Goal: Contribute content

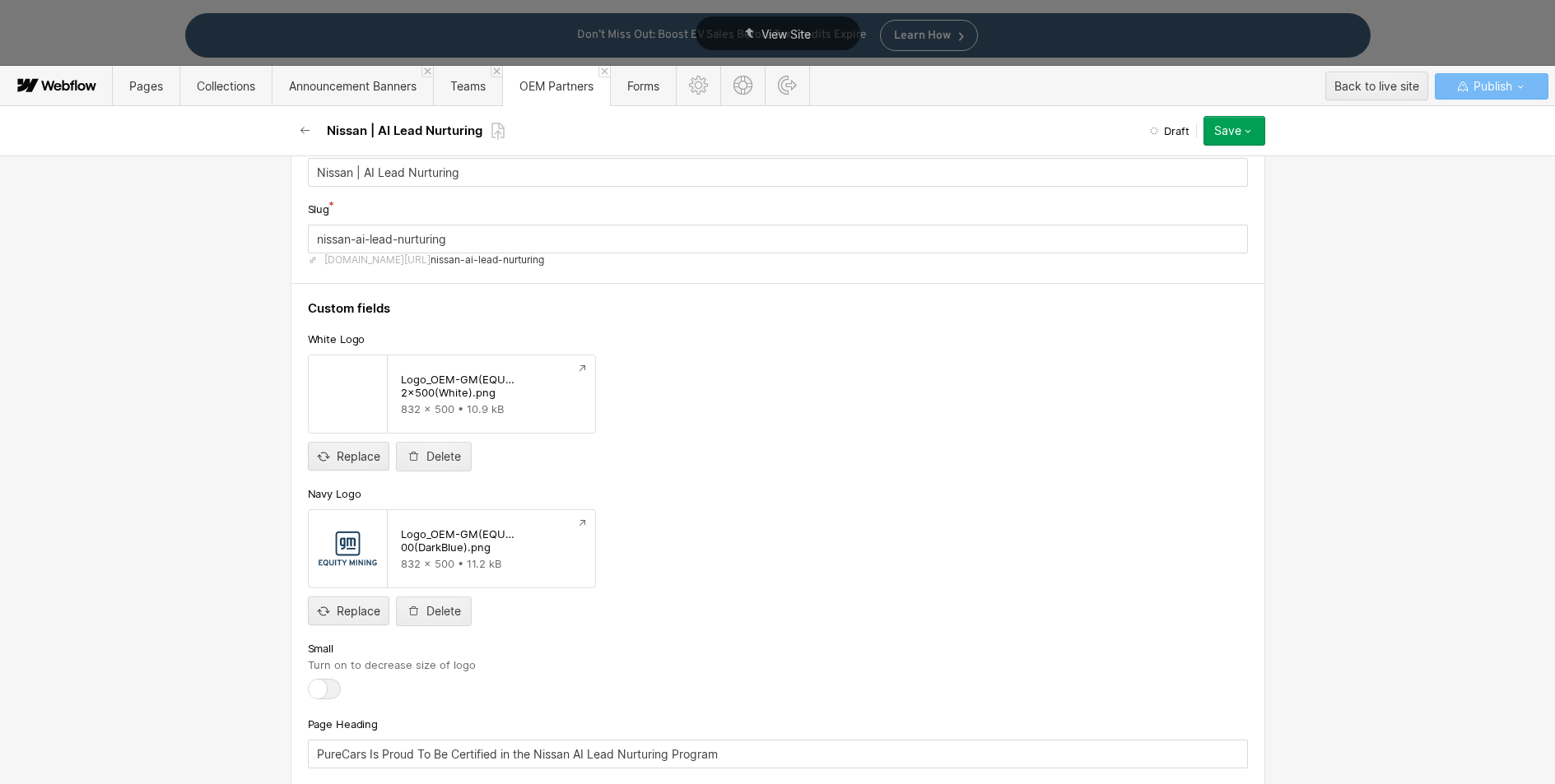
scroll to position [126, 0]
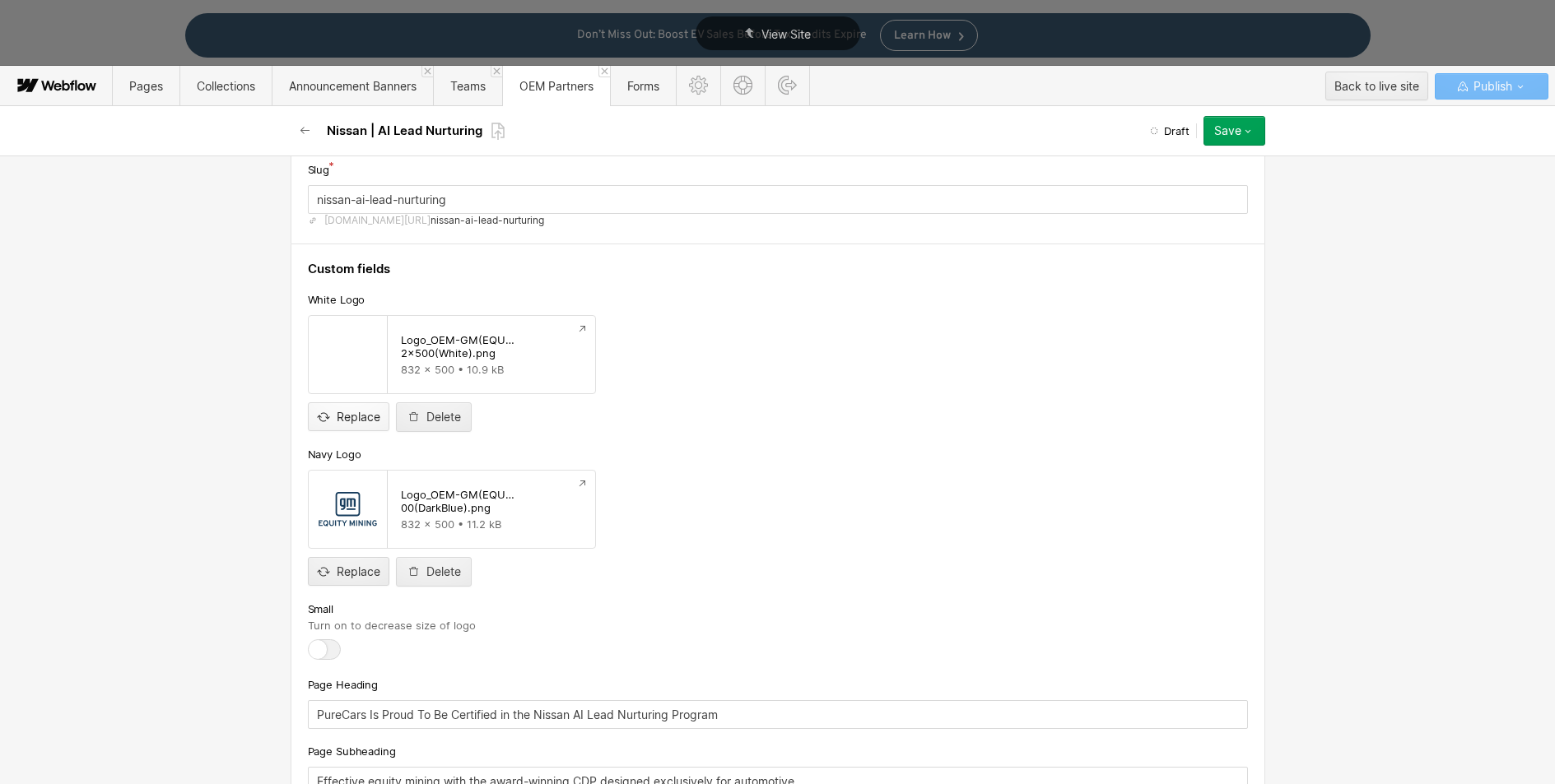
click at [350, 416] on input "file" at bounding box center [348, 404] width 80 height 55
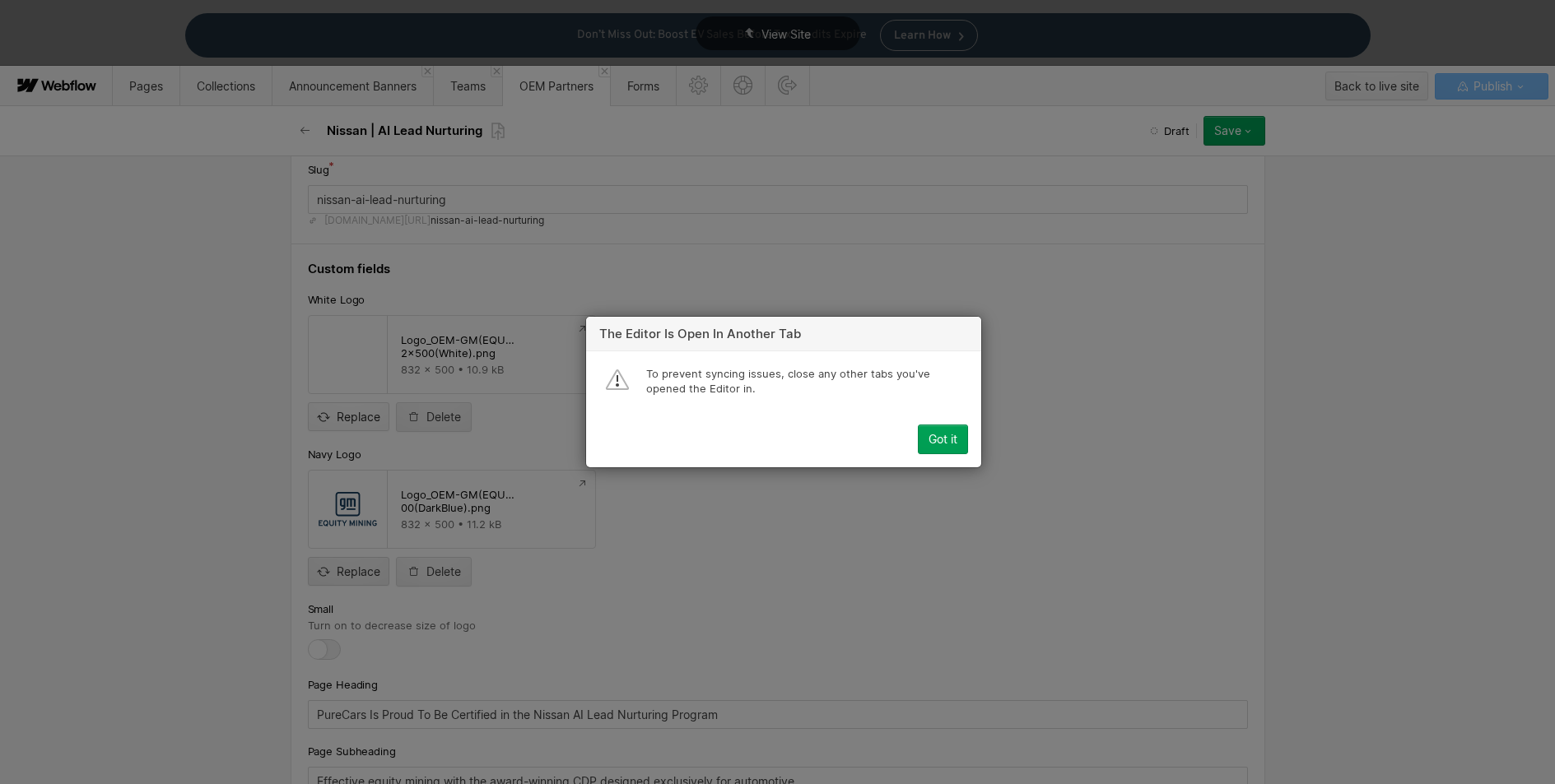
type input "C:\fakepath\Logo_OEM-Nissan(White)_832x500.png"
click at [948, 446] on div "Got it" at bounding box center [944, 439] width 29 height 13
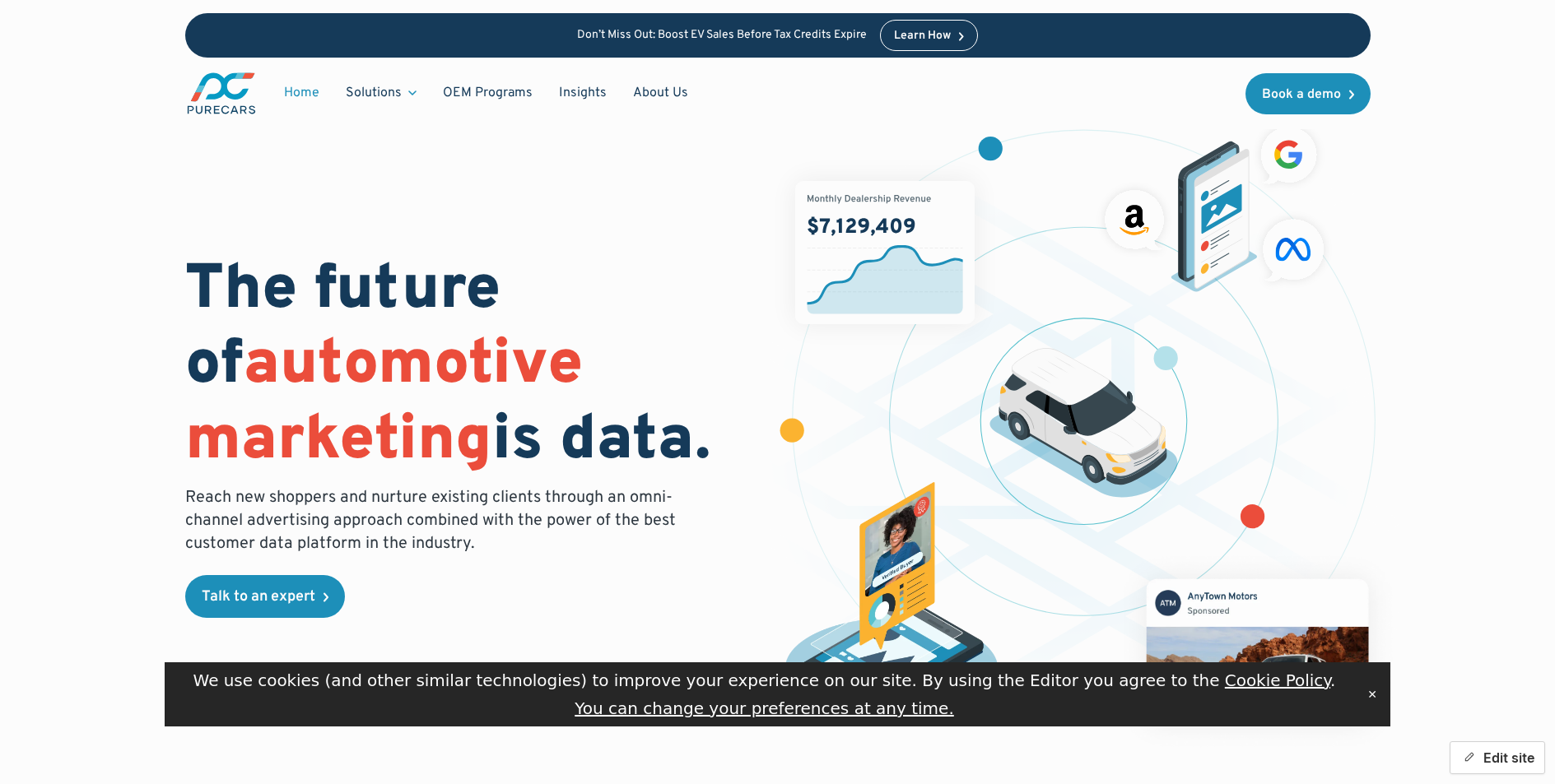
click at [1494, 754] on button "Edit site" at bounding box center [1498, 758] width 96 height 33
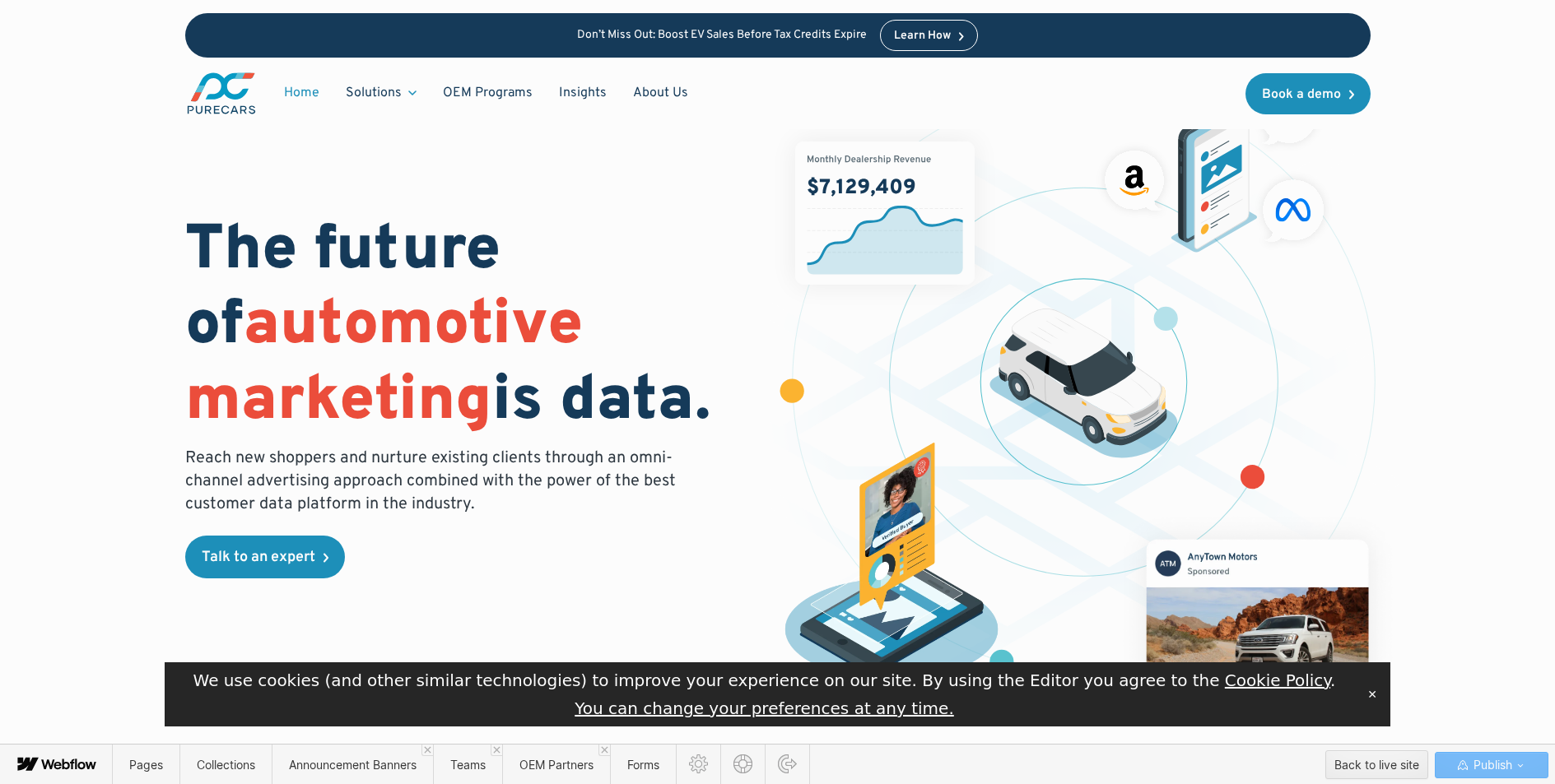
click at [1372, 692] on button "✕" at bounding box center [1372, 694] width 23 height 25
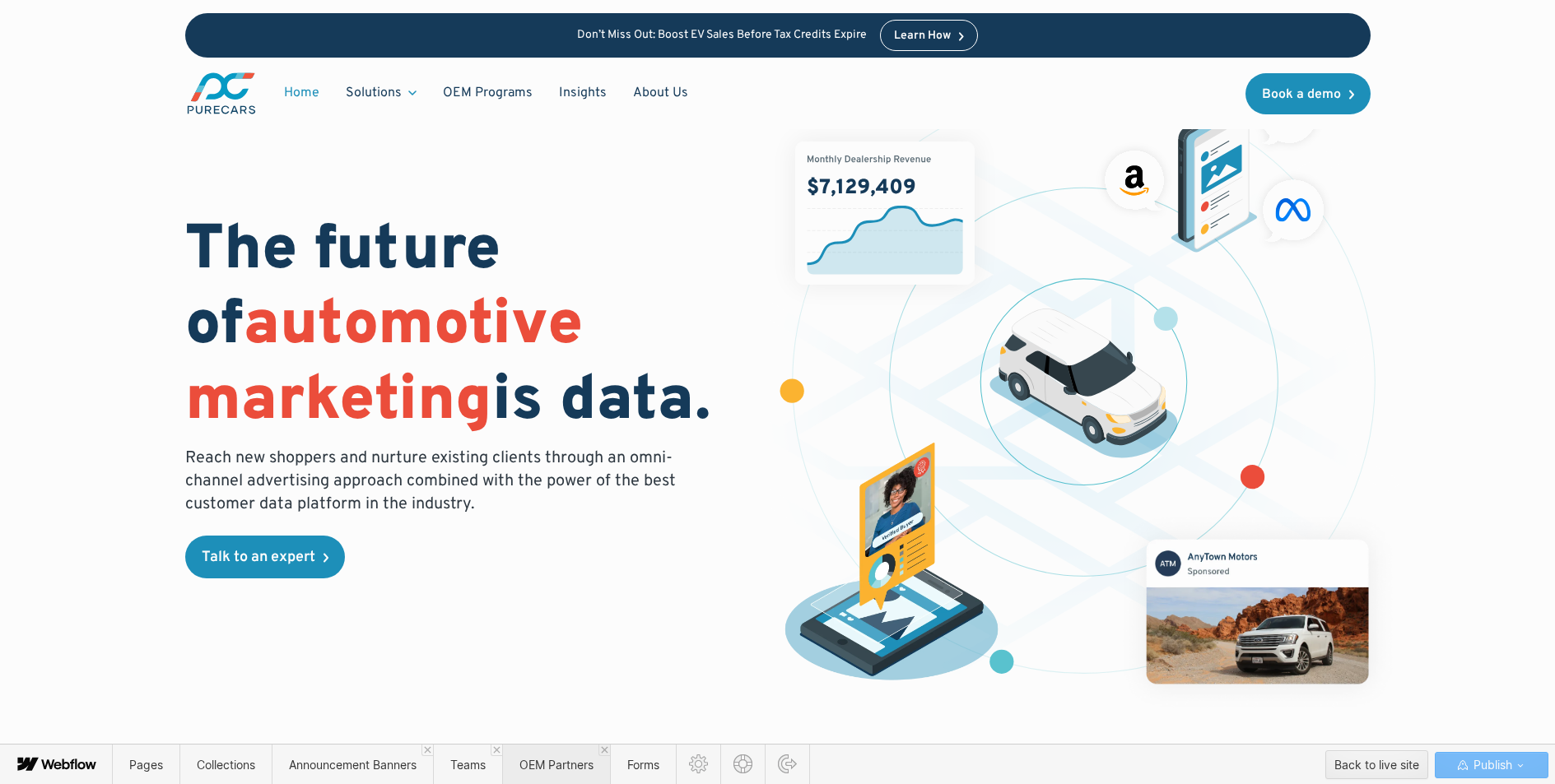
click at [532, 768] on span "OEM Partners" at bounding box center [556, 764] width 74 height 14
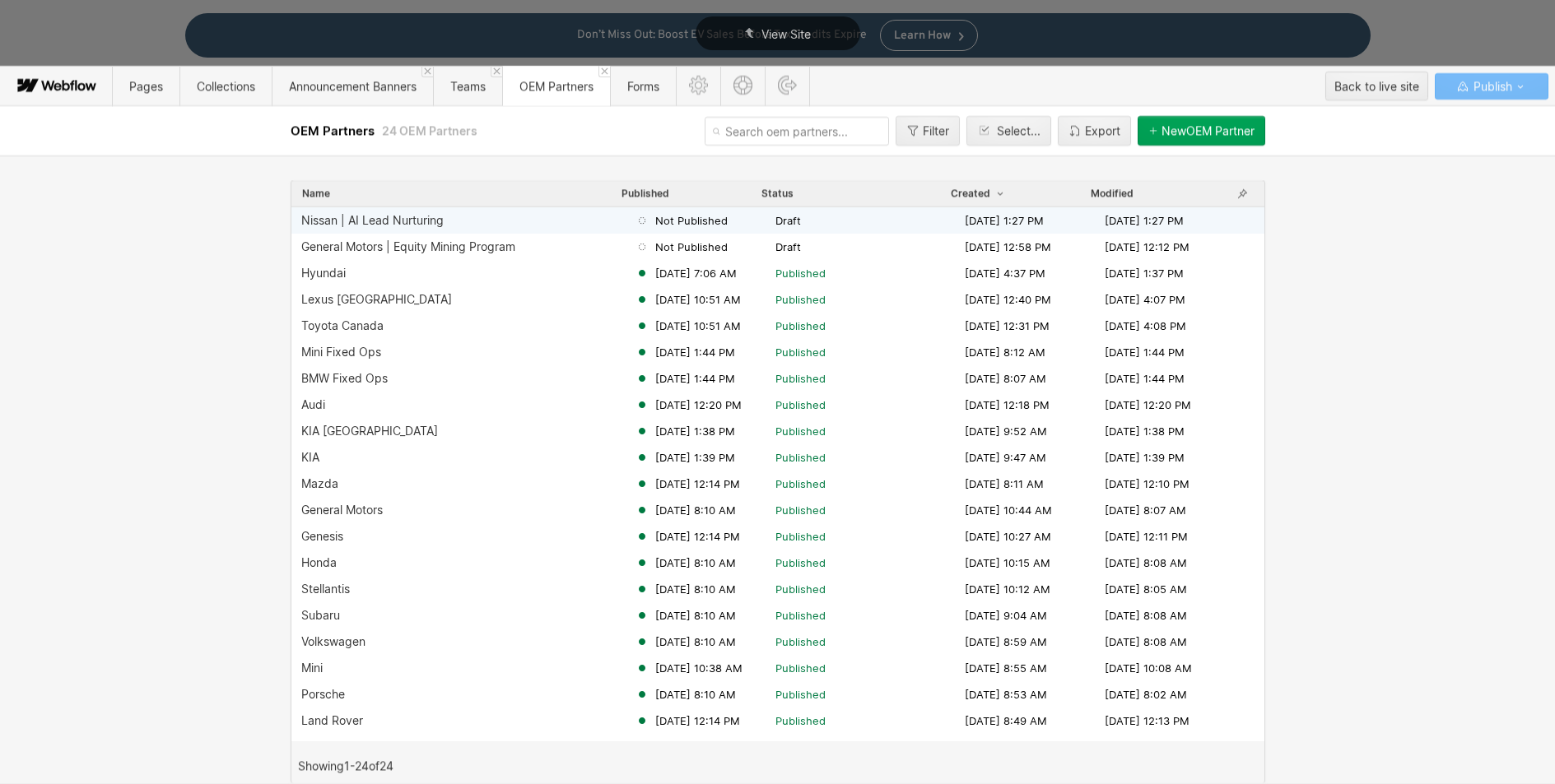
click at [420, 218] on div "Nissan | AI Lead Nurturing" at bounding box center [372, 220] width 143 height 13
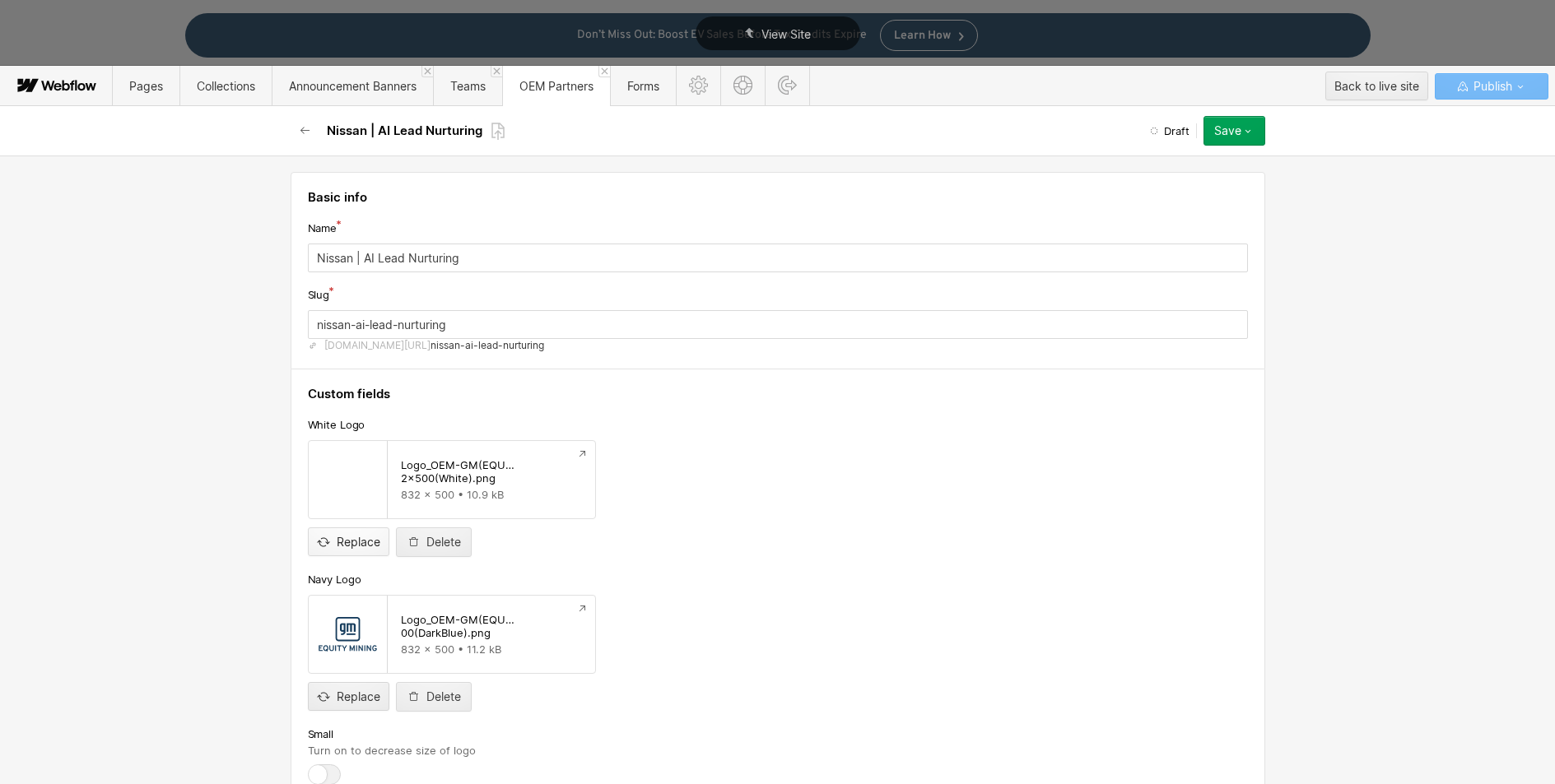
click at [323, 543] on input "file" at bounding box center [348, 528] width 80 height 55
type input "C:\fakepath\Logo_OEM-Nissan(White)_832x500.png"
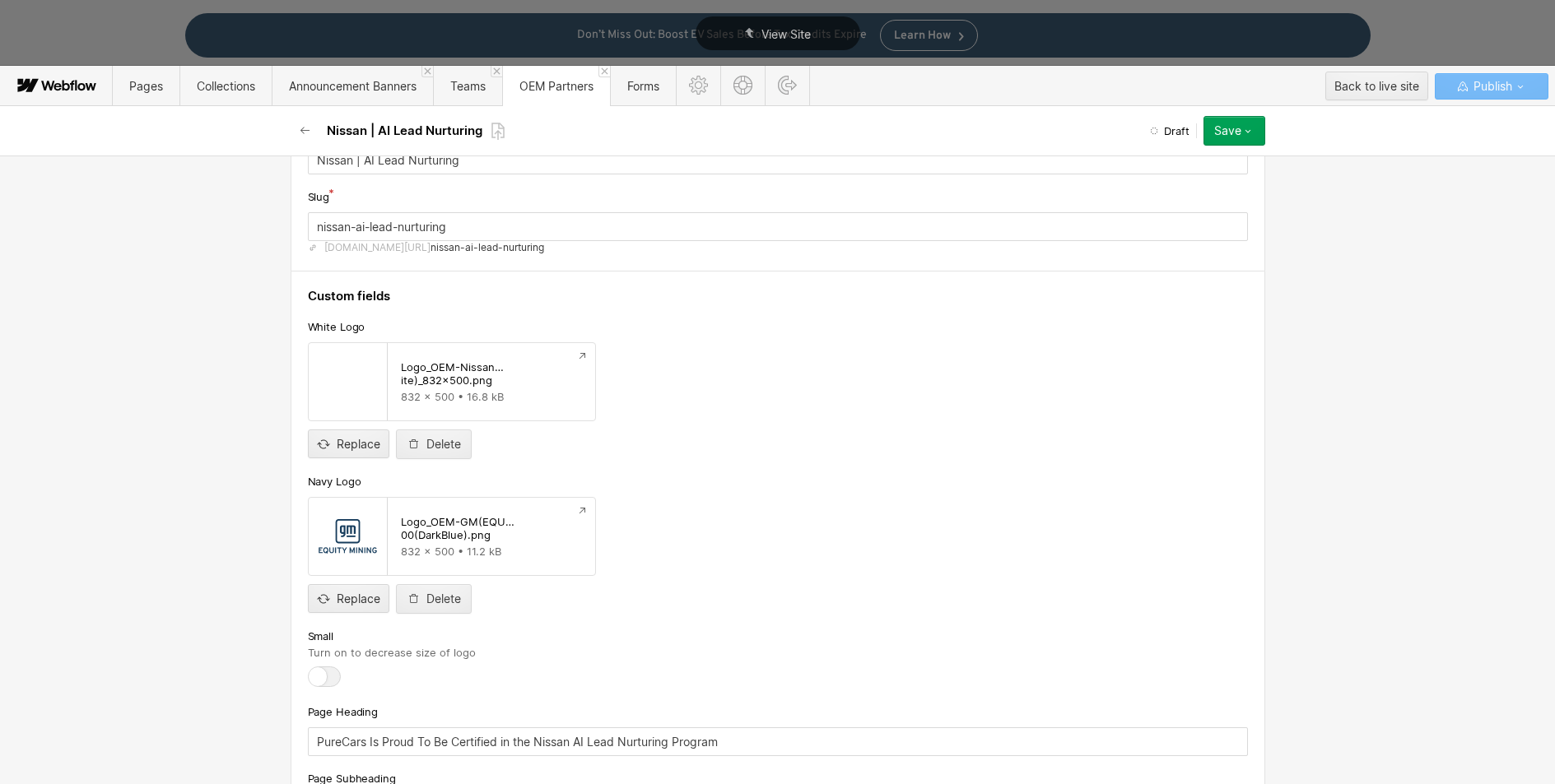
scroll to position [134, 0]
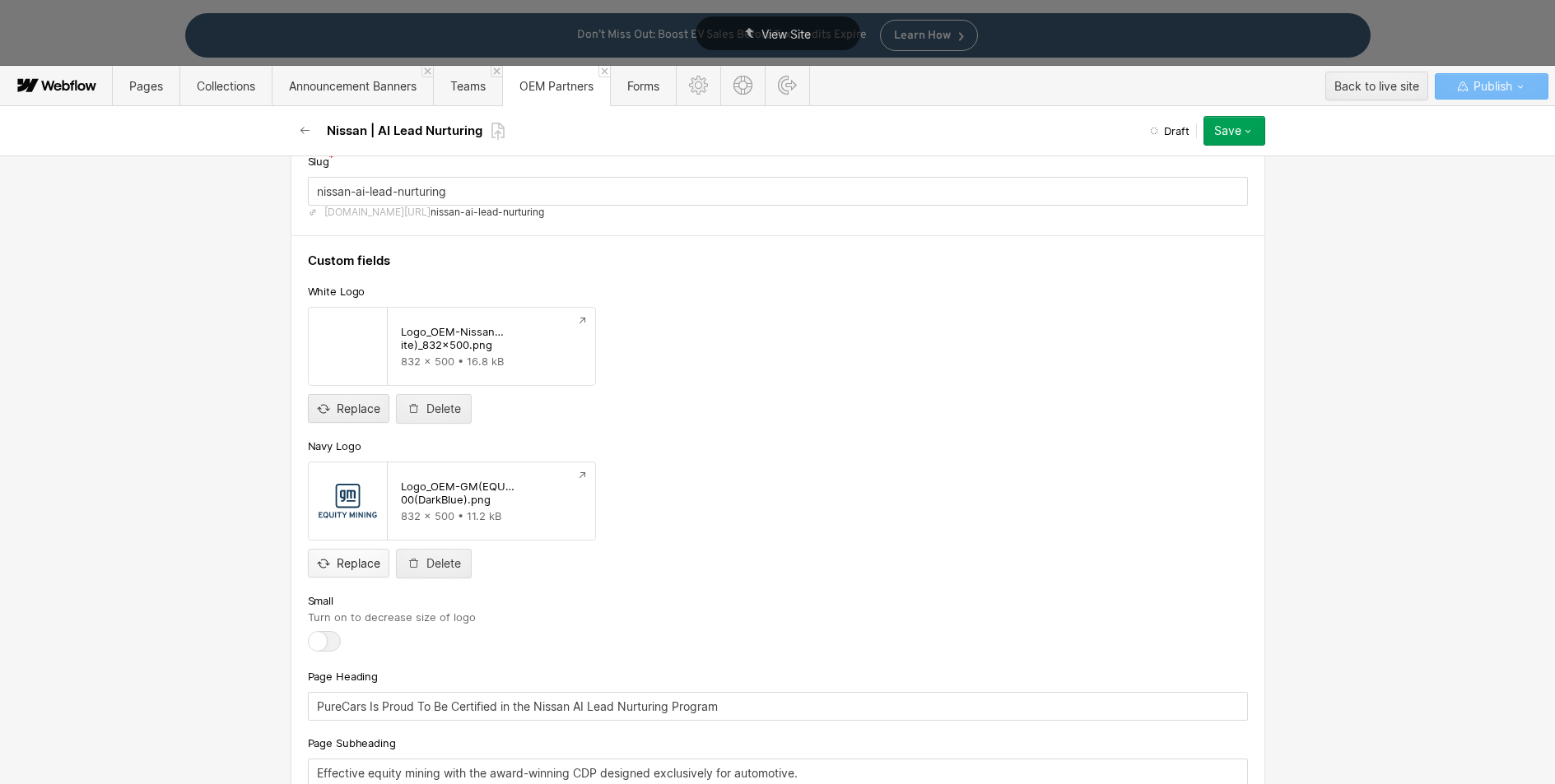
click at [343, 567] on input "file" at bounding box center [348, 550] width 80 height 55
type input "C:\fakepath\Logo_OEM-Nissan(DarkBlue)_832x500.png"
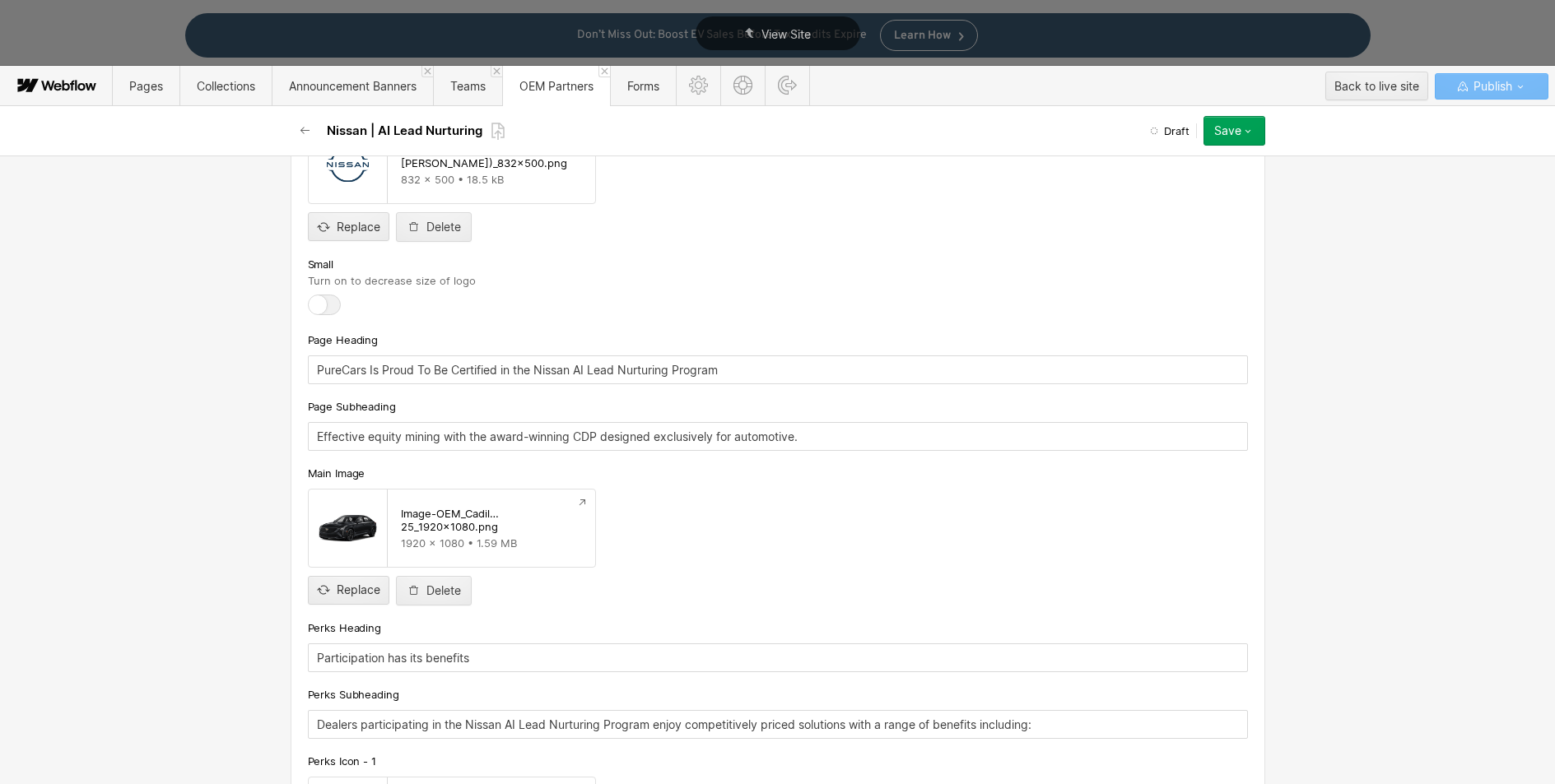
scroll to position [510, 0]
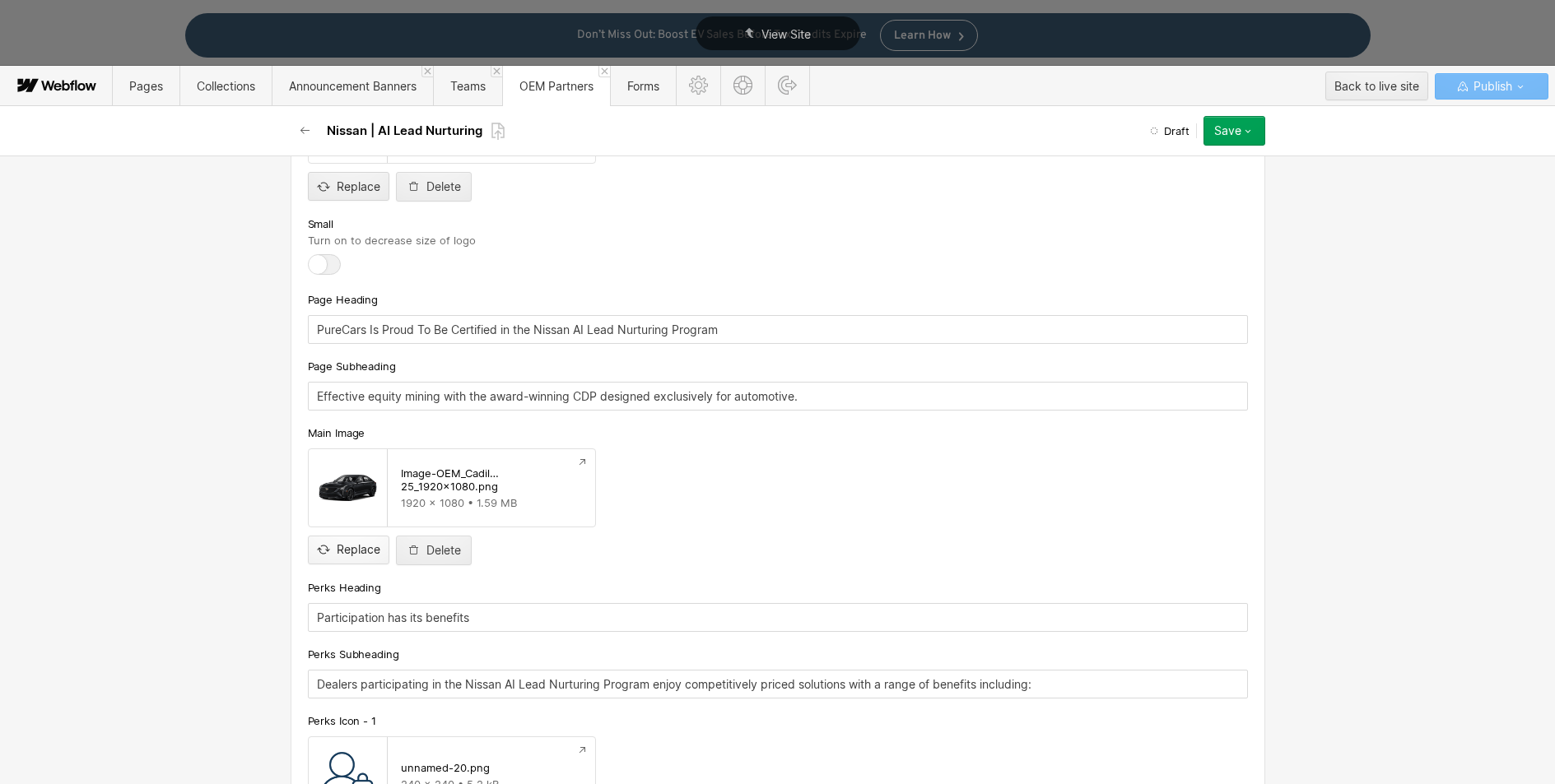
click at [349, 550] on input "file" at bounding box center [348, 537] width 80 height 55
type input "C:\fakepath\Image-OEM_Nissan-Pathfinder_2025_1920x1080.png"
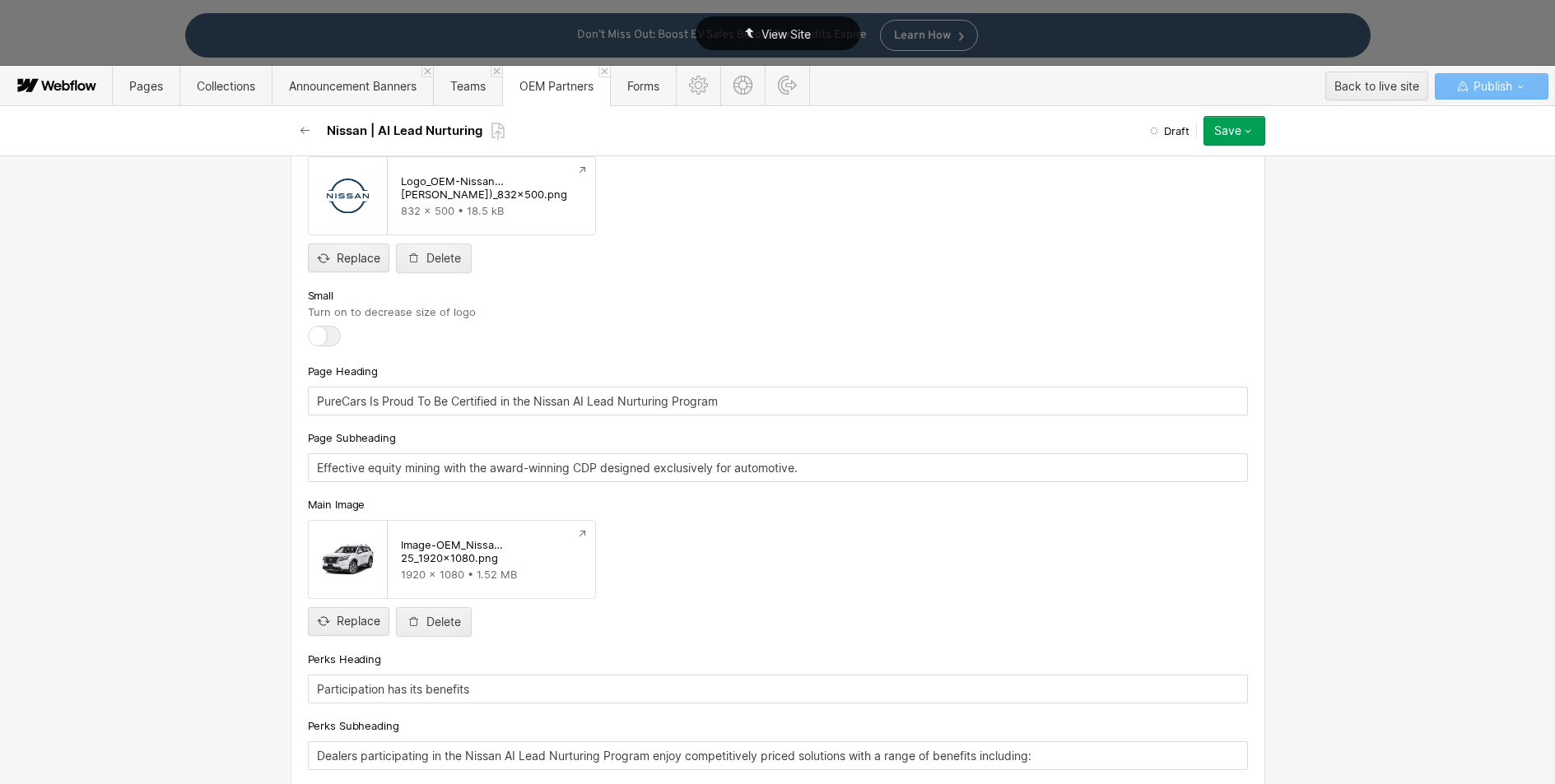
scroll to position [482, 0]
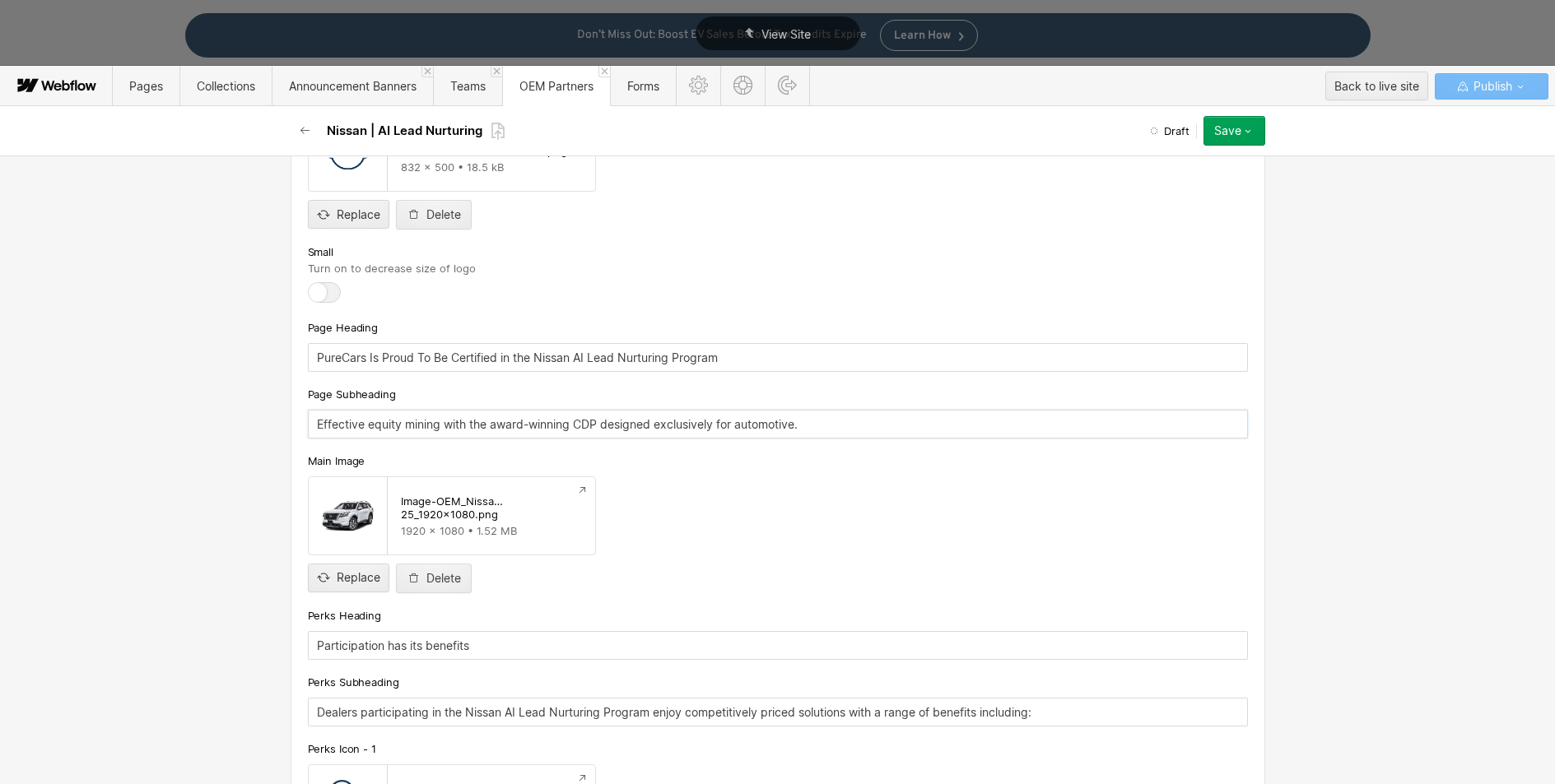
click at [534, 424] on input "Effective equity mining with the award-winning CDP designed exclusively for aut…" at bounding box center [777, 425] width 940 height 29
drag, startPoint x: 818, startPoint y: 421, endPoint x: 231, endPoint y: 410, distance: 587.1
click at [231, 410] on div "Basic info Name Nissan | AI Lead Nurturing Slug nissan-ai-lead-nurturing [DOMAI…" at bounding box center [777, 469] width 1555 height 628
click at [403, 424] on input "RylieAI: Streamling Communications. Boosting Conversions." at bounding box center [777, 425] width 940 height 29
click at [678, 432] on input "RylieAI: Streamlining Communications. Boosting Conversions." at bounding box center [777, 425] width 940 height 29
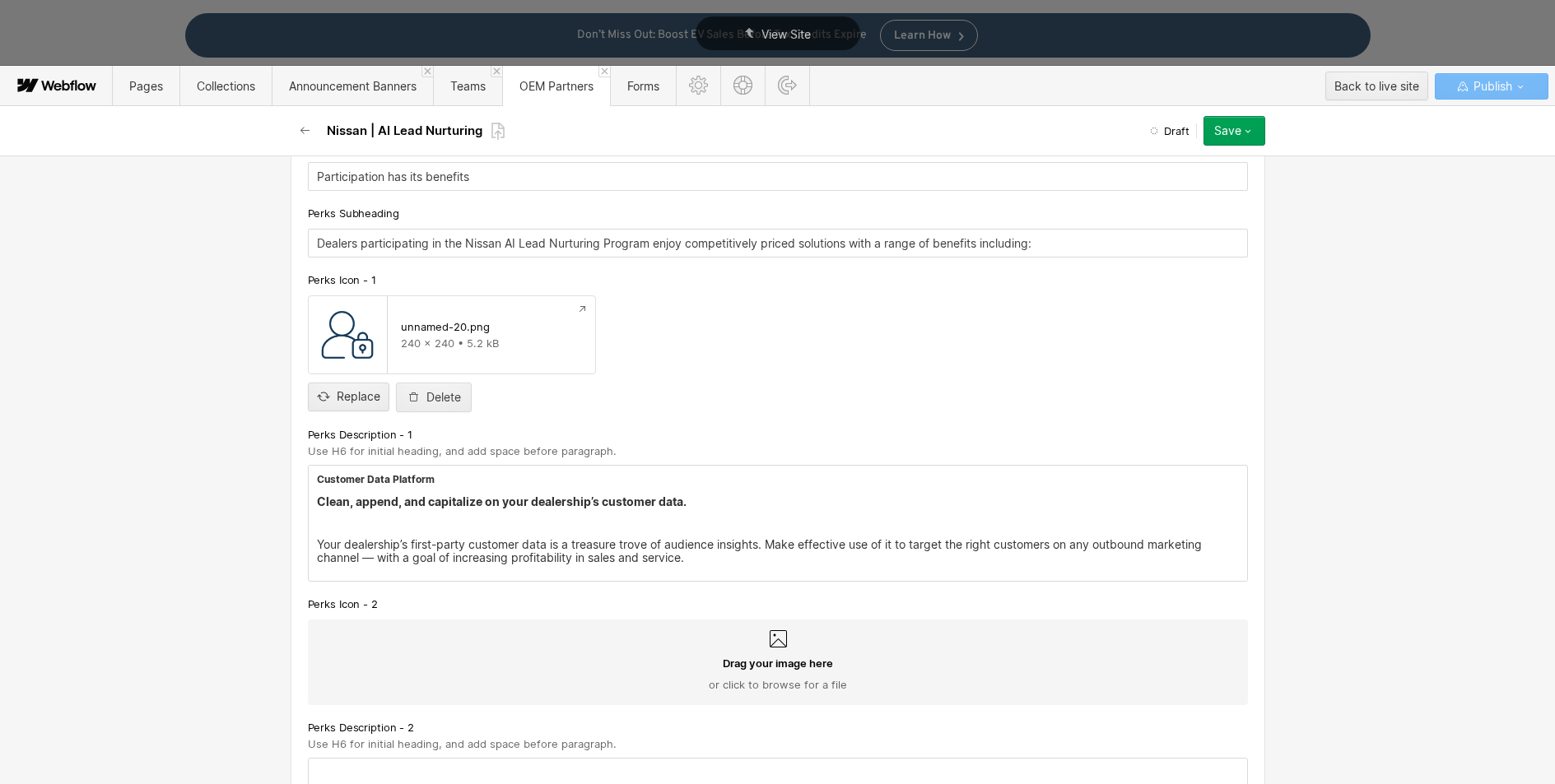
scroll to position [955, 0]
type input "RylieAI: Streamlining Communications. Boosting Conversions."
drag, startPoint x: 399, startPoint y: 478, endPoint x: 430, endPoint y: 475, distance: 31.1
click at [399, 477] on h6 "Customer Data Platform" at bounding box center [778, 477] width 923 height 15
drag, startPoint x: 432, startPoint y: 475, endPoint x: 260, endPoint y: 472, distance: 172.0
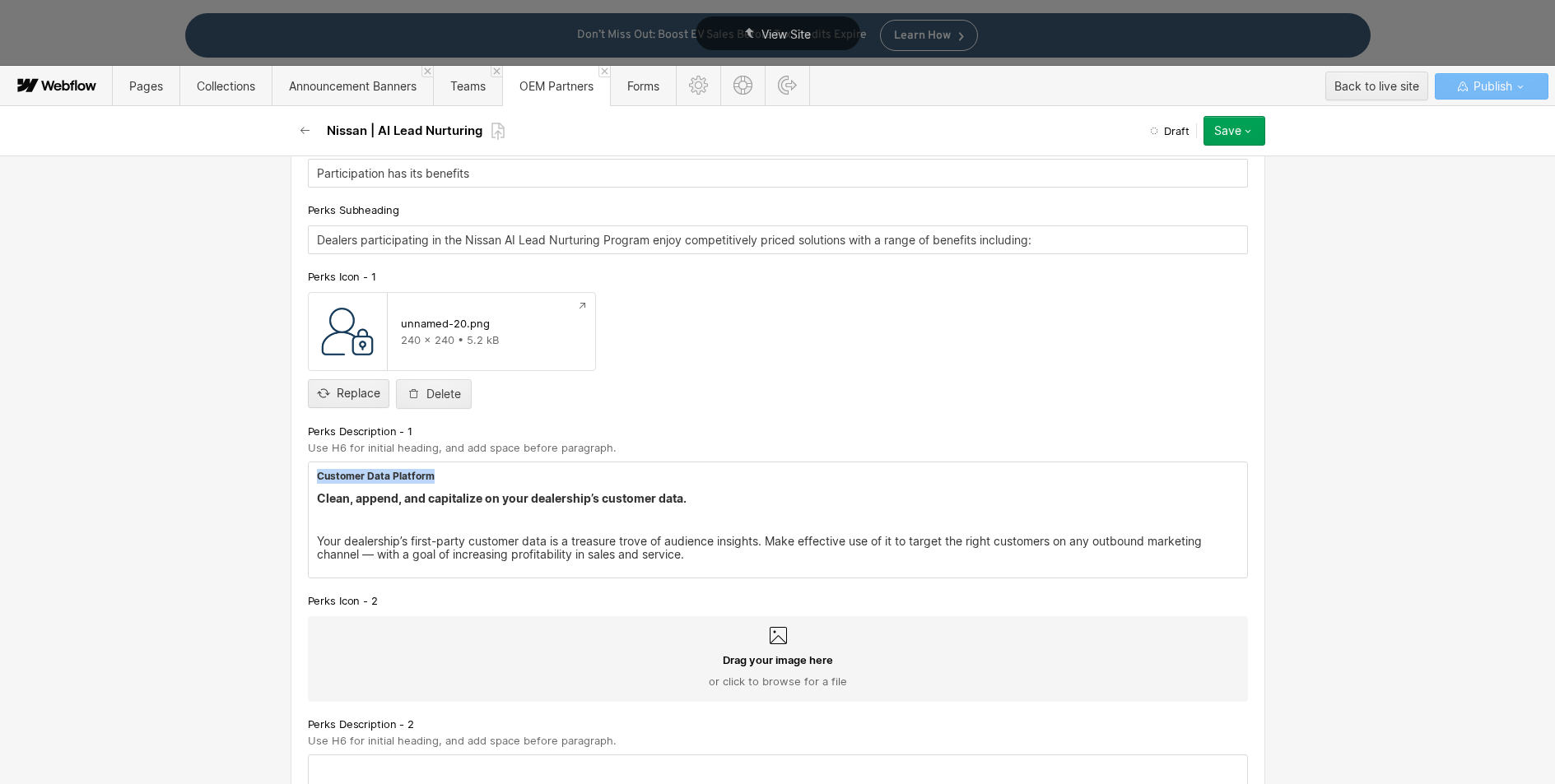
click at [260, 472] on div "Basic info Name Nissan | AI Lead Nurturing Slug nissan-ai-lead-nurturing [DOMAI…" at bounding box center [777, 469] width 1555 height 628
click at [506, 498] on strong "Clean, append, and capitalize on your dealership’s customer data." at bounding box center [501, 498] width 369 height 14
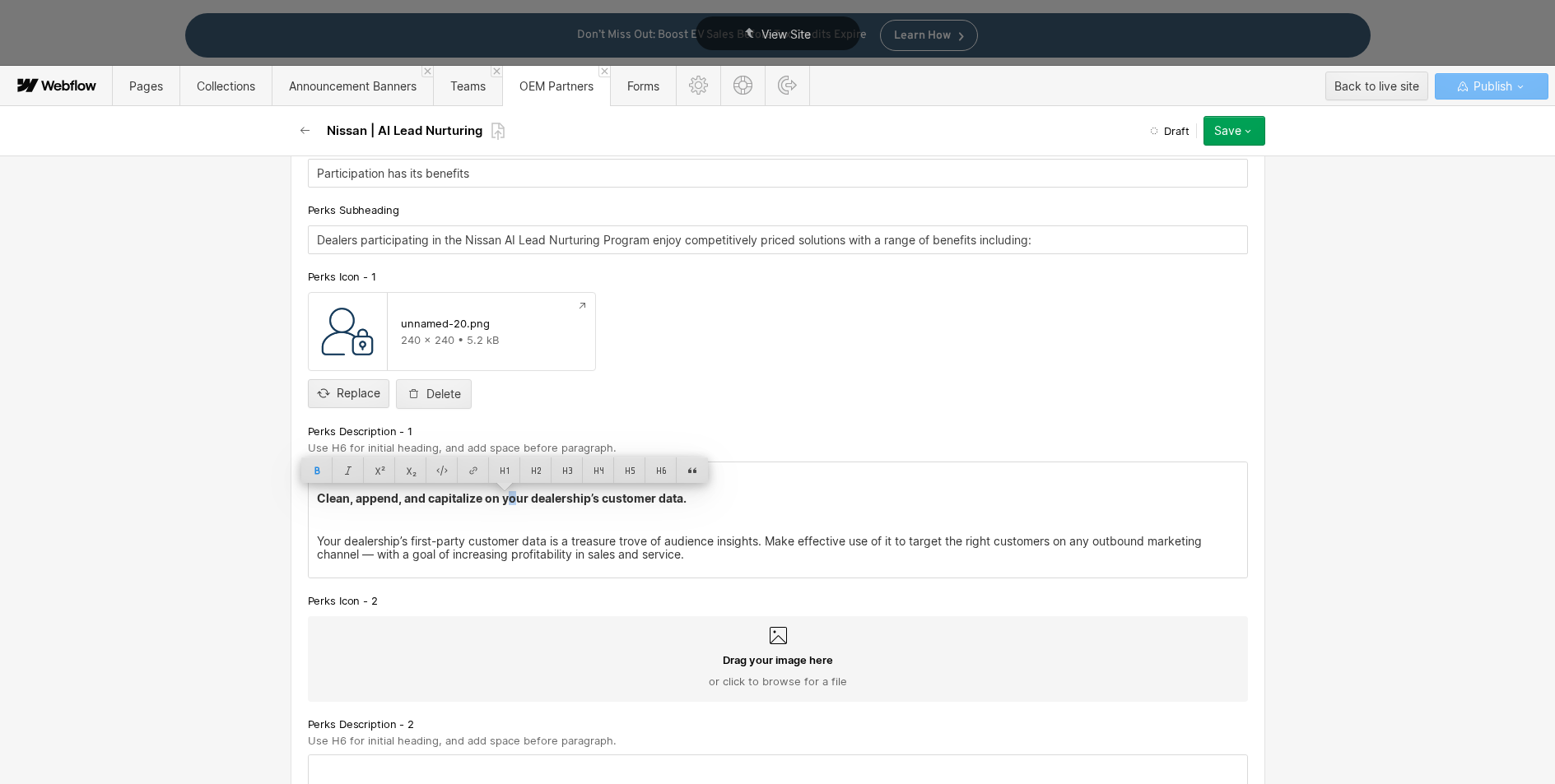
click at [689, 499] on p "Clean, append, and capitalize on your dealership’s customer data." at bounding box center [778, 498] width 923 height 13
drag, startPoint x: 308, startPoint y: 501, endPoint x: 268, endPoint y: 502, distance: 40.0
click at [268, 502] on div "Basic info Name Nissan | AI Lead Nurturing Slug nissan-ai-lead-nurturing [DOMAI…" at bounding box center [777, 469] width 1555 height 628
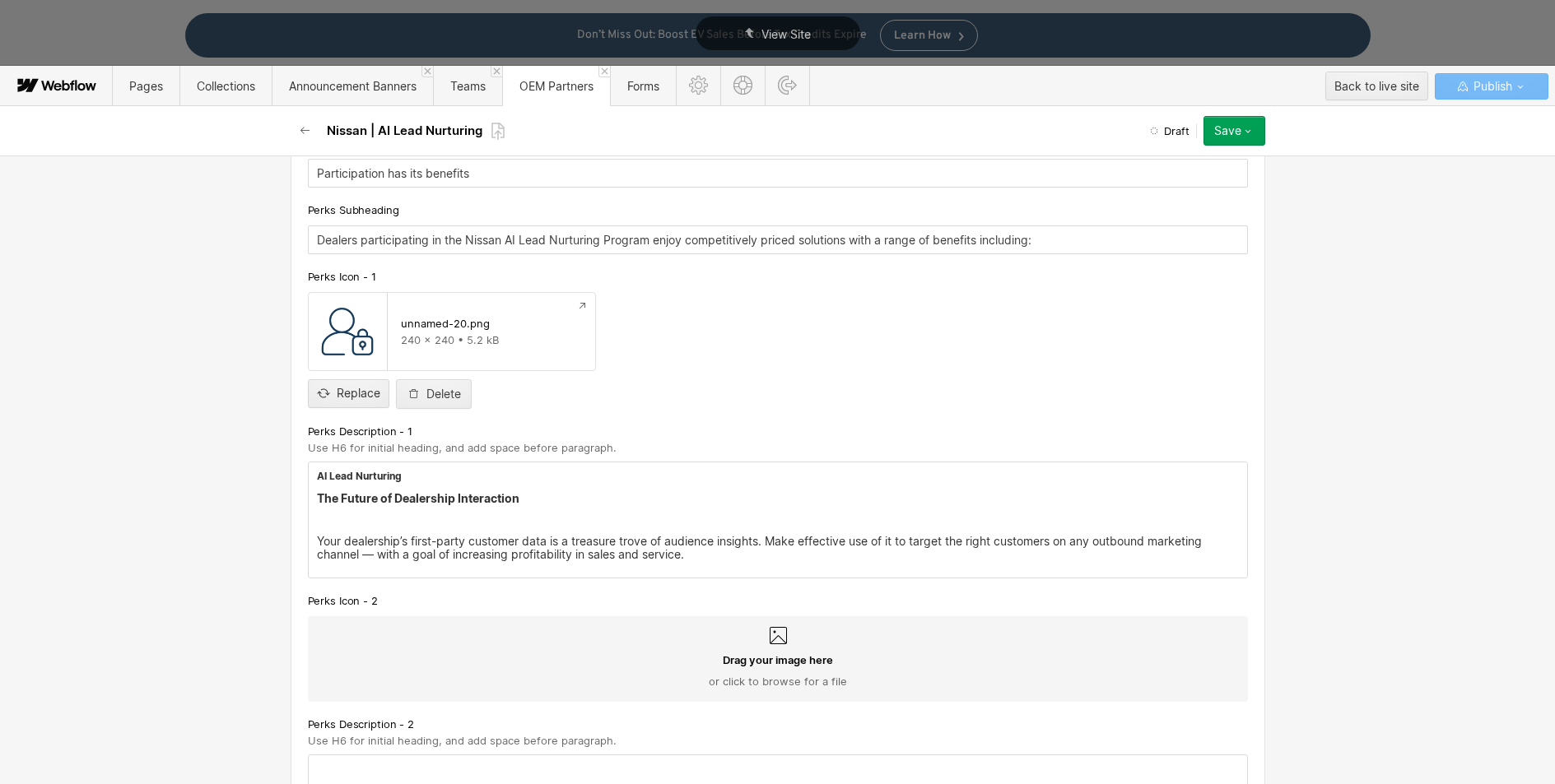
click at [651, 549] on p "Your dealership’s first-party customer data is a treasure trove of audience ins…" at bounding box center [778, 548] width 923 height 26
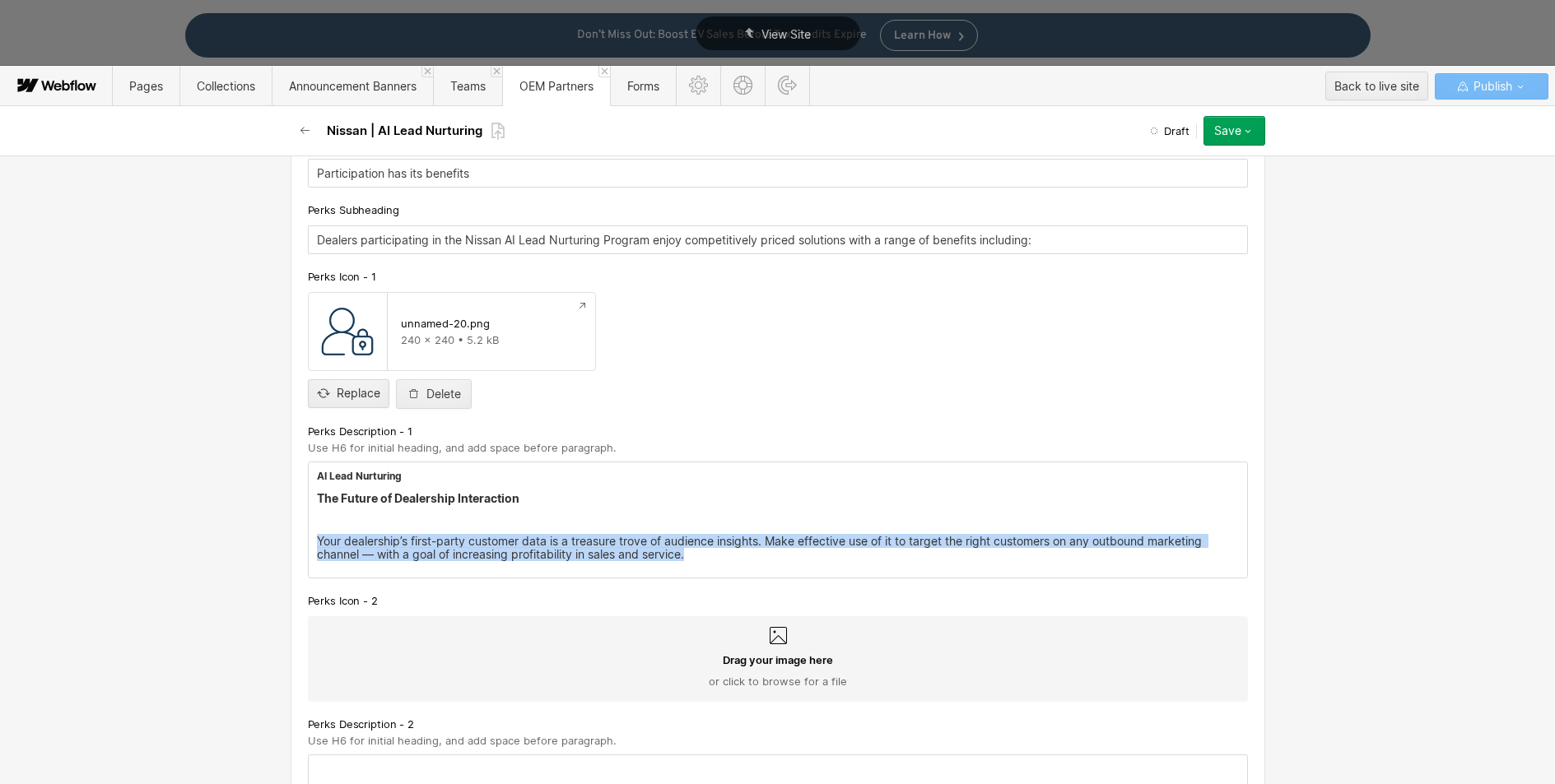
drag, startPoint x: 692, startPoint y: 554, endPoint x: 293, endPoint y: 542, distance: 399.2
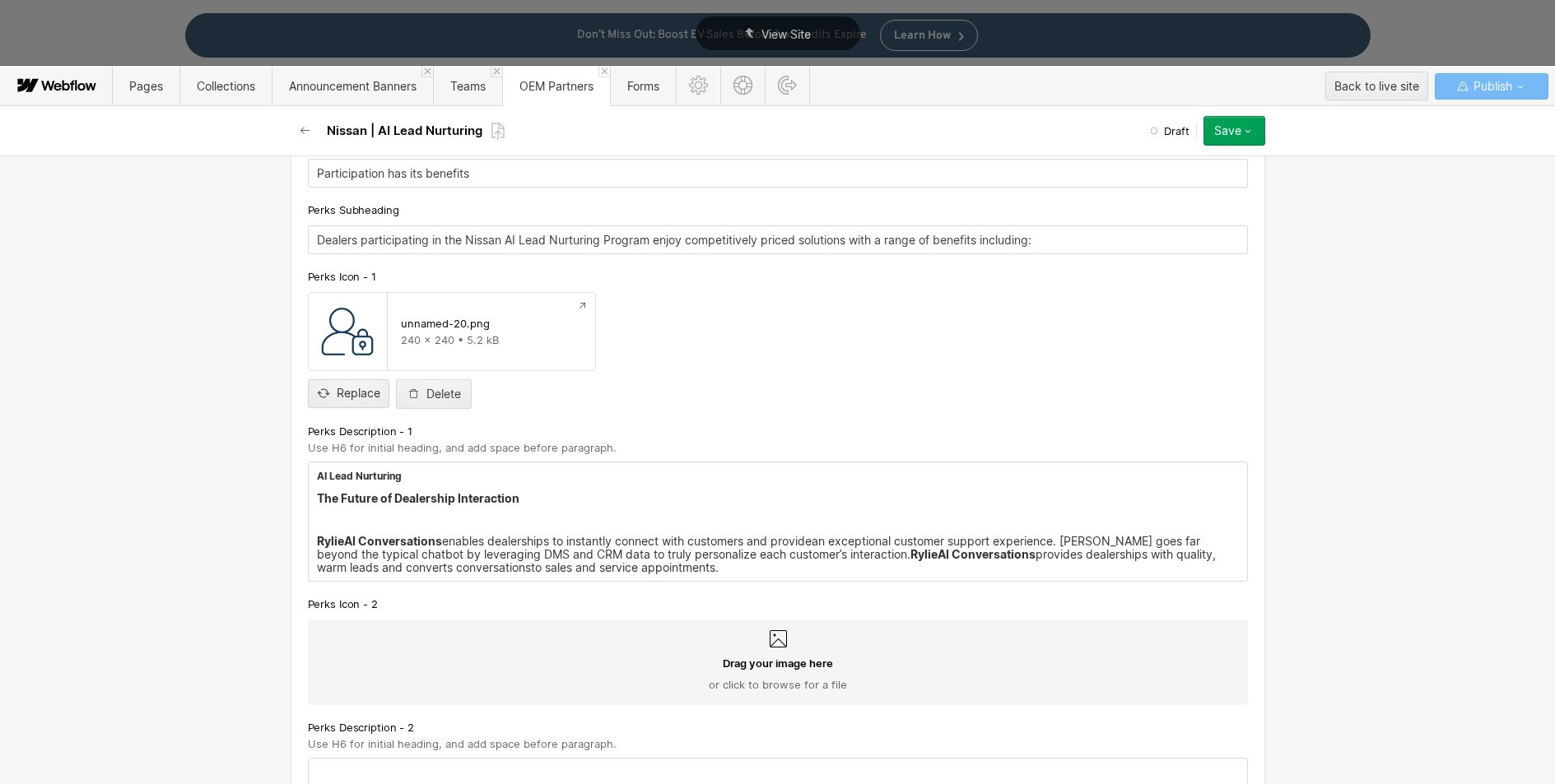
click at [808, 545] on p "RylieAI Conversations enables dealerships to instantly connect with customers a…" at bounding box center [778, 554] width 923 height 39
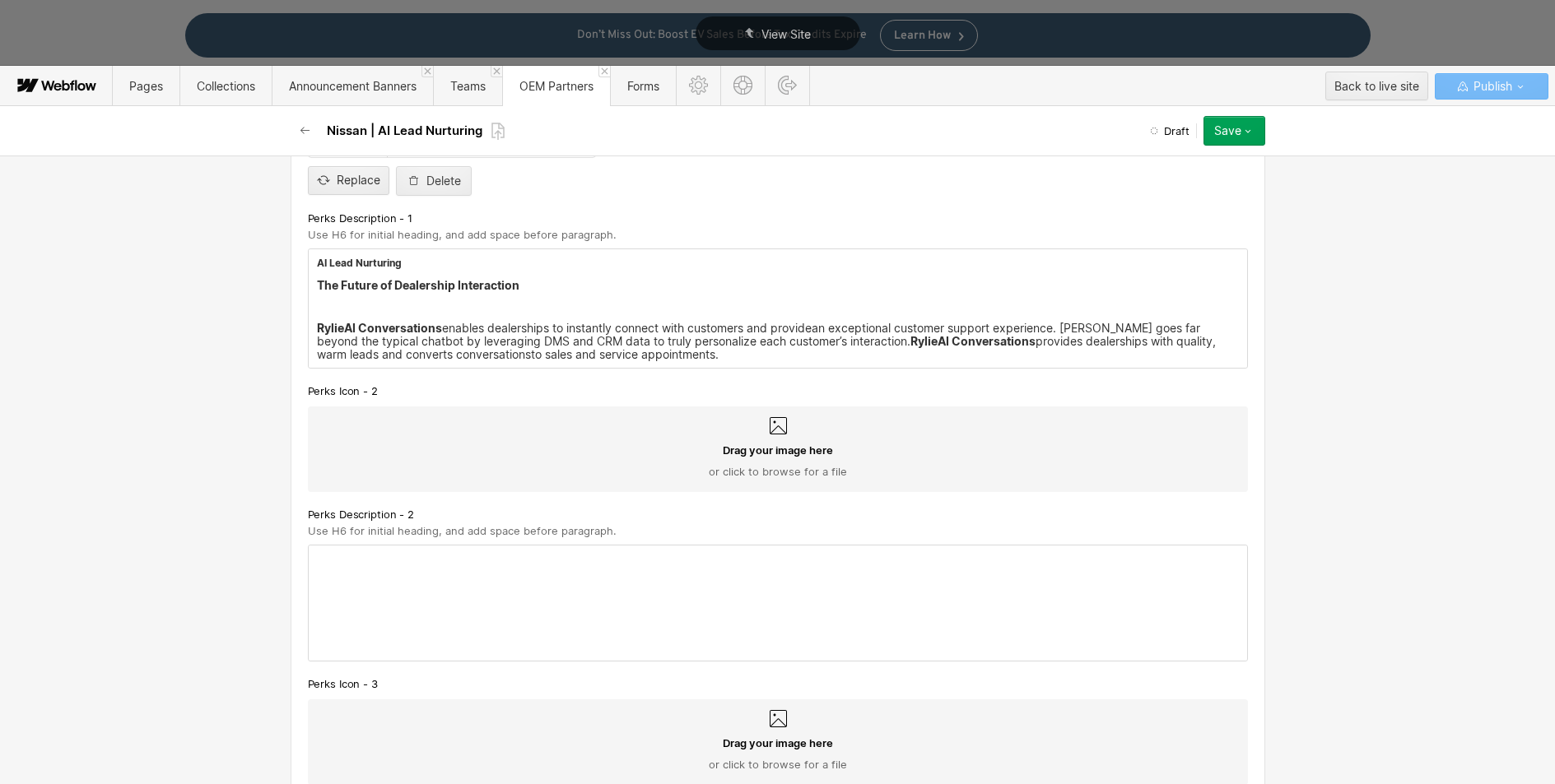
scroll to position [1192, 0]
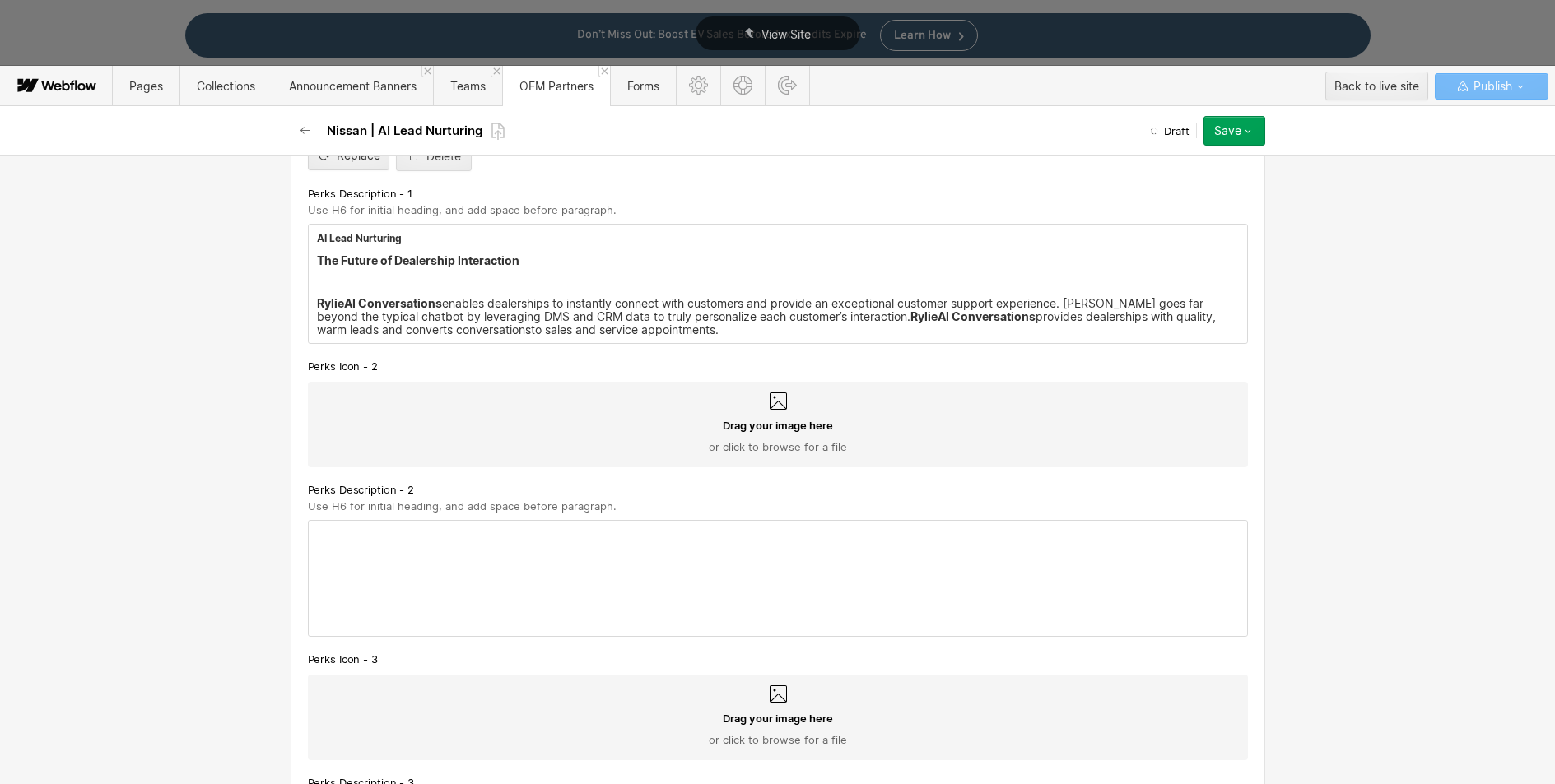
click at [1318, 379] on div "Basic info Name Nissan | AI Lead Nurturing Slug nissan-ai-lead-nurturing [DOMAI…" at bounding box center [777, 469] width 1555 height 628
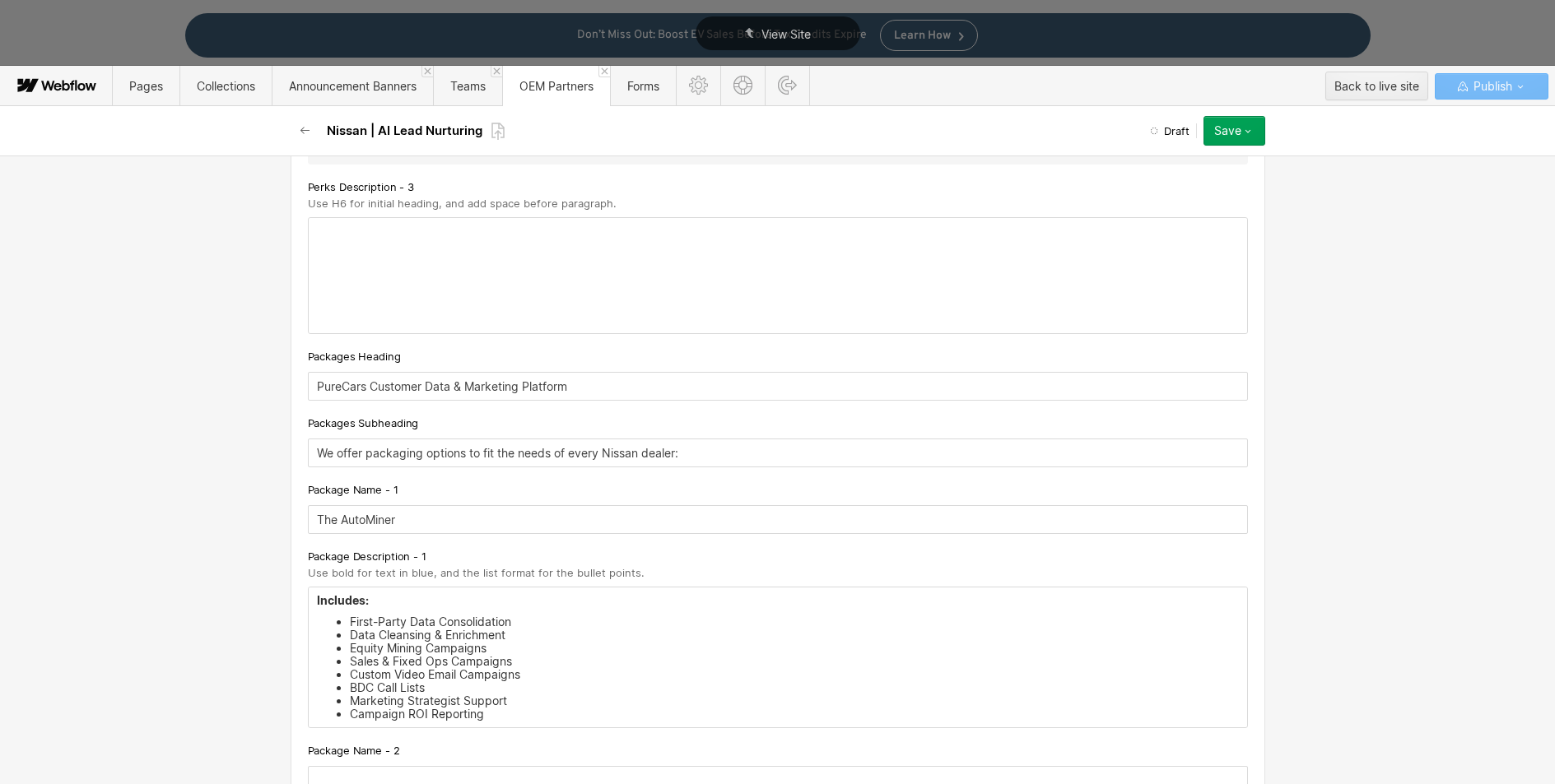
scroll to position [1795, 0]
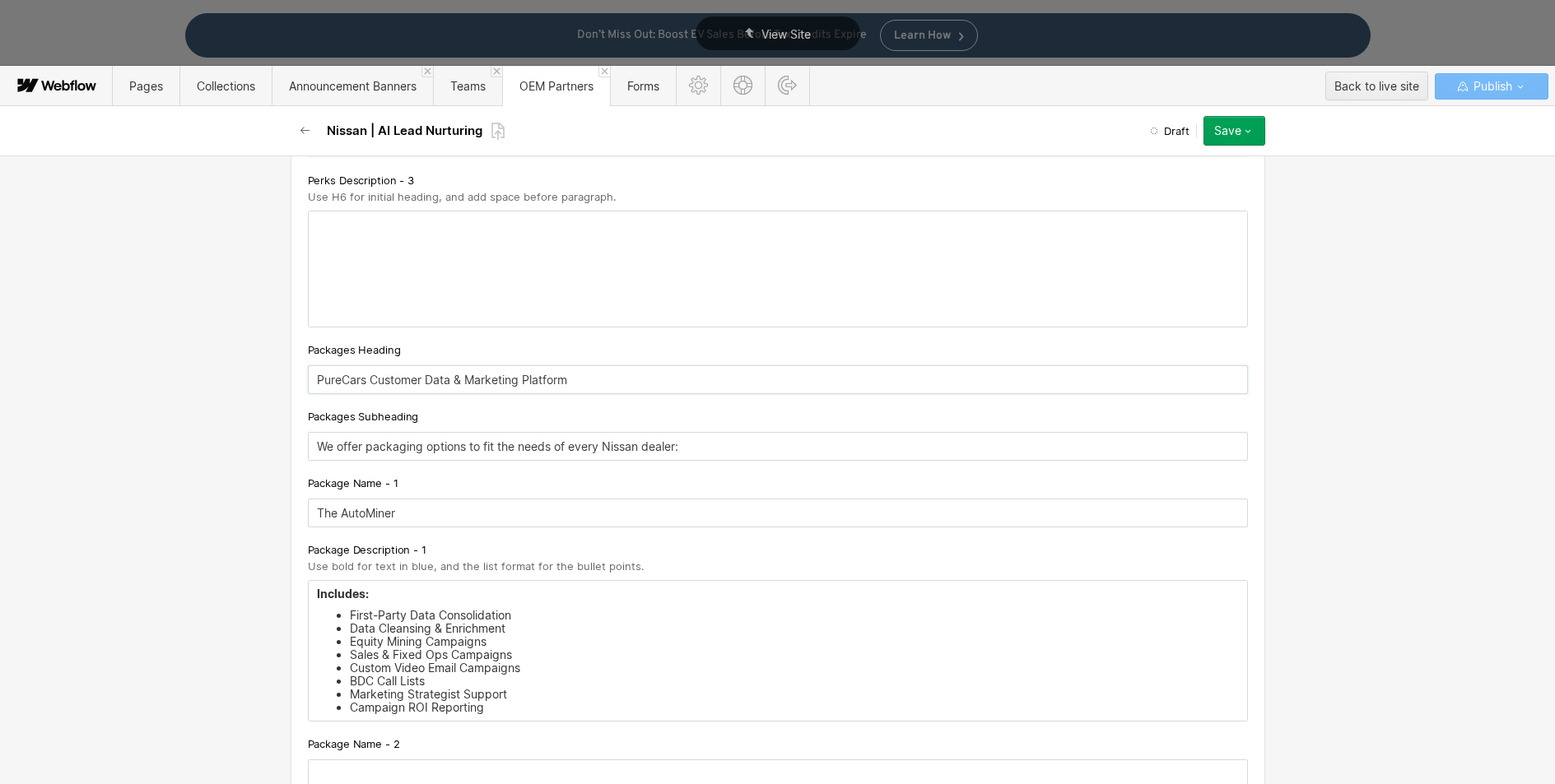
click at [463, 387] on input "PureCars Customer Data & Marketing Platform" at bounding box center [777, 380] width 940 height 29
click at [435, 381] on input "PureCars Customer Data & Marketing Platform" at bounding box center [777, 380] width 940 height 29
drag, startPoint x: 580, startPoint y: 385, endPoint x: 368, endPoint y: 383, distance: 212.0
click at [368, 383] on input "PureCars Customer Data & Marketing Platform" at bounding box center [777, 380] width 940 height 29
click at [543, 371] on input "PureCars Customer Data & Marketing Platform" at bounding box center [777, 380] width 940 height 29
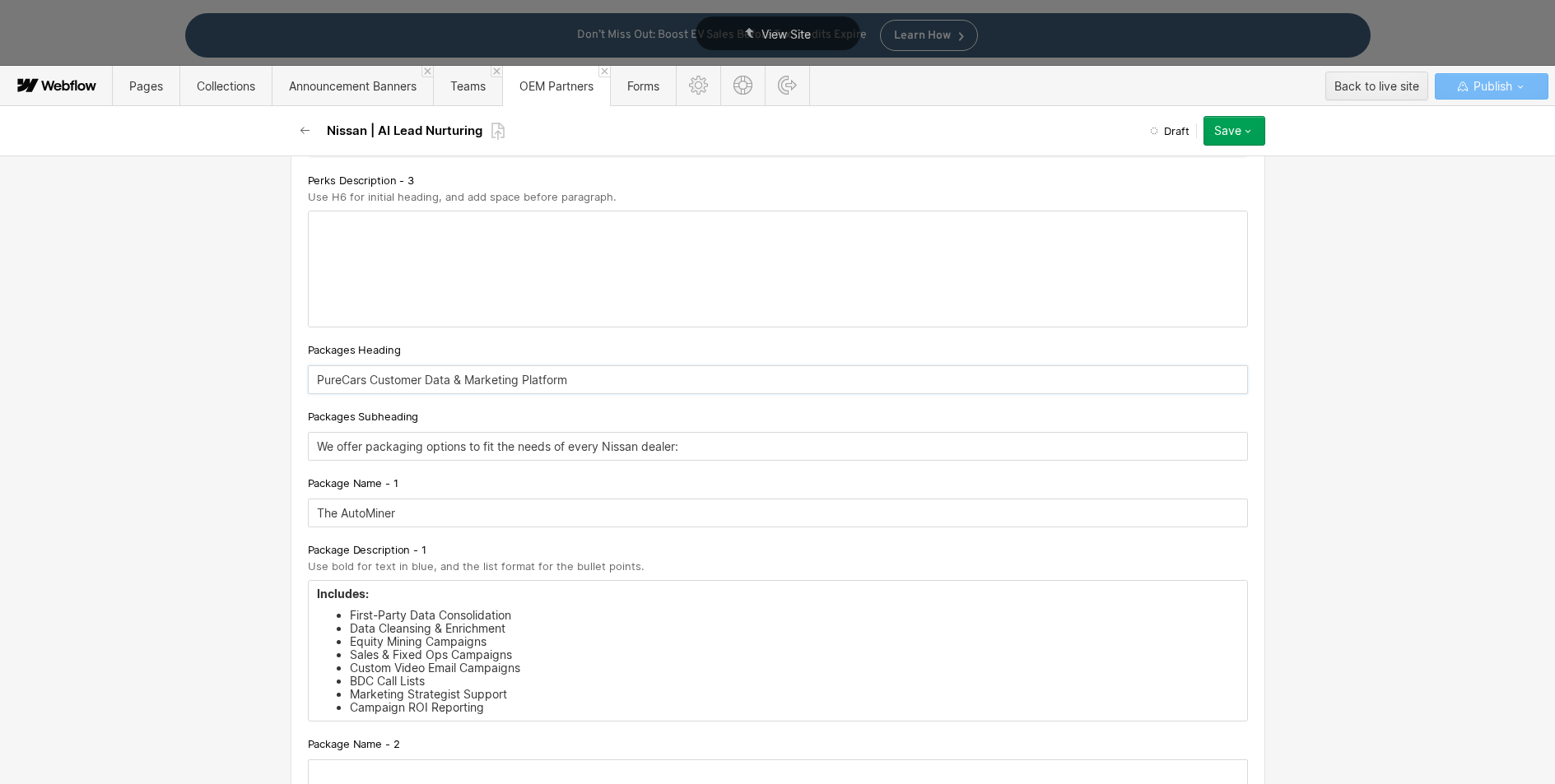
click at [470, 377] on input "PureCars Customer Data & Marketing Platform" at bounding box center [777, 380] width 940 height 29
drag, startPoint x: 595, startPoint y: 379, endPoint x: 231, endPoint y: 363, distance: 364.4
click at [231, 363] on div "Basic info Name Nissan | AI Lead Nurturing Slug nissan-ai-lead-nurturing [DOMAI…" at bounding box center [777, 469] width 1555 height 628
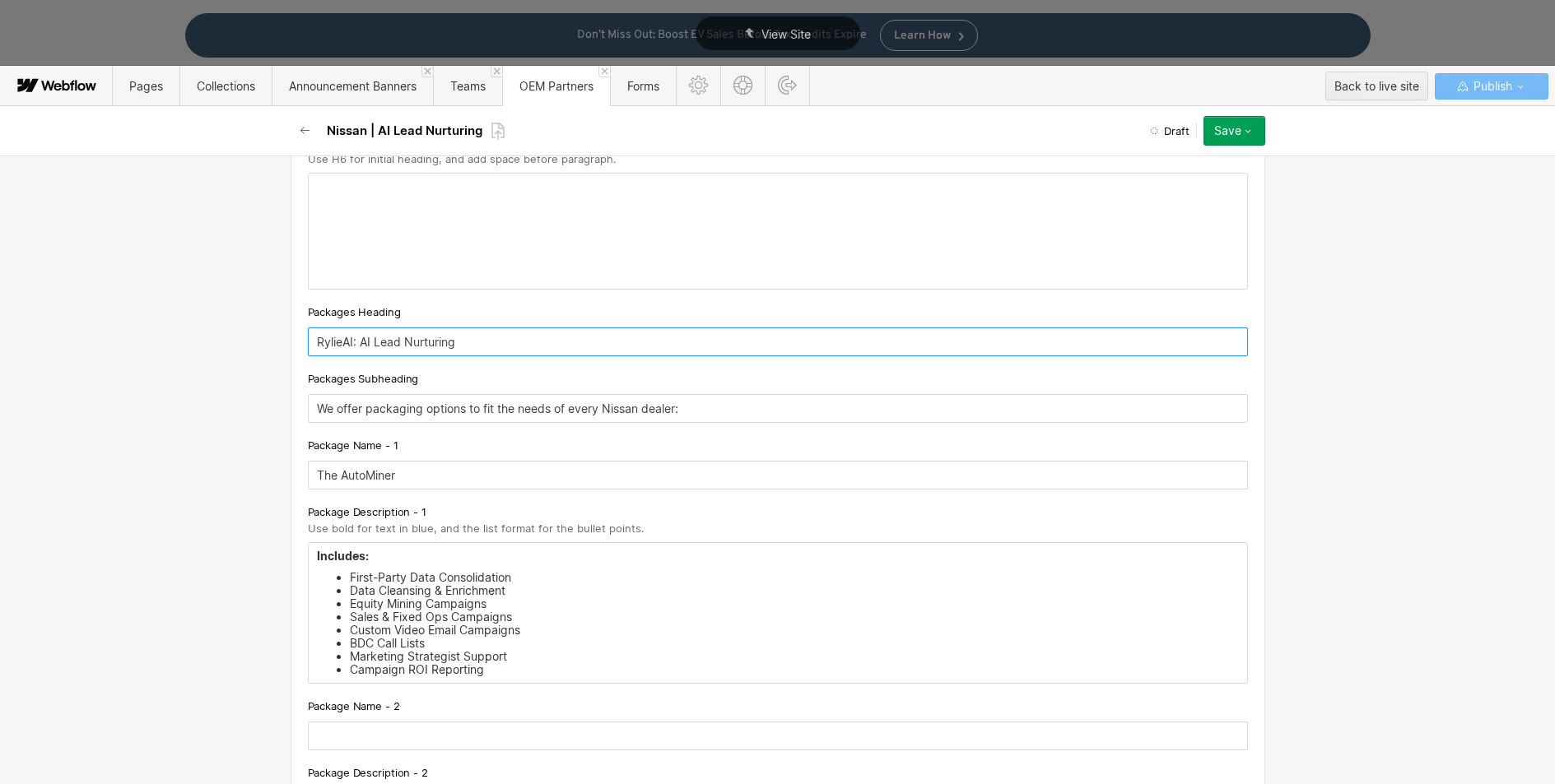
scroll to position [1907, 0]
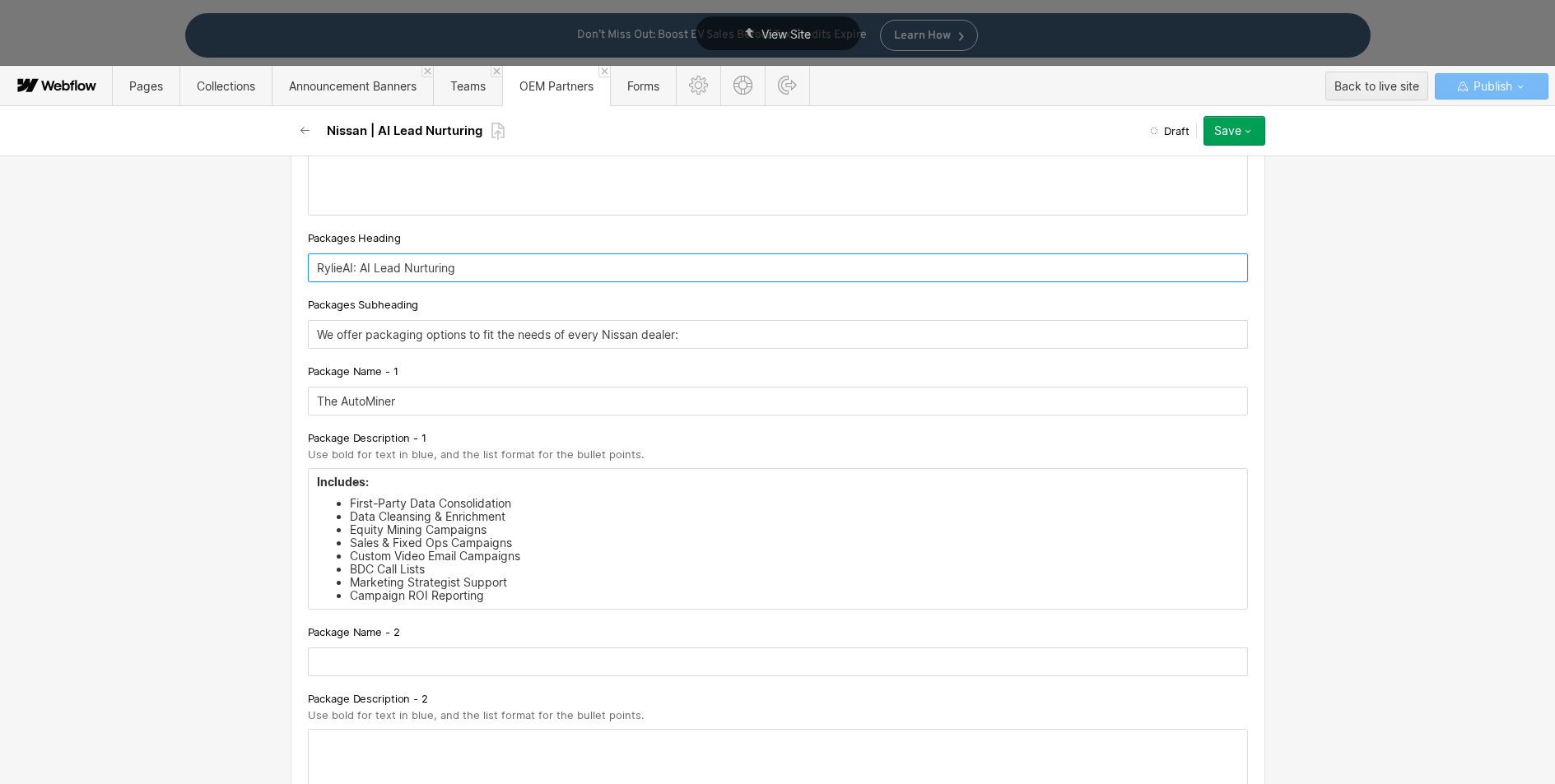
type input "RylieAI: AI Lead Nurturing"
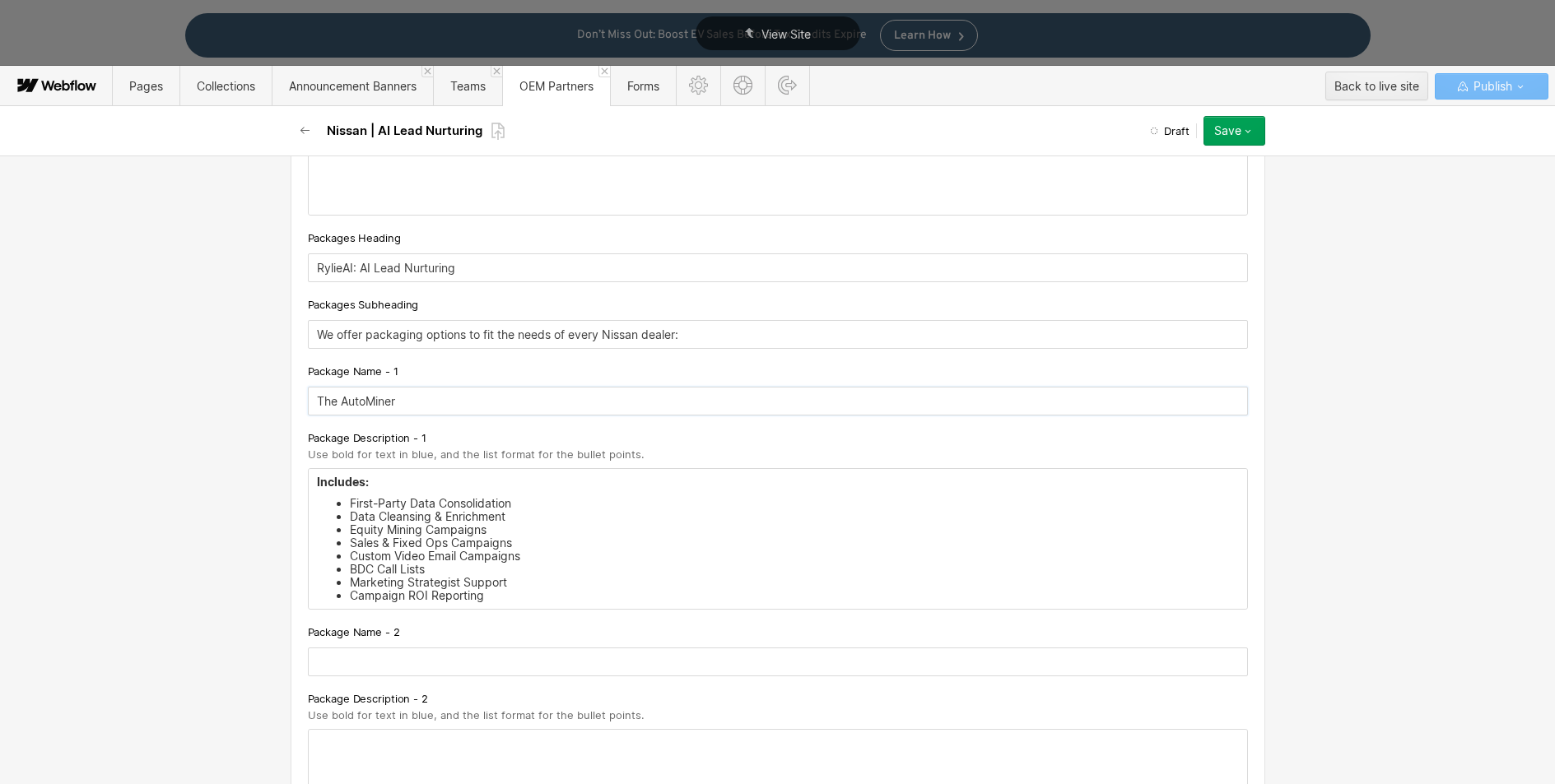
click at [377, 402] on input "The AutoMiner" at bounding box center [777, 401] width 940 height 29
drag, startPoint x: 407, startPoint y: 403, endPoint x: 280, endPoint y: 398, distance: 127.1
click at [284, 398] on div "Basic info Name Nissan | AI Lead Nurturing Slug nissan-ai-lead-nurturing [DOMAI…" at bounding box center [778, 635] width 988 height 4773
type input "RylieAI Conversations"
click at [567, 525] on li "Equity Mining Campaigns" at bounding box center [794, 530] width 889 height 13
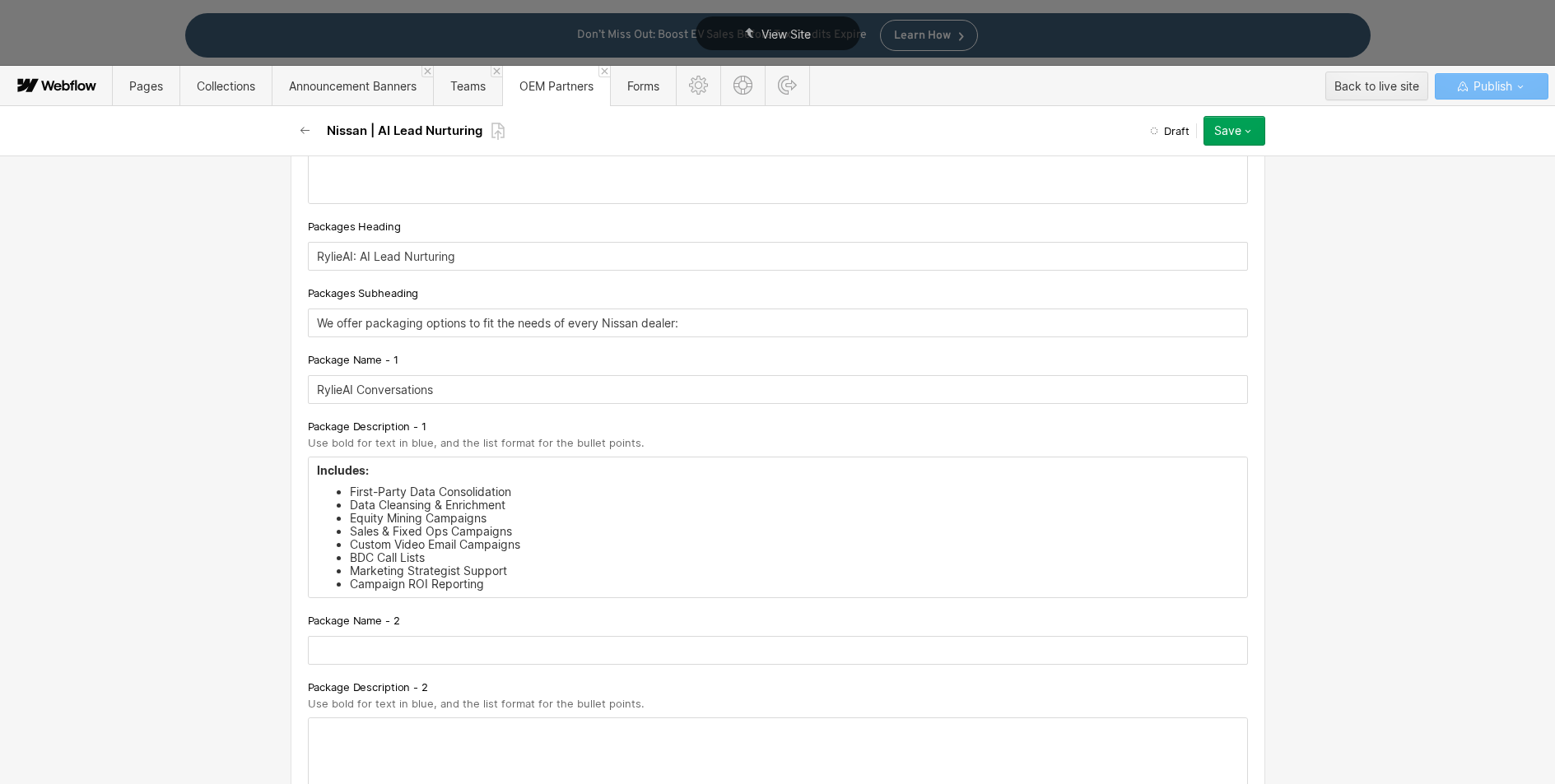
scroll to position [1879, 0]
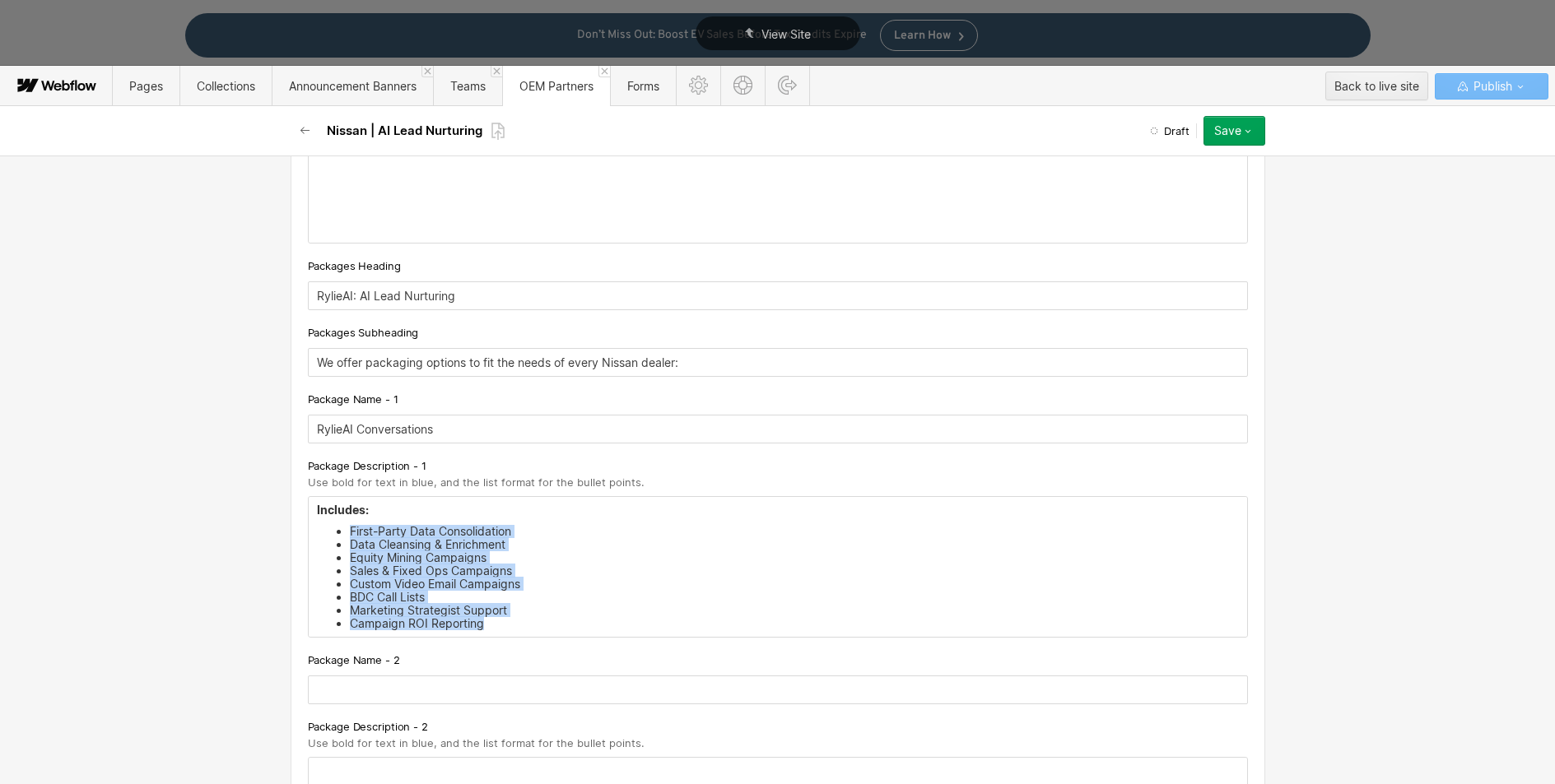
drag, startPoint x: 446, startPoint y: 610, endPoint x: 335, endPoint y: 533, distance: 135.1
click at [335, 533] on ul "First-Party Data Consolidation Data Cleansing & Enrichment Equity Mining Campai…" at bounding box center [778, 578] width 923 height 106
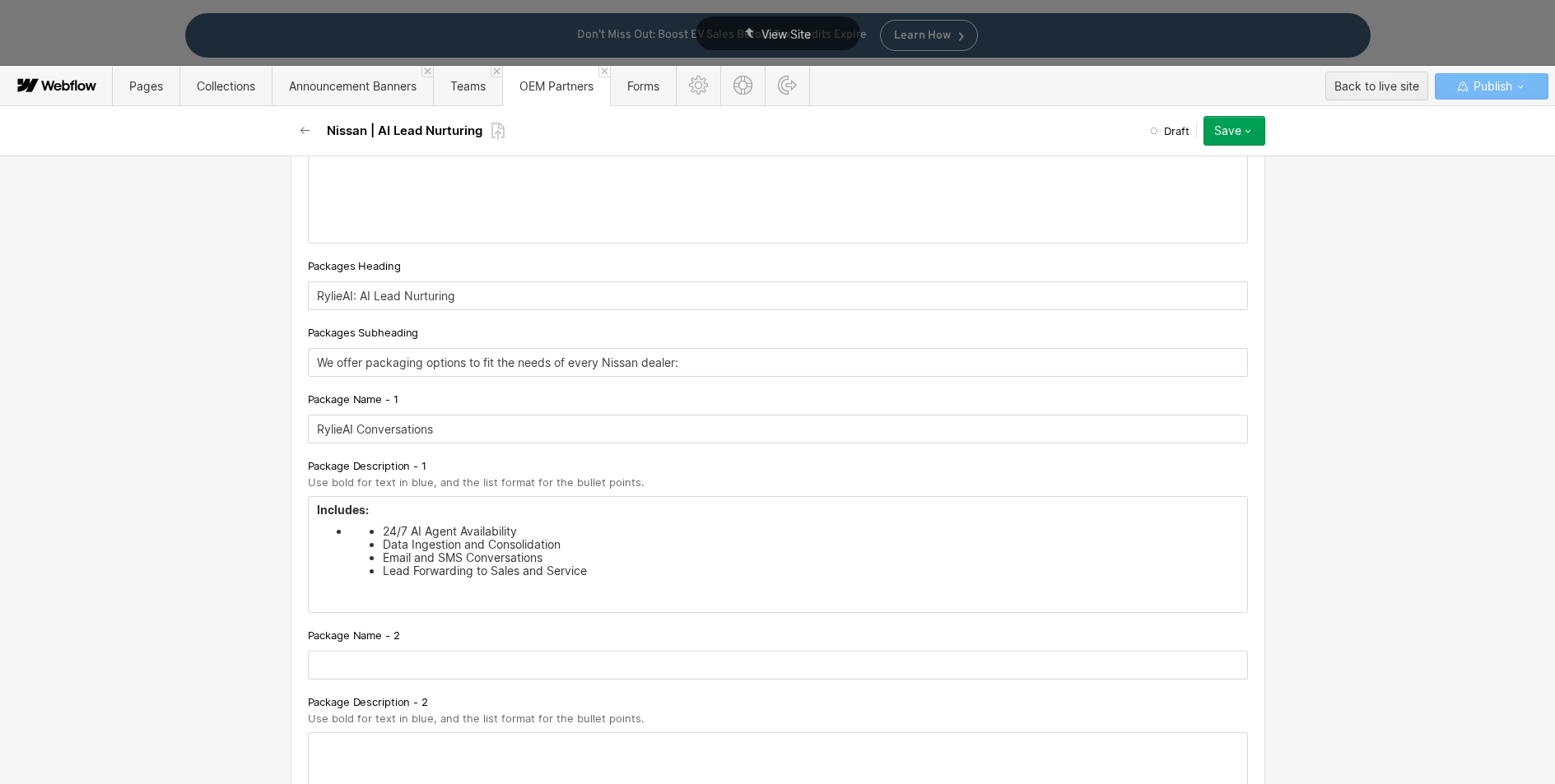
click at [383, 529] on li "24/7 AI Agent Availability" at bounding box center [811, 531] width 856 height 13
click at [417, 558] on li at bounding box center [794, 553] width 889 height 13
click at [355, 542] on div "Includes: ‍ 24/7 AI Agent Availability Data Ingestion and Consolidation Email a…" at bounding box center [778, 556] width 939 height 116
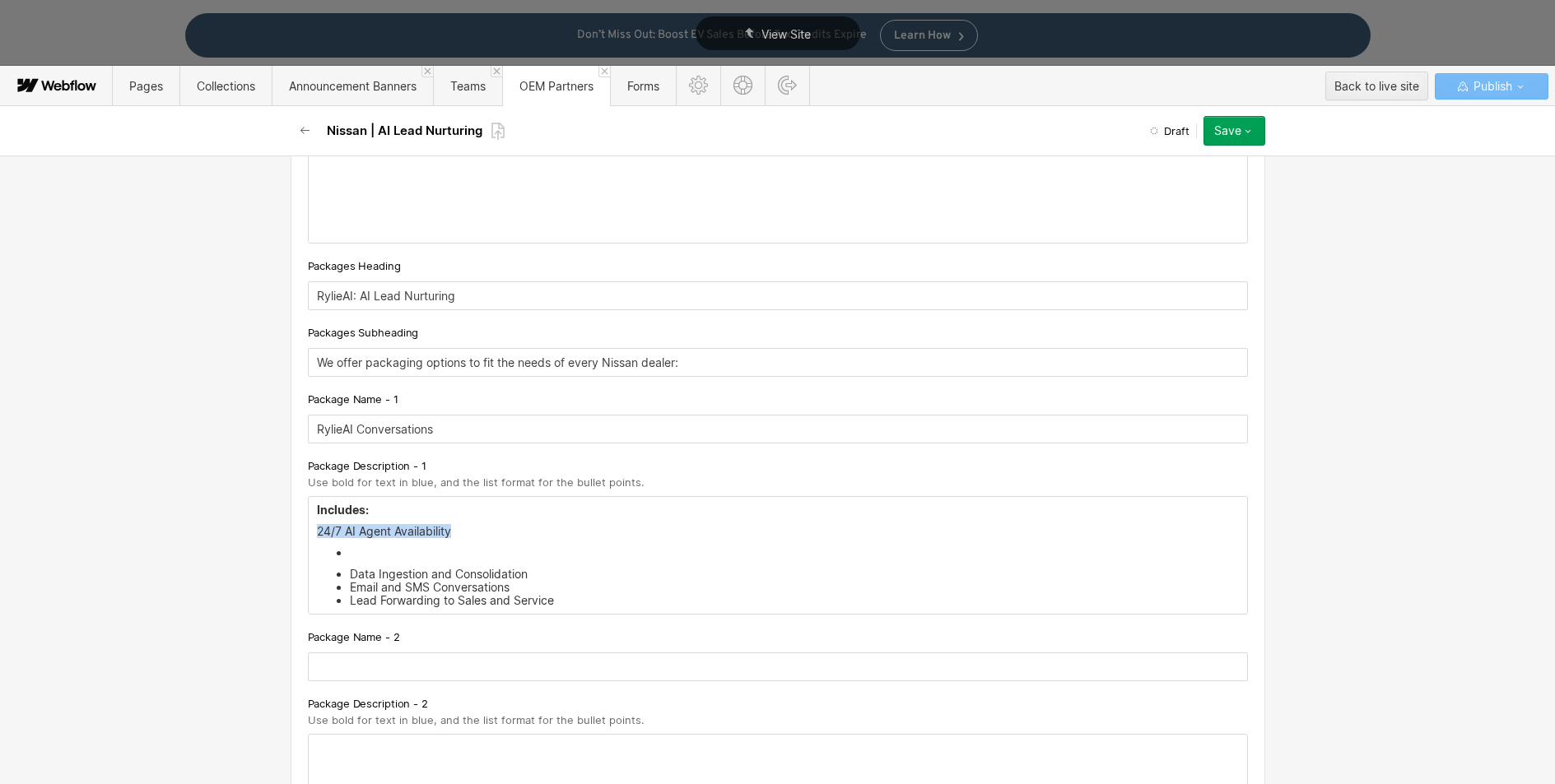
drag, startPoint x: 448, startPoint y: 530, endPoint x: 311, endPoint y: 531, distance: 137.0
click at [317, 531] on p "24/7 AI Agent Availability" at bounding box center [778, 531] width 923 height 13
click at [378, 536] on li at bounding box center [794, 531] width 889 height 13
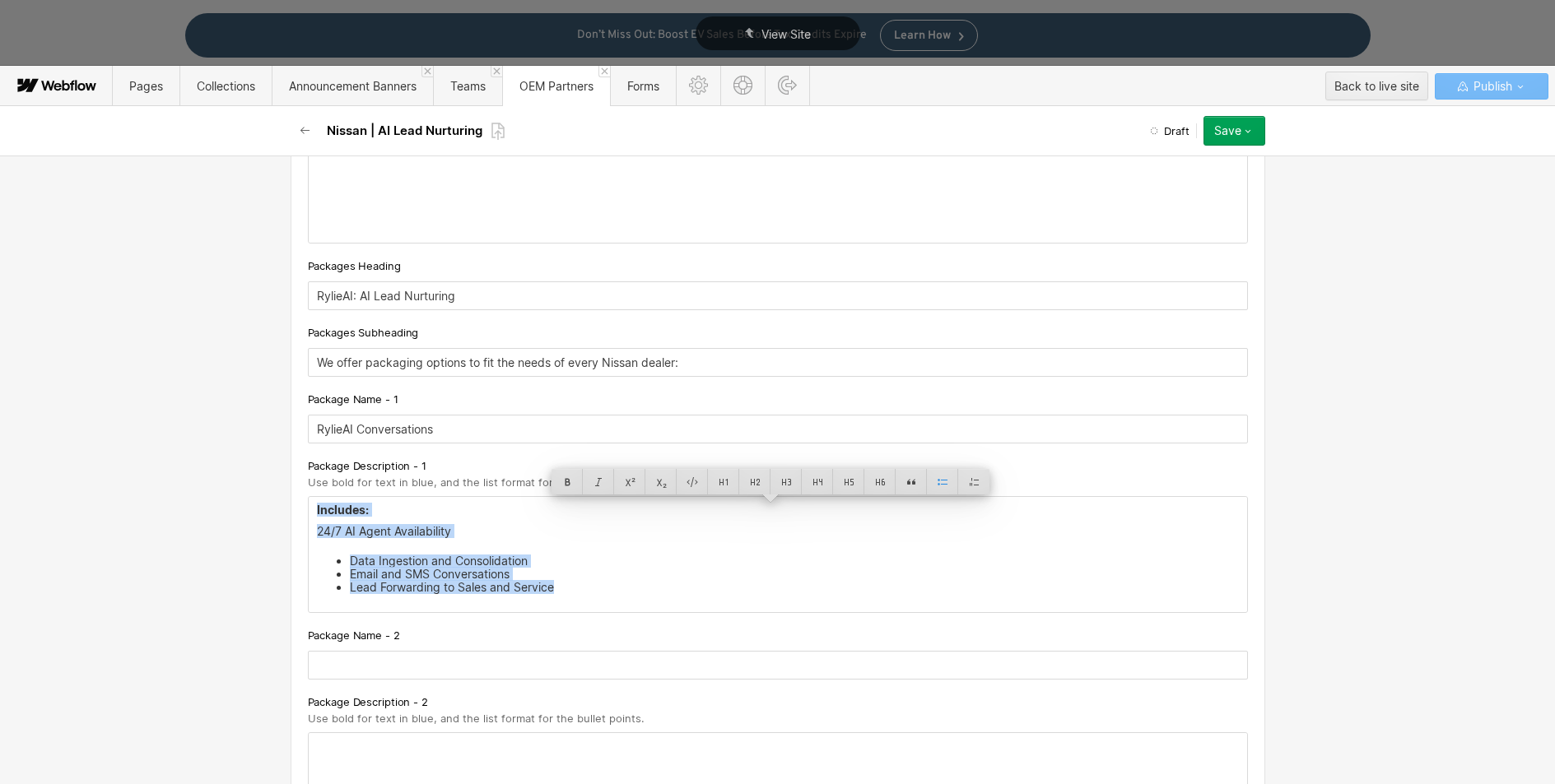
click at [459, 534] on p "24/7 AI Agent Availability" at bounding box center [778, 531] width 923 height 13
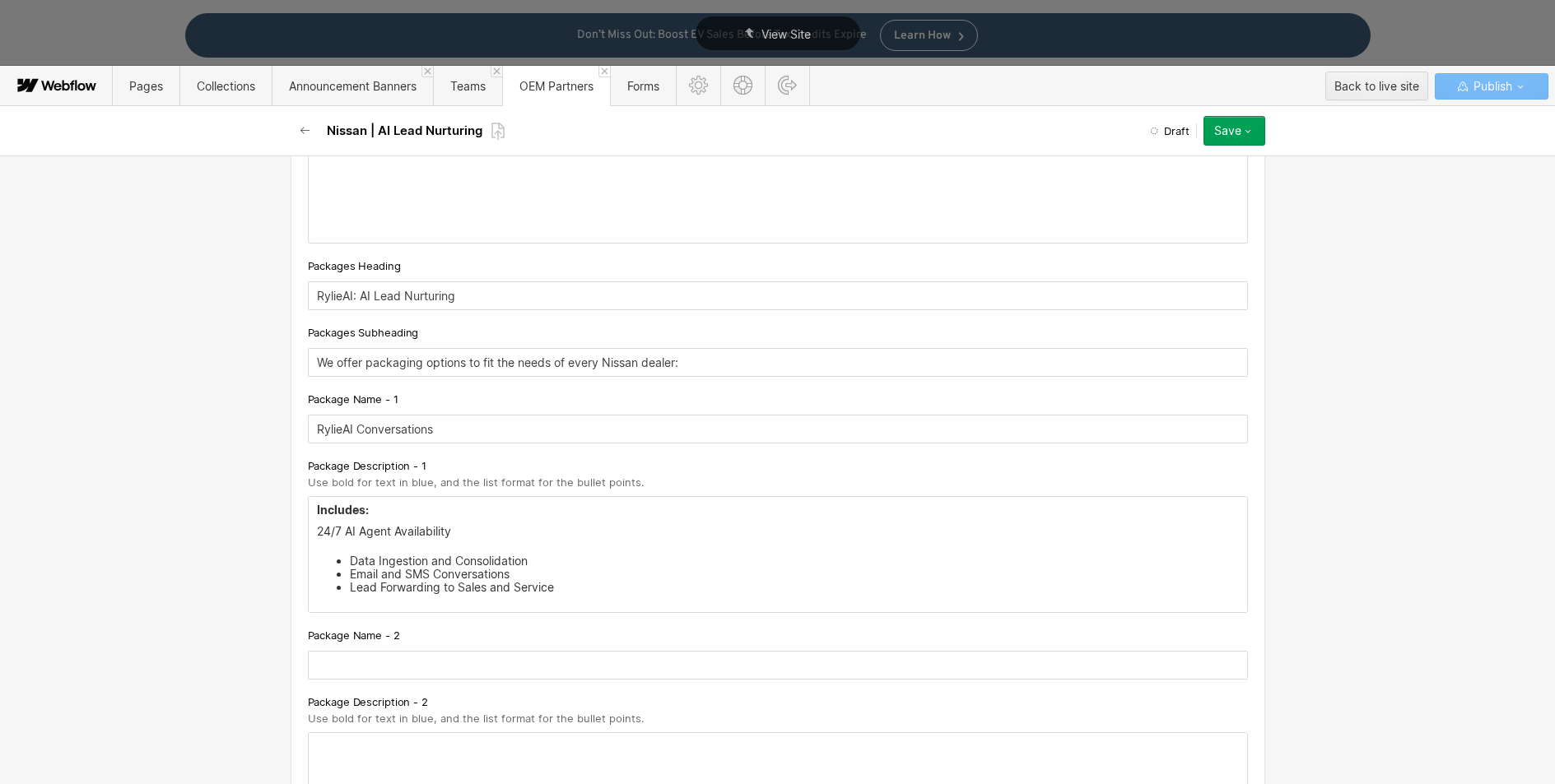
click at [317, 528] on p "24/7 AI Agent Availability" at bounding box center [778, 531] width 923 height 13
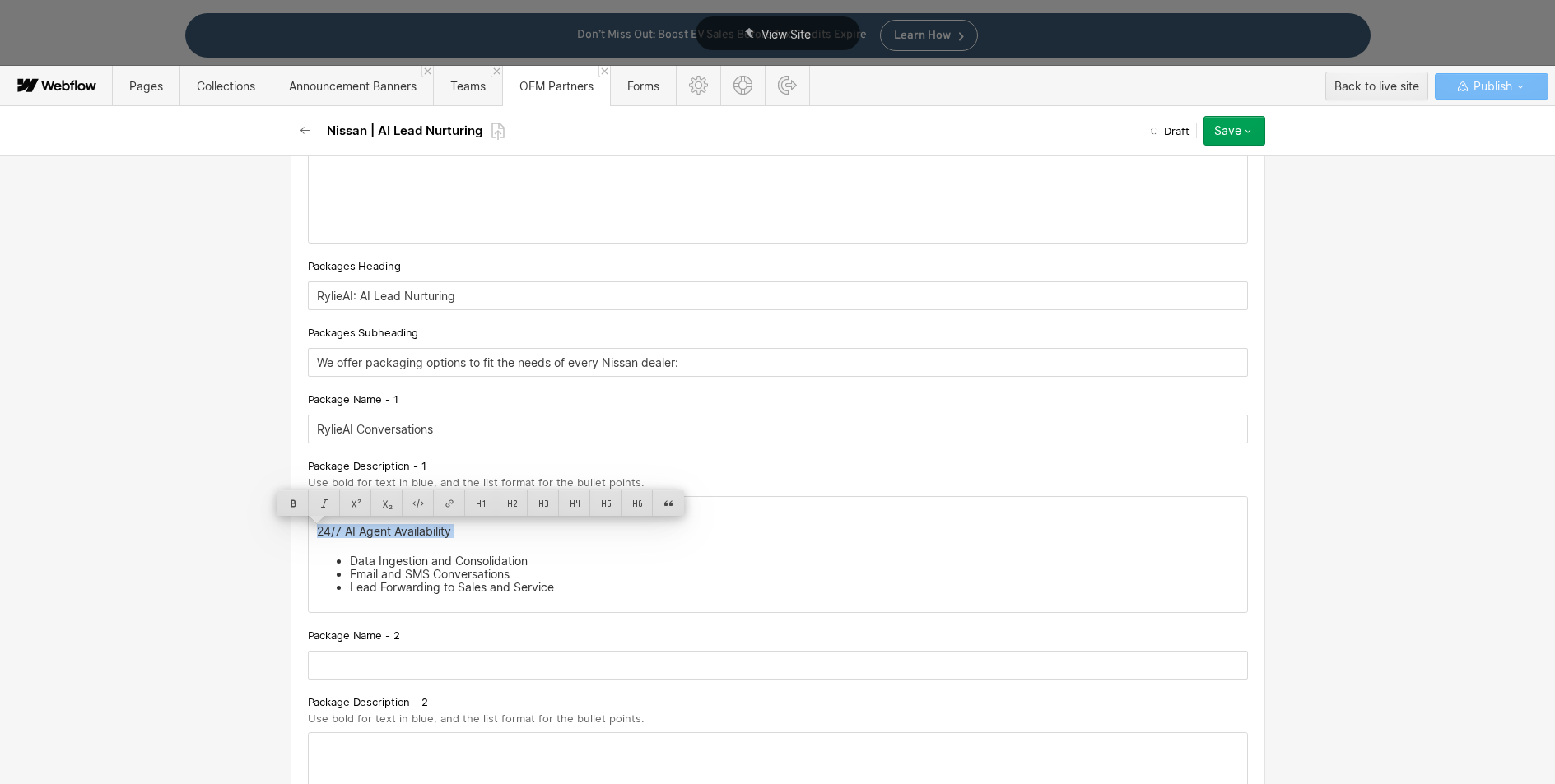
drag, startPoint x: 312, startPoint y: 528, endPoint x: 454, endPoint y: 527, distance: 142.0
click at [454, 527] on p "24/7 AI Agent Availability" at bounding box center [778, 531] width 923 height 13
click at [559, 528] on p "24/7 AI Agent Availability" at bounding box center [778, 531] width 923 height 13
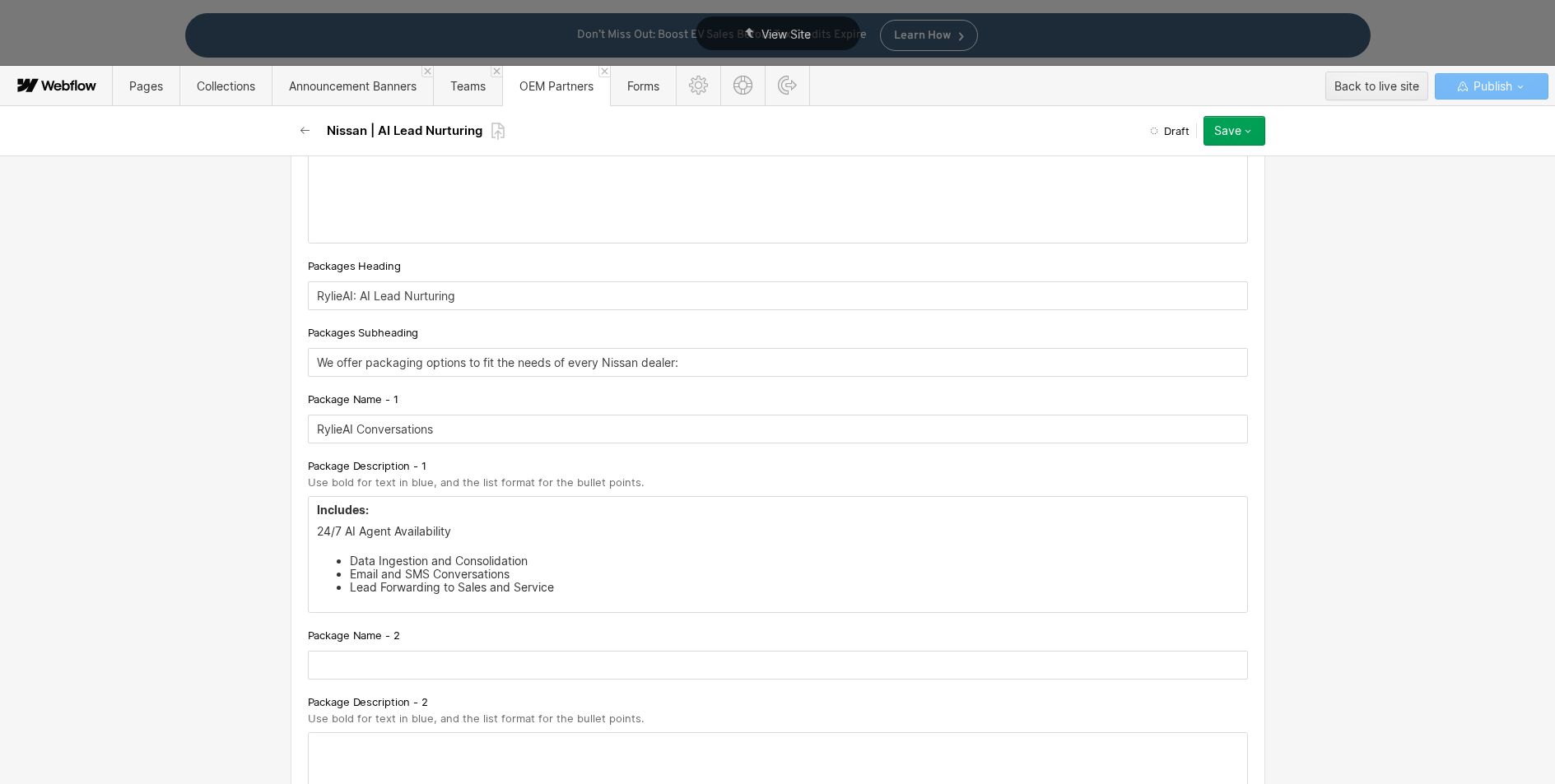
click at [350, 558] on li "Data Ingestion and Consolidation" at bounding box center [794, 561] width 889 height 13
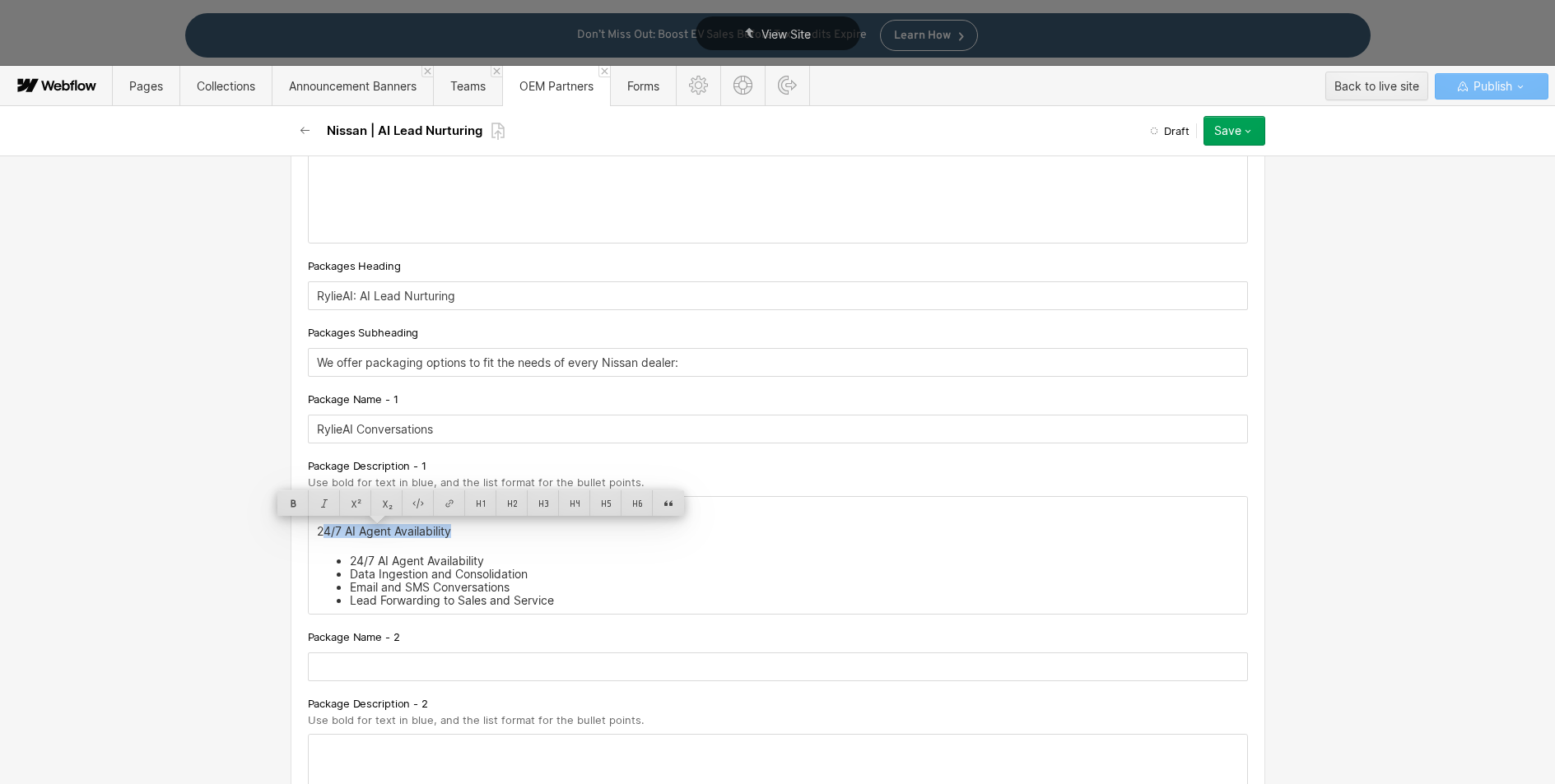
drag, startPoint x: 349, startPoint y: 524, endPoint x: 316, endPoint y: 530, distance: 33.5
click at [317, 530] on p "24/7 AI Agent Availability" at bounding box center [778, 531] width 923 height 13
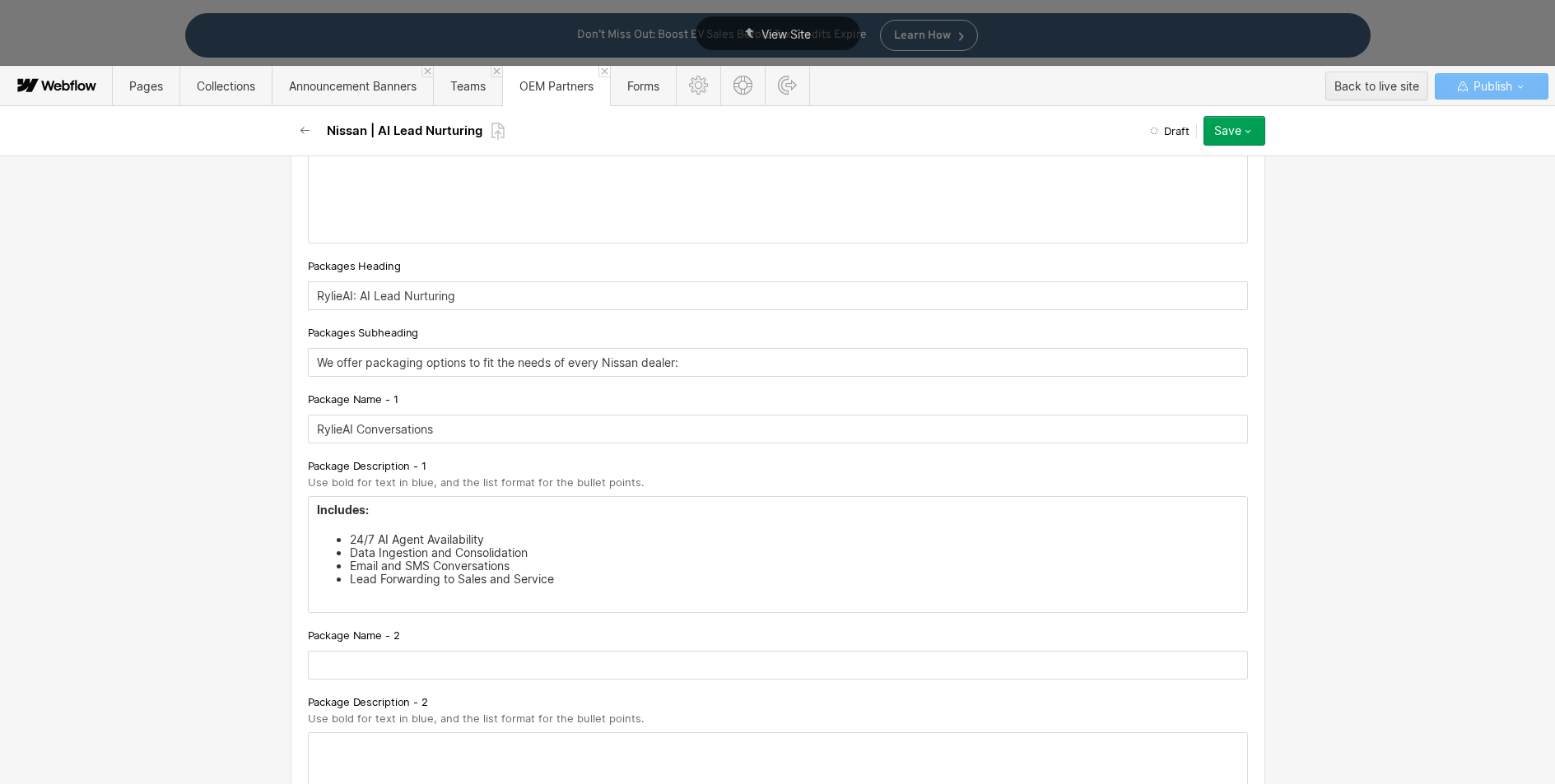
click at [567, 556] on li "Data Ingestion and Consolidation" at bounding box center [794, 553] width 889 height 13
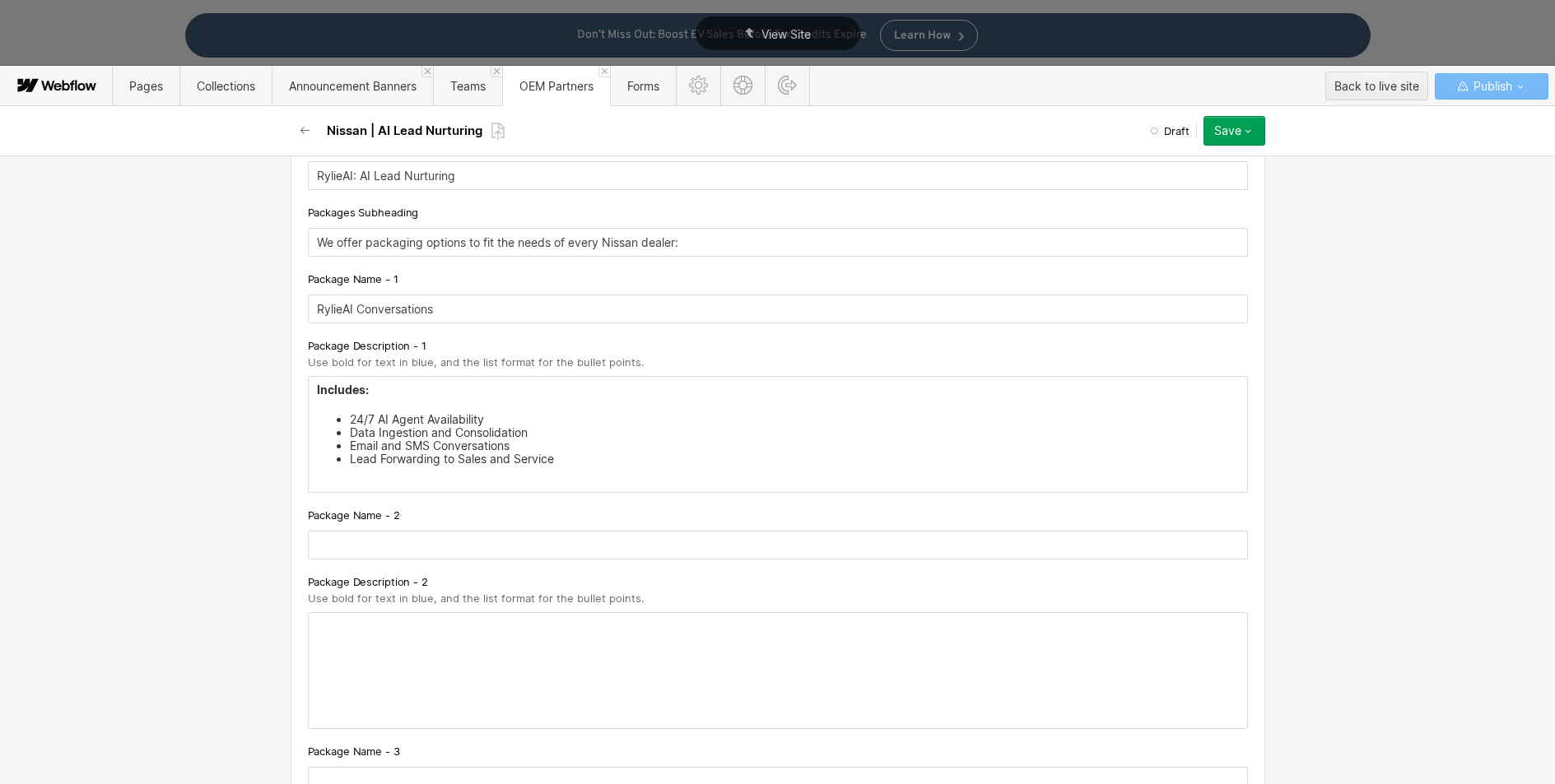
scroll to position [2000, 0]
click at [591, 463] on li "Lead Forwarding to Sales and Service" at bounding box center [794, 458] width 889 height 13
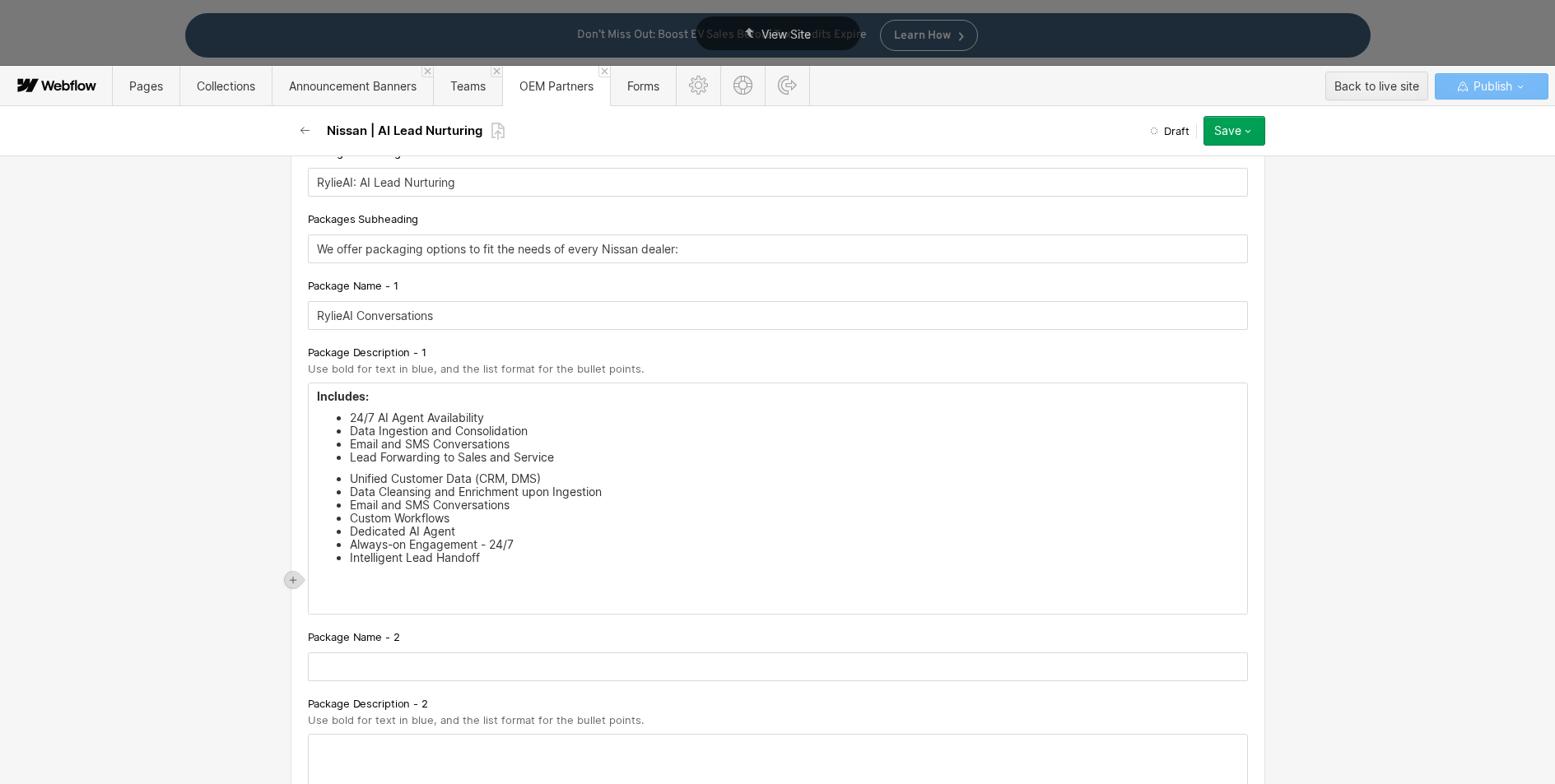
scroll to position [1975, 0]
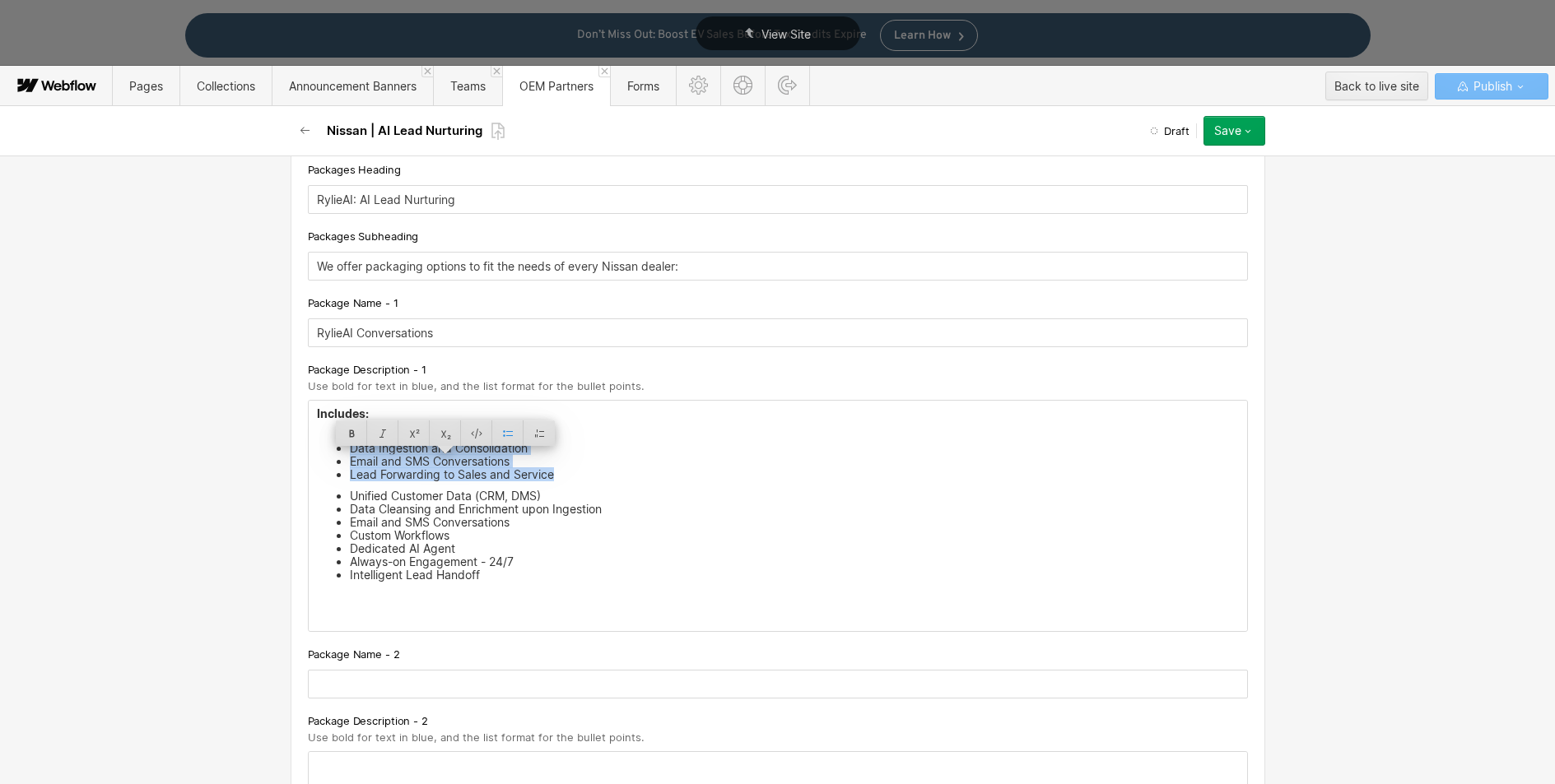
drag, startPoint x: 560, startPoint y: 475, endPoint x: 342, endPoint y: 450, distance: 219.4
click at [342, 450] on ul "24/7 AI Agent Availability Data Ingestion and Consolidation Email and SMS Conve…" at bounding box center [778, 455] width 923 height 53
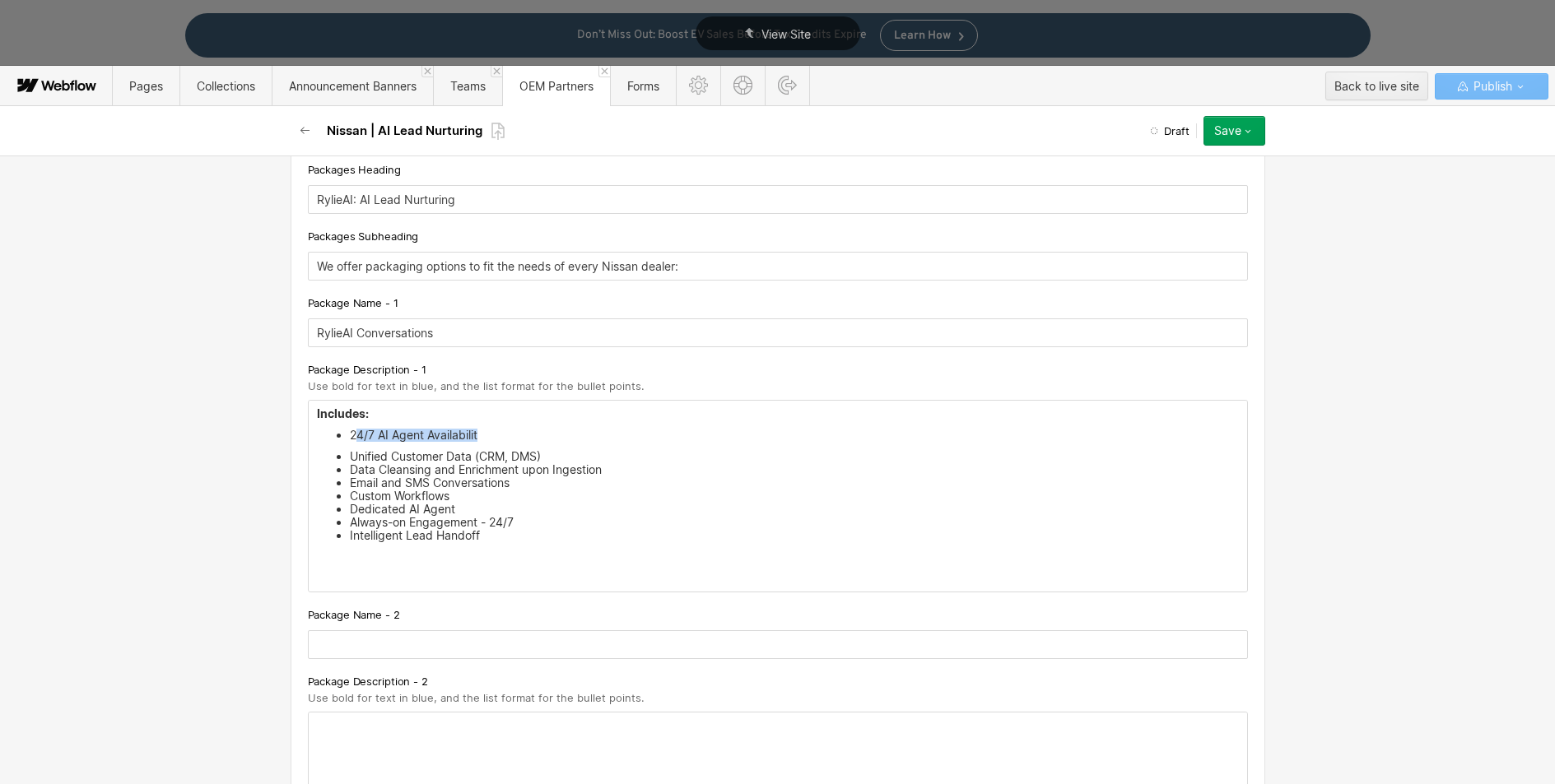
drag, startPoint x: 505, startPoint y: 432, endPoint x: 352, endPoint y: 432, distance: 153.0
click at [352, 432] on li "24/7 AI Agent Availabilit" at bounding box center [794, 435] width 889 height 13
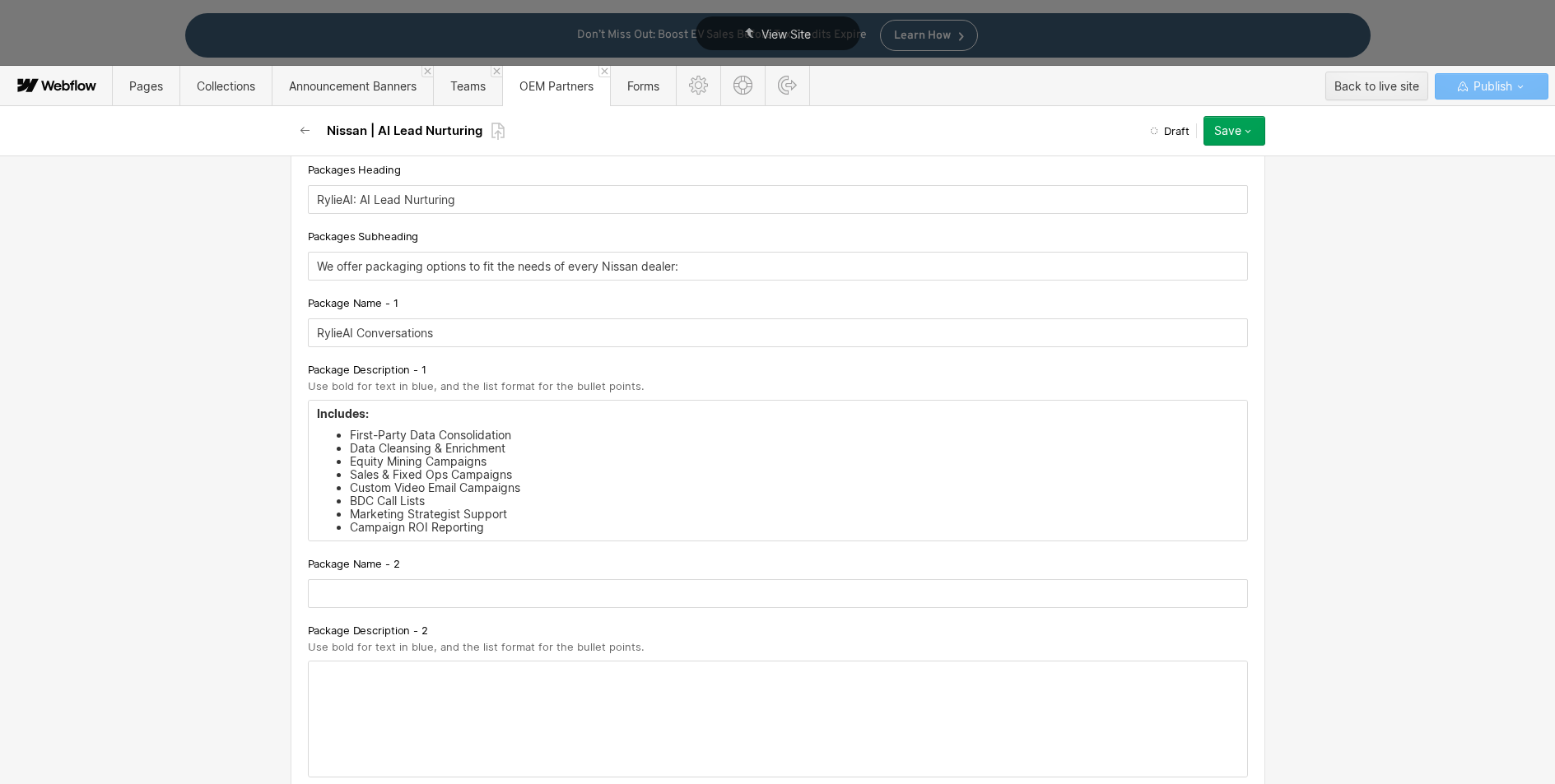
click at [185, 507] on div "Basic info Name Nissan | AI Lead Nurturing Slug nissan-ai-lead-nurturing [DOMAI…" at bounding box center [777, 469] width 1555 height 628
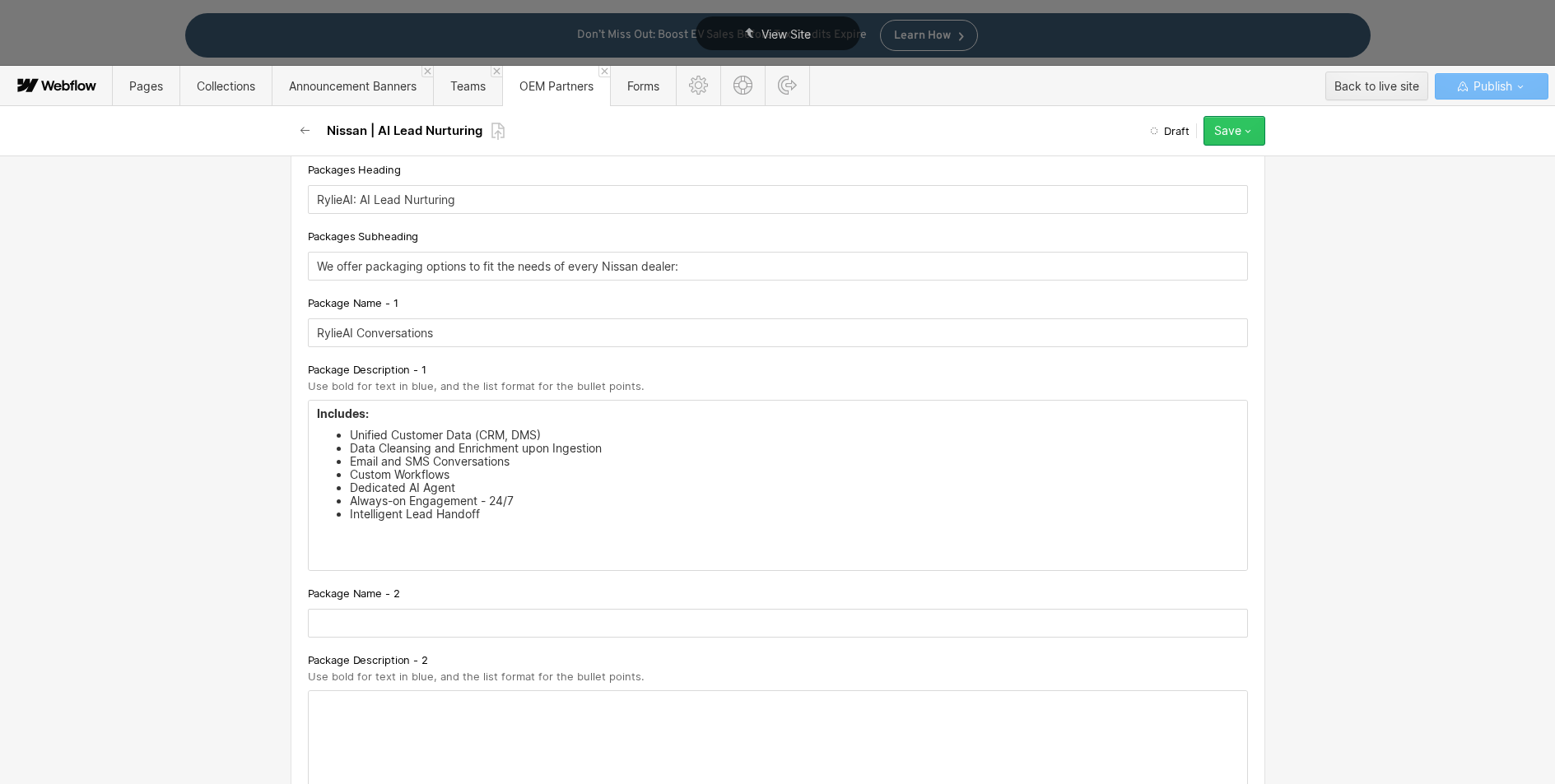
click at [1219, 135] on div "Save" at bounding box center [1228, 131] width 27 height 13
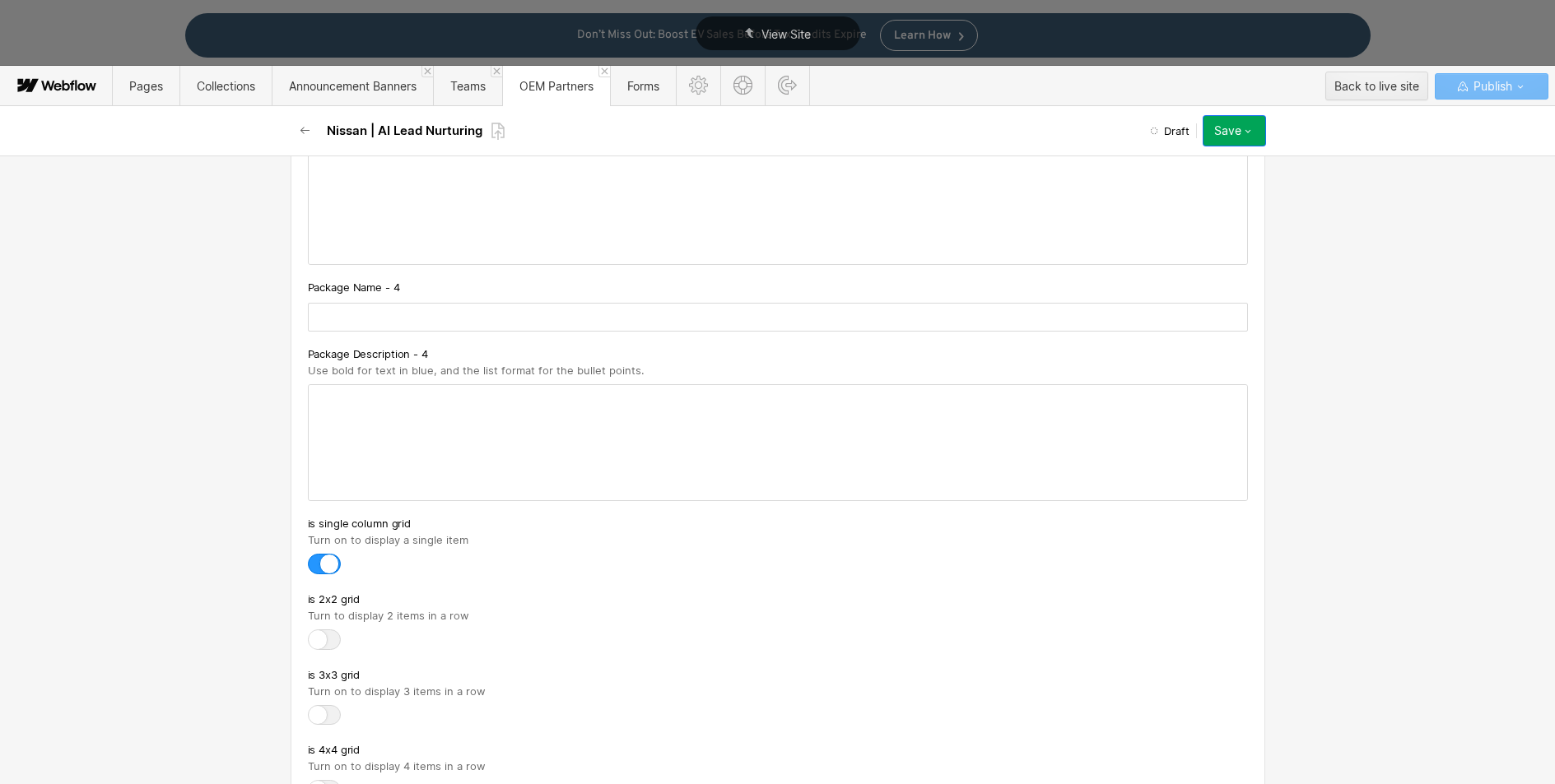
scroll to position [2757, 0]
click at [1217, 135] on div "Save" at bounding box center [1228, 131] width 27 height 13
click at [1219, 142] on button "Save" at bounding box center [1235, 131] width 62 height 30
click at [1210, 166] on div "Save draft" at bounding box center [1183, 164] width 163 height 22
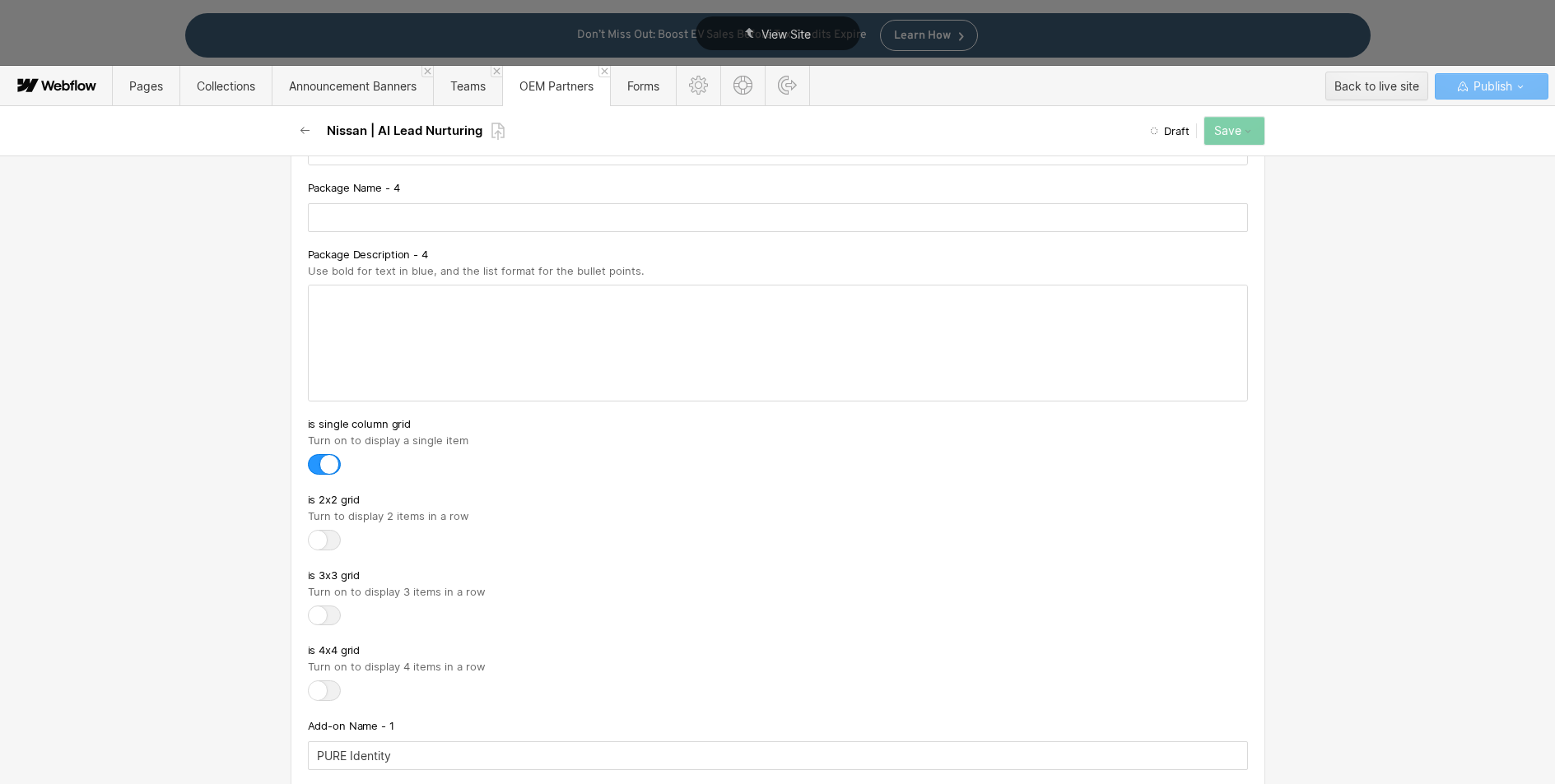
scroll to position [0, 0]
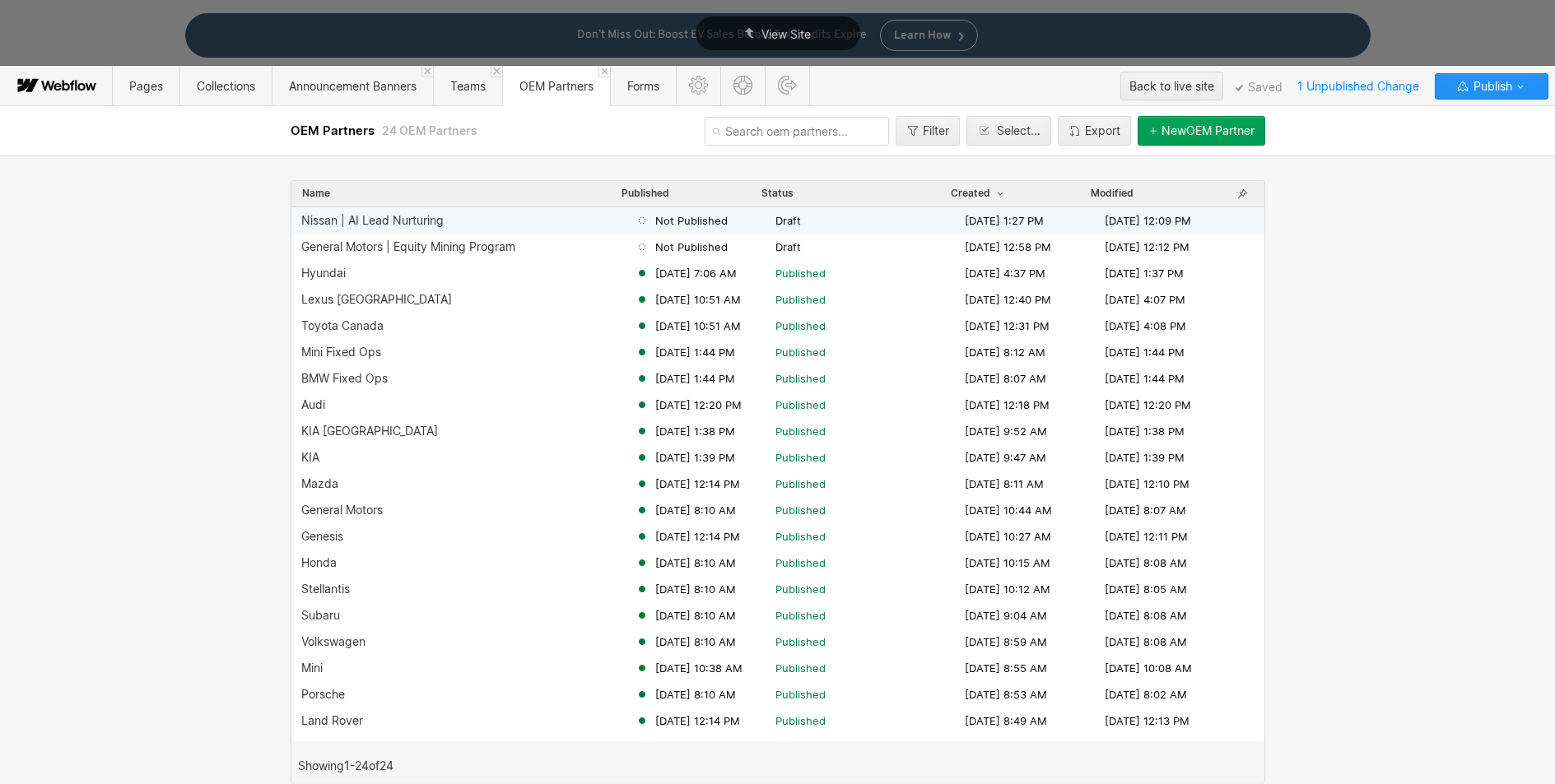
click at [373, 222] on div "Nissan | AI Lead Nurturing" at bounding box center [372, 220] width 143 height 13
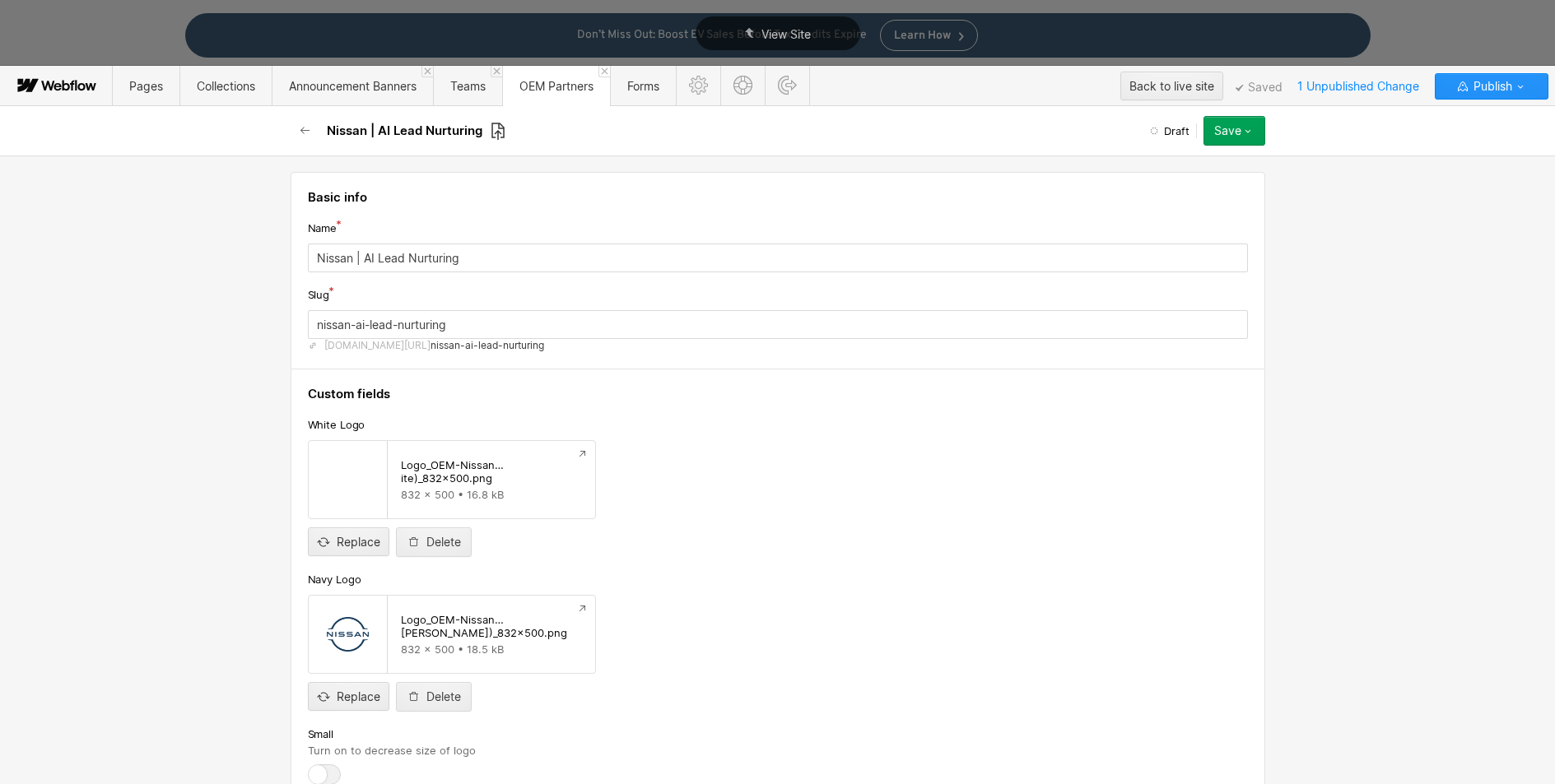
click at [500, 128] on icon at bounding box center [498, 131] width 15 height 19
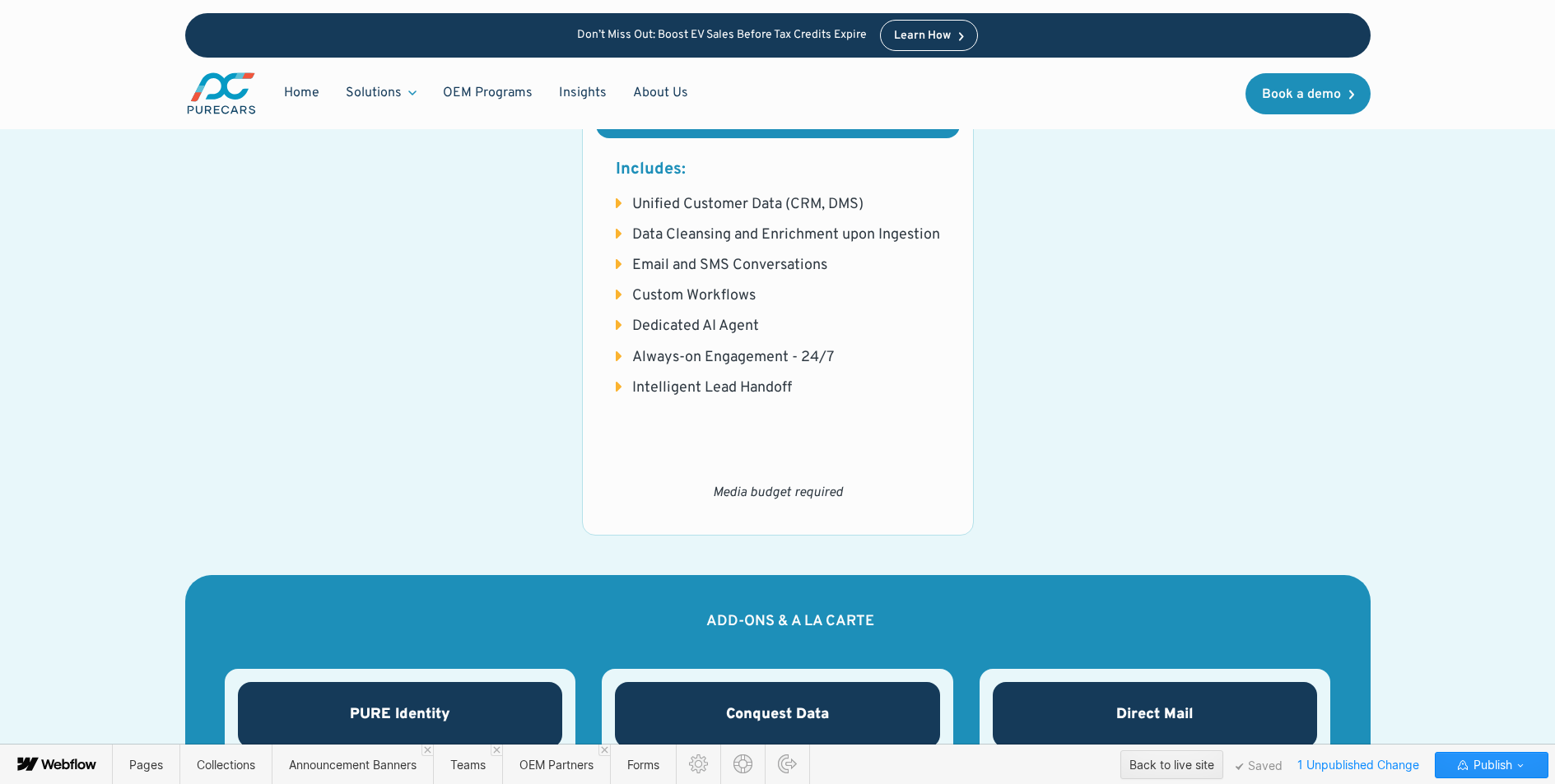
scroll to position [1618, 0]
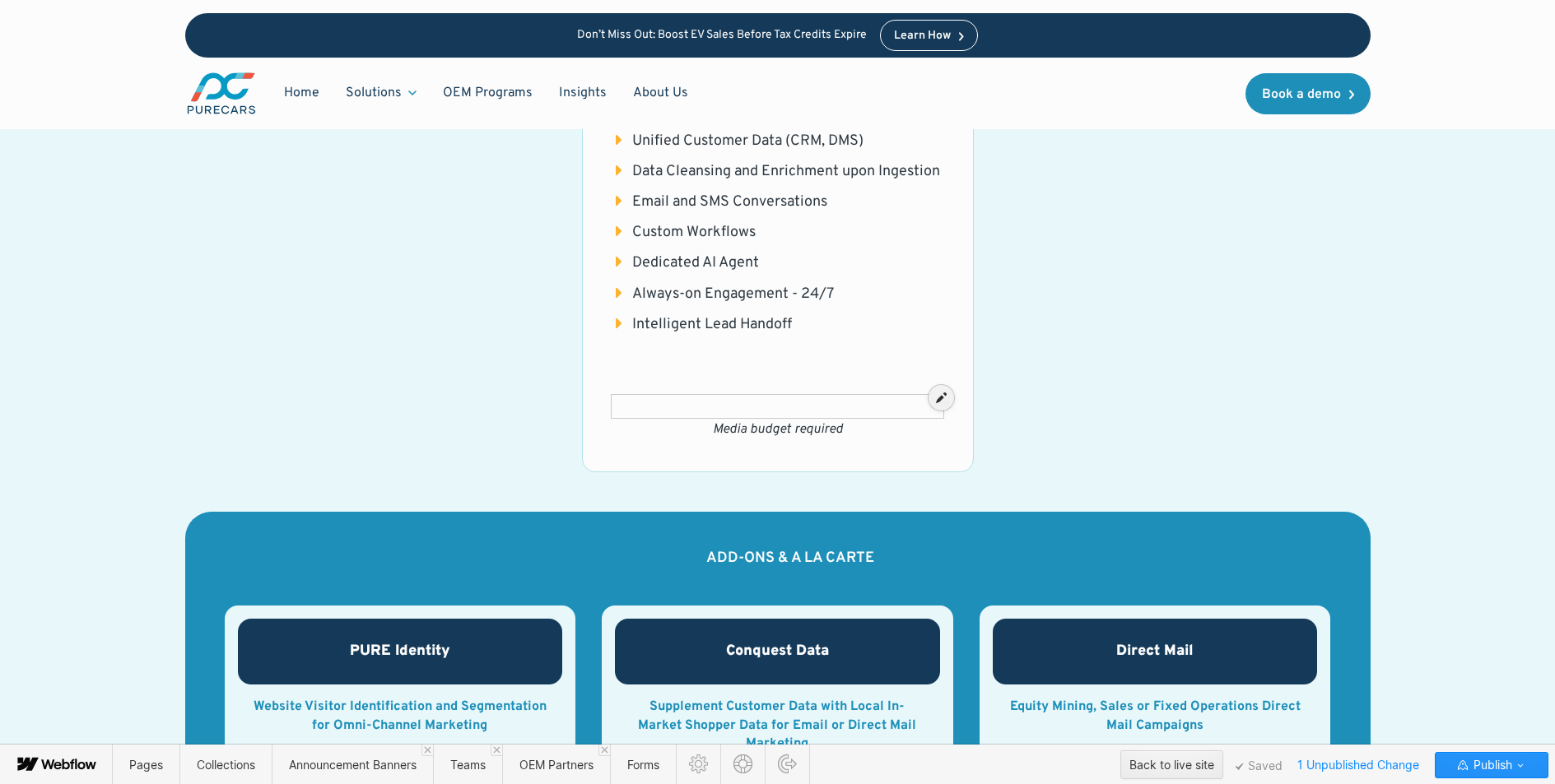
click at [890, 403] on div at bounding box center [777, 398] width 327 height 18
click at [831, 406] on div at bounding box center [777, 398] width 327 height 18
click at [939, 392] on icon at bounding box center [942, 397] width 11 height 12
drag, startPoint x: 854, startPoint y: 405, endPoint x: 691, endPoint y: 417, distance: 163.4
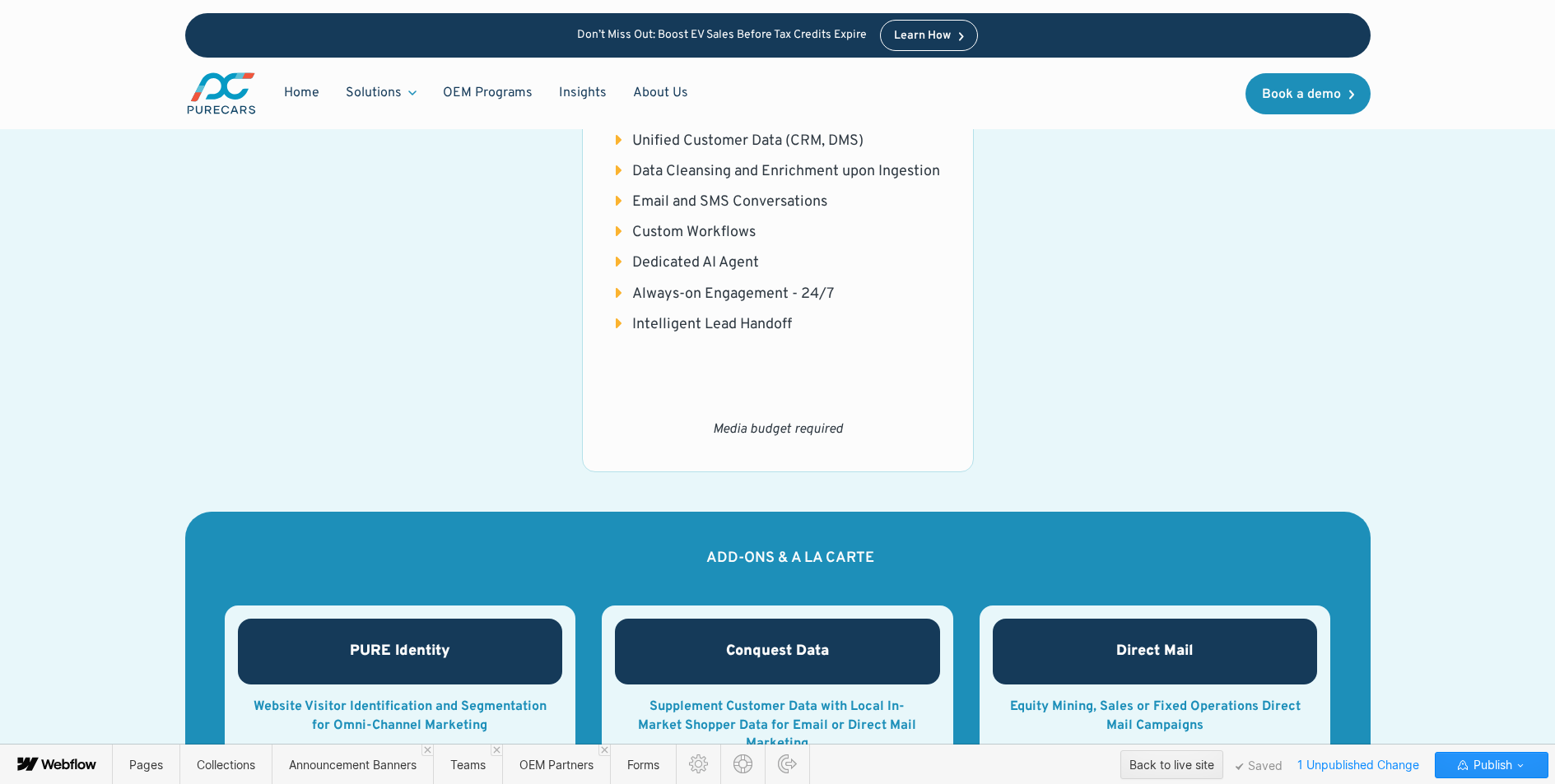
click at [691, 417] on div "Media budget required CTA here" at bounding box center [778, 429] width 364 height 57
drag, startPoint x: 843, startPoint y: 404, endPoint x: 700, endPoint y: 411, distance: 143.2
click at [700, 420] on div "Media budget required" at bounding box center [778, 429] width 325 height 18
click at [1086, 377] on div "RylieAI Conversations Includes: ‍ Unified Customer Data (CRM, DMS) Data Cleansi…" at bounding box center [778, 233] width 1186 height 479
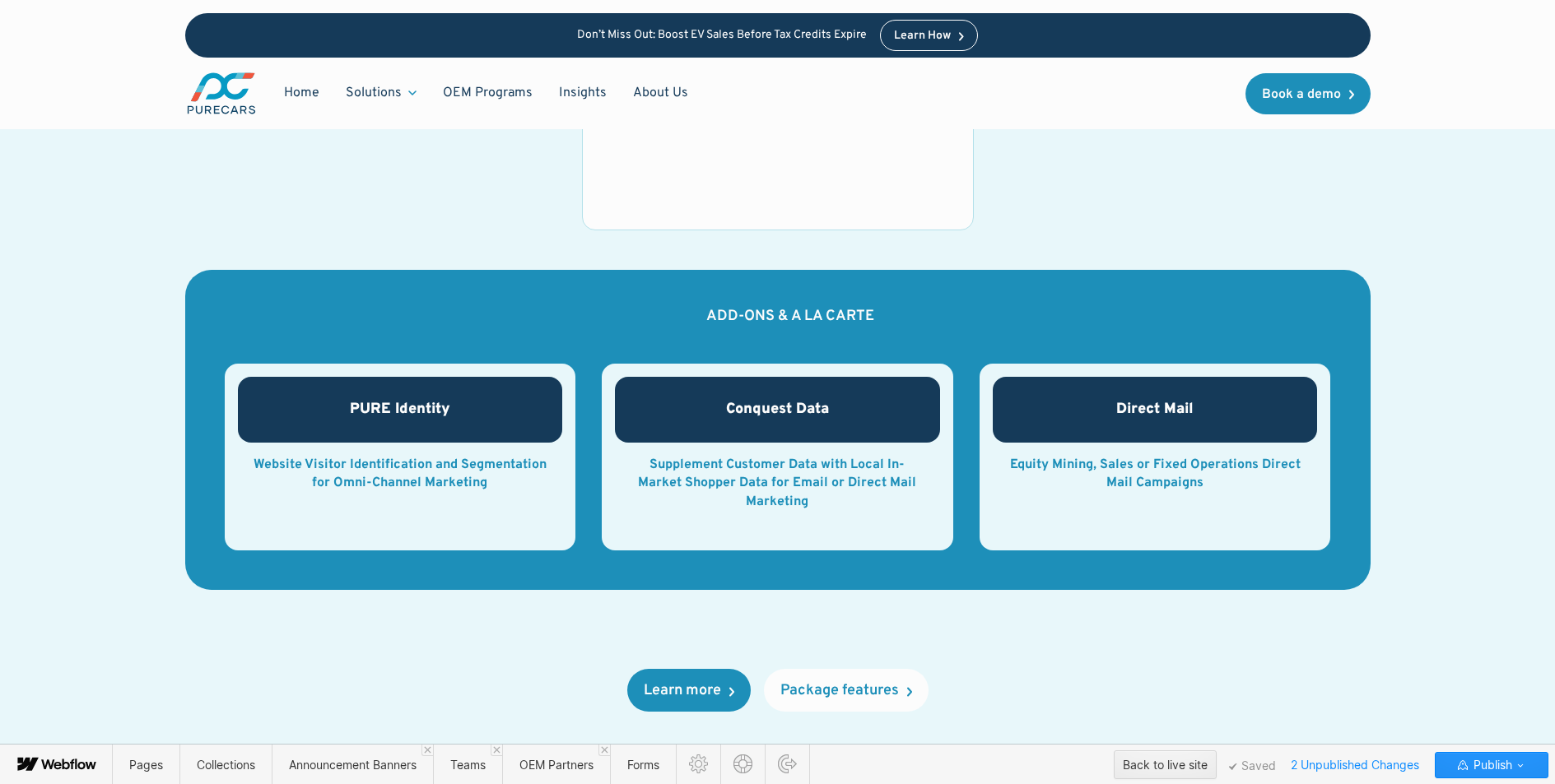
scroll to position [1550, 0]
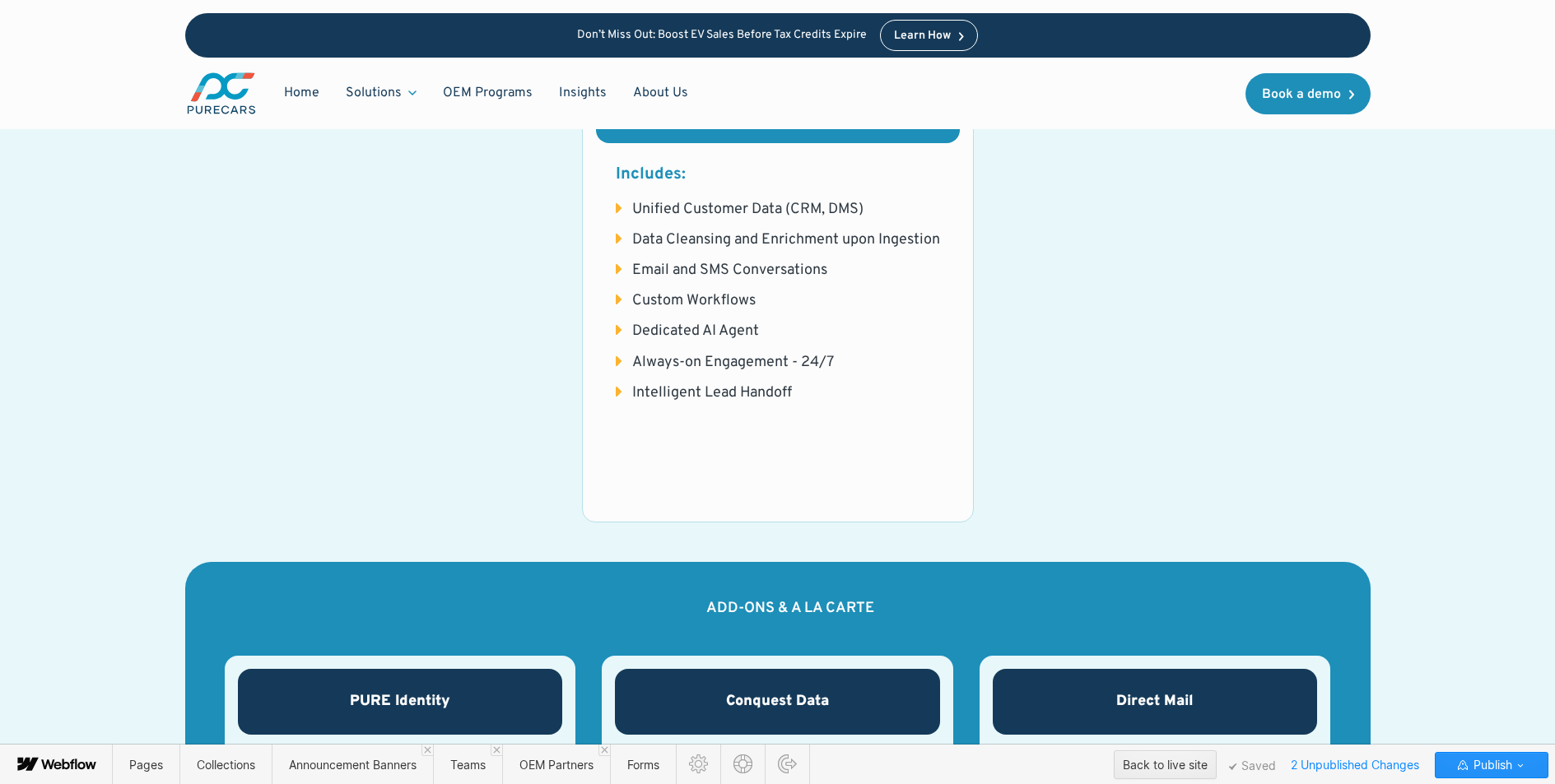
click at [862, 469] on div "CTA here" at bounding box center [778, 488] width 364 height 39
click at [826, 431] on div "Includes: ‍ Unified Customer Data (CRM, DMS) Data Cleansing and Enrichment upon…" at bounding box center [778, 306] width 364 height 326
click at [550, 759] on span "OEM Partners" at bounding box center [556, 764] width 74 height 14
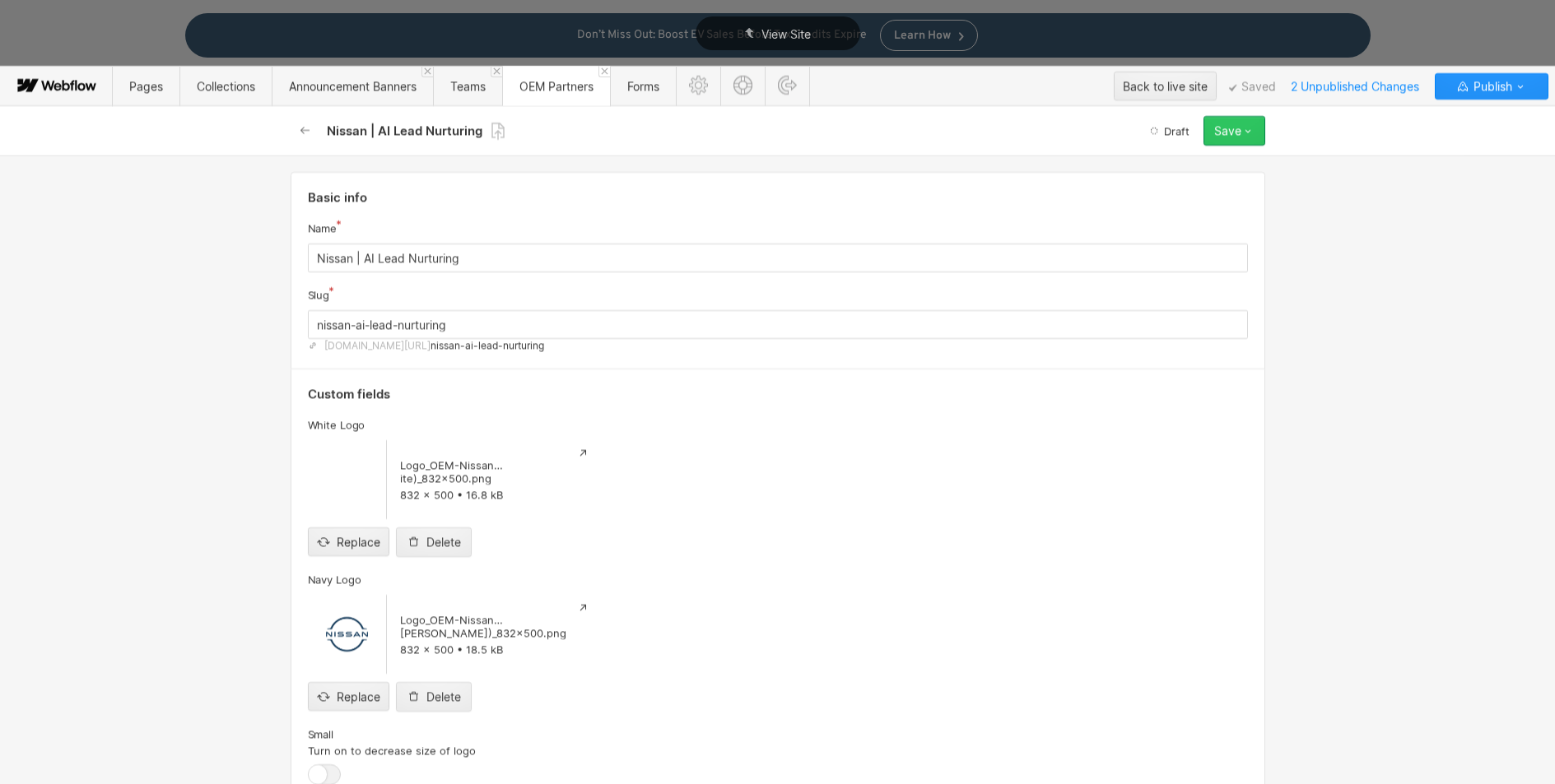
click at [1213, 130] on button "Save" at bounding box center [1235, 131] width 62 height 30
click at [1139, 169] on span "Save draft" at bounding box center [1137, 164] width 47 height 15
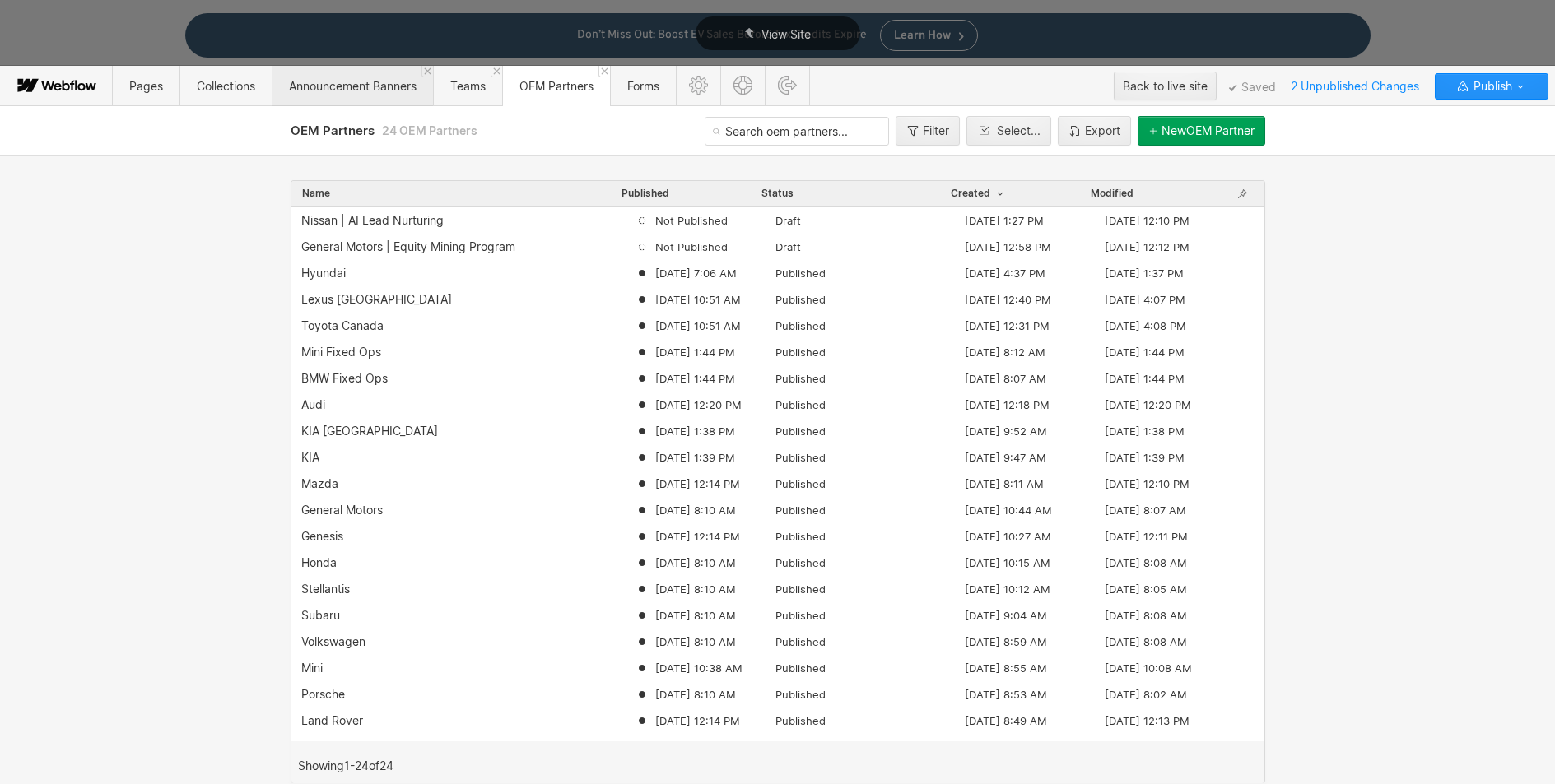
click at [350, 91] on span "Announcement Banners" at bounding box center [353, 85] width 127 height 14
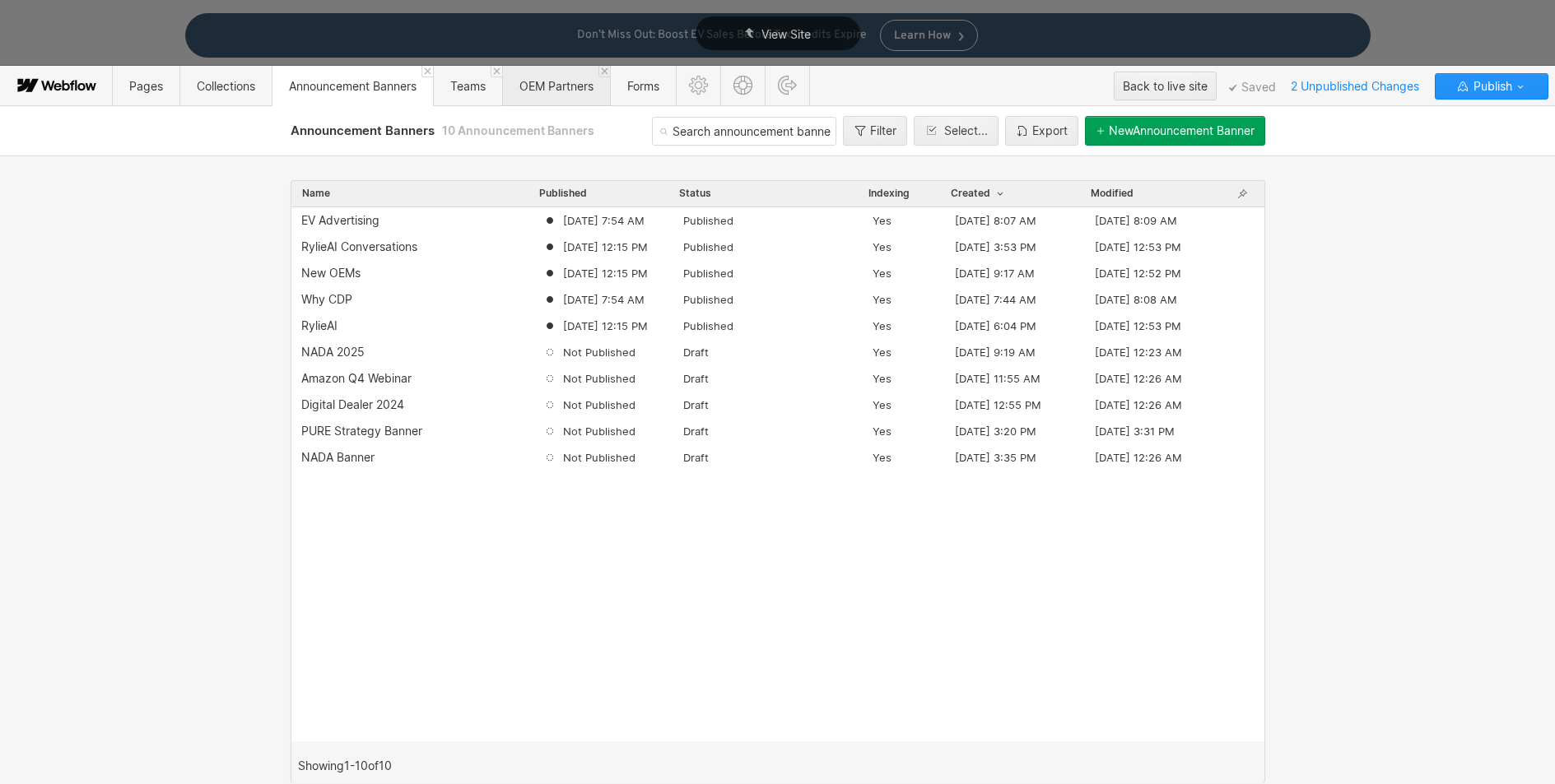
click at [576, 85] on span "OEM Partners" at bounding box center [556, 85] width 74 height 14
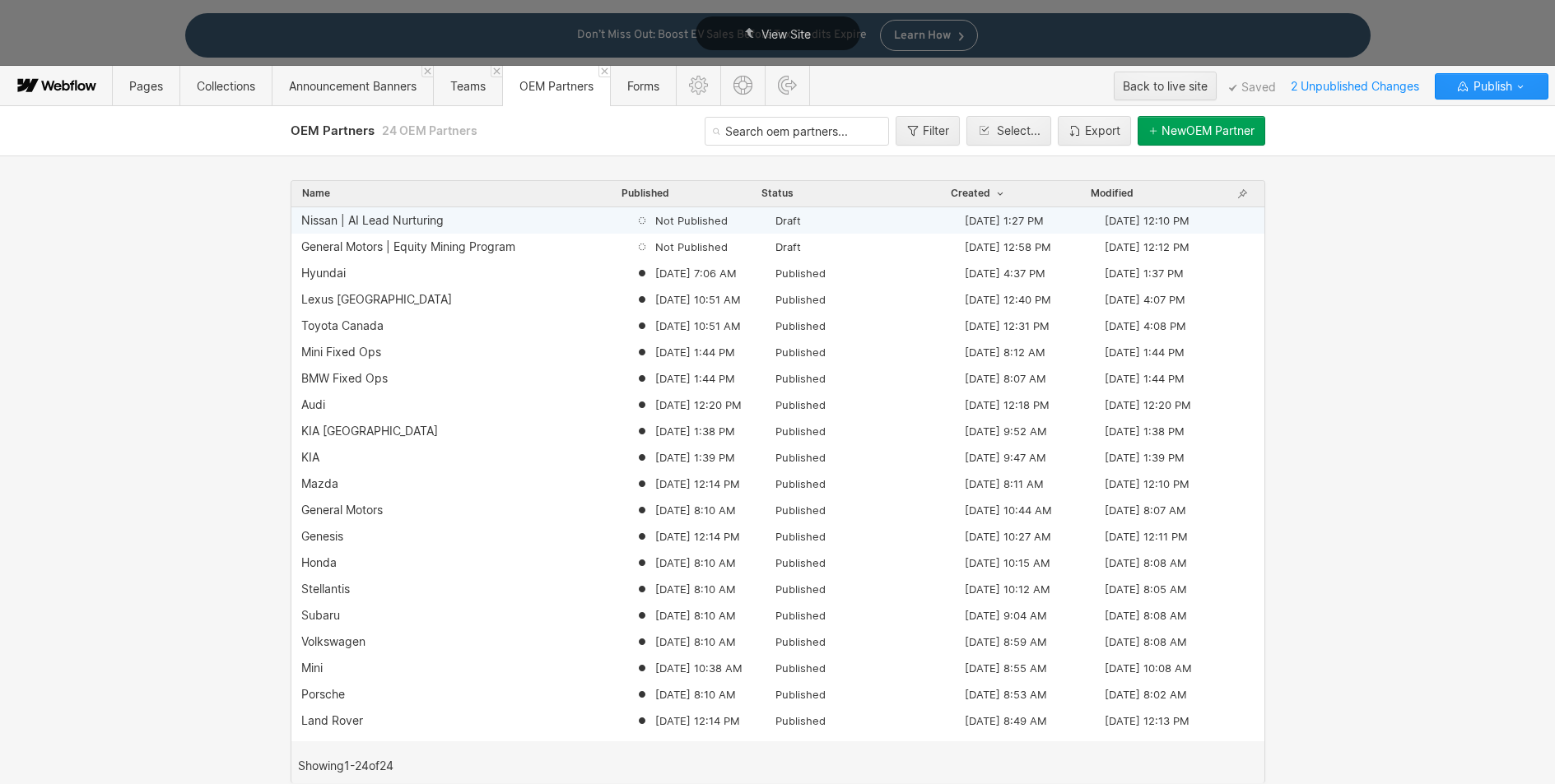
click at [385, 221] on div "Nissan | AI Lead Nurturing" at bounding box center [372, 220] width 143 height 13
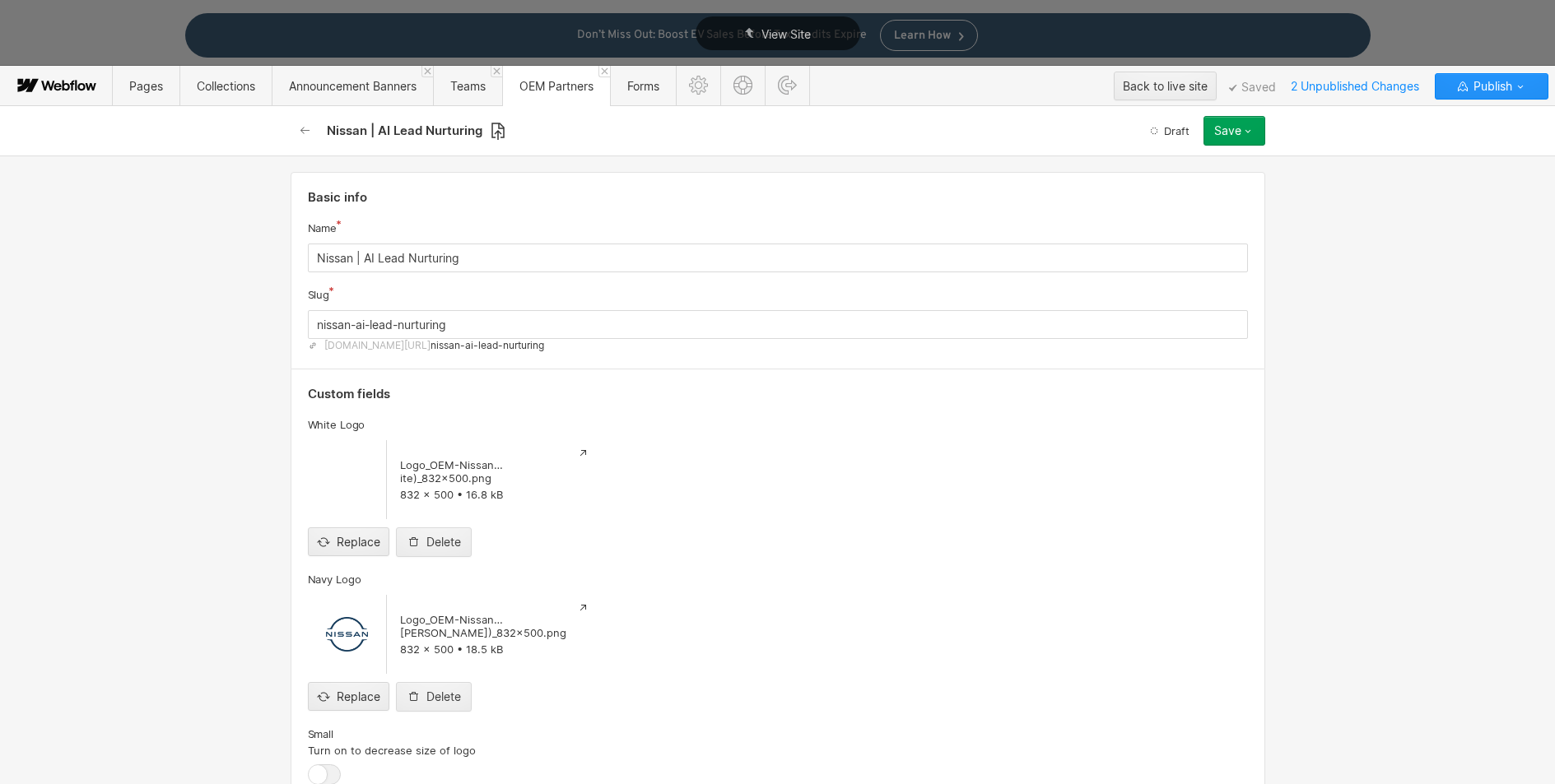
click at [495, 129] on icon at bounding box center [498, 131] width 15 height 19
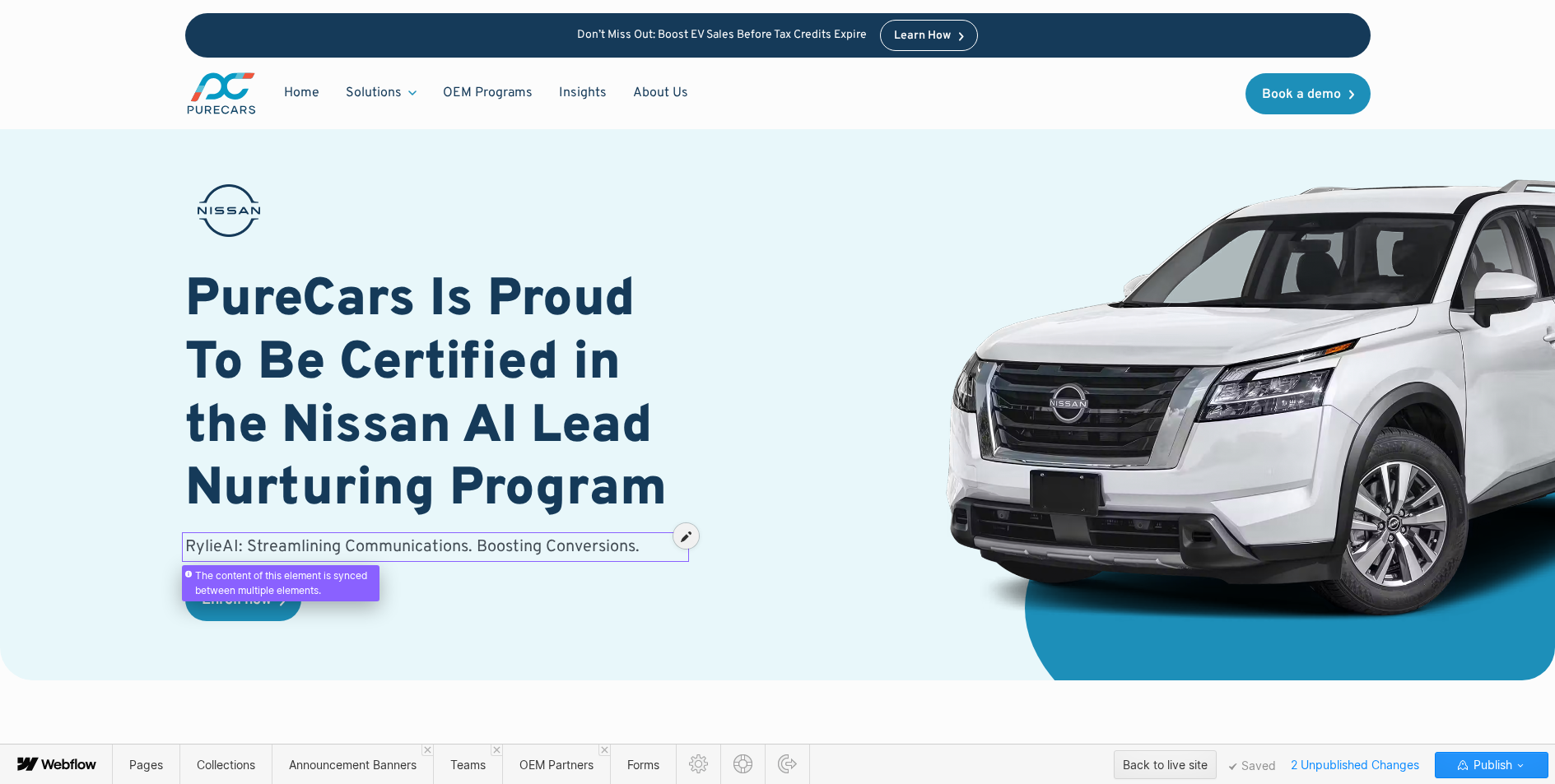
click at [330, 549] on div at bounding box center [436, 538] width 500 height 23
click at [692, 535] on div at bounding box center [686, 537] width 25 height 25
click at [235, 544] on p "RylieAI: Streamlining Communications. Boosting Conversions." at bounding box center [436, 547] width 500 height 23
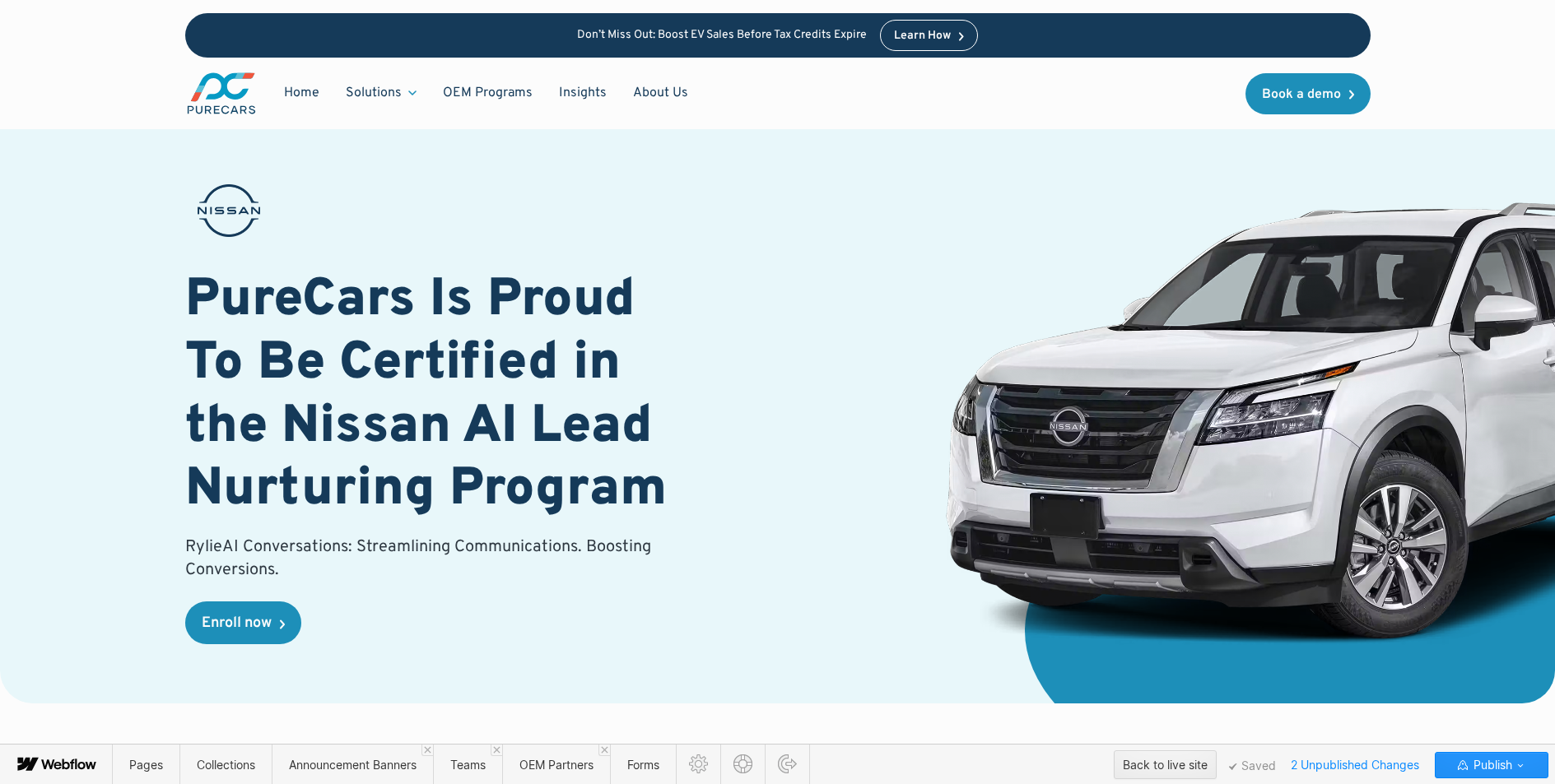
click at [511, 598] on div "RylieAI Conversations: Streamlining Communications. Boosting Conversions. Enrol…" at bounding box center [436, 589] width 500 height 108
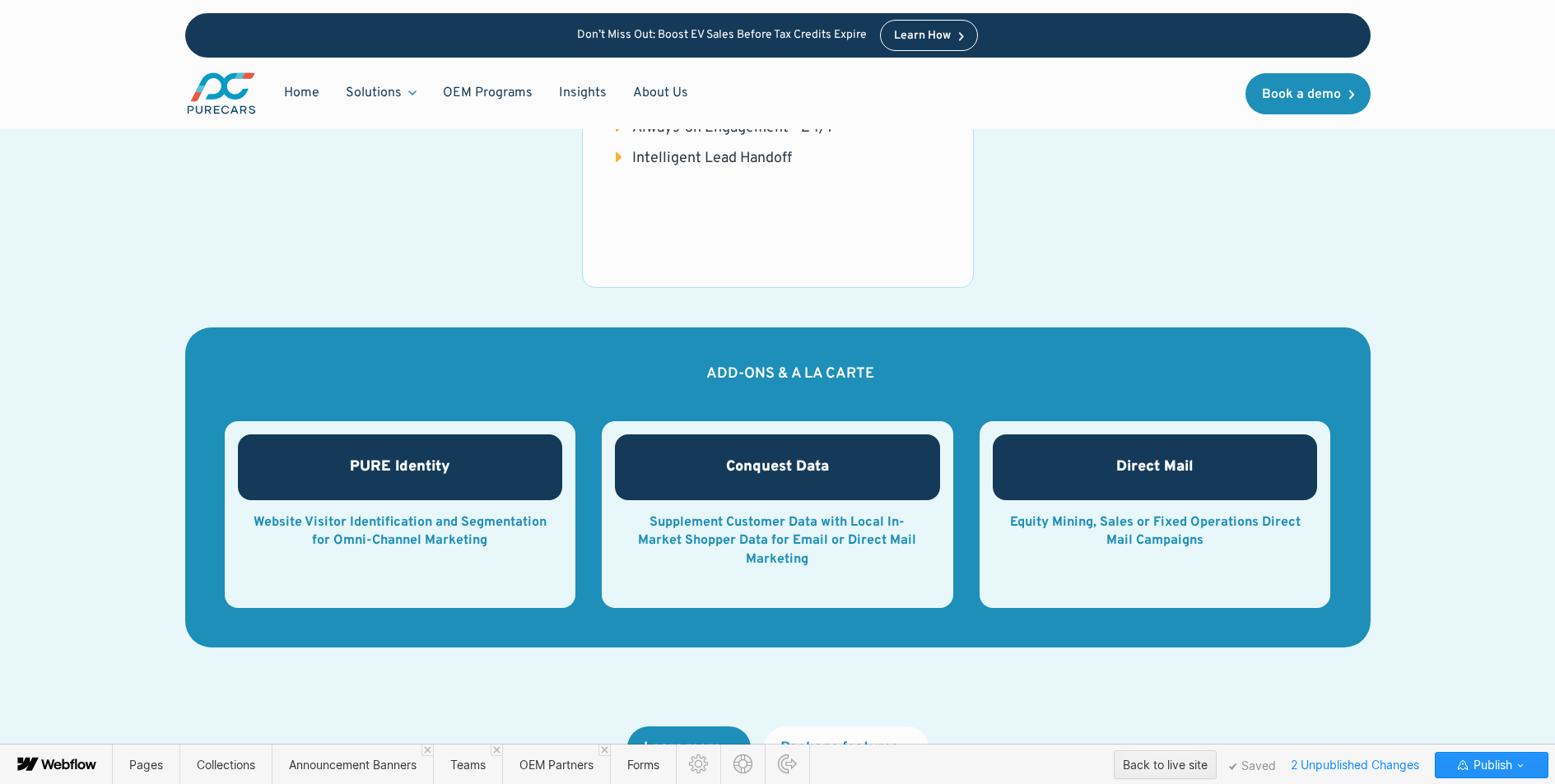
scroll to position [1547, 0]
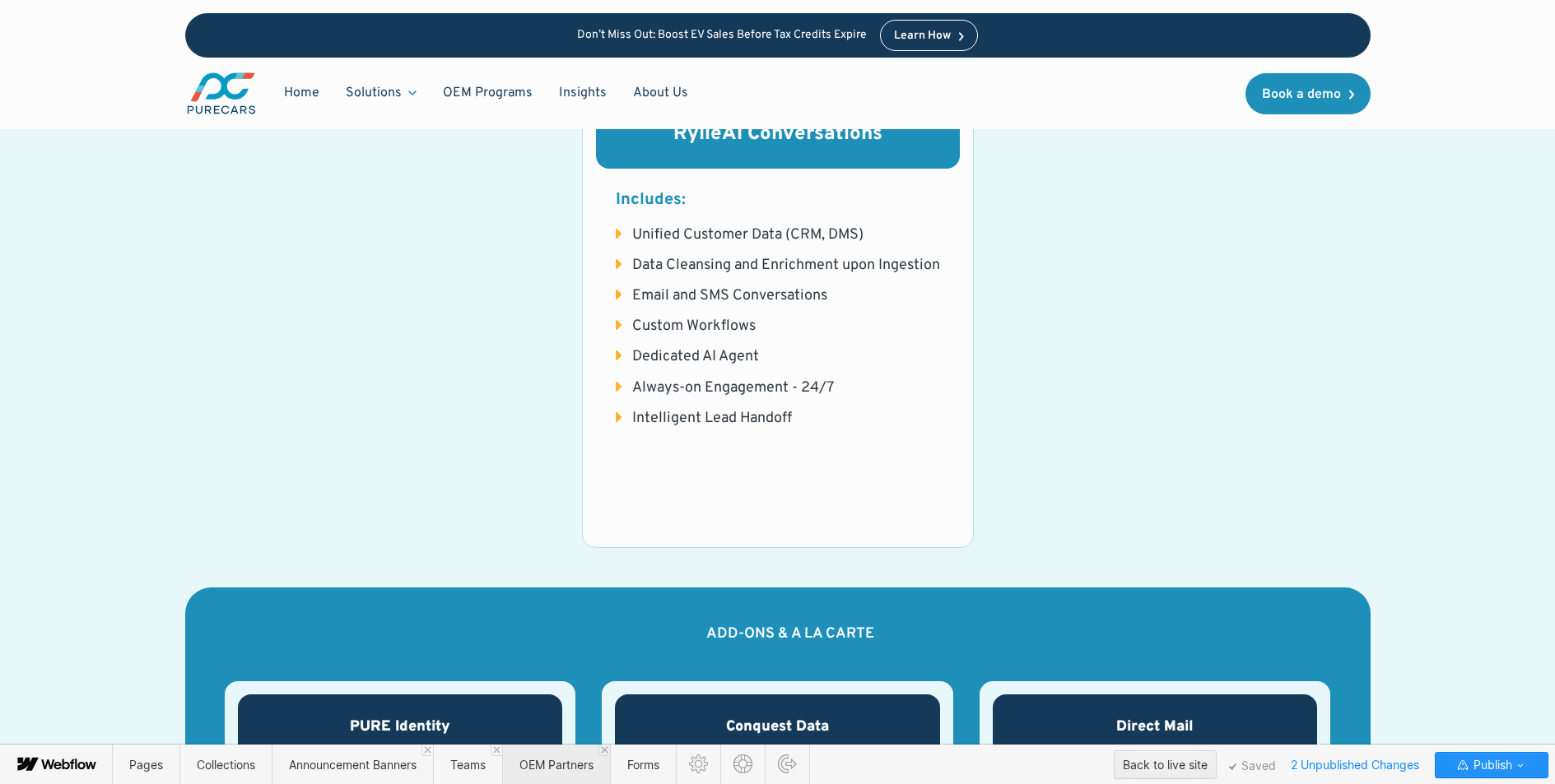
click at [553, 768] on span "OEM Partners" at bounding box center [556, 764] width 74 height 14
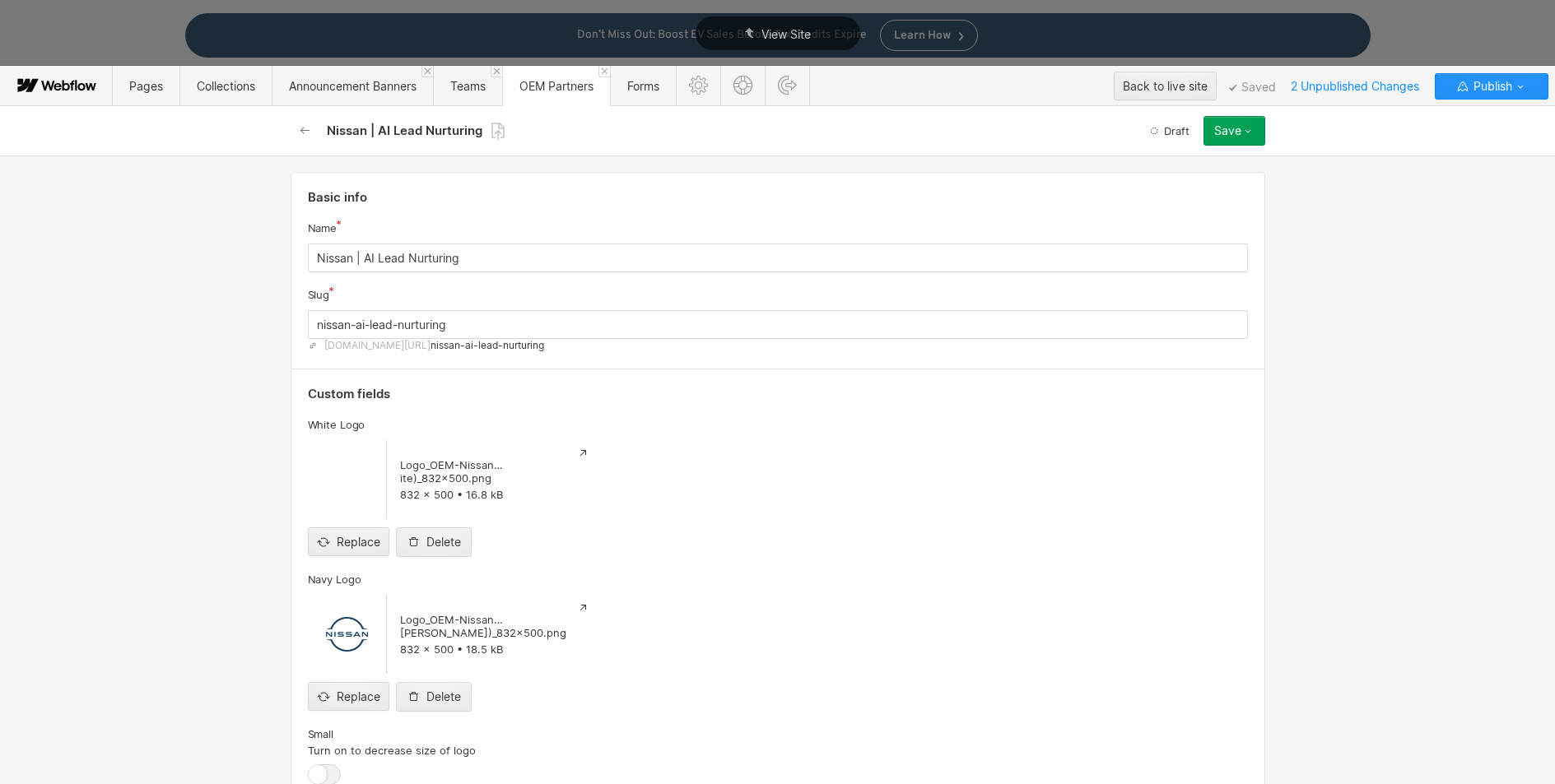
scroll to position [0, 0]
click at [1217, 132] on div "Save" at bounding box center [1228, 131] width 27 height 13
click at [1199, 163] on div "Save draft" at bounding box center [1183, 164] width 163 height 22
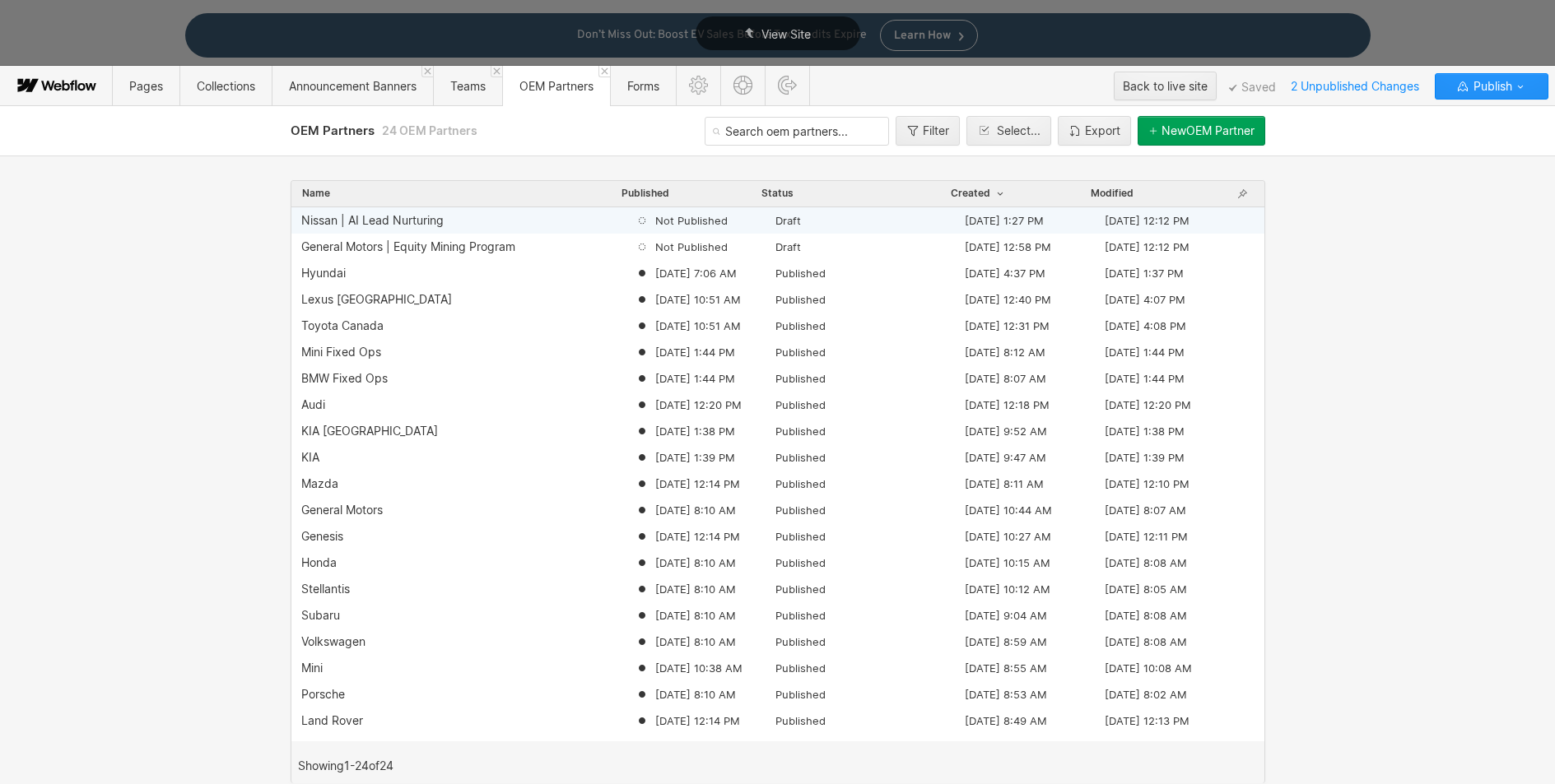
click at [669, 222] on span "Not Published" at bounding box center [692, 220] width 73 height 15
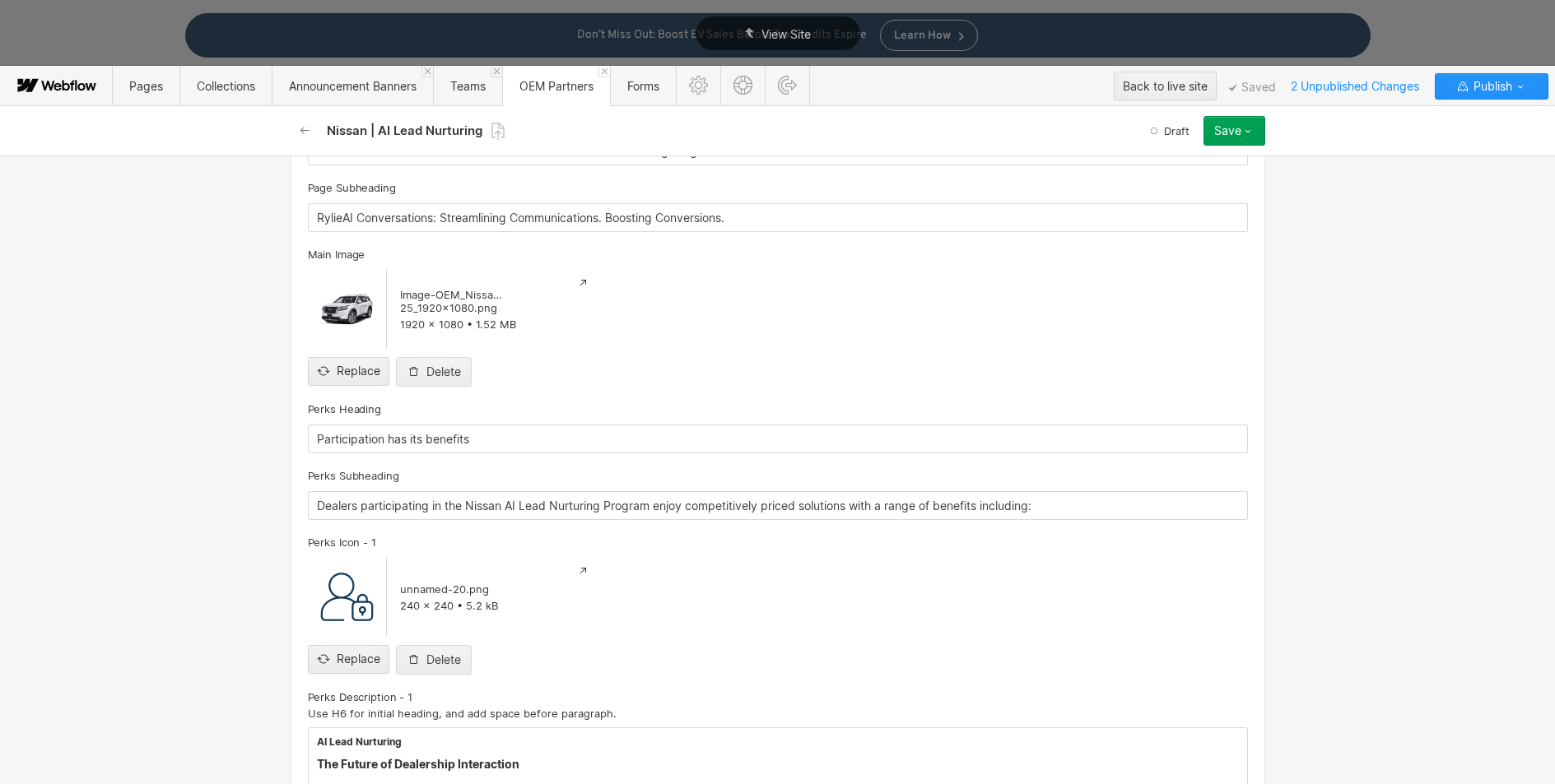
scroll to position [809, 0]
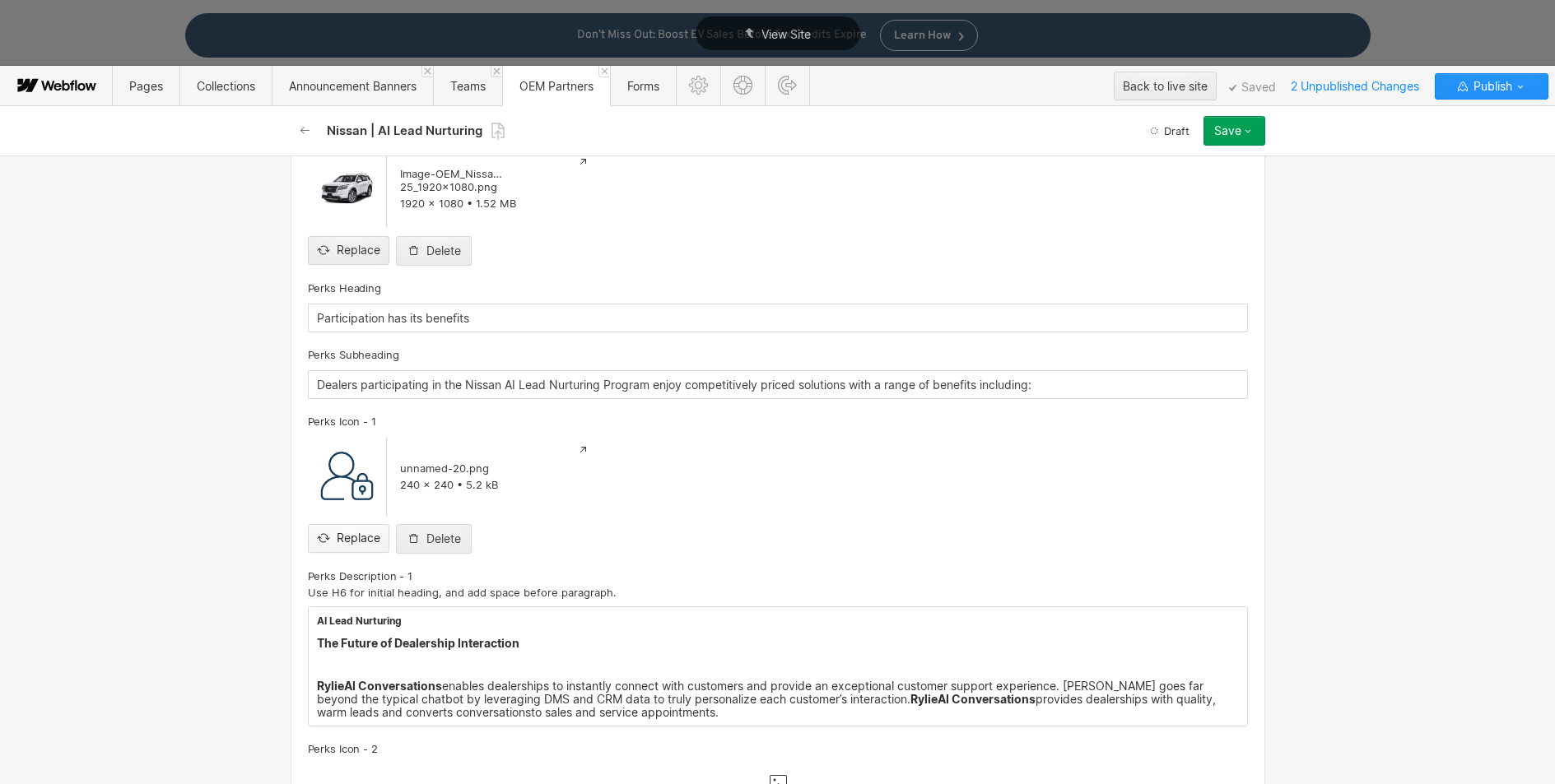
click at [343, 536] on input "file" at bounding box center [348, 525] width 80 height 55
type input "C:\fakepath\RylieAI-Icon_Conversations(DarkBlue)_240x240.png"
click at [1226, 137] on button "Save" at bounding box center [1235, 131] width 62 height 30
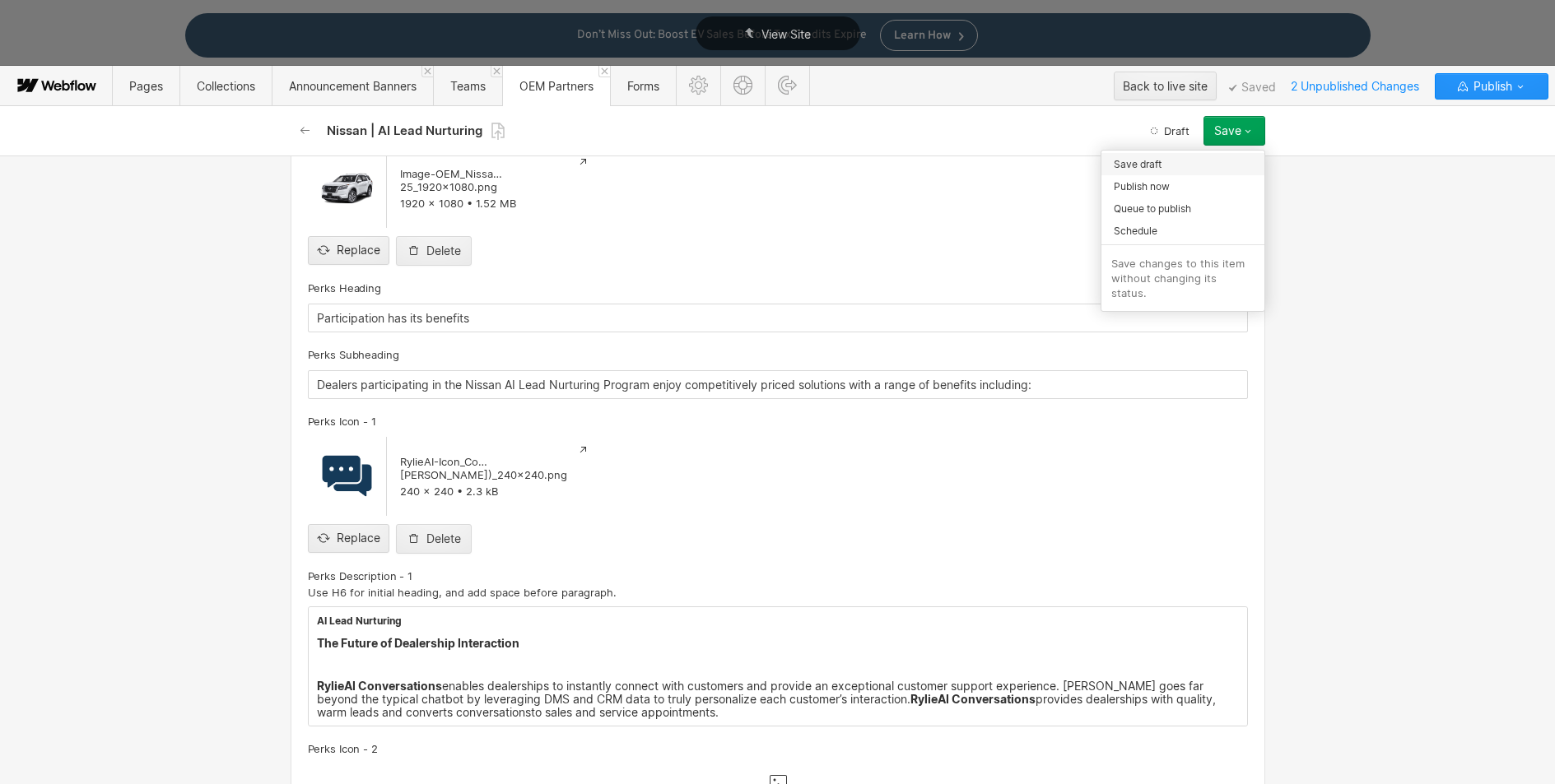
click at [1183, 165] on div "Save draft" at bounding box center [1183, 164] width 163 height 22
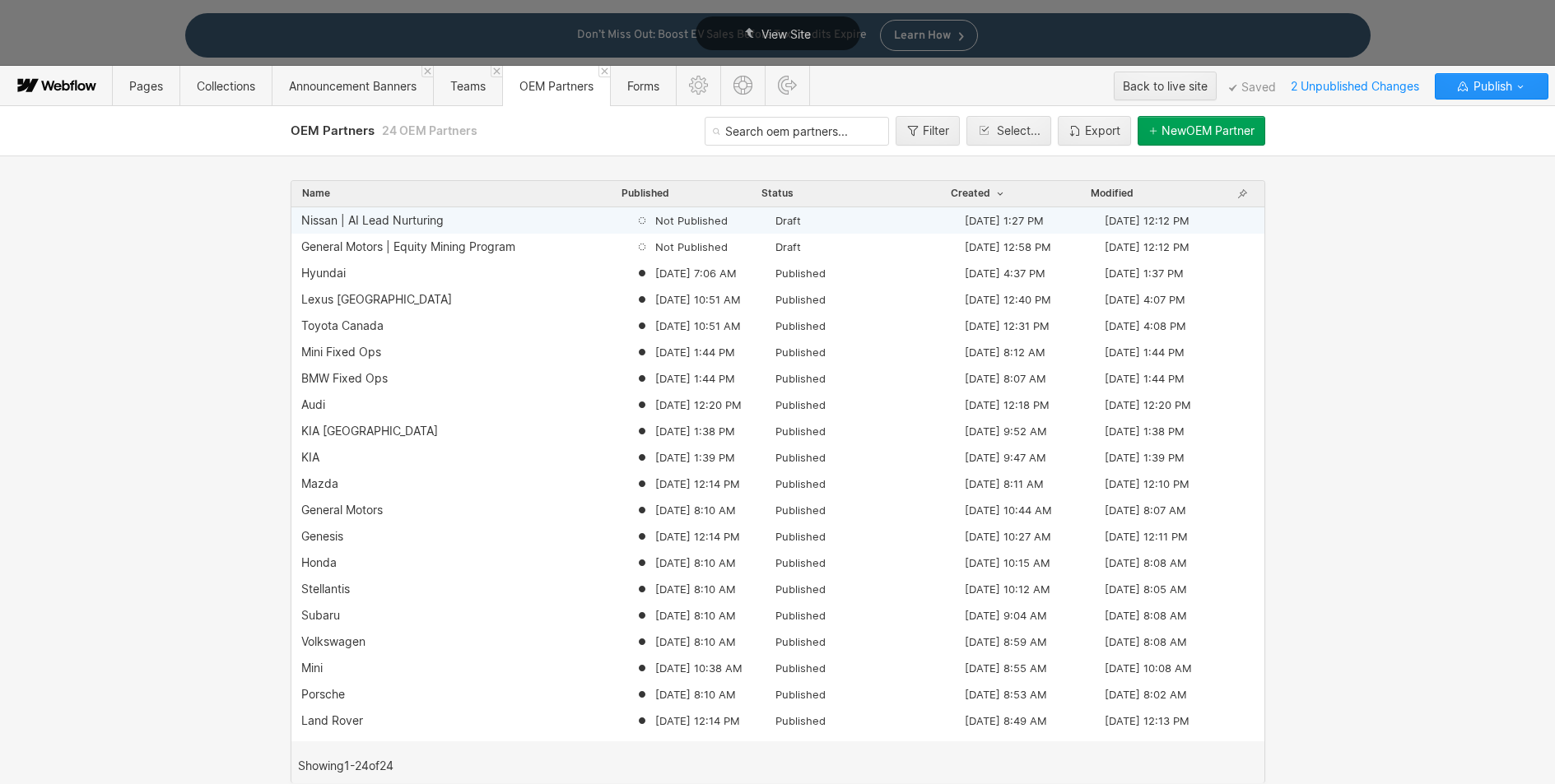
click at [405, 219] on div "Nissan | AI Lead Nurturing" at bounding box center [372, 220] width 143 height 13
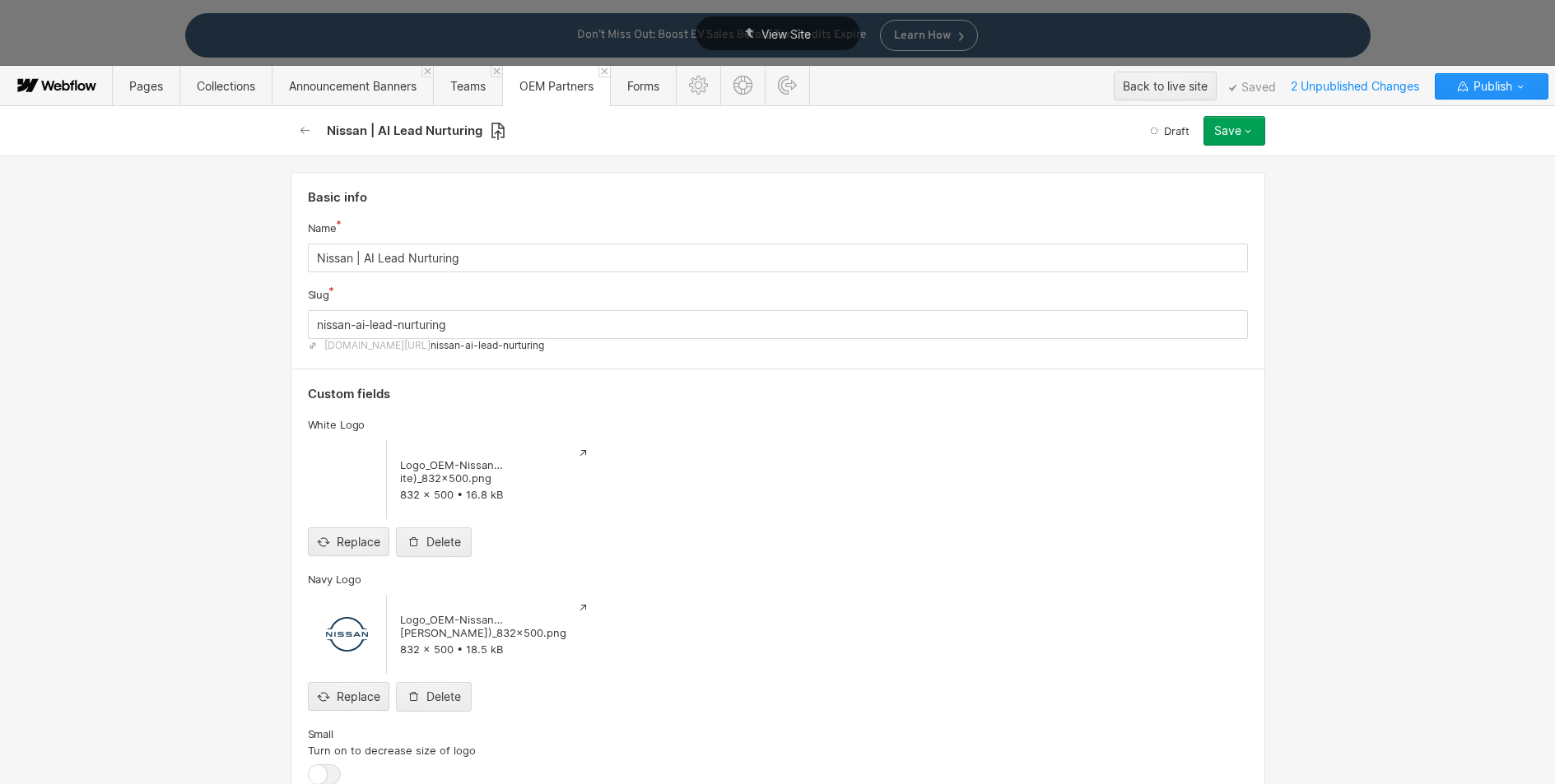
click at [498, 131] on icon at bounding box center [498, 131] width 13 height 17
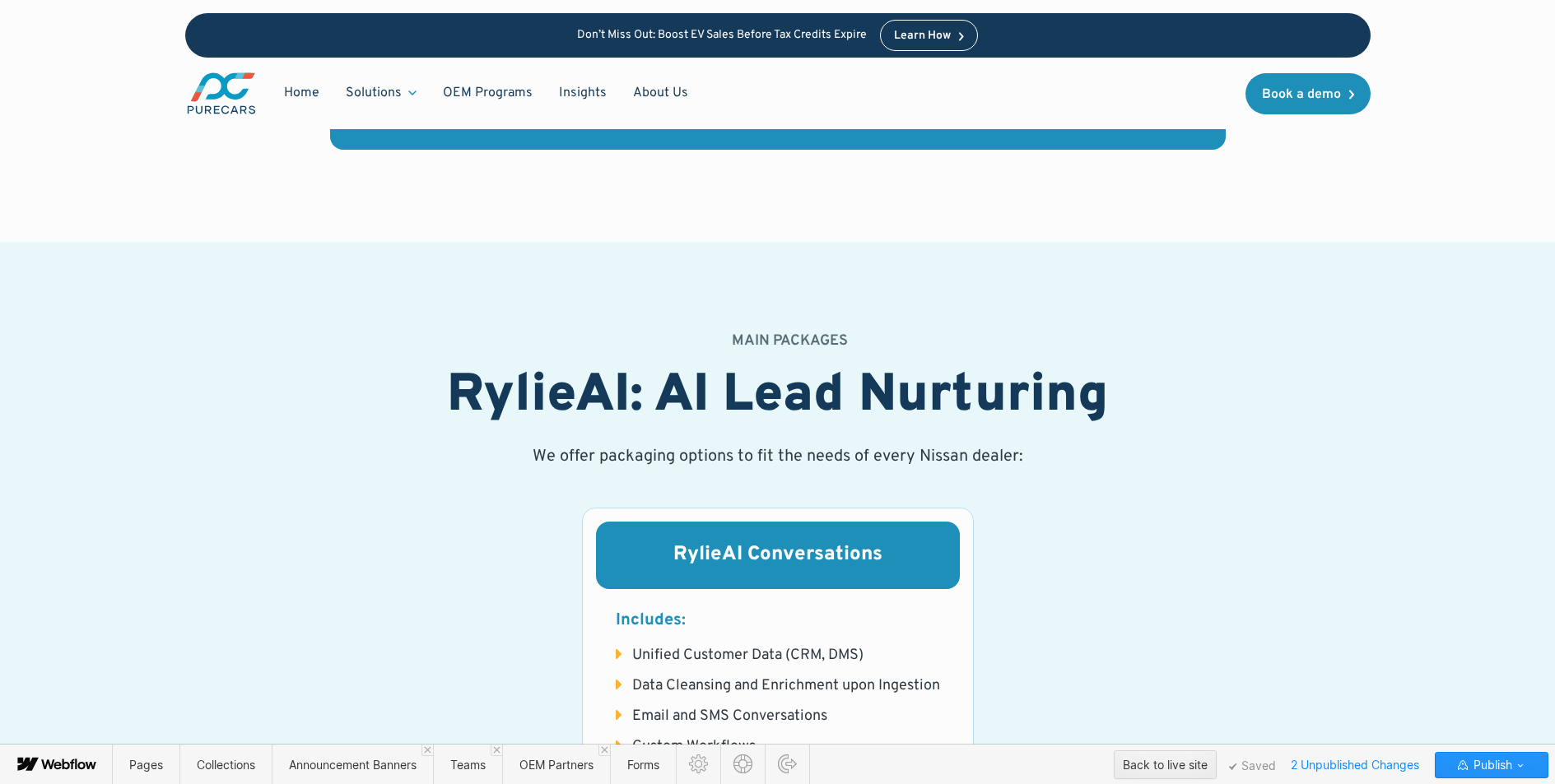
scroll to position [1085, 0]
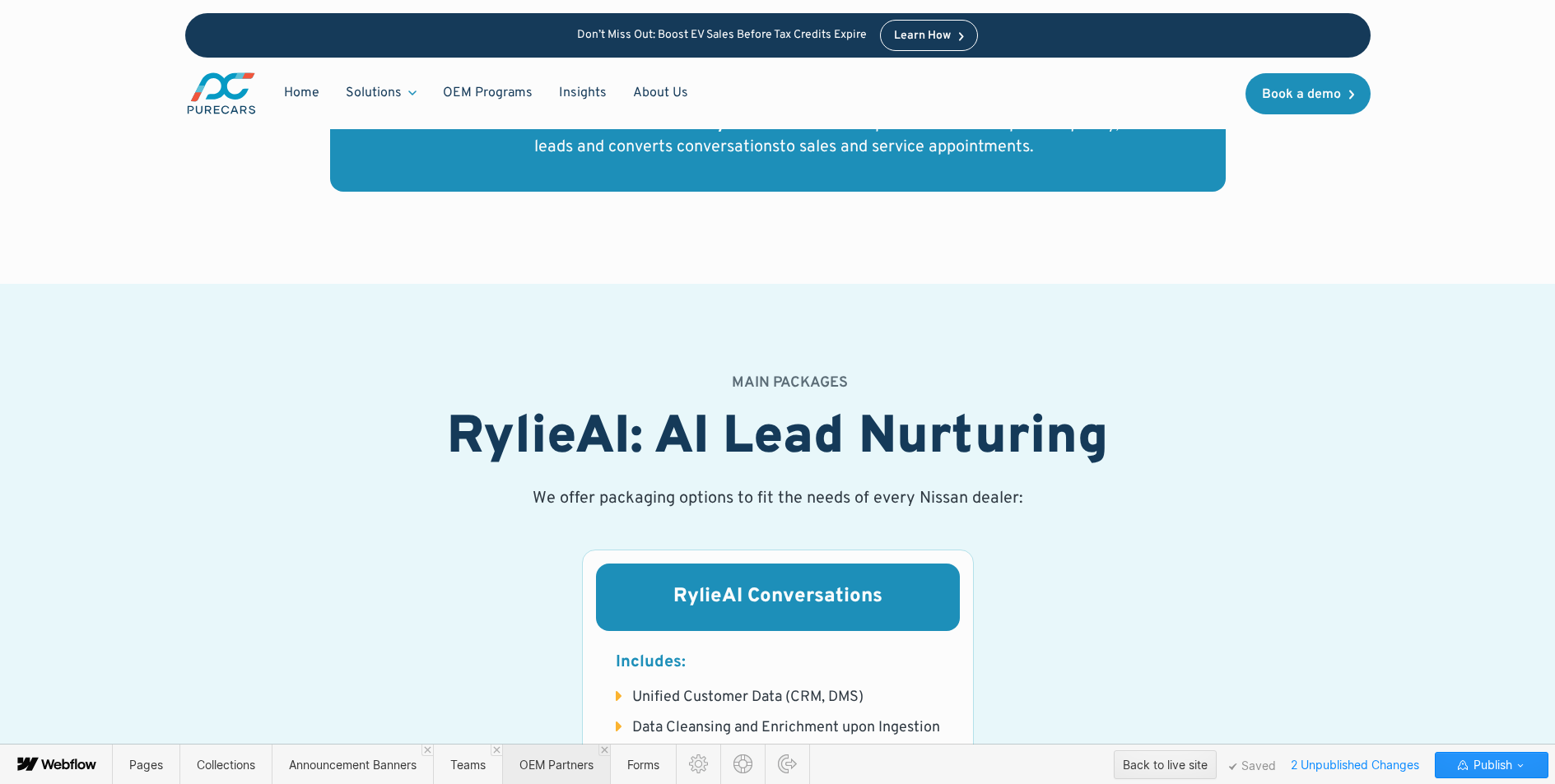
click at [547, 757] on span "OEM Partners" at bounding box center [556, 765] width 108 height 40
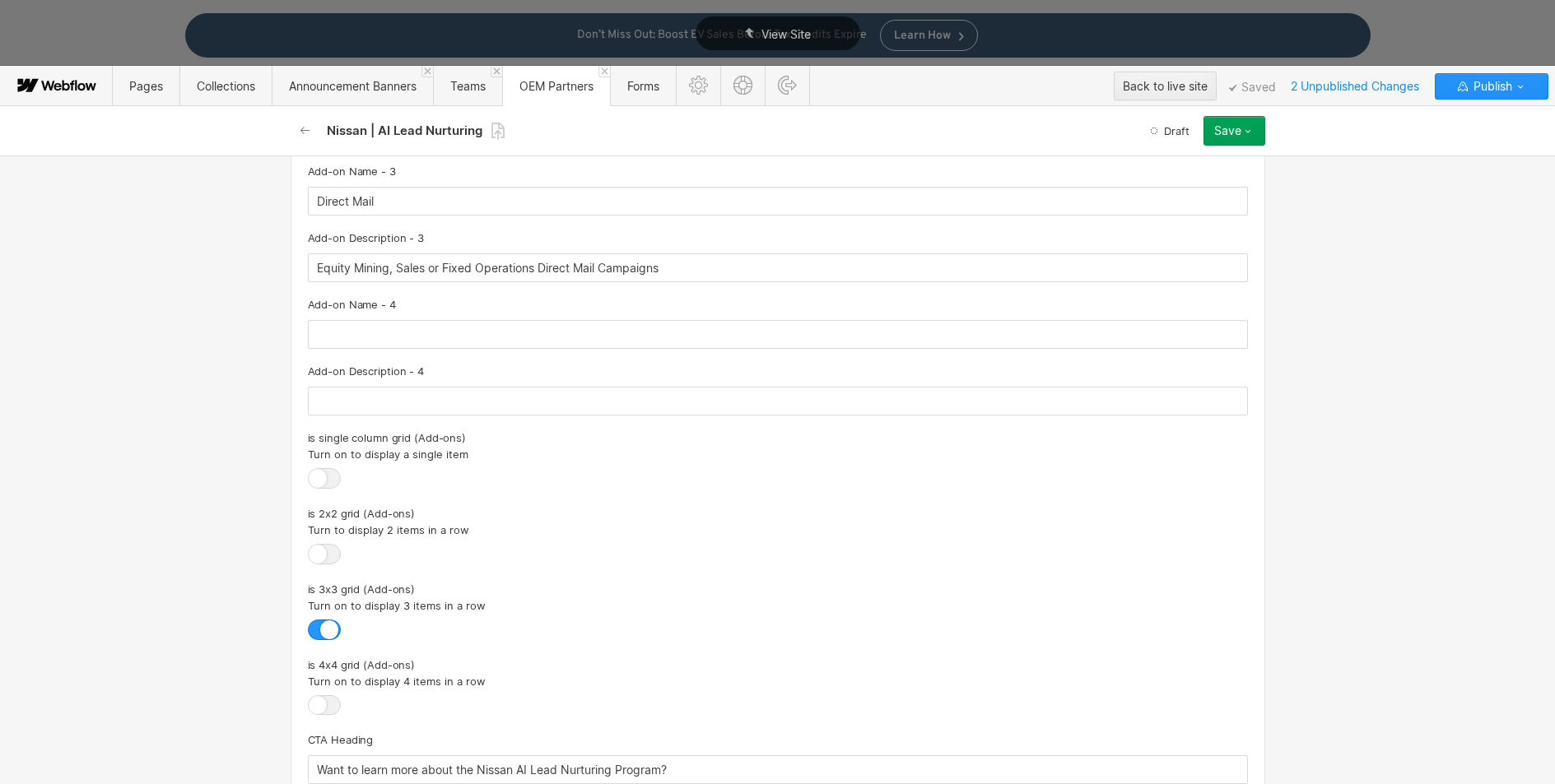
scroll to position [3725, 0]
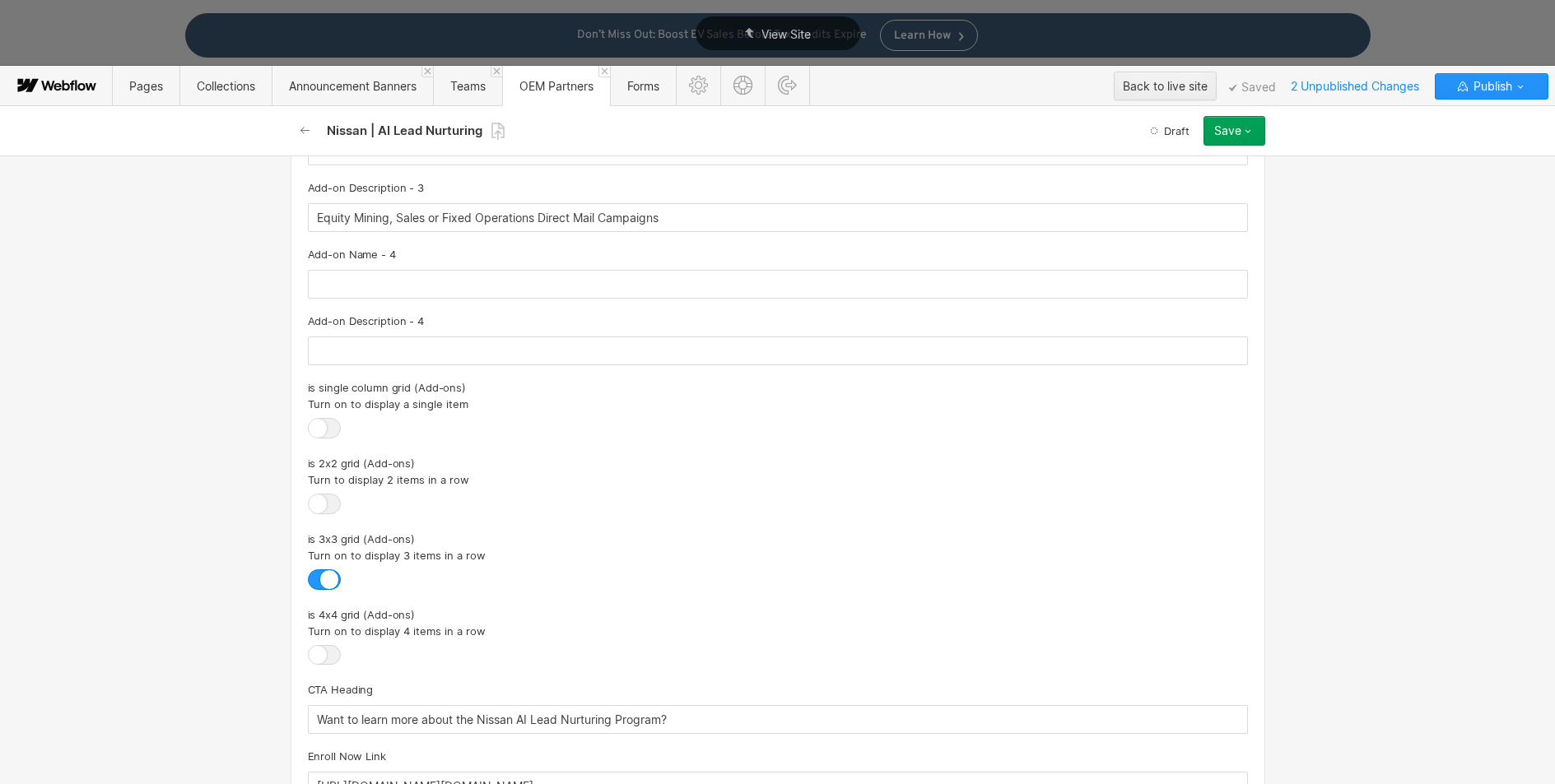
click at [327, 426] on div at bounding box center [324, 428] width 33 height 21
click at [0, 0] on input "checkbox" at bounding box center [0, 0] width 0 height 0
click at [309, 575] on div at bounding box center [324, 579] width 33 height 21
click at [0, 0] on input "checkbox" at bounding box center [0, 0] width 0 height 0
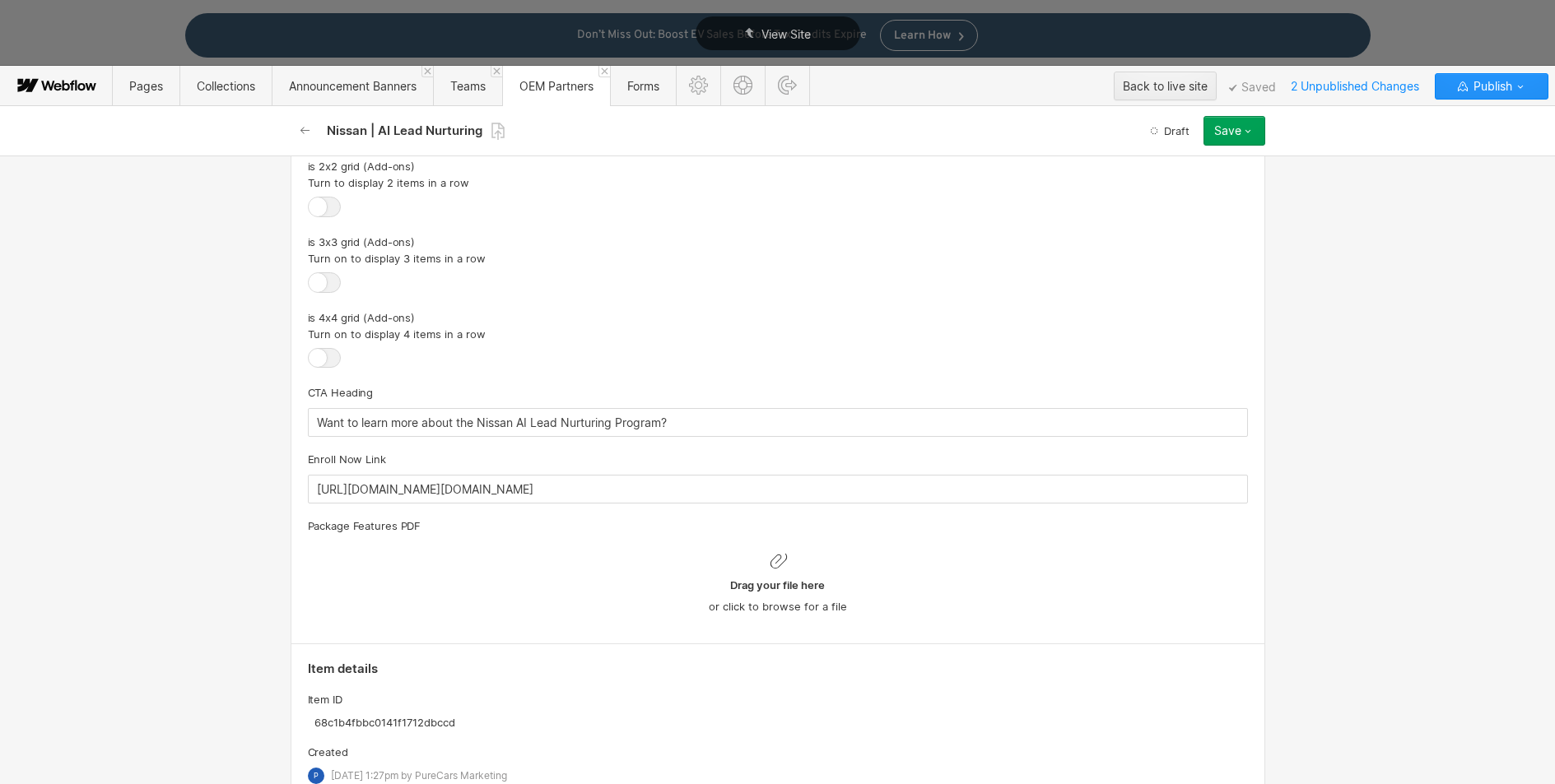
scroll to position [4174, 0]
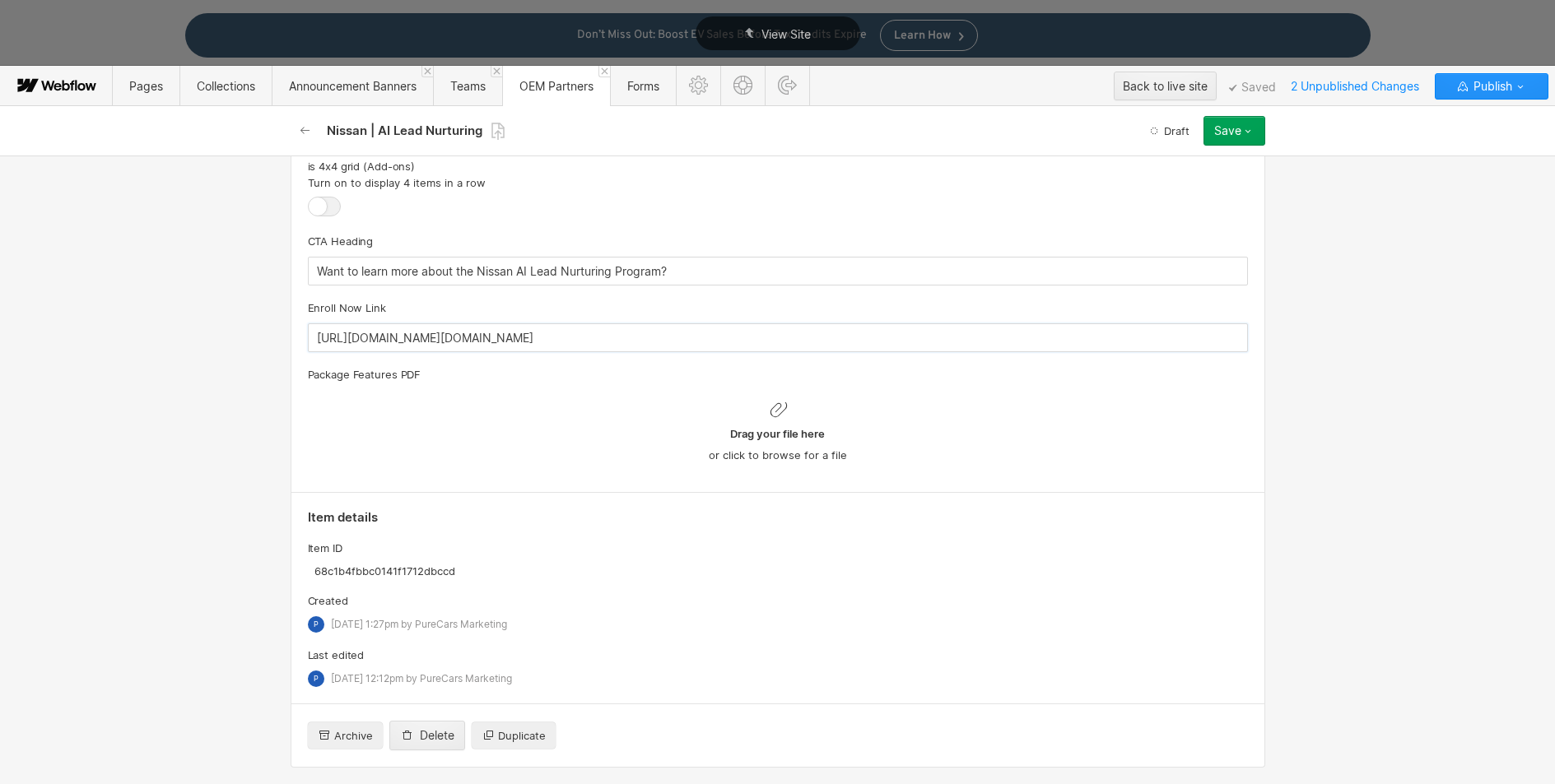
click at [496, 337] on input "[URL][DOMAIN_NAME][DOMAIN_NAME]" at bounding box center [777, 338] width 940 height 29
drag, startPoint x: 309, startPoint y: 338, endPoint x: 1237, endPoint y: 337, distance: 928.0
click at [1237, 337] on input "[URL][DOMAIN_NAME][DOMAIN_NAME]" at bounding box center [777, 338] width 940 height 29
click at [1277, 415] on div "Basic info Name Nissan | AI Lead Nurturing Slug nissan-ai-lead-nurturing [DOMAI…" at bounding box center [777, 469] width 1555 height 628
click at [520, 340] on input "text" at bounding box center [777, 338] width 940 height 29
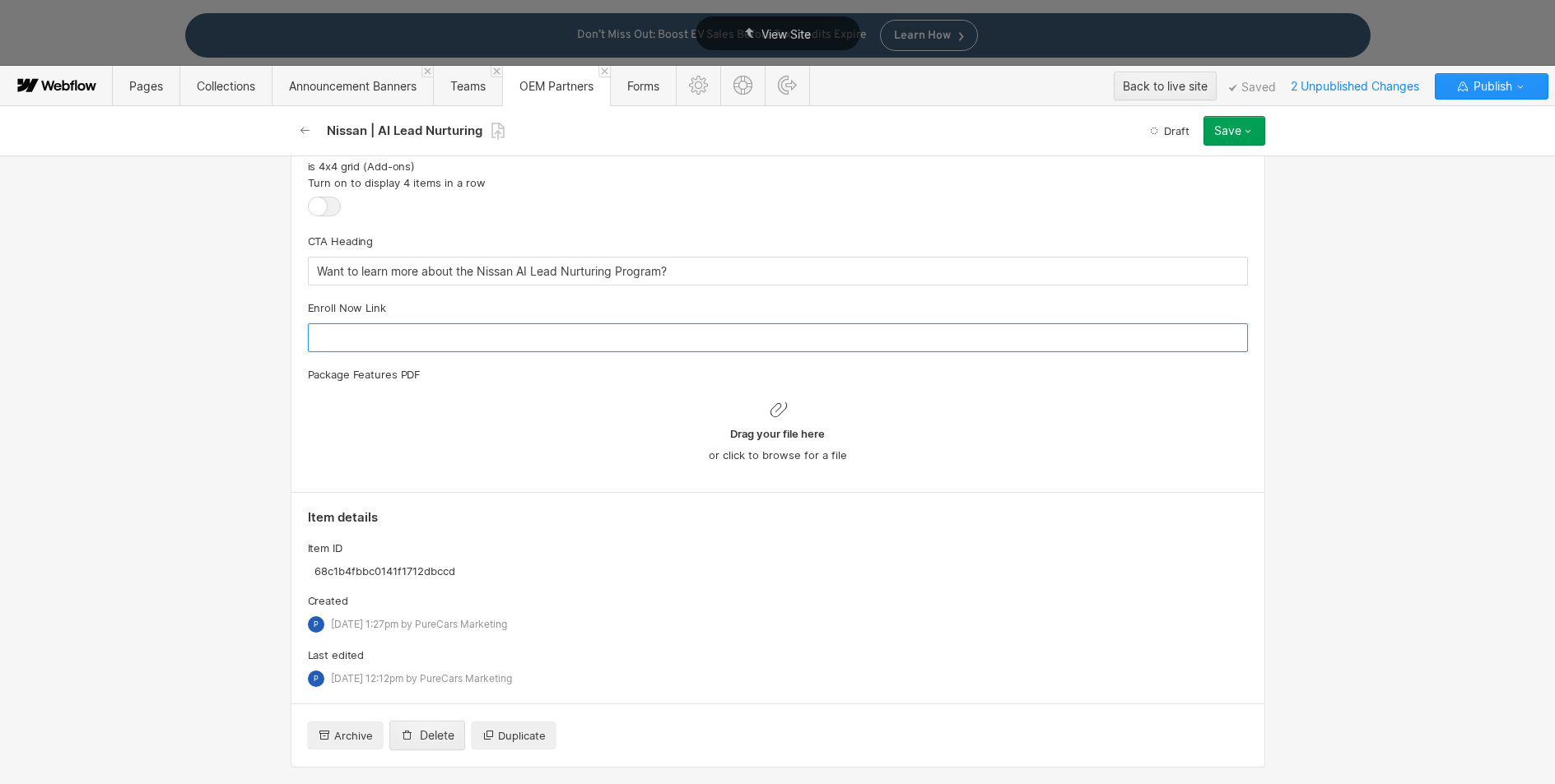
paste input "[URL][DOMAIN_NAME]"
type input "[URL][DOMAIN_NAME]"
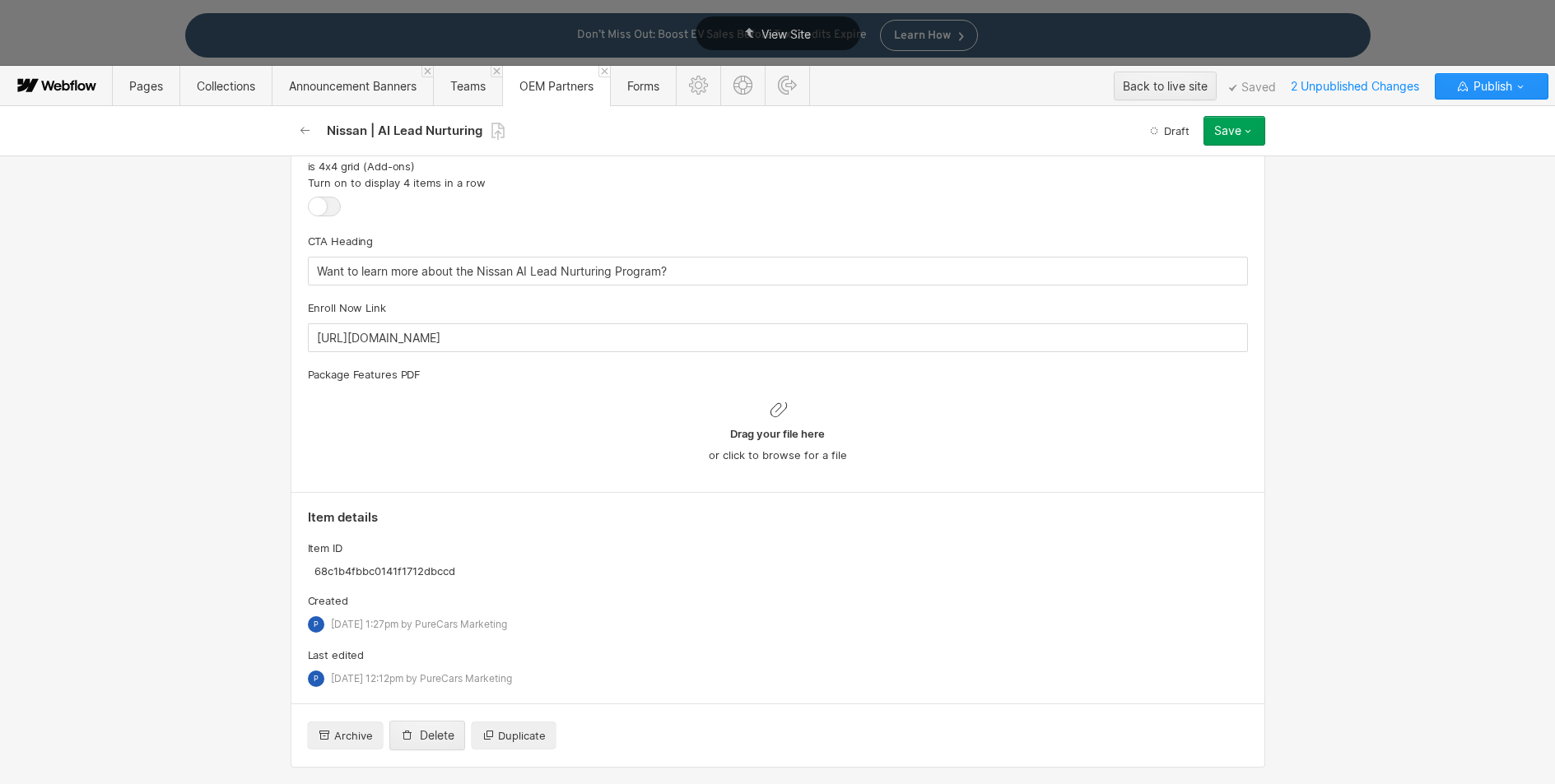
click at [749, 542] on div "Item ID" at bounding box center [777, 548] width 940 height 18
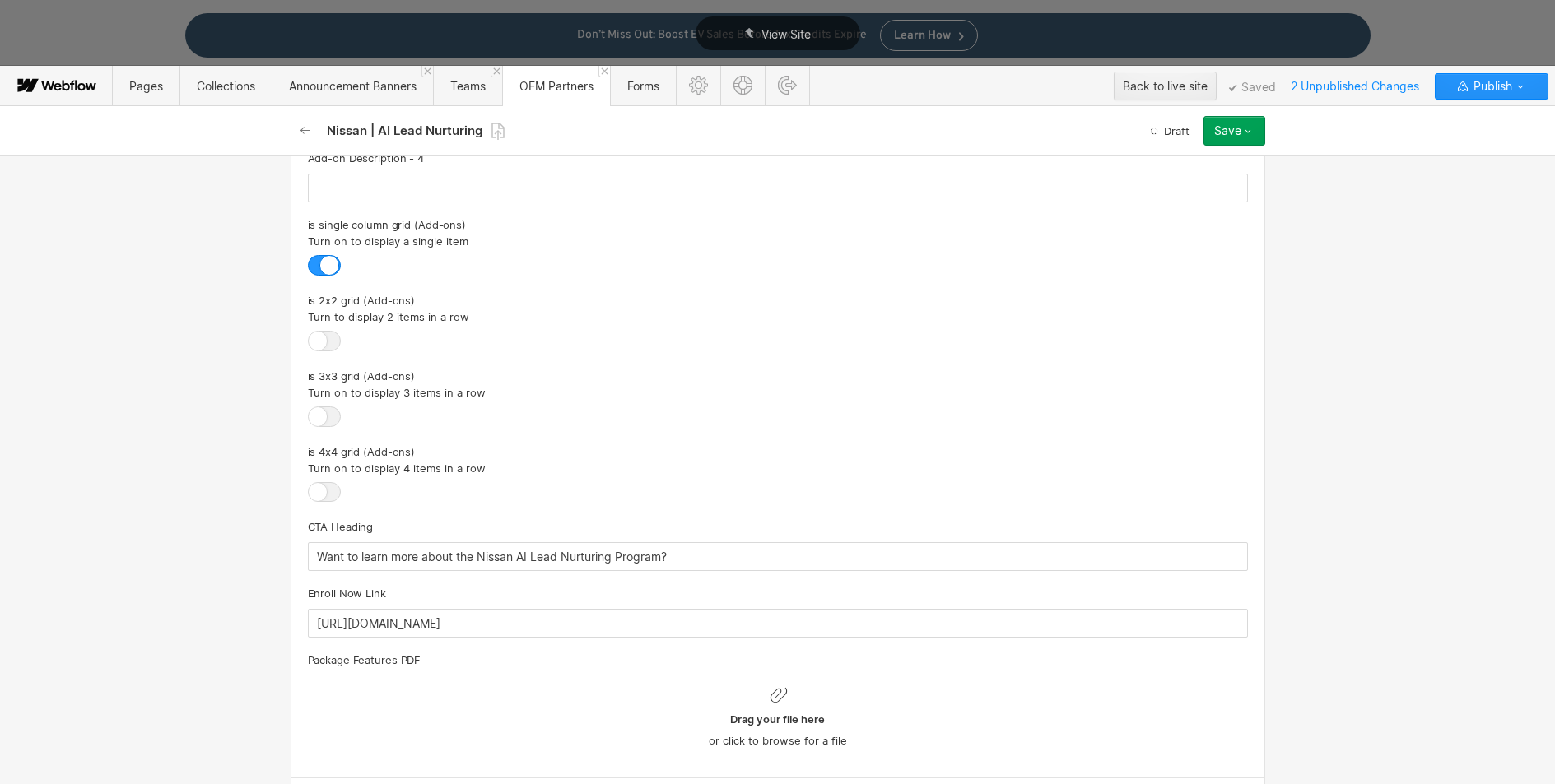
scroll to position [3862, 0]
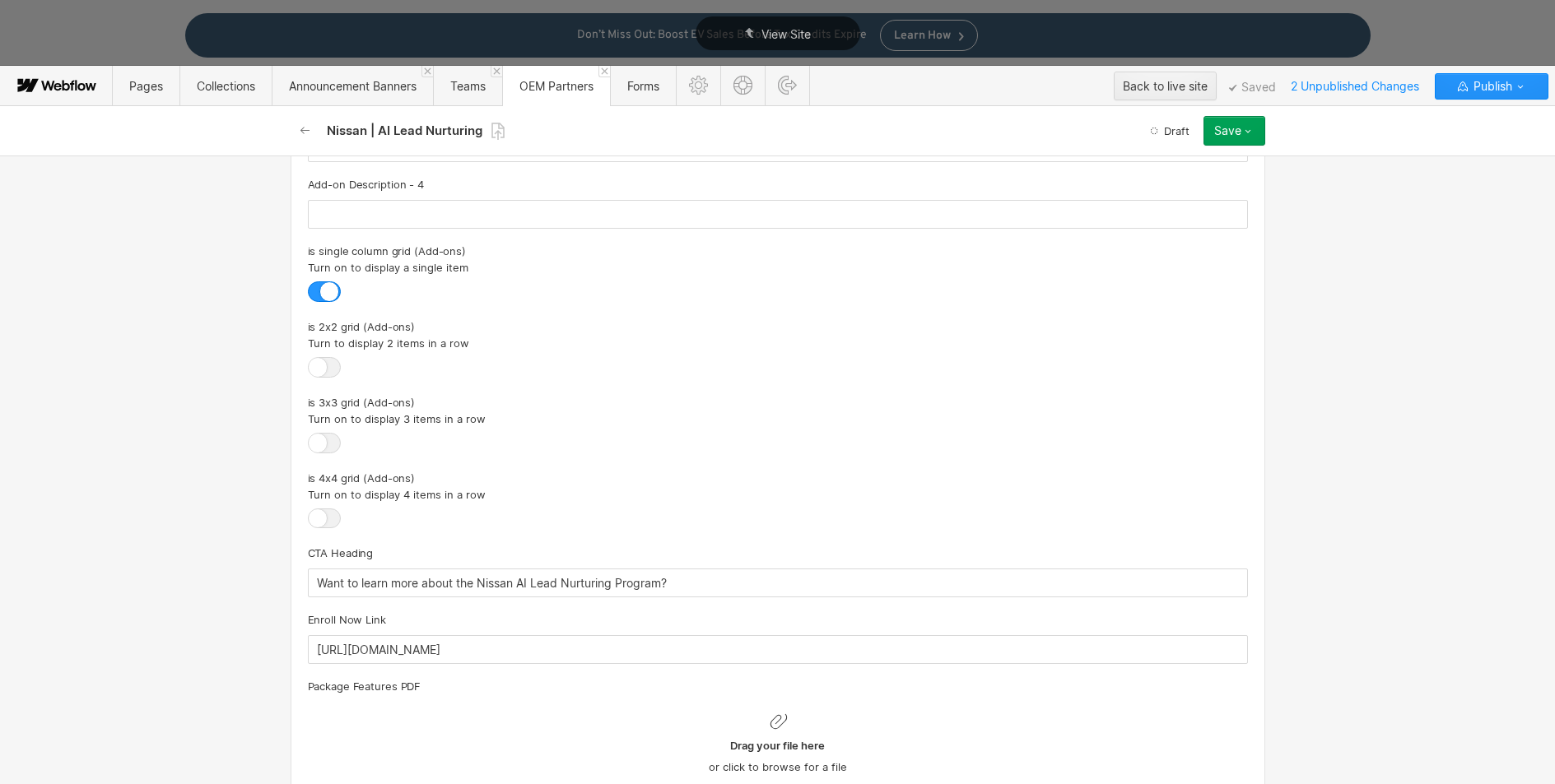
click at [1234, 144] on button "Save" at bounding box center [1235, 131] width 62 height 30
click at [1187, 166] on div "Save draft" at bounding box center [1183, 164] width 163 height 22
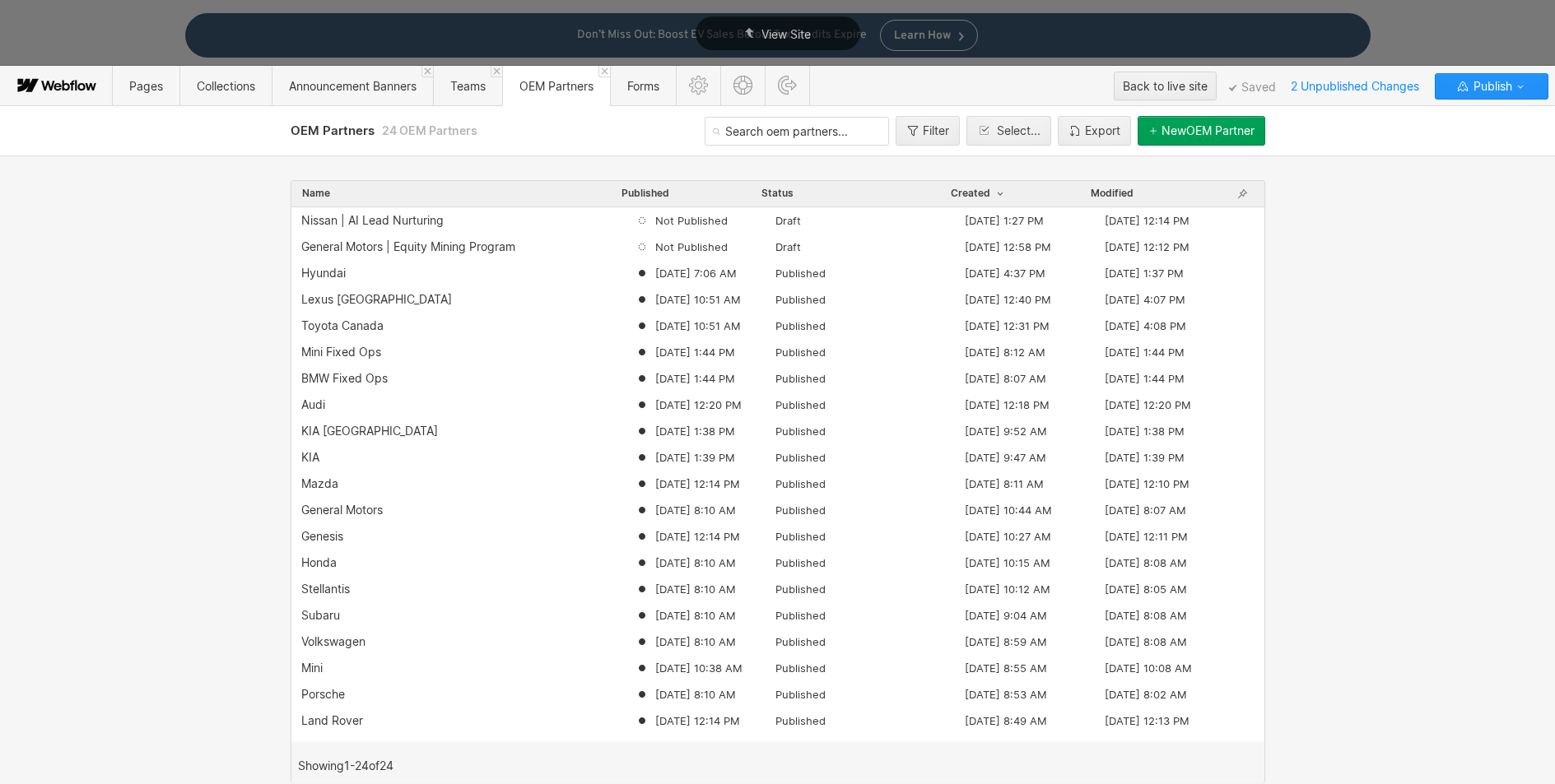
scroll to position [98, 0]
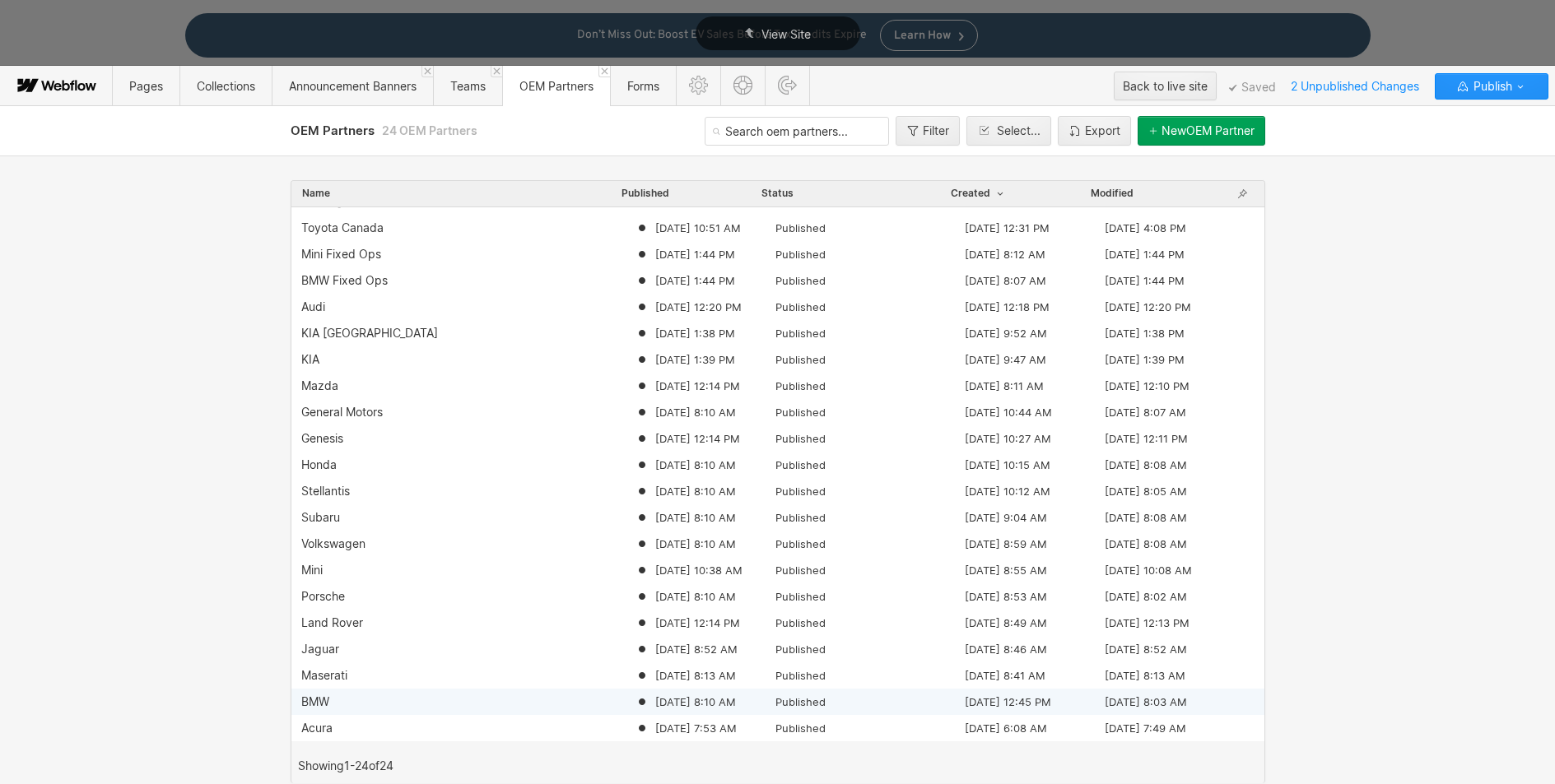
click at [314, 702] on div "BMW" at bounding box center [315, 702] width 28 height 13
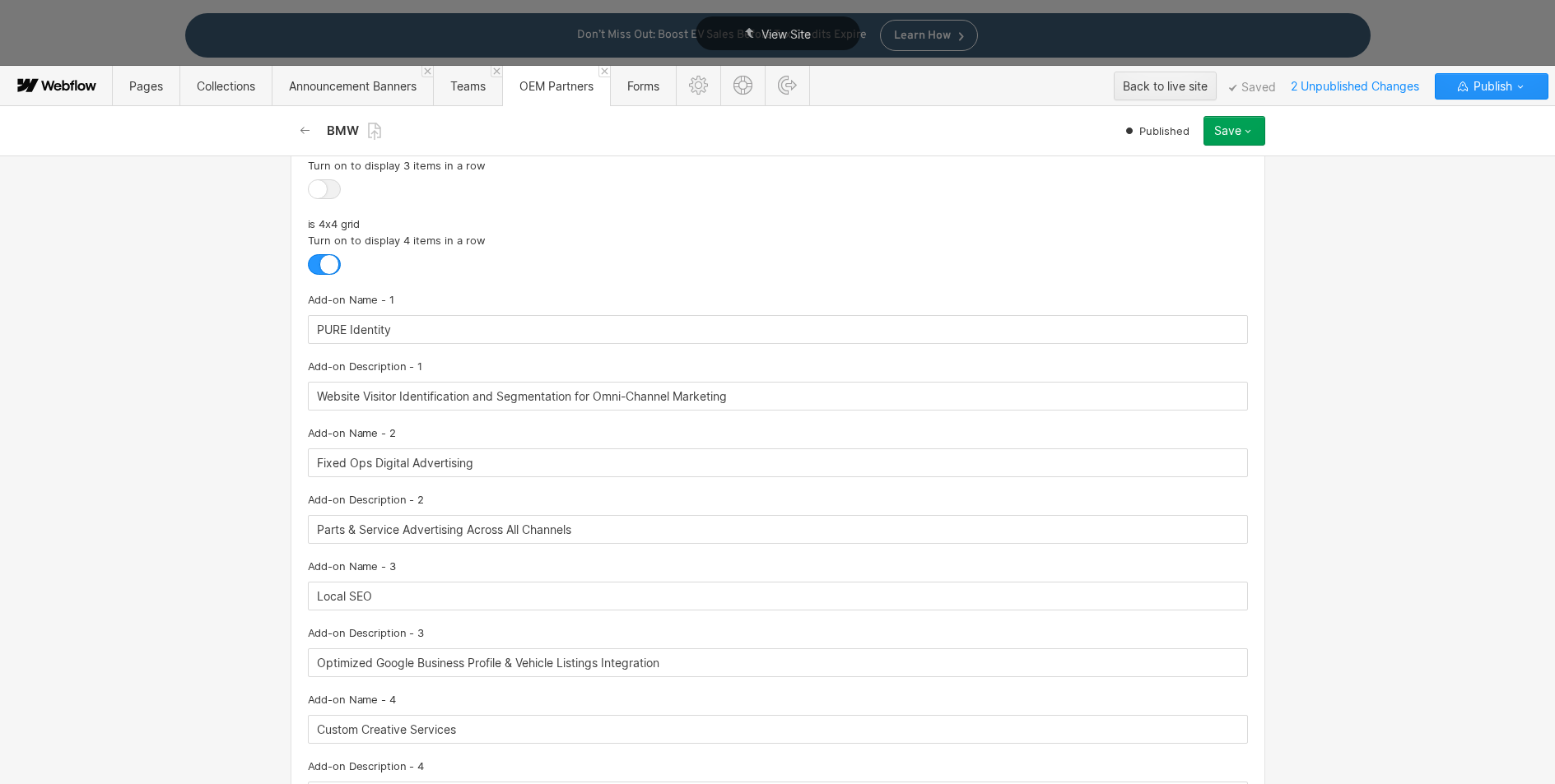
scroll to position [4333, 0]
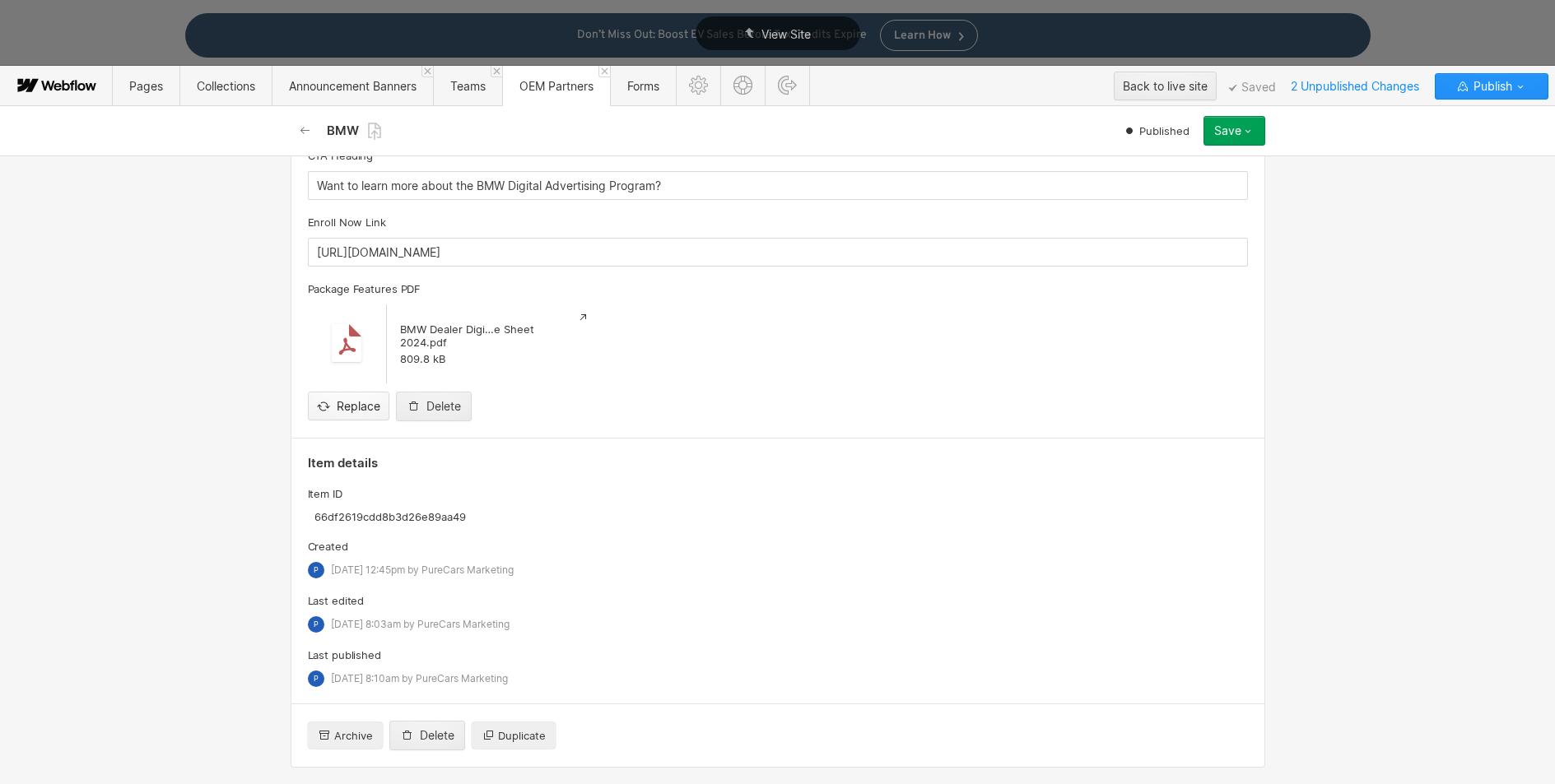
click at [340, 409] on input "file" at bounding box center [348, 393] width 80 height 55
click at [307, 128] on icon "button" at bounding box center [305, 131] width 13 height 13
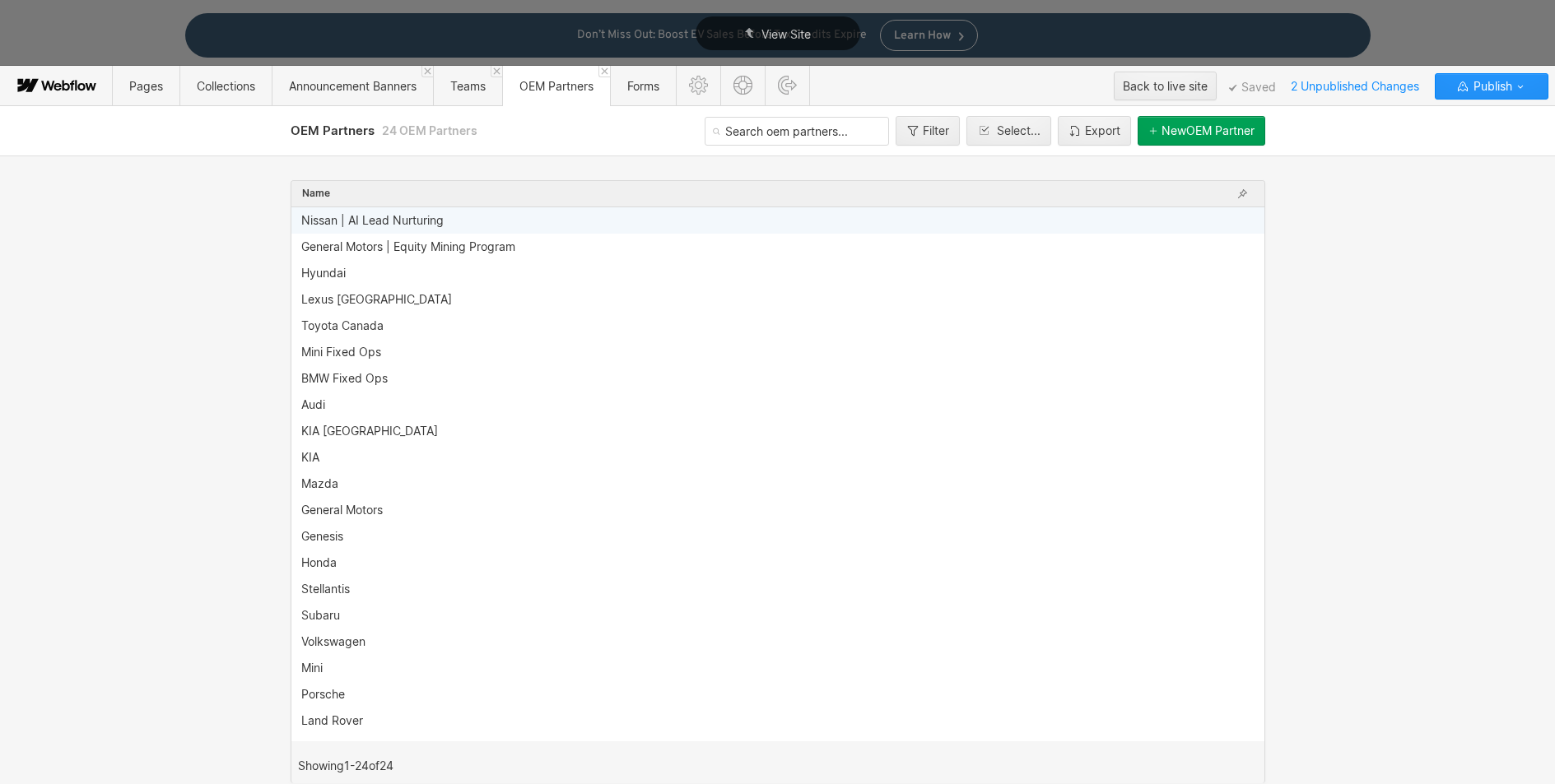
click at [360, 212] on div "Nissan | AI Lead Nurturing" at bounding box center [778, 220] width 974 height 26
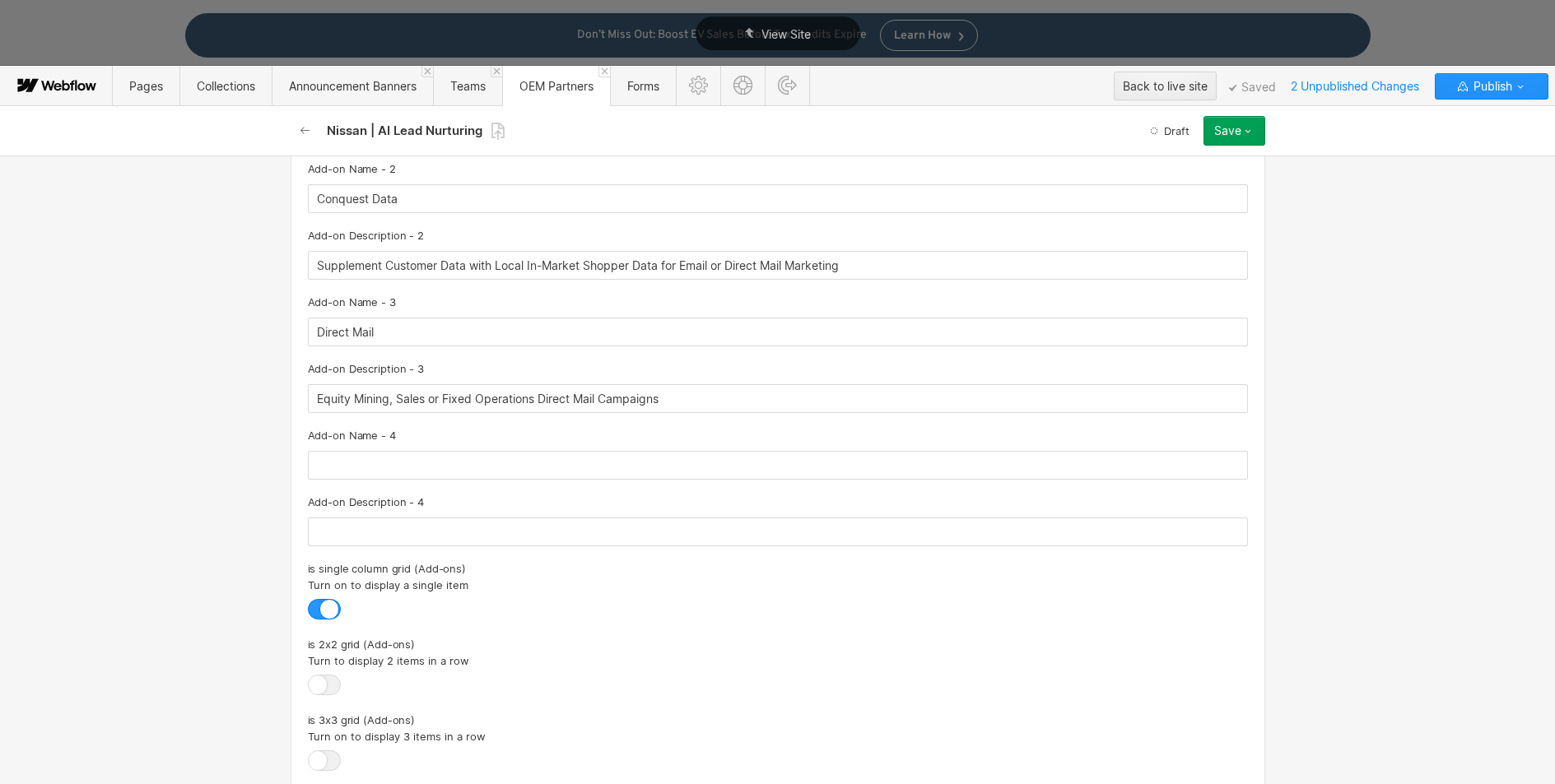
scroll to position [4174, 0]
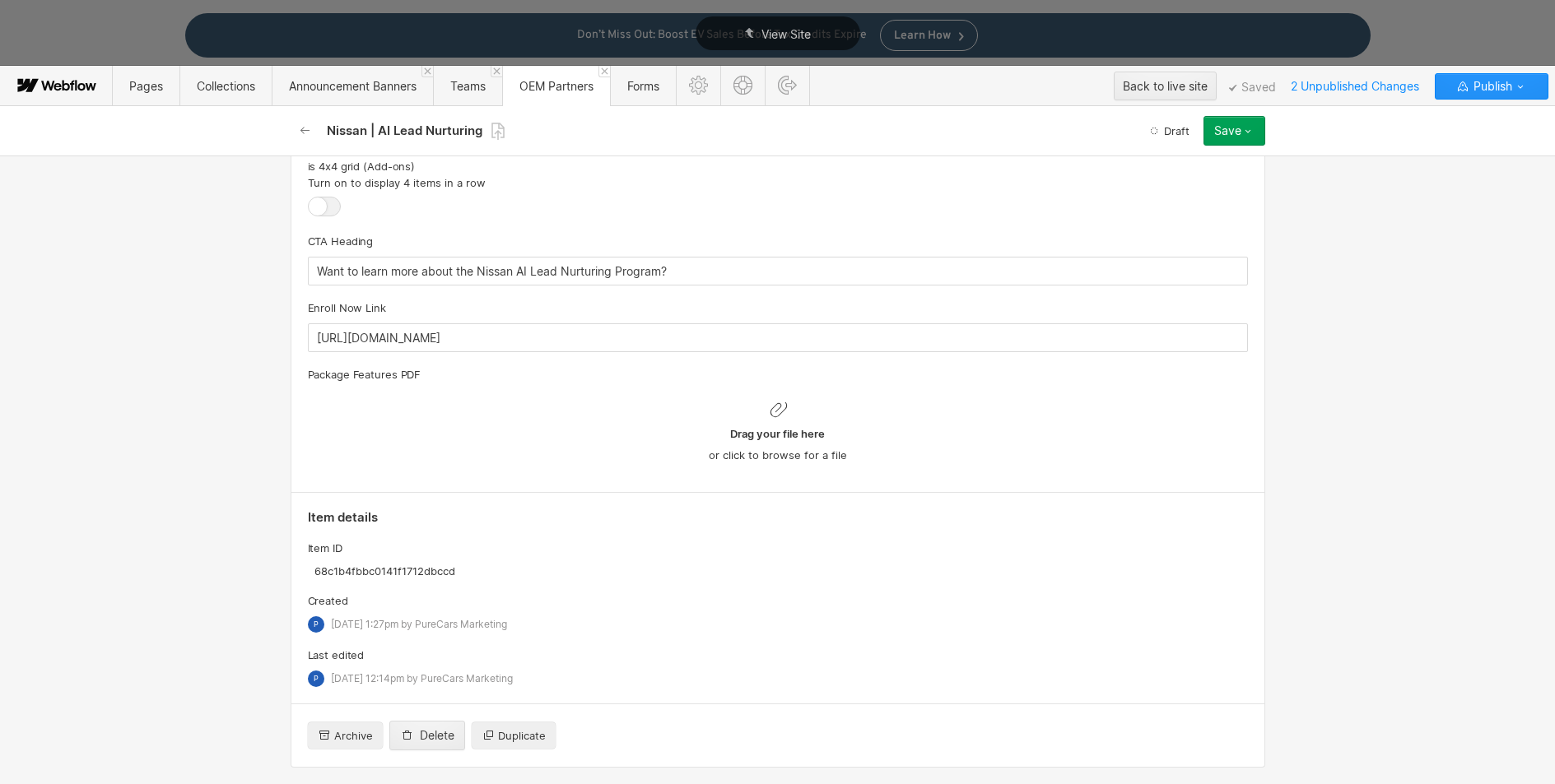
click at [763, 430] on span "Drag your file here" at bounding box center [778, 434] width 95 height 15
click at [0, 0] on input "Drag your file here or click to browse for a file" at bounding box center [0, 0] width 0 height 0
click at [773, 428] on span "Drag your file here" at bounding box center [778, 434] width 95 height 15
click at [0, 0] on input "Drag your file here or click to browse for a file" at bounding box center [0, 0] width 0 height 0
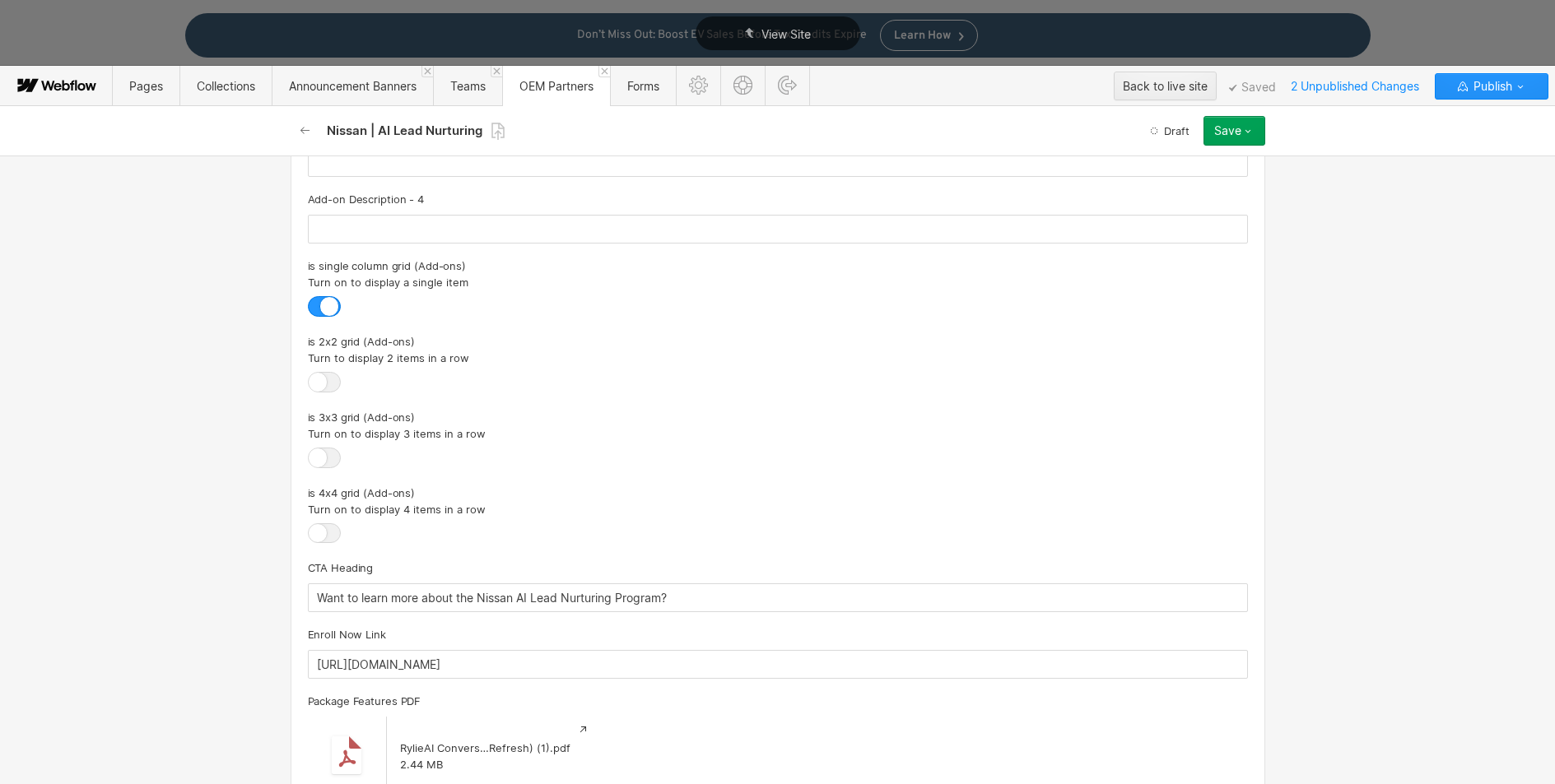
scroll to position [3778, 0]
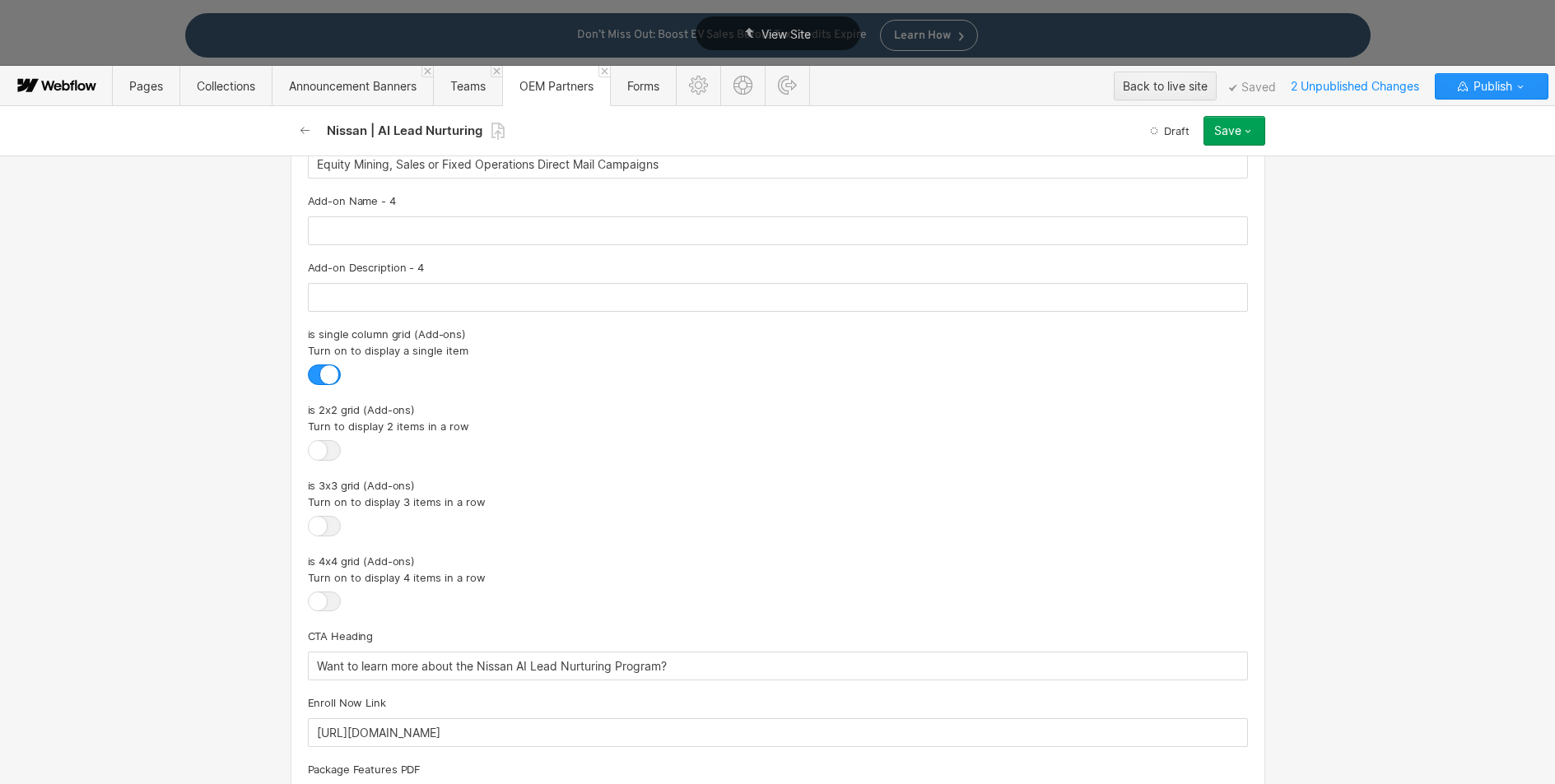
click at [1217, 143] on button "Save" at bounding box center [1235, 131] width 62 height 30
click at [1176, 160] on div "Save draft" at bounding box center [1183, 164] width 163 height 22
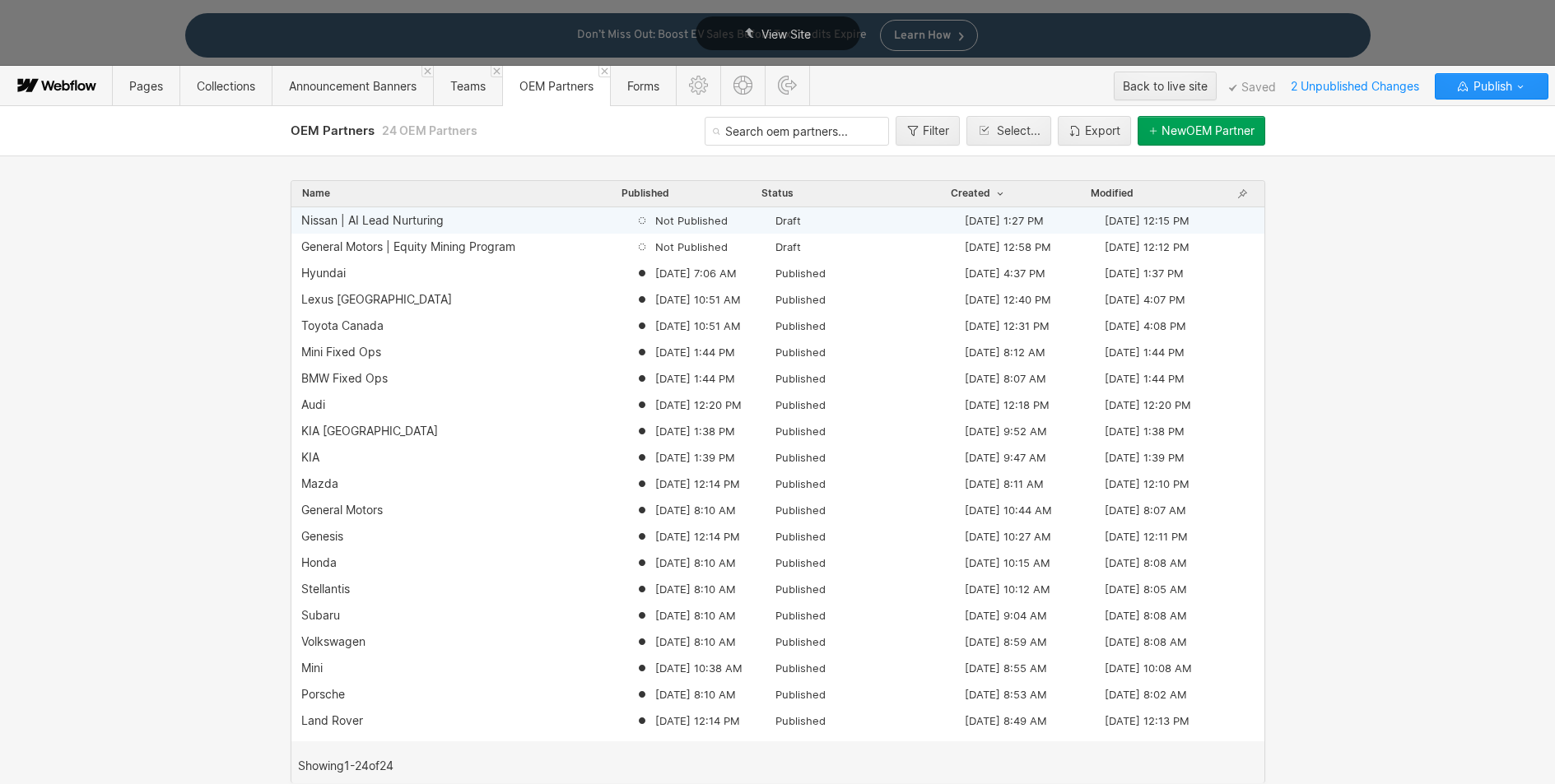
click at [414, 216] on div "Nissan | AI Lead Nurturing" at bounding box center [372, 220] width 143 height 13
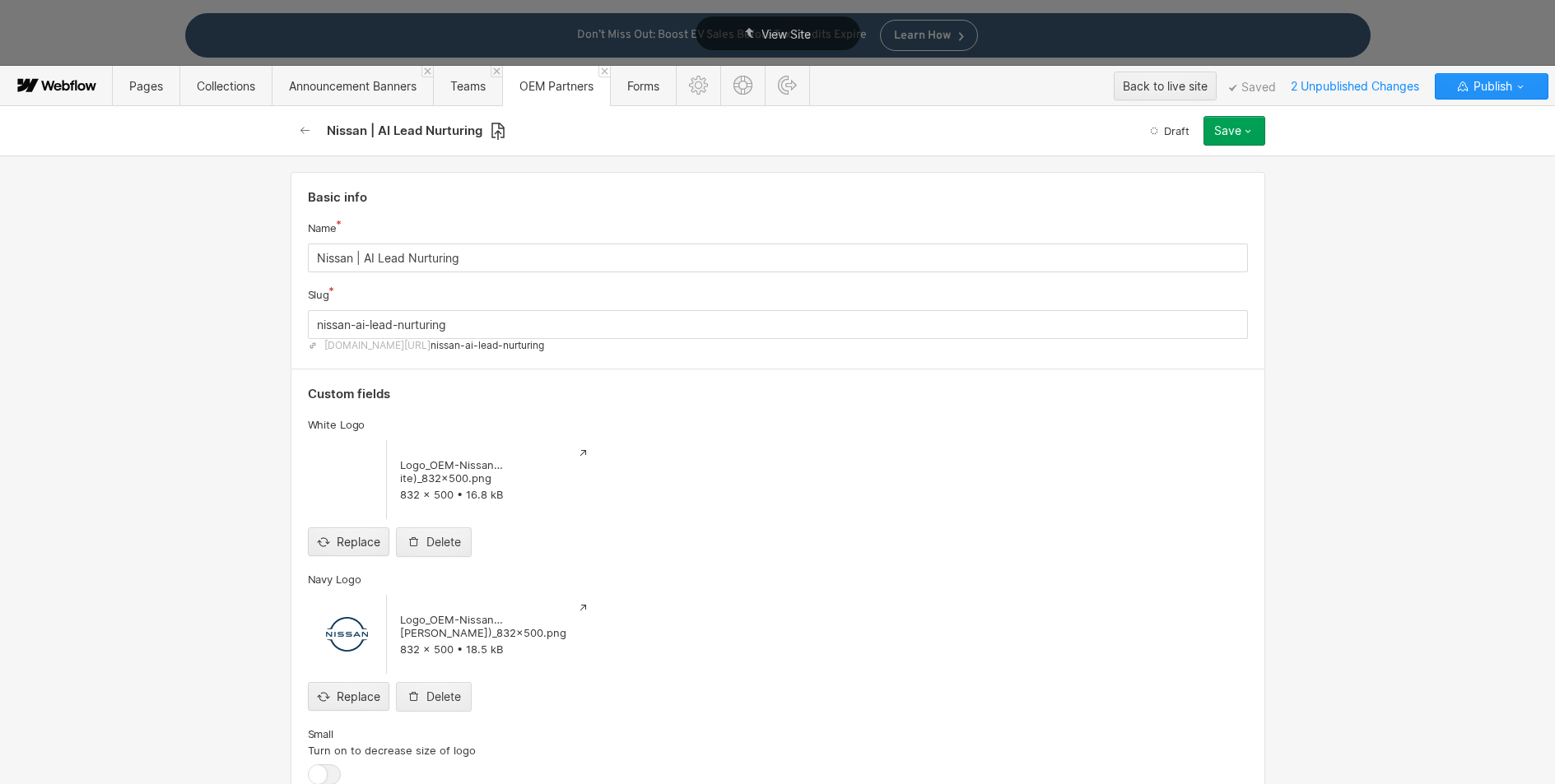
click at [500, 133] on icon at bounding box center [498, 131] width 13 height 17
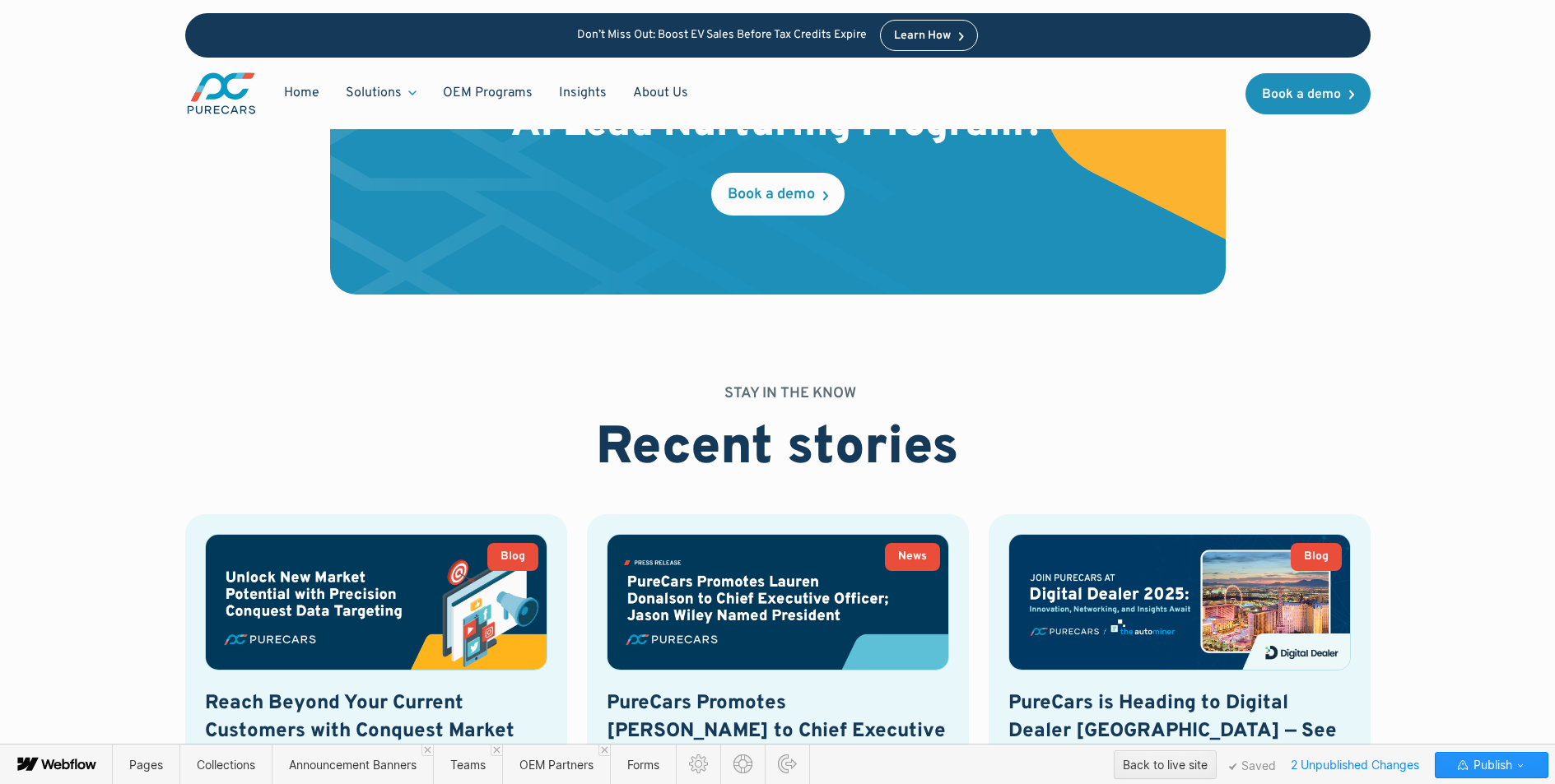
scroll to position [2581, 0]
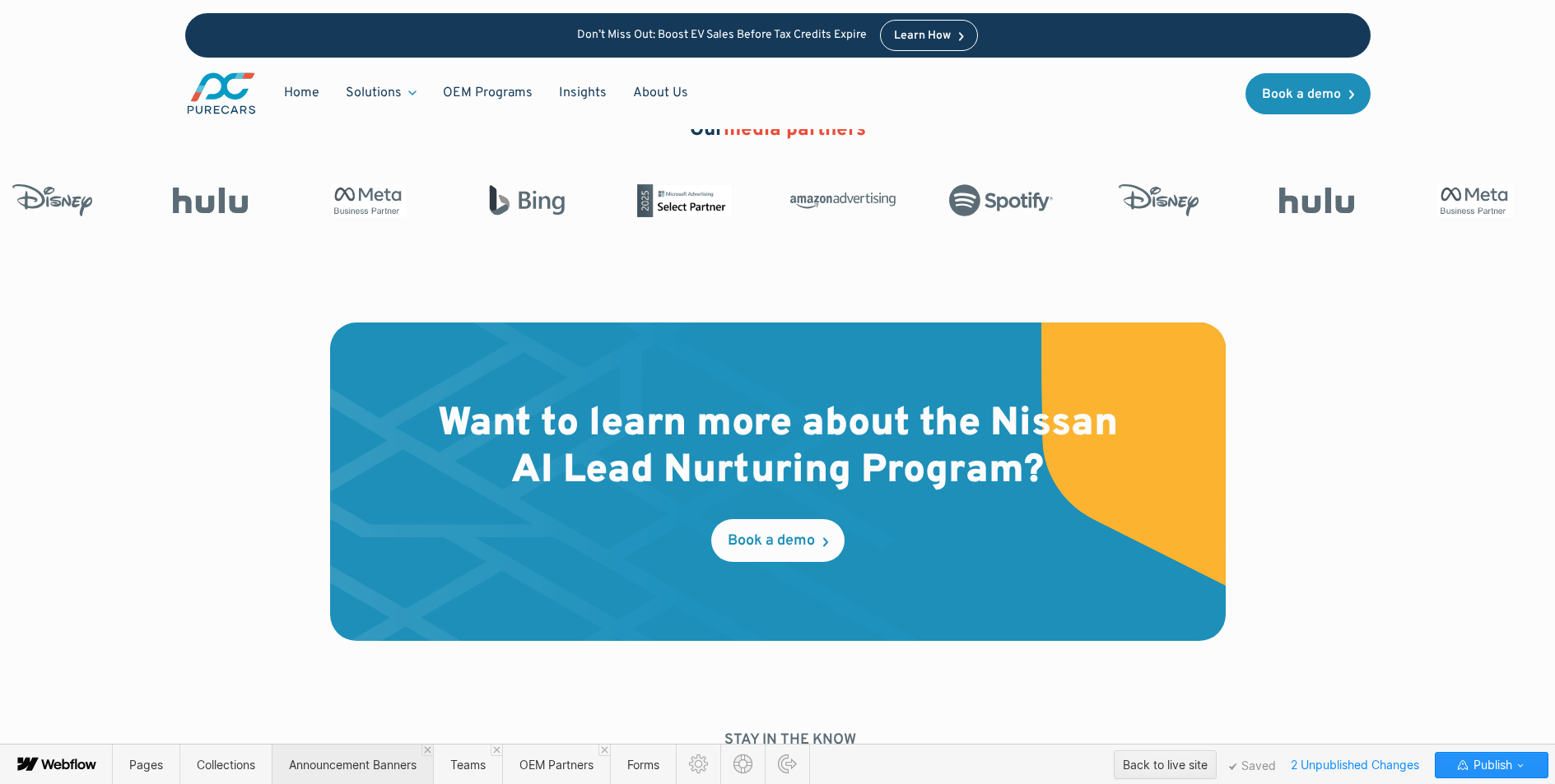
click at [374, 768] on span "Announcement Banners" at bounding box center [353, 764] width 127 height 14
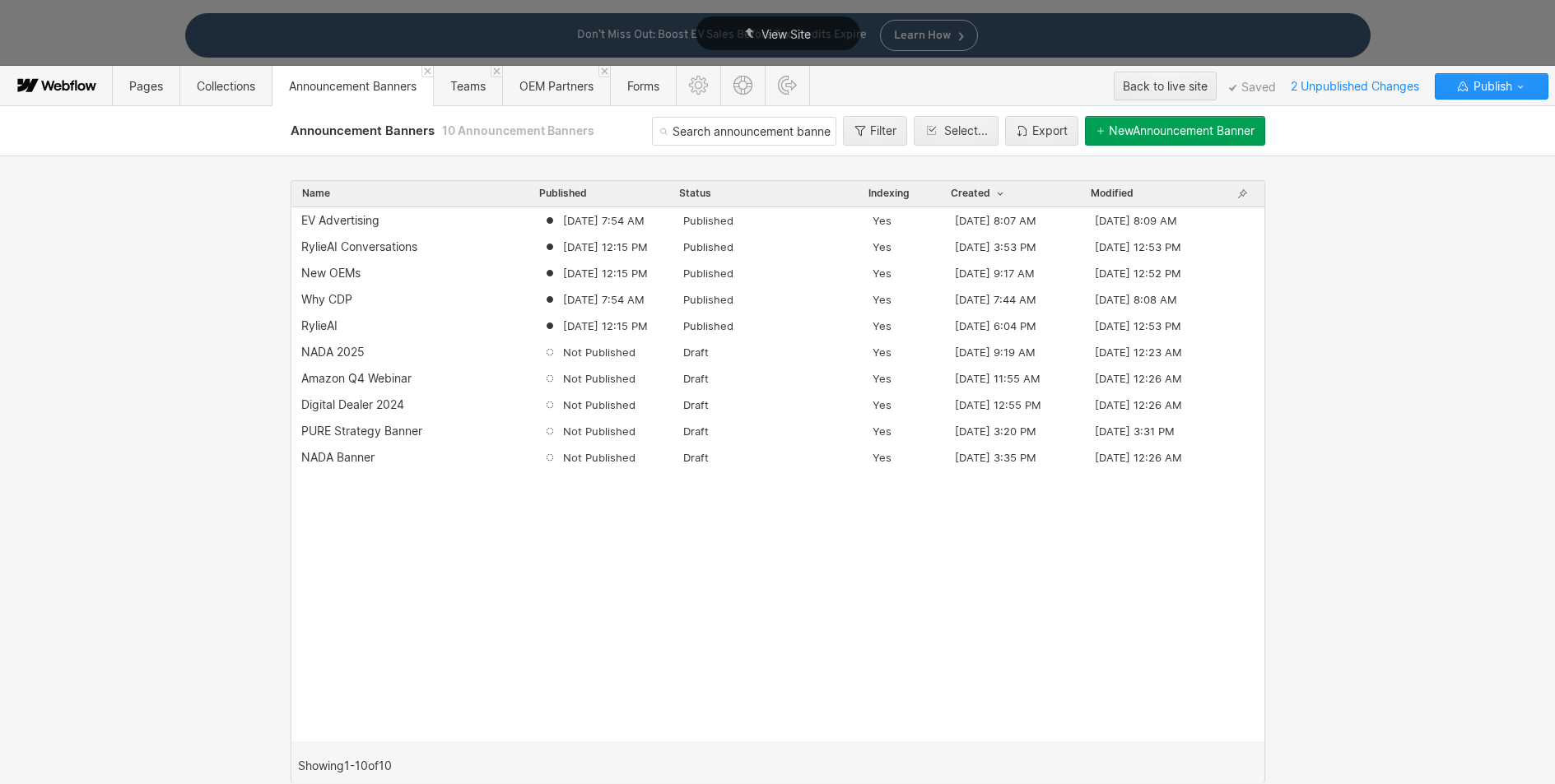
scroll to position [0, 0]
click at [373, 407] on div "Digital Dealer 2024" at bounding box center [352, 405] width 103 height 13
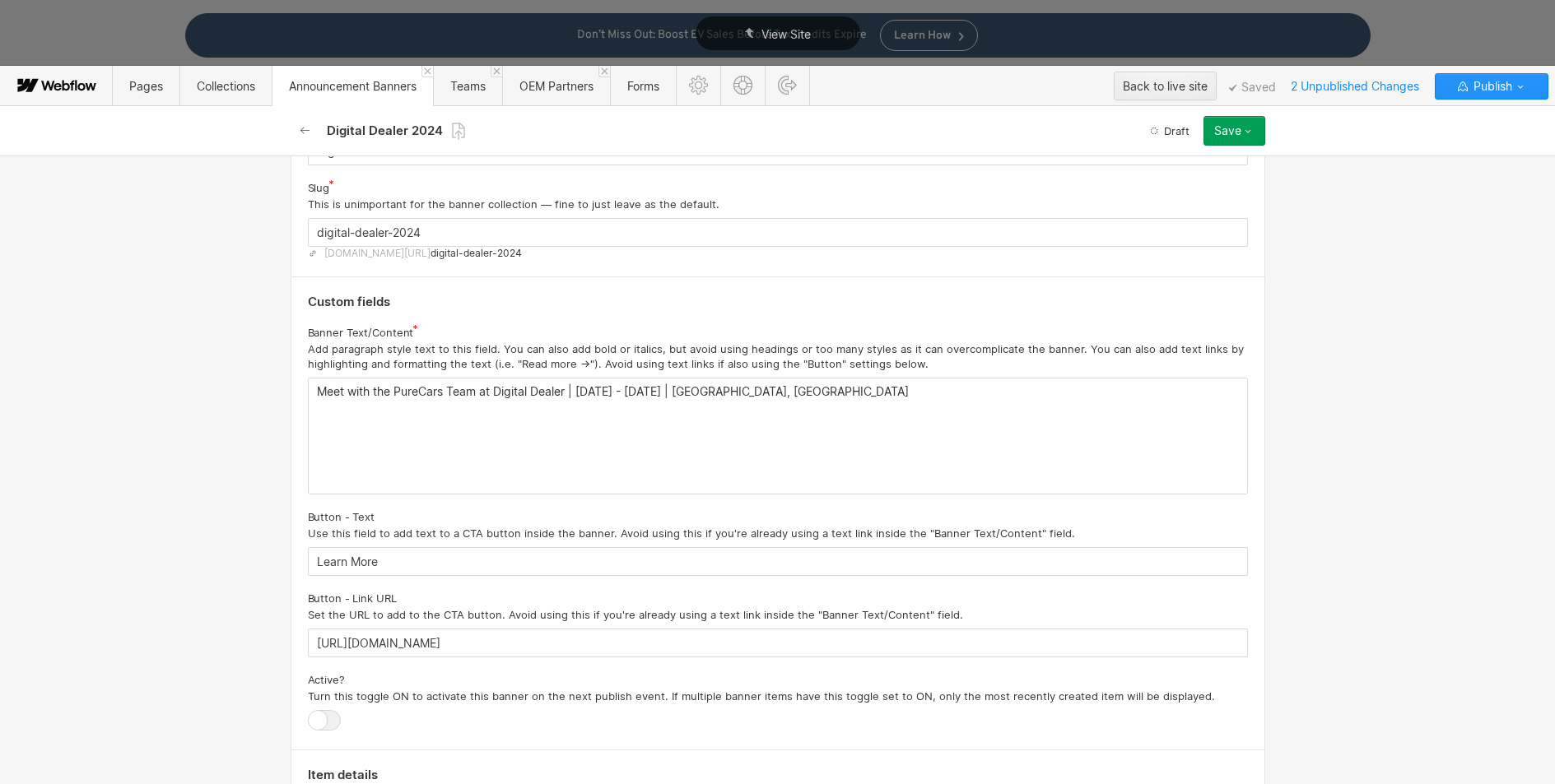
scroll to position [124, 0]
drag, startPoint x: 551, startPoint y: 639, endPoint x: 292, endPoint y: 645, distance: 259.1
click at [292, 645] on div "Custom fields Banner Text/Content Add paragraph style text to this field. You c…" at bounding box center [777, 512] width 974 height 473
paste input "s://[DOMAIN_NAME][URL]"
type input "[URL][DOMAIN_NAME]"
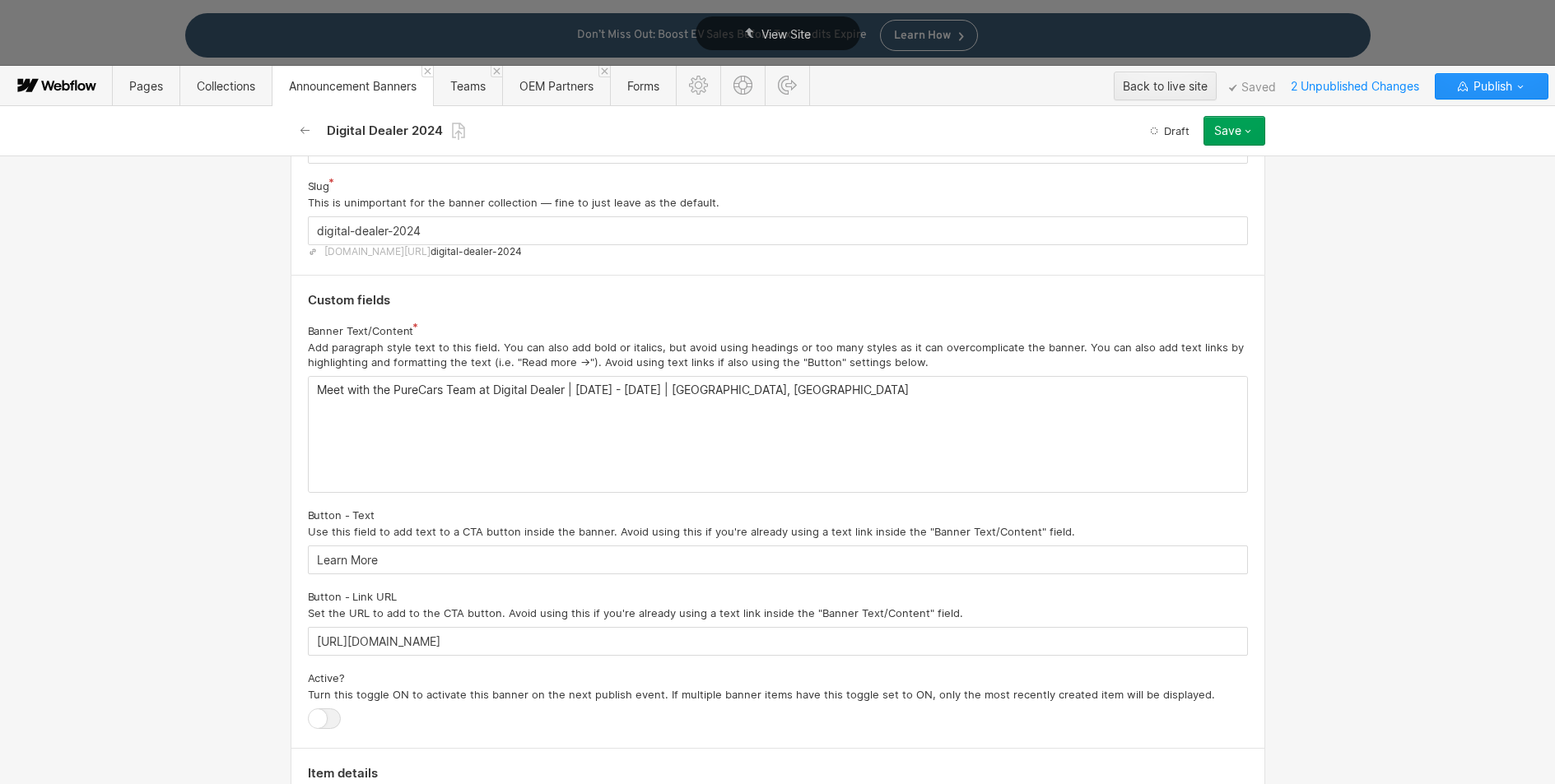
click at [208, 465] on div "Basic info Name Choose a consistent naming convention - This will not be the te…" at bounding box center [777, 469] width 1555 height 628
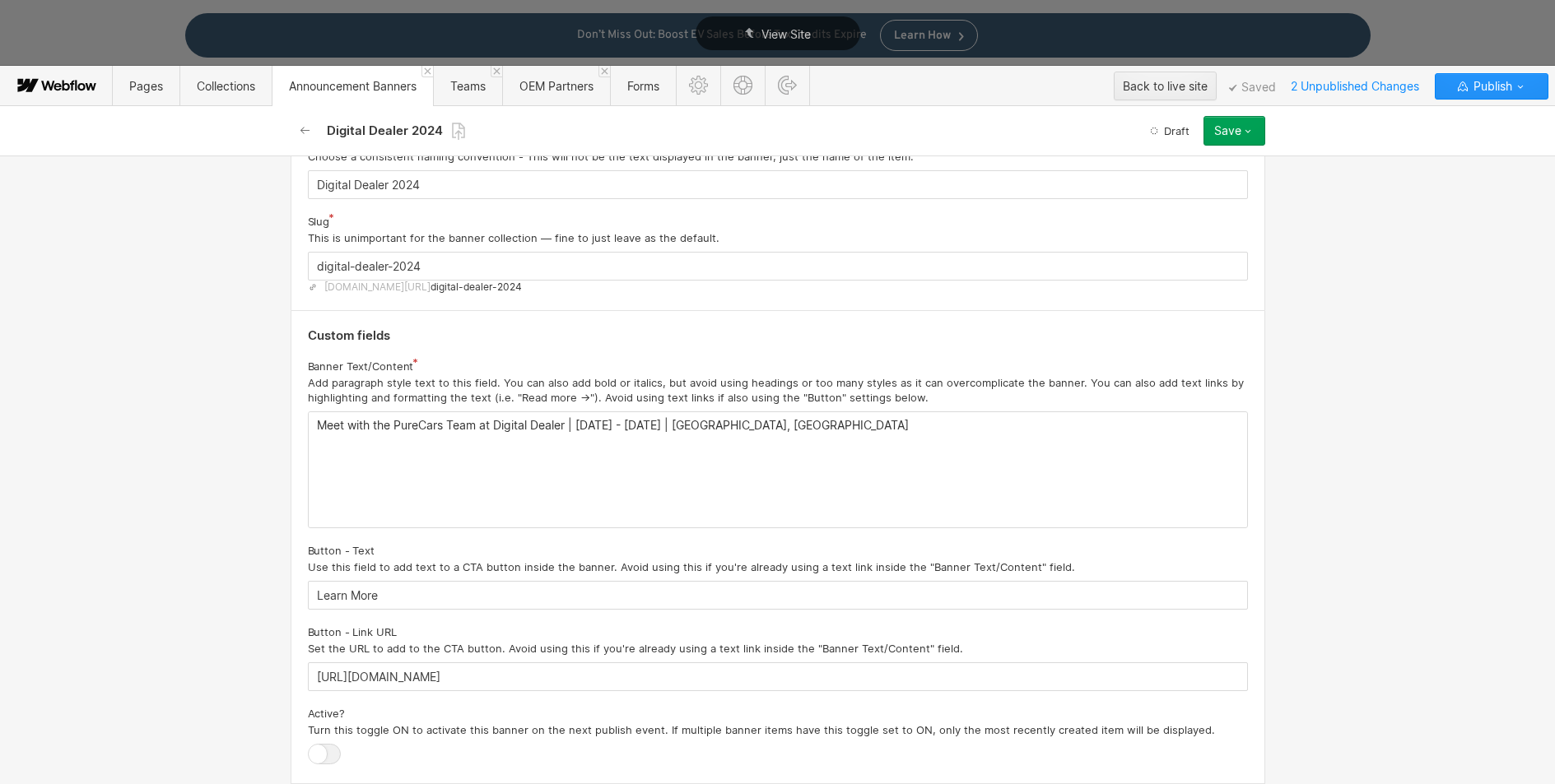
scroll to position [0, 0]
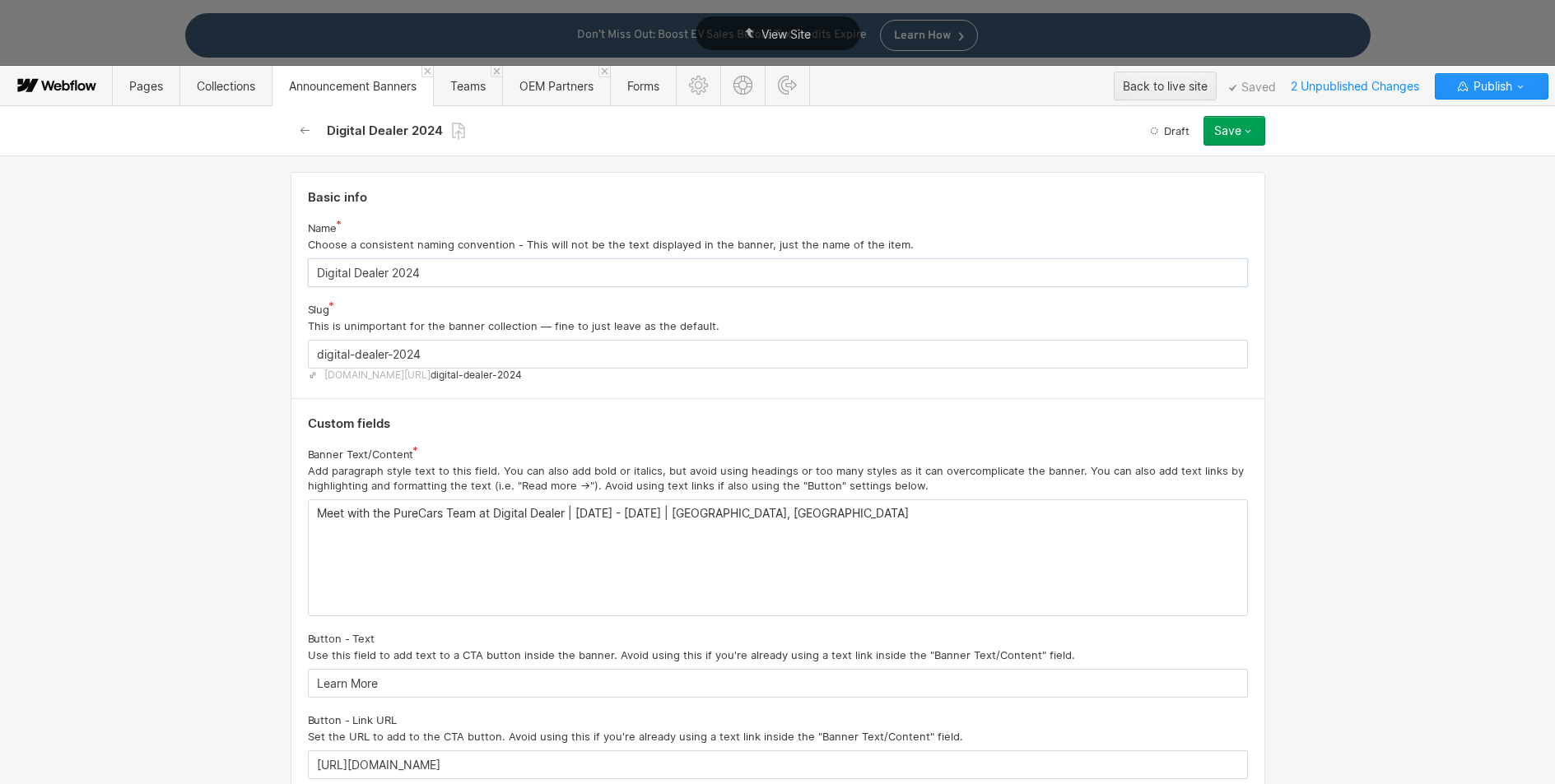
click at [422, 273] on input "Digital Dealer 2024" at bounding box center [777, 273] width 940 height 29
type input "Digital Dealer 2025"
drag, startPoint x: 415, startPoint y: 350, endPoint x: 405, endPoint y: 350, distance: 10.0
click at [405, 350] on input "digital-dealer-2024" at bounding box center [777, 355] width 940 height 29
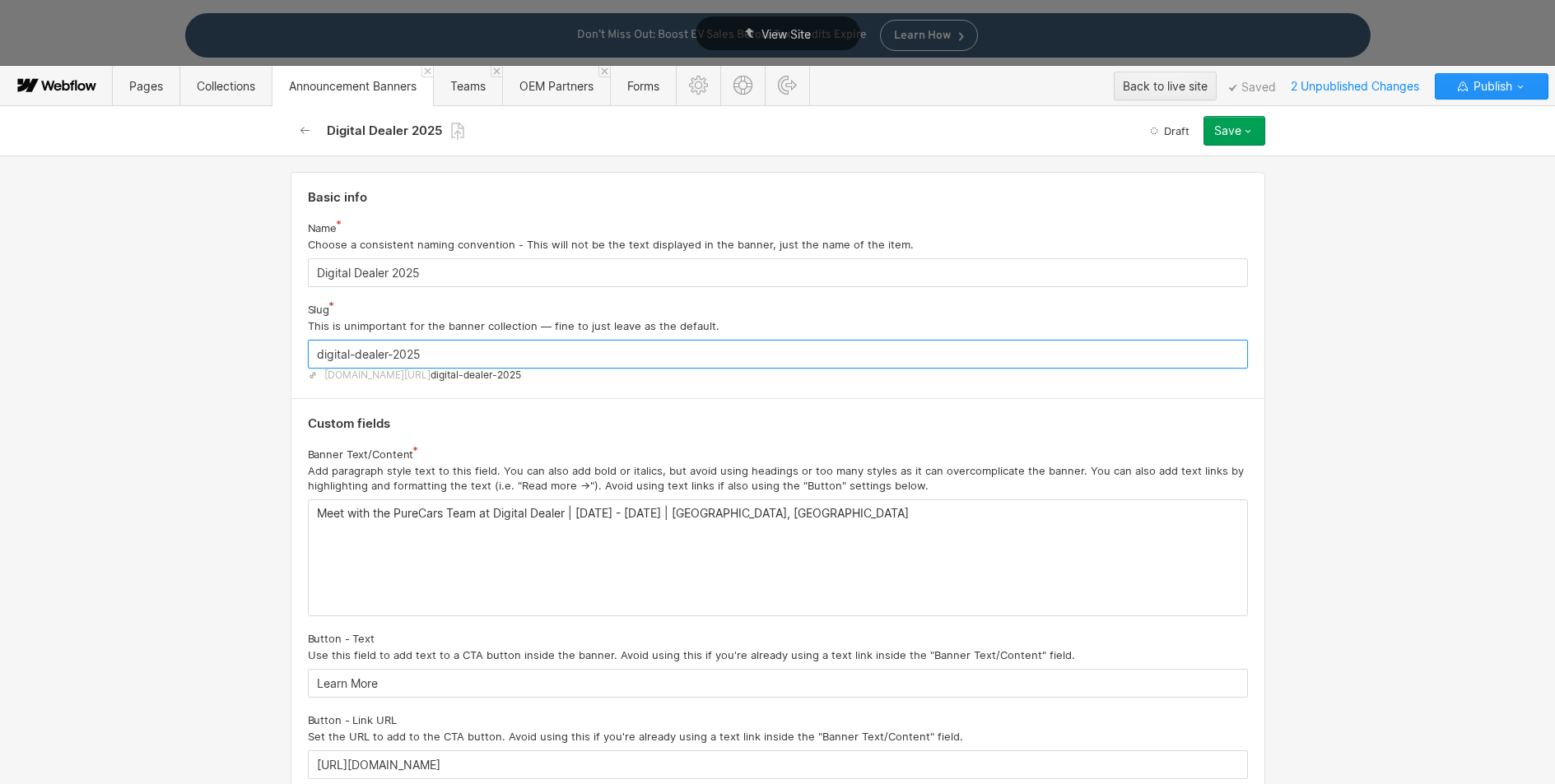
type input "digital-dealer-2025"
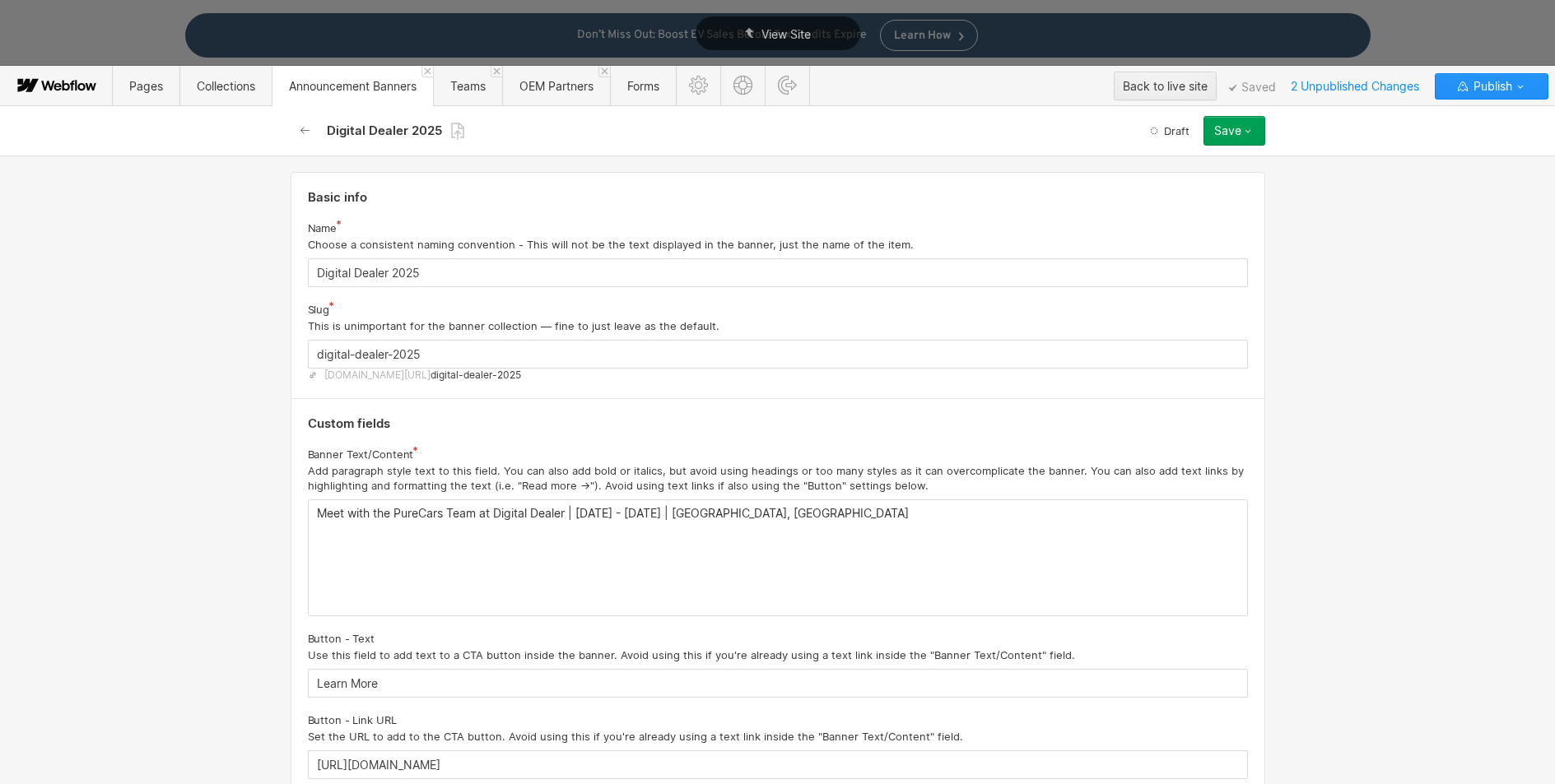
drag, startPoint x: 548, startPoint y: 534, endPoint x: 600, endPoint y: 531, distance: 52.1
click at [549, 534] on div "Meet with the PureCars Team at Digital Dealer | [DATE] - [DATE] | [GEOGRAPHIC_D…" at bounding box center [778, 558] width 939 height 116
click at [627, 514] on p "Meet with the PureCars Team at Digital Dealer | [DATE] - [DATE] | [GEOGRAPHIC_D…" at bounding box center [778, 513] width 923 height 13
click at [713, 513] on p "Meet with the PureCars Team at Digital Dealer | [DATE] - [DATE] | [GEOGRAPHIC_D…" at bounding box center [778, 513] width 923 height 13
click at [924, 526] on div "Meet with the PureCars Team at Digital Dealer | [DATE] - [DATE] | [GEOGRAPHIC_D…" at bounding box center [778, 558] width 939 height 116
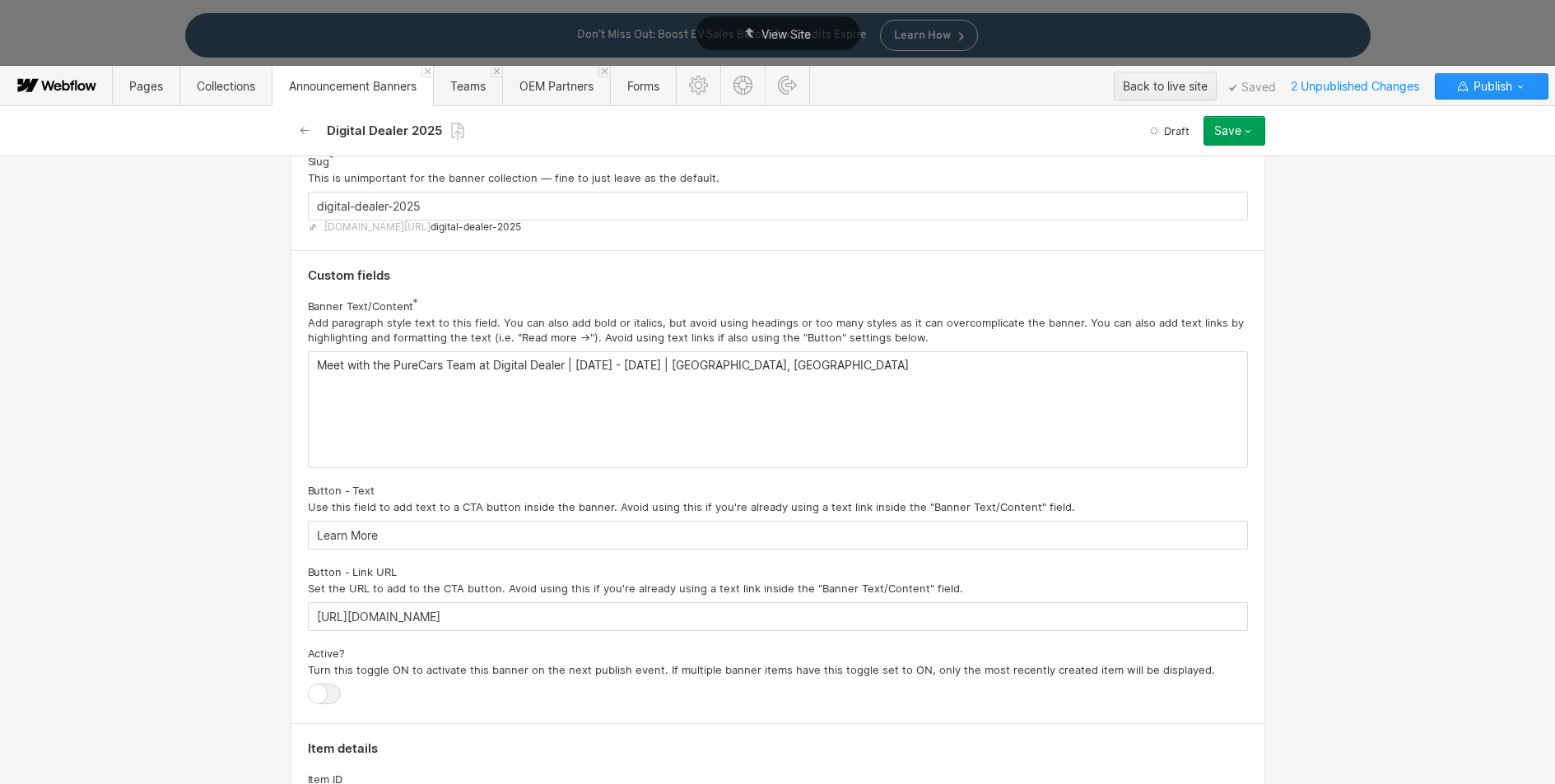
scroll to position [98, 0]
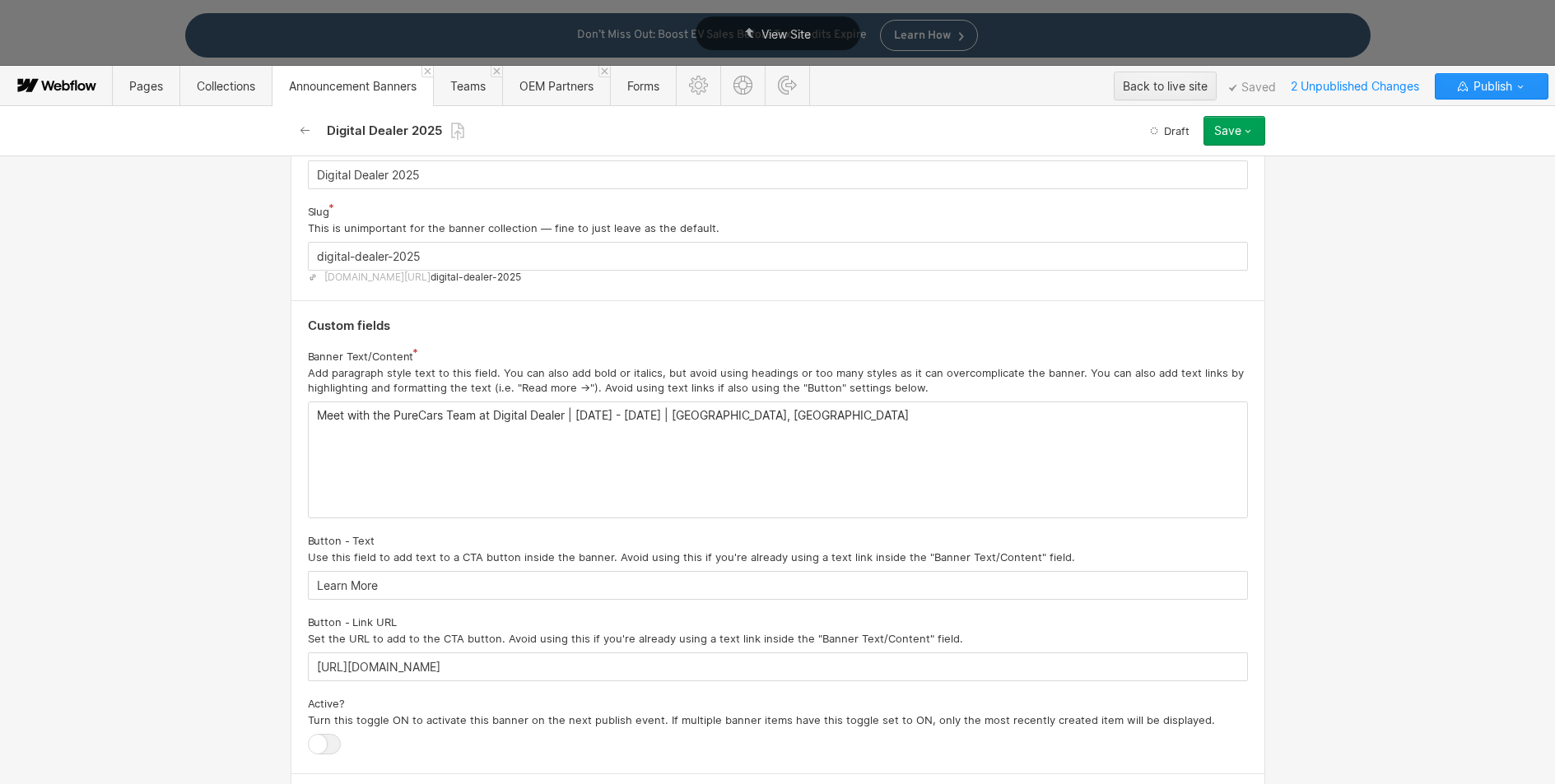
click at [324, 749] on div at bounding box center [324, 744] width 33 height 21
click at [0, 0] on input "checkbox" at bounding box center [0, 0] width 0 height 0
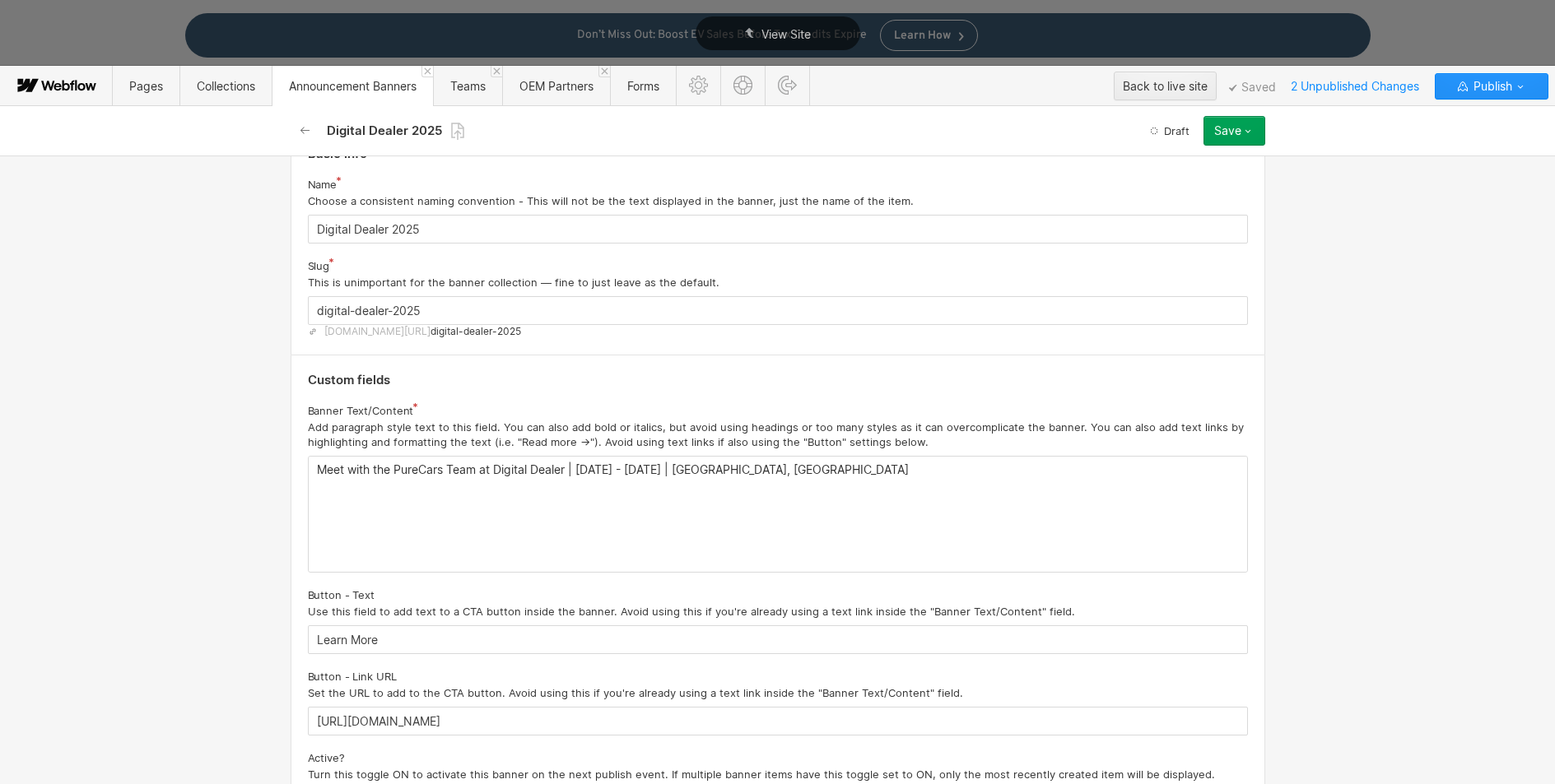
scroll to position [0, 0]
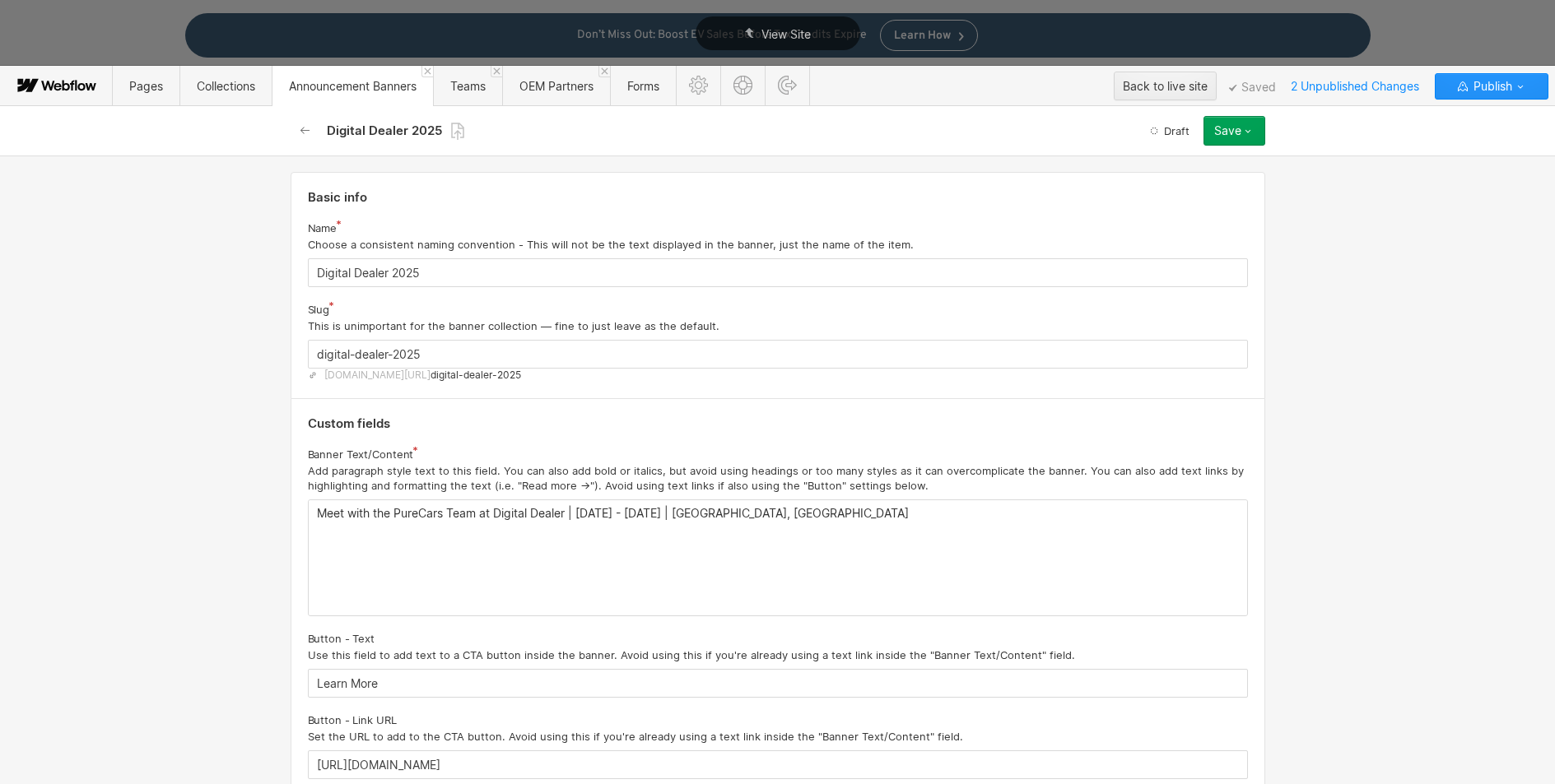
click at [1218, 135] on div "Save" at bounding box center [1228, 131] width 27 height 13
click at [1148, 167] on span "Save draft" at bounding box center [1137, 164] width 47 height 15
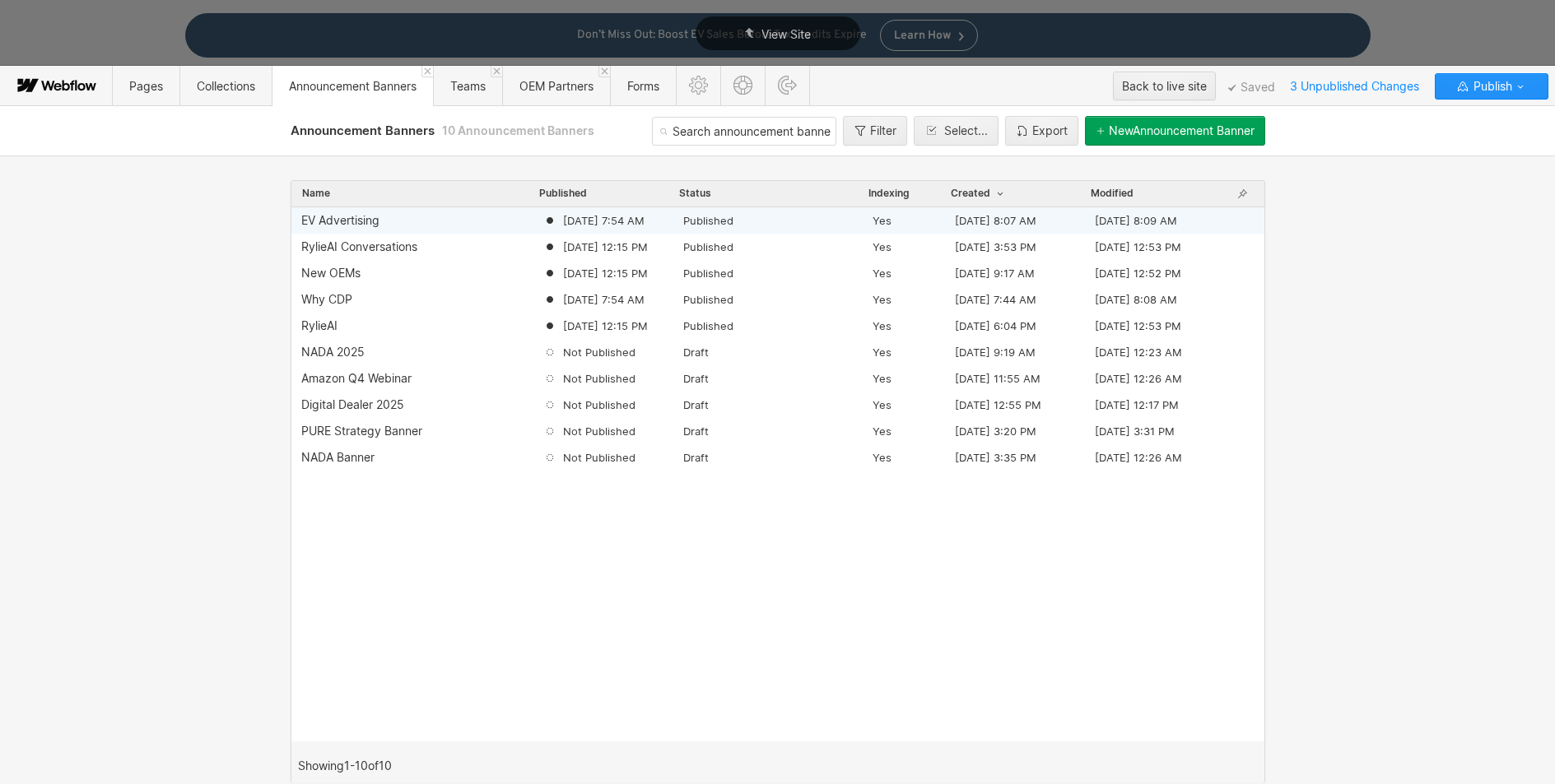
click at [331, 221] on div "EV Advertising" at bounding box center [340, 220] width 78 height 13
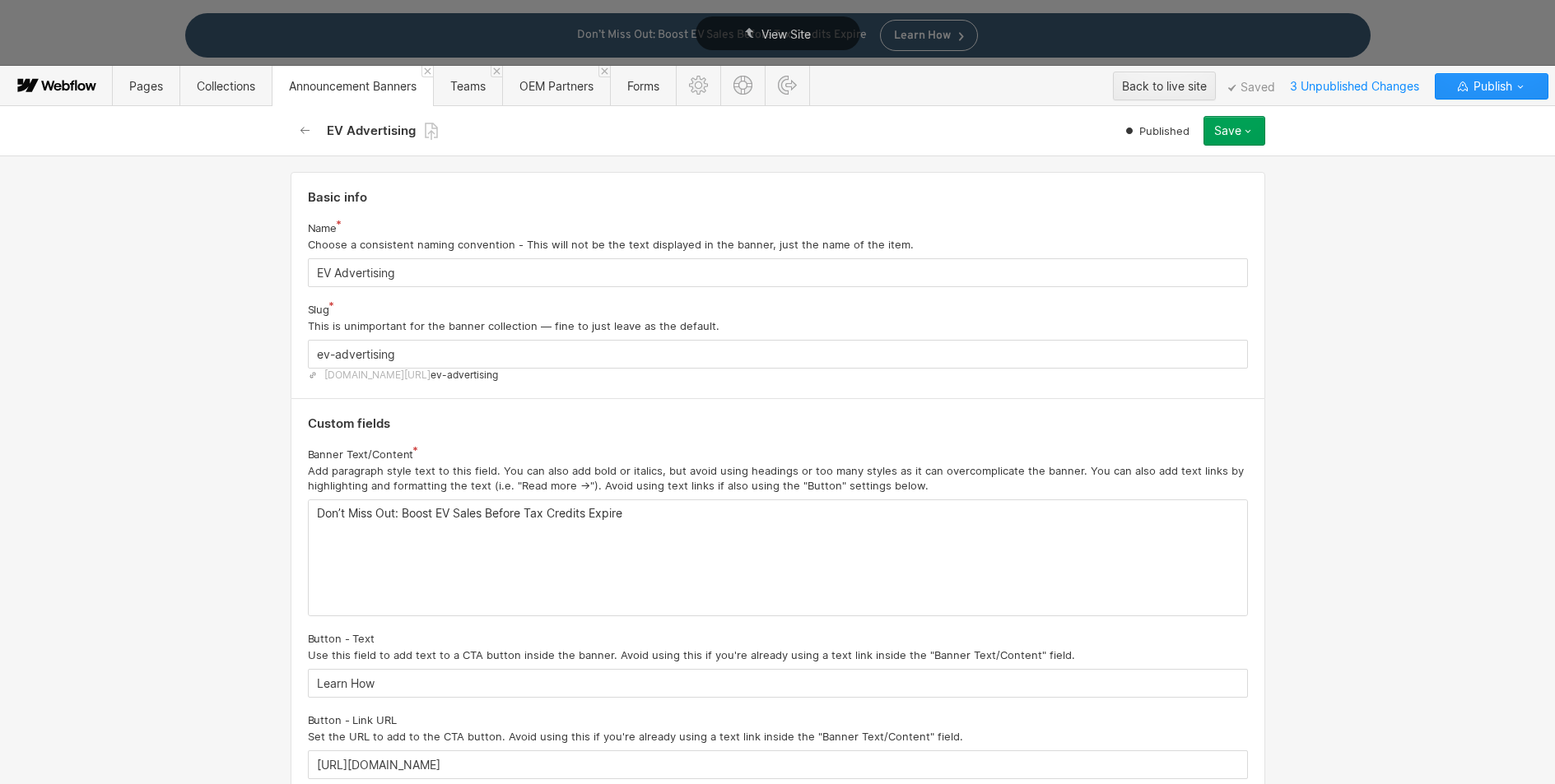
scroll to position [363, 0]
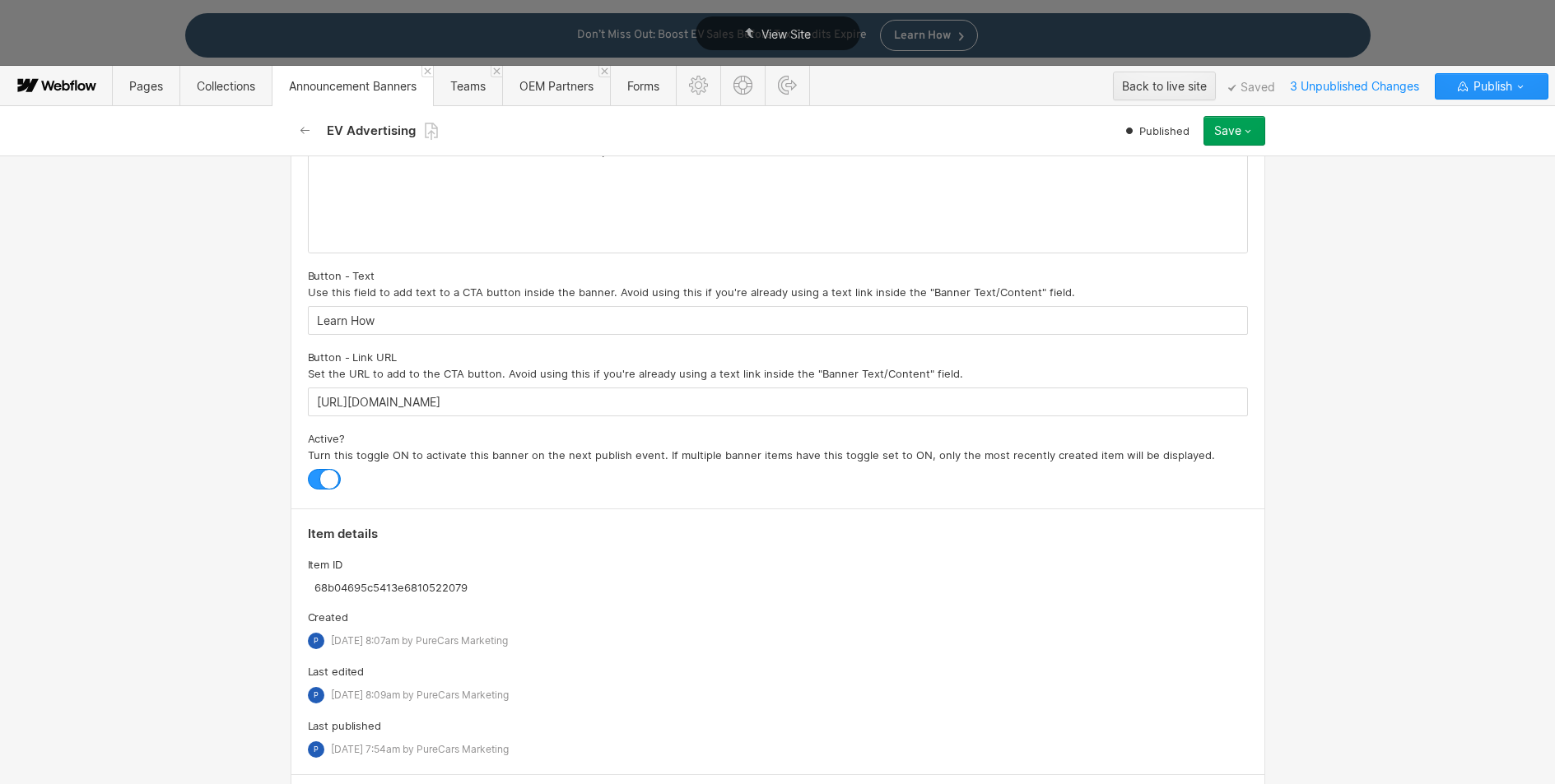
click at [314, 480] on div at bounding box center [324, 479] width 33 height 21
click at [0, 0] on input "checkbox" at bounding box center [0, 0] width 0 height 0
click at [1218, 146] on div "Save" at bounding box center [1235, 131] width 62 height 30
click at [1223, 136] on button "Save" at bounding box center [1235, 131] width 62 height 30
click at [1191, 160] on div "Save changes" at bounding box center [1183, 164] width 163 height 22
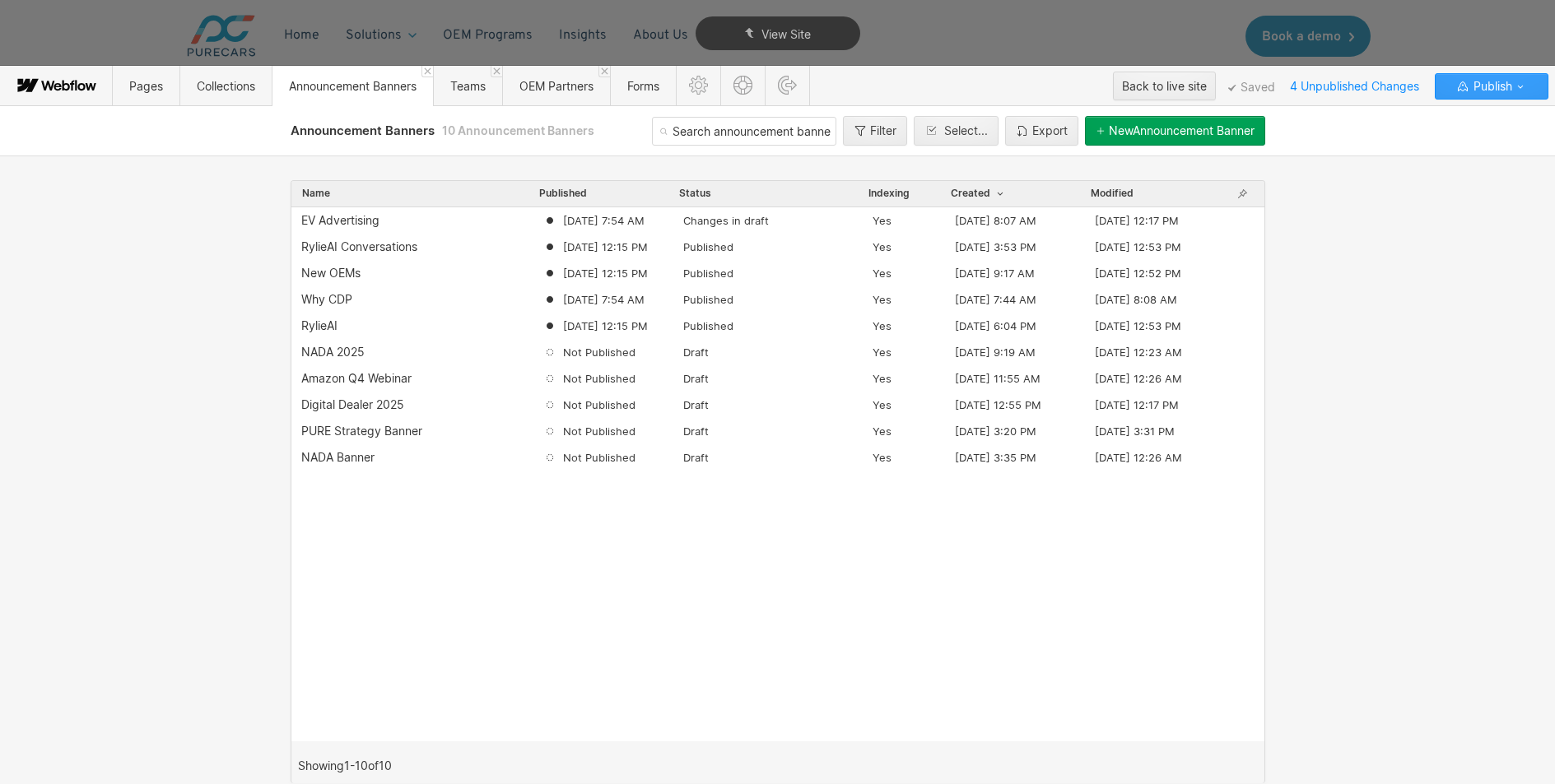
click at [1520, 85] on icon "button" at bounding box center [1520, 86] width 13 height 13
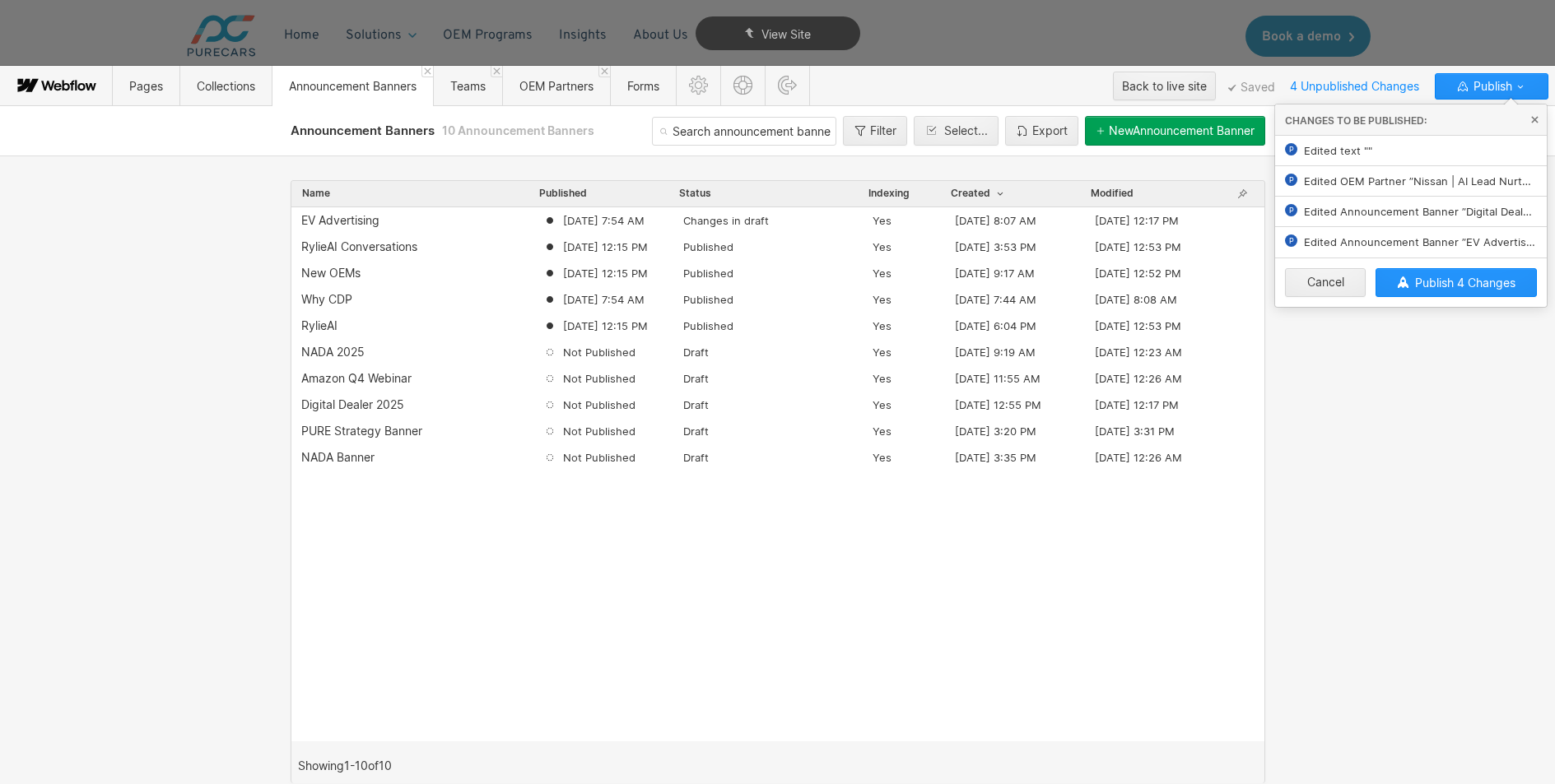
click at [1137, 169] on div "Name Published Status Indexing Created Modified EV Advertising [DATE] 7:54 AM C…" at bounding box center [778, 469] width 988 height 628
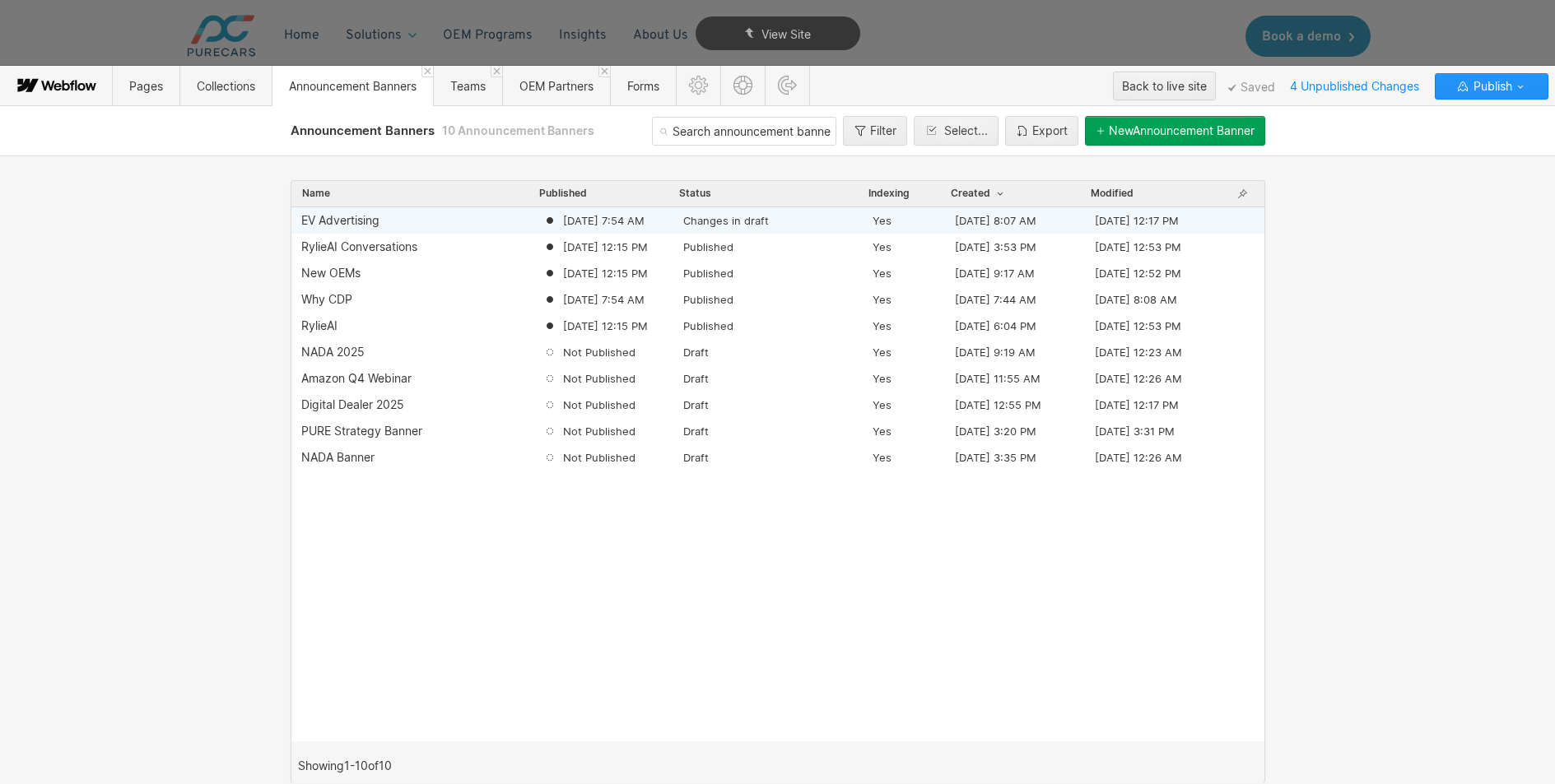
click at [359, 223] on div "EV Advertising" at bounding box center [340, 220] width 78 height 13
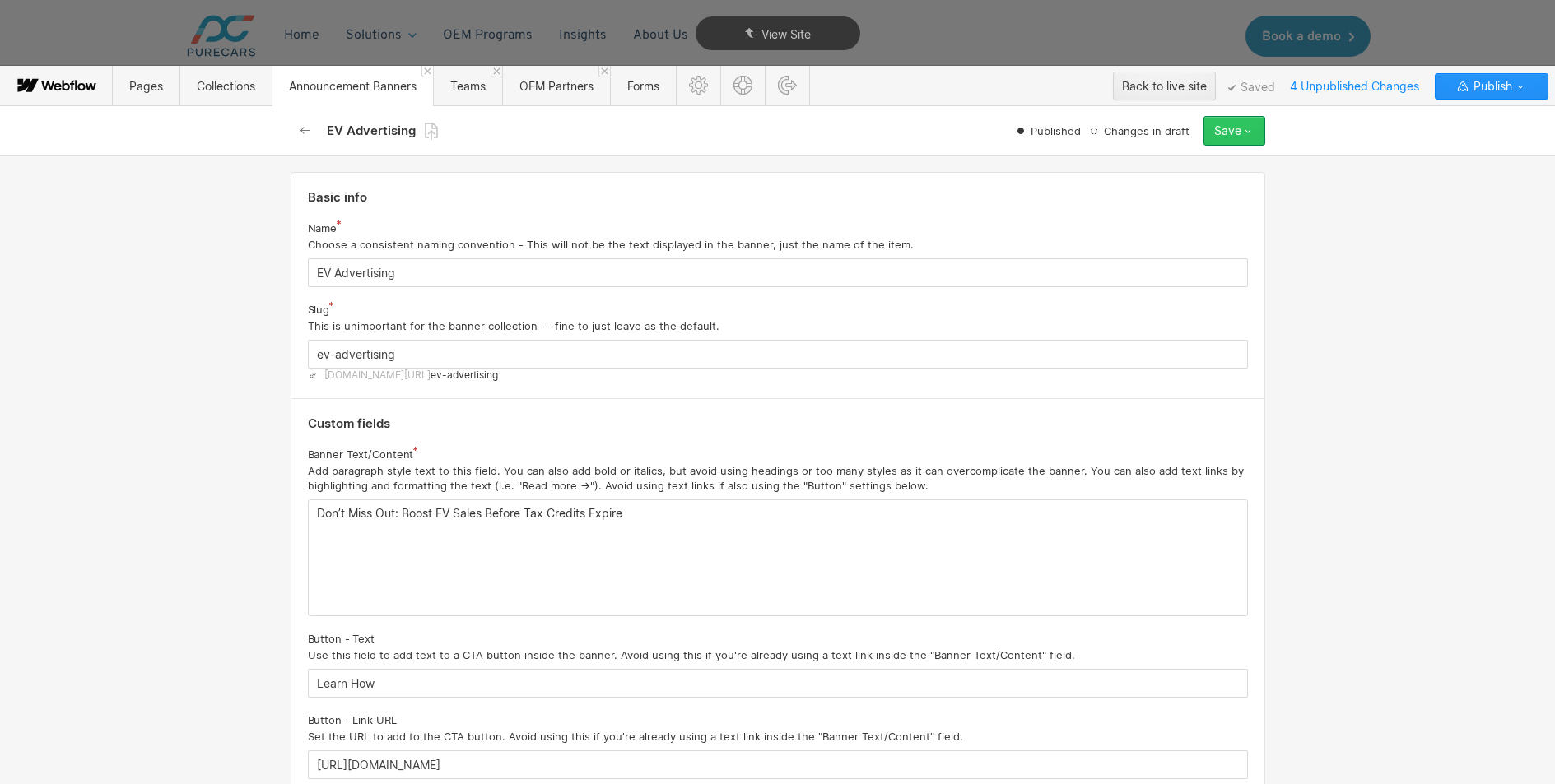
click at [1253, 138] on button "Save" at bounding box center [1235, 131] width 62 height 30
click at [1166, 187] on span "Publish now" at bounding box center [1142, 186] width 56 height 15
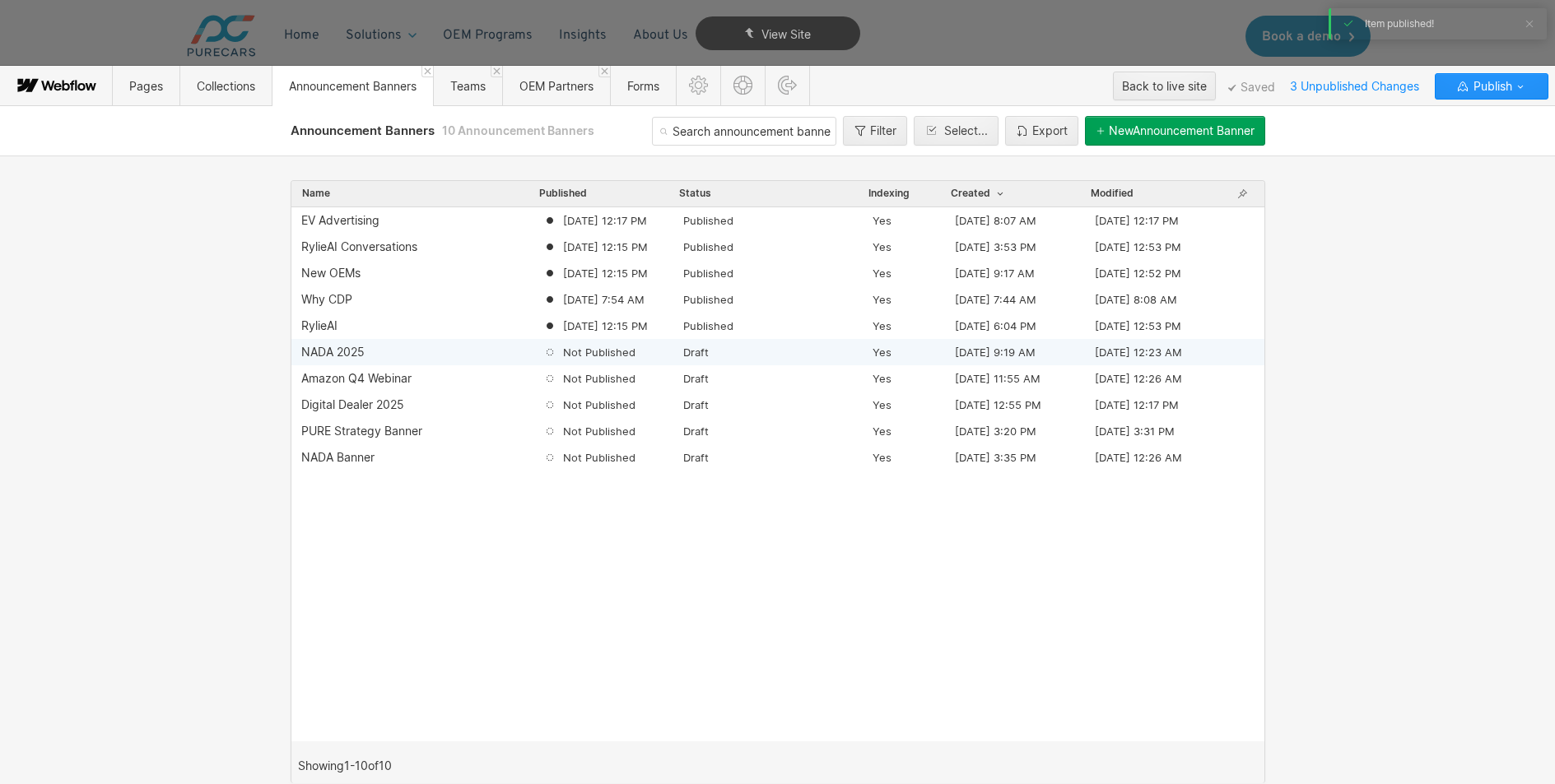
click at [333, 350] on div "NADA 2025" at bounding box center [333, 352] width 64 height 13
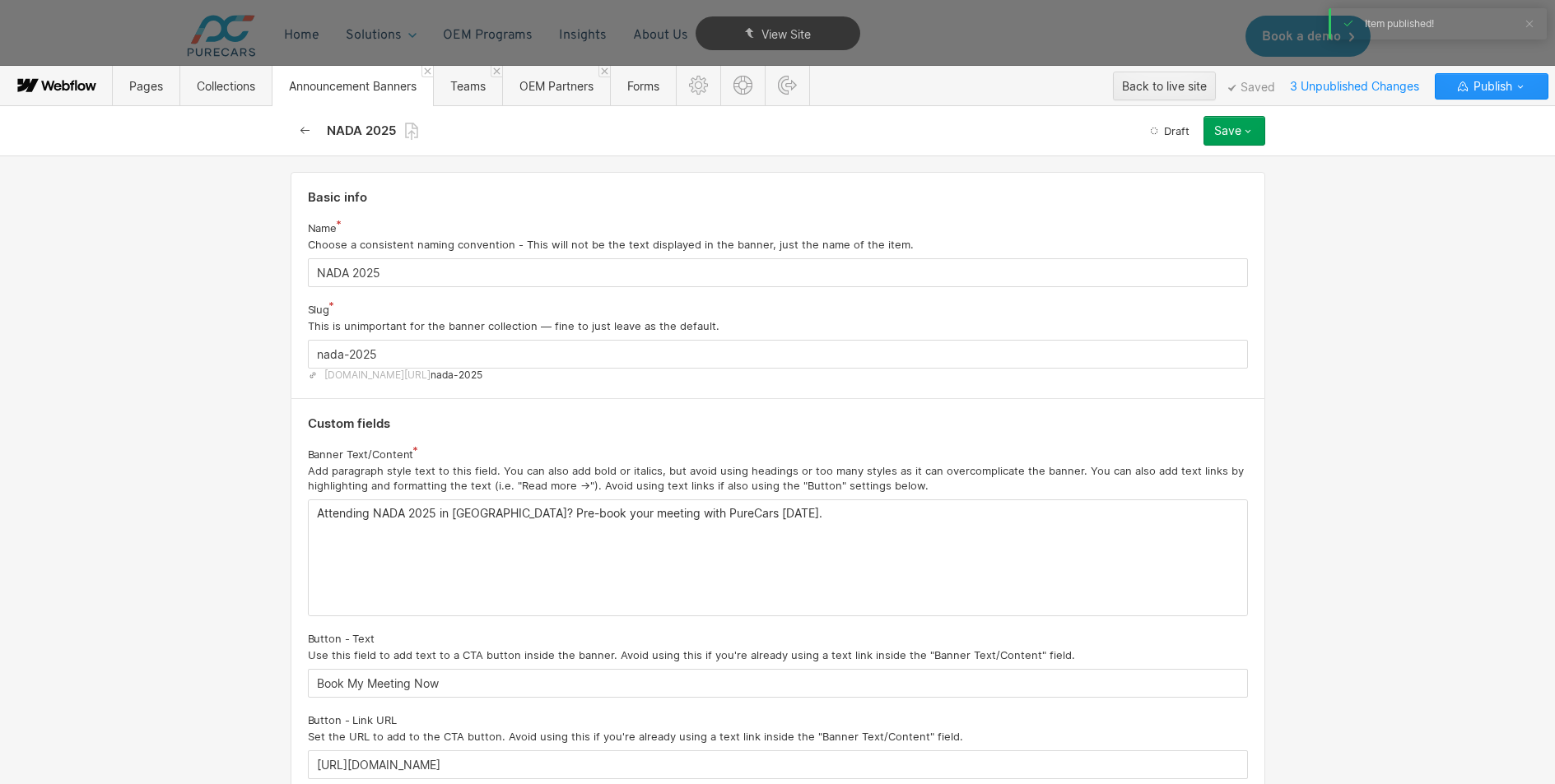
click at [295, 129] on button "button" at bounding box center [305, 131] width 30 height 30
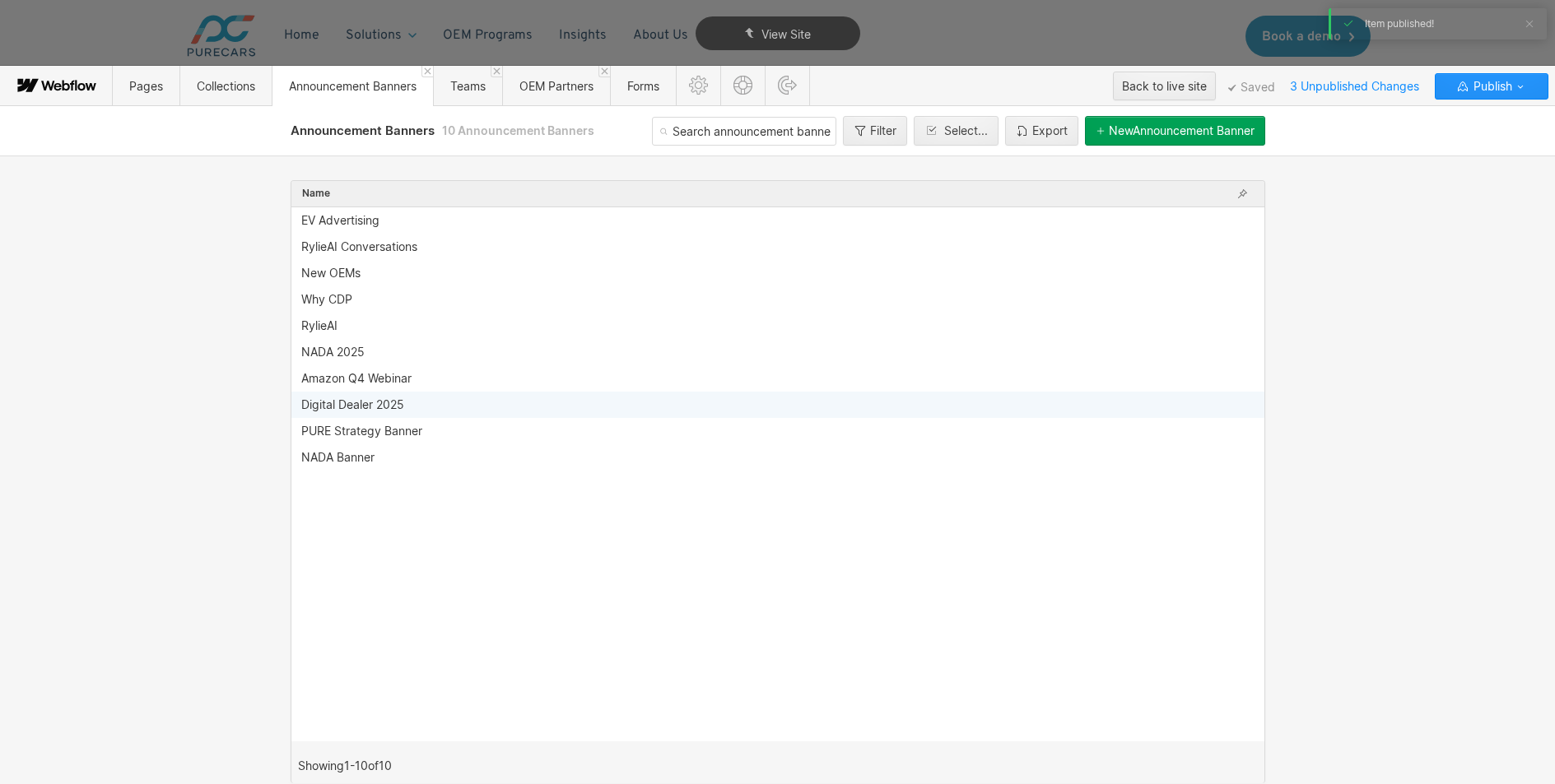
click at [363, 404] on div "Digital Dealer 2025" at bounding box center [352, 405] width 103 height 13
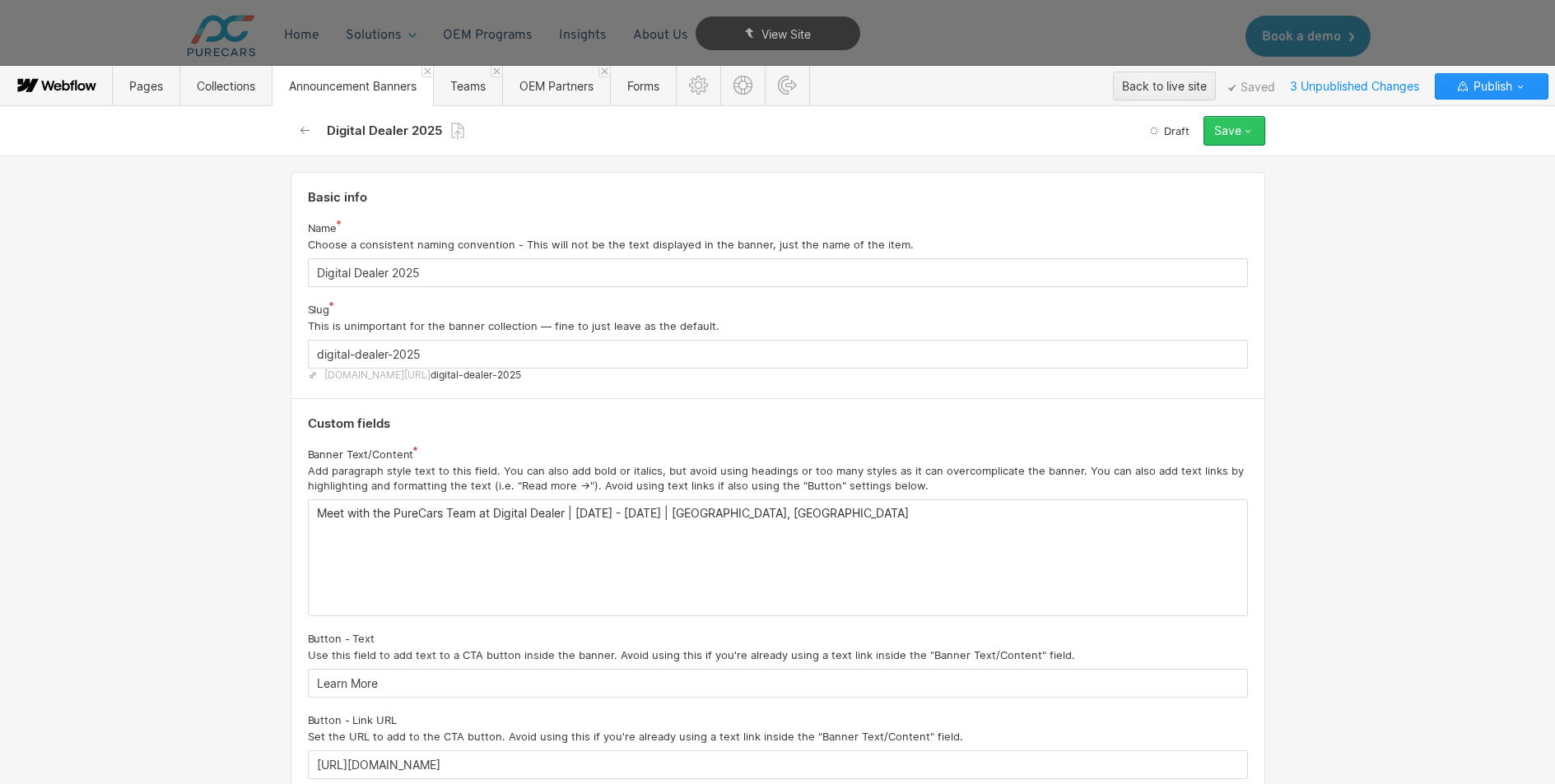
click at [1245, 141] on button "Save" at bounding box center [1235, 131] width 62 height 30
click at [1174, 183] on div "Publish now" at bounding box center [1183, 186] width 163 height 22
